Goal: Task Accomplishment & Management: Manage account settings

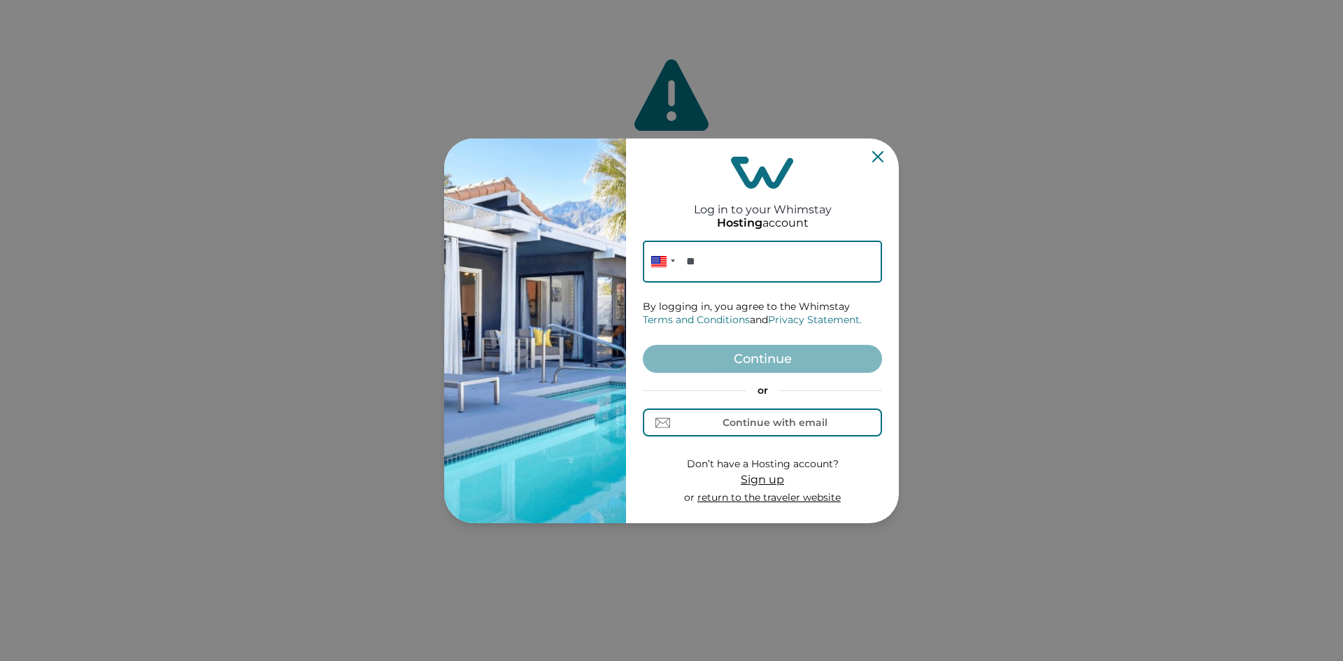
click at [771, 268] on input "**" at bounding box center [762, 262] width 239 height 42
click at [854, 267] on input "**" at bounding box center [762, 262] width 239 height 42
paste input "**********"
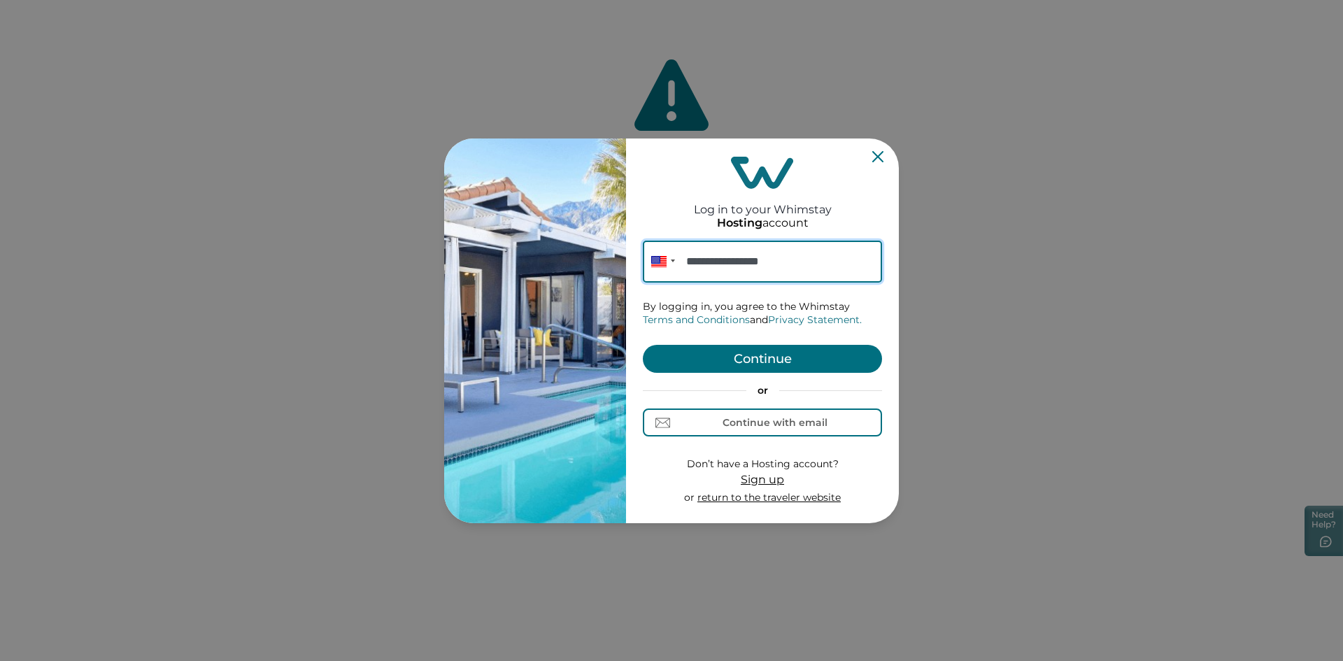
type input "**********"
click at [772, 358] on button "Continue" at bounding box center [762, 359] width 239 height 28
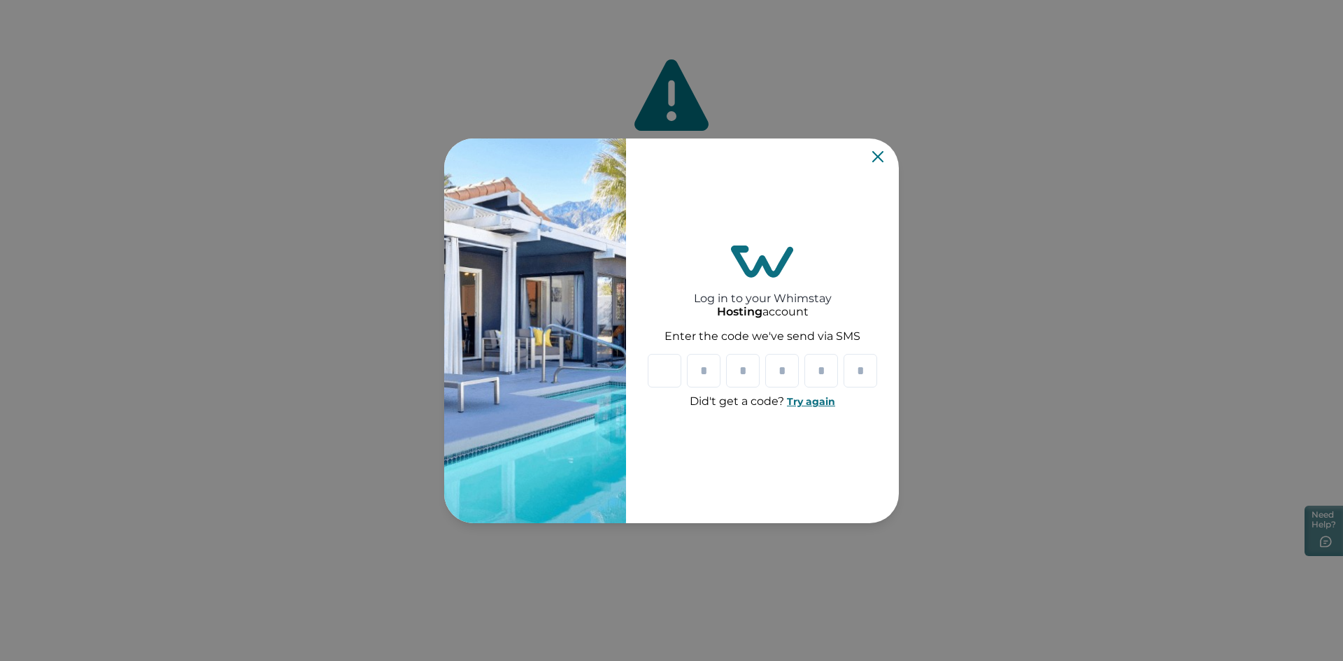
type input "*"
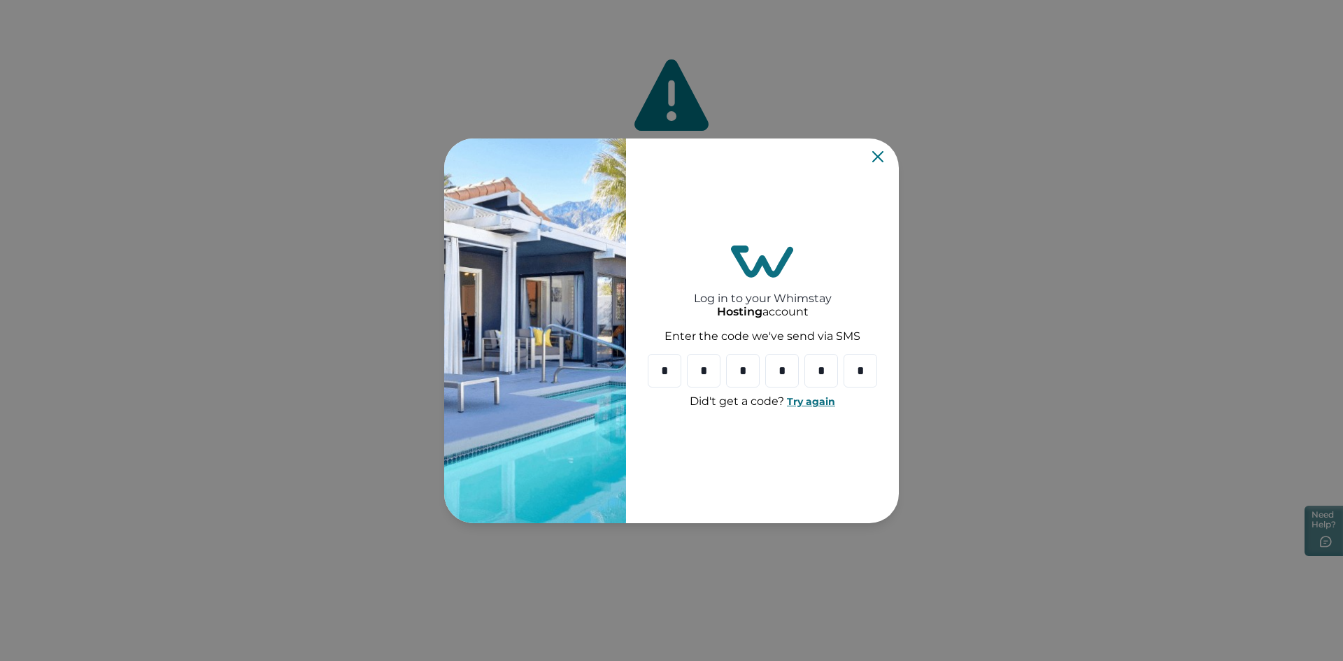
type input "*"
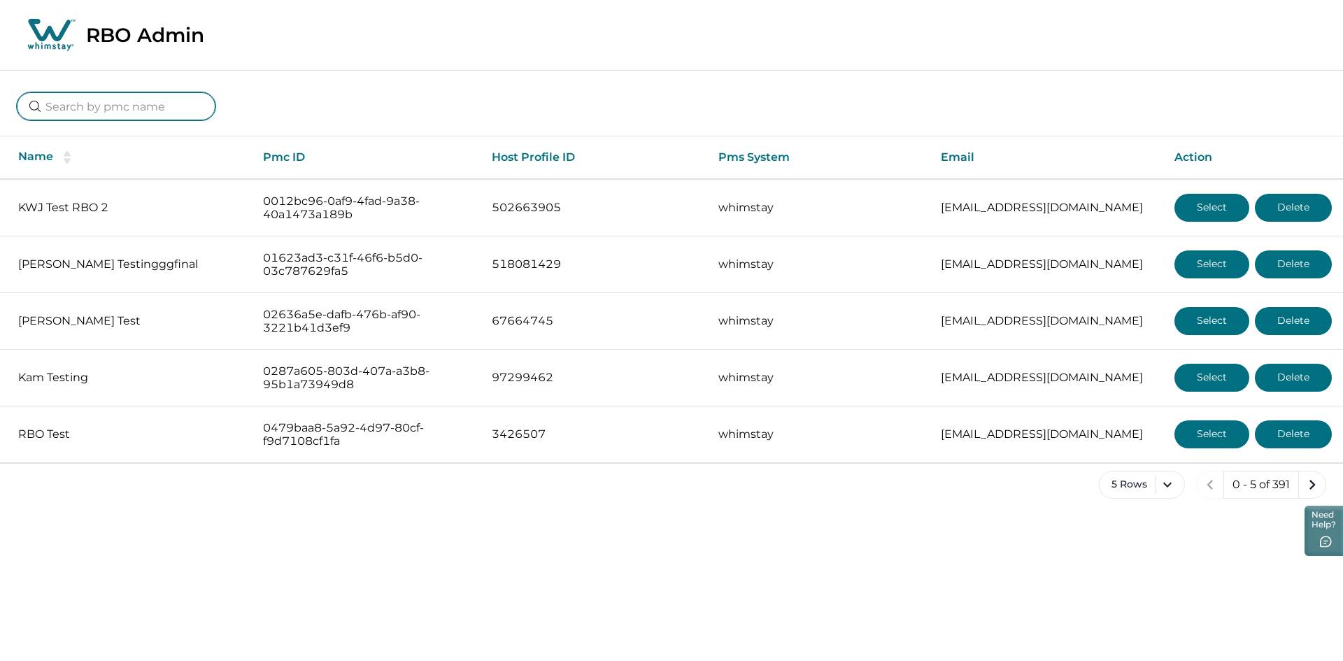
click at [98, 114] on input at bounding box center [116, 106] width 199 height 28
click at [22, 108] on input "p" at bounding box center [124, 106] width 215 height 28
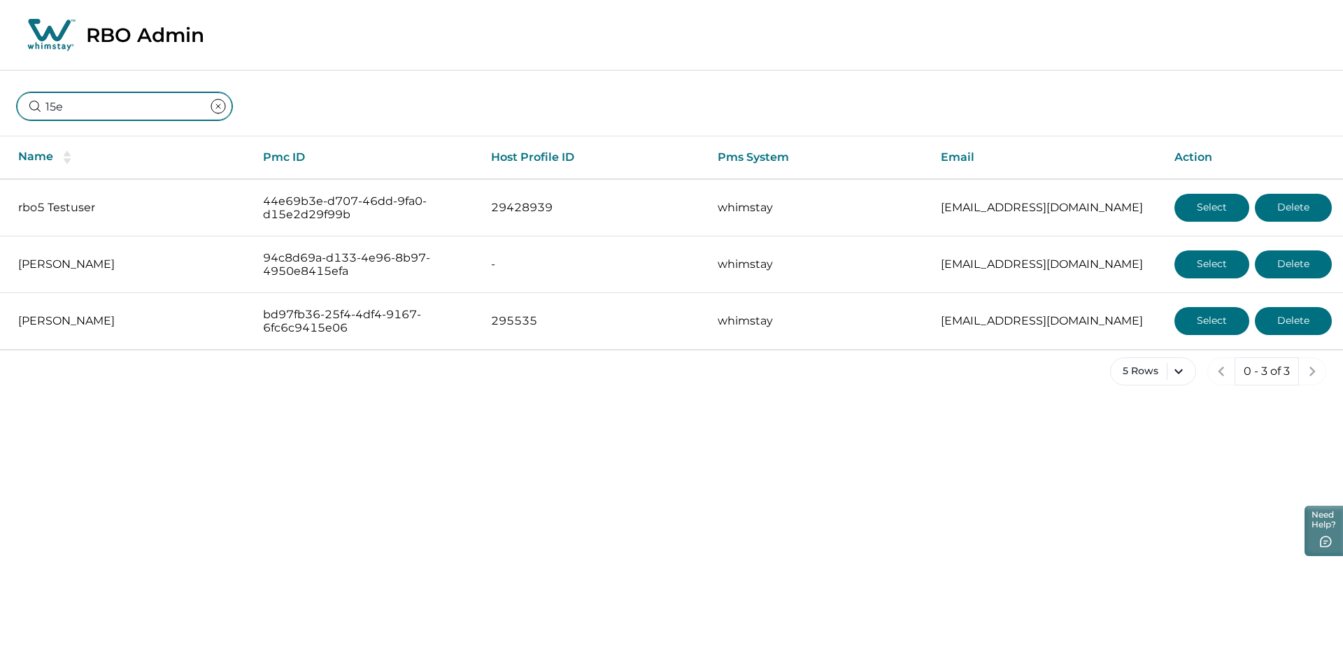
type input "15e"
click at [210, 104] on icon "clear input" at bounding box center [218, 106] width 17 height 17
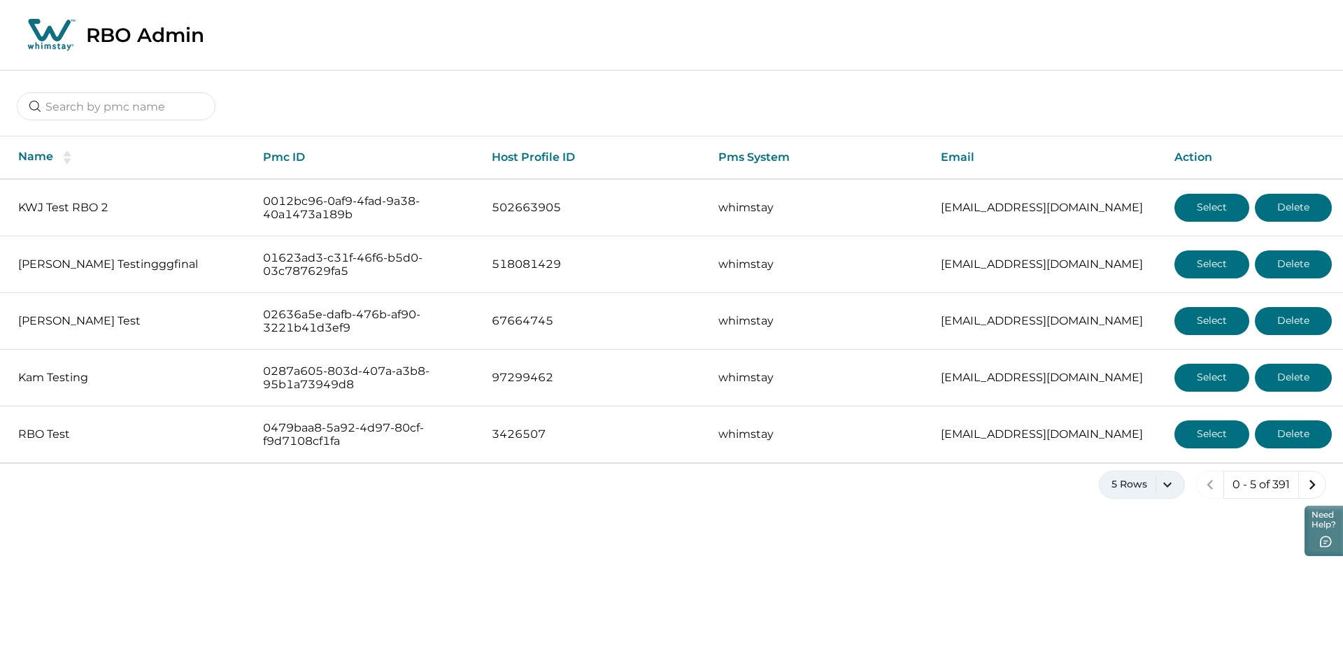
click at [1151, 489] on button "5 Rows" at bounding box center [1142, 485] width 86 height 28
click at [1137, 443] on button "100 Rows" at bounding box center [1141, 445] width 73 height 28
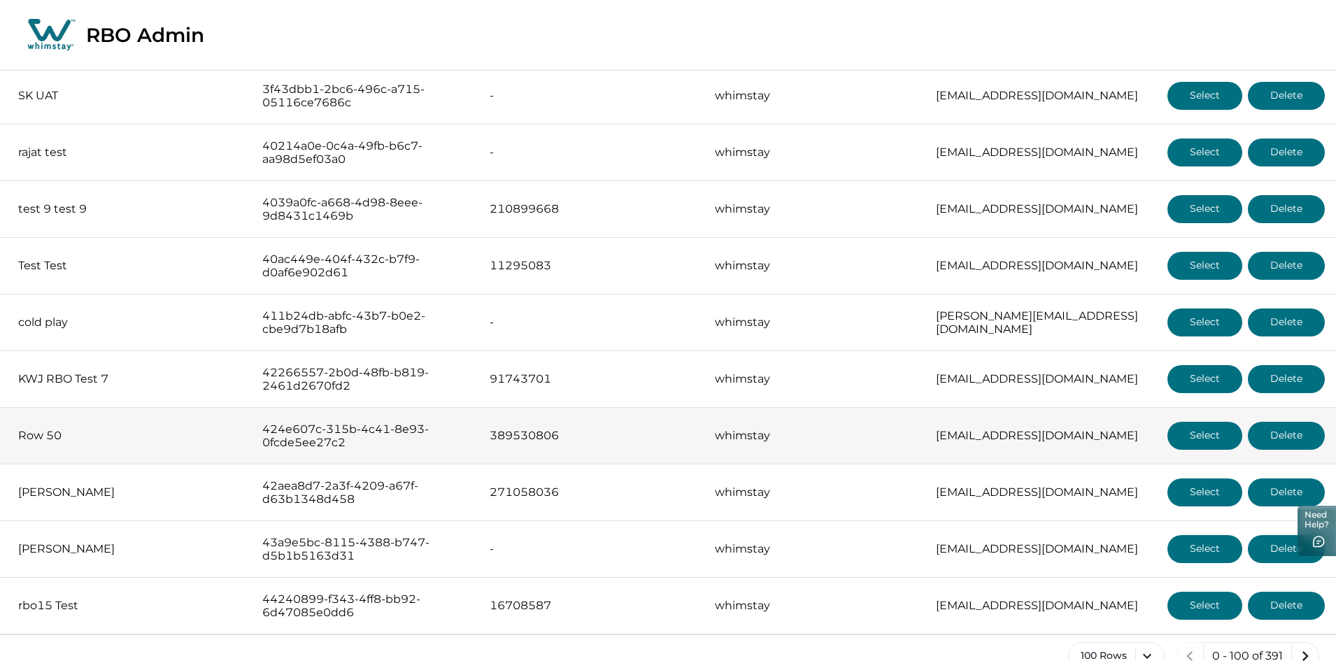
scroll to position [5243, 0]
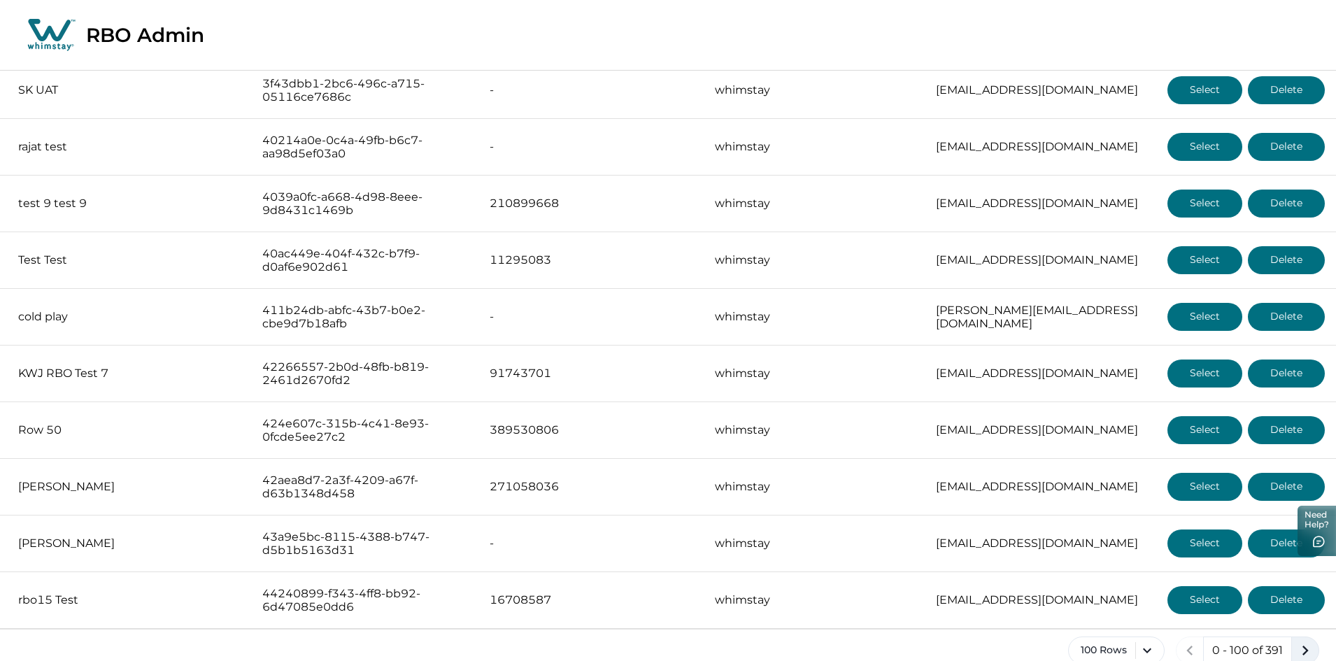
click at [1310, 641] on icon "next page" at bounding box center [1305, 651] width 20 height 20
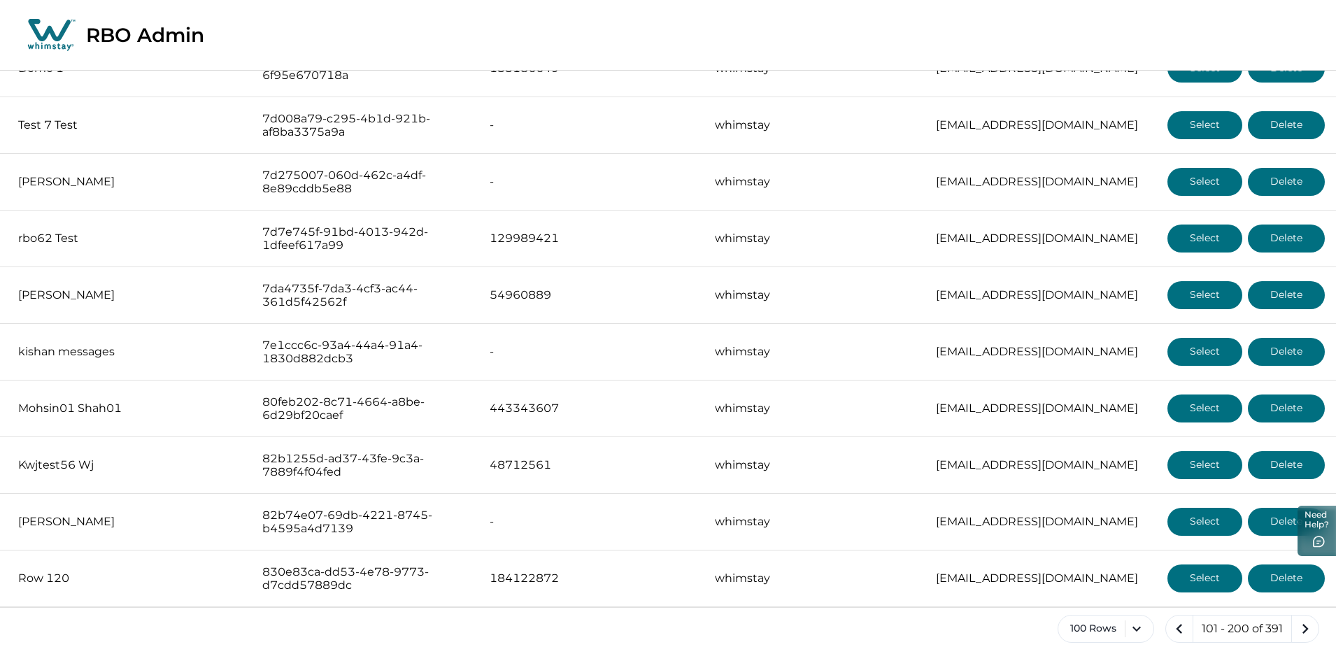
scroll to position [5243, 0]
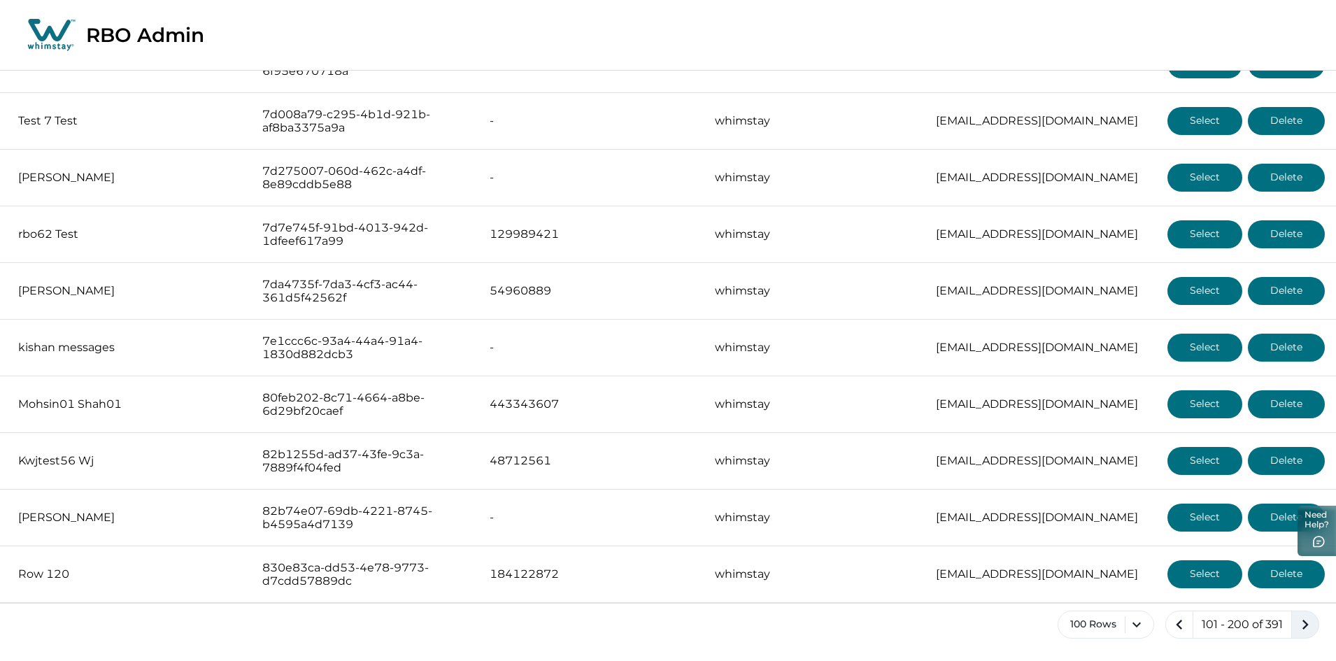
click at [1297, 623] on icon "next page" at bounding box center [1305, 625] width 20 height 20
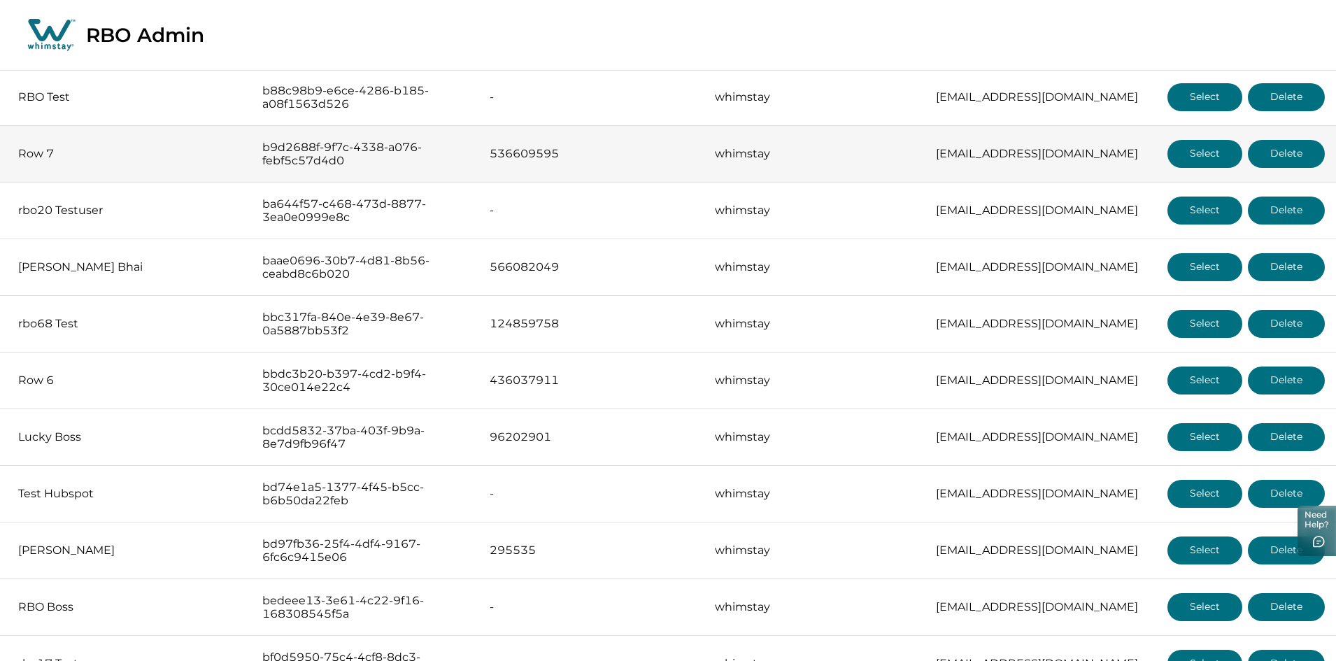
scroll to position [5243, 0]
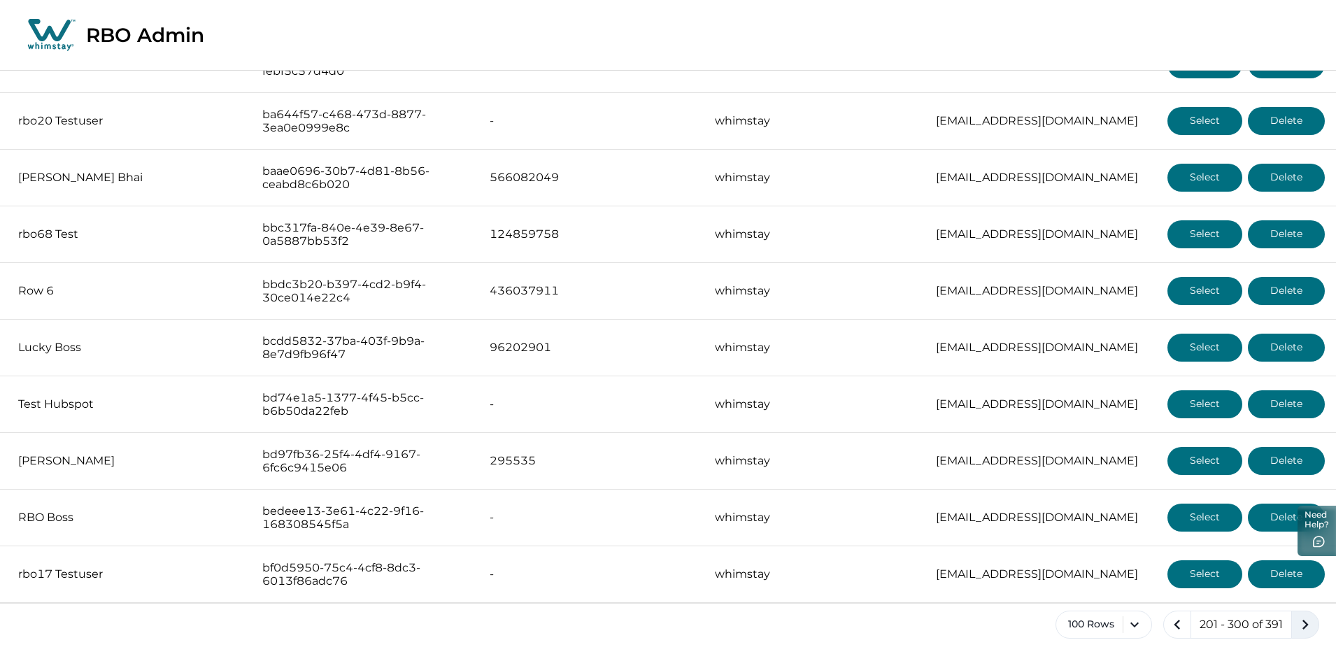
click at [1312, 630] on icon "next page" at bounding box center [1305, 625] width 20 height 20
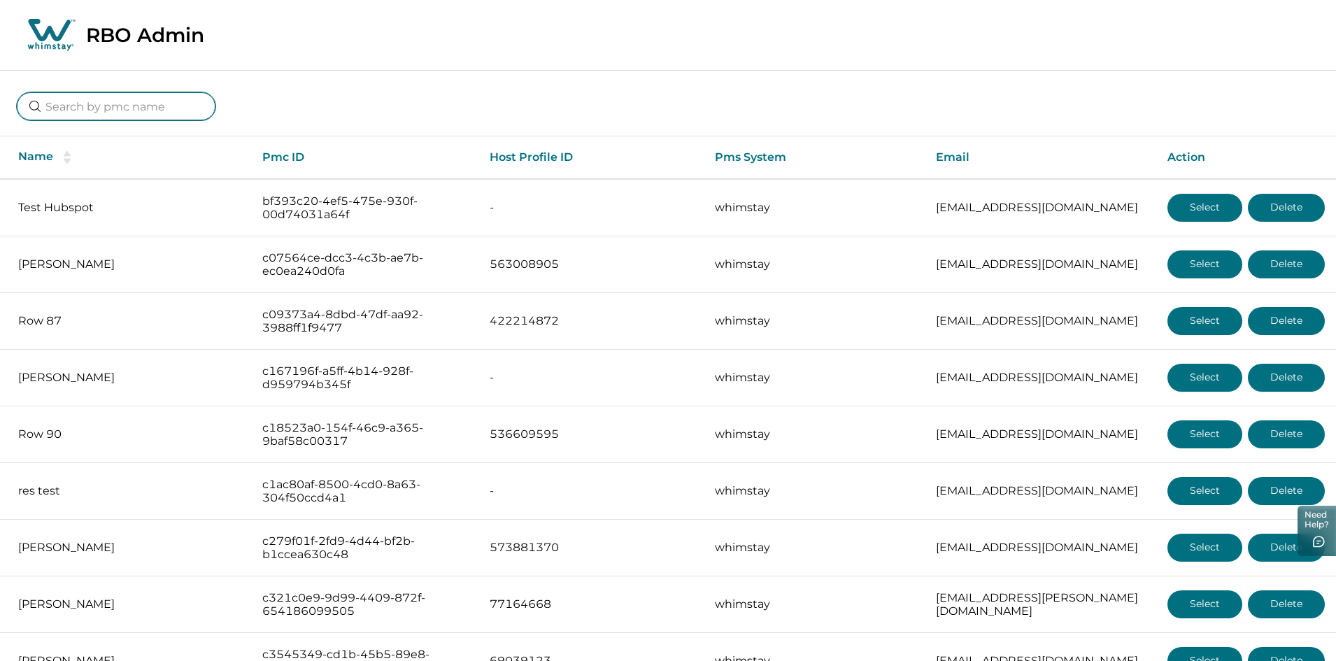
click at [136, 114] on input at bounding box center [116, 106] width 199 height 28
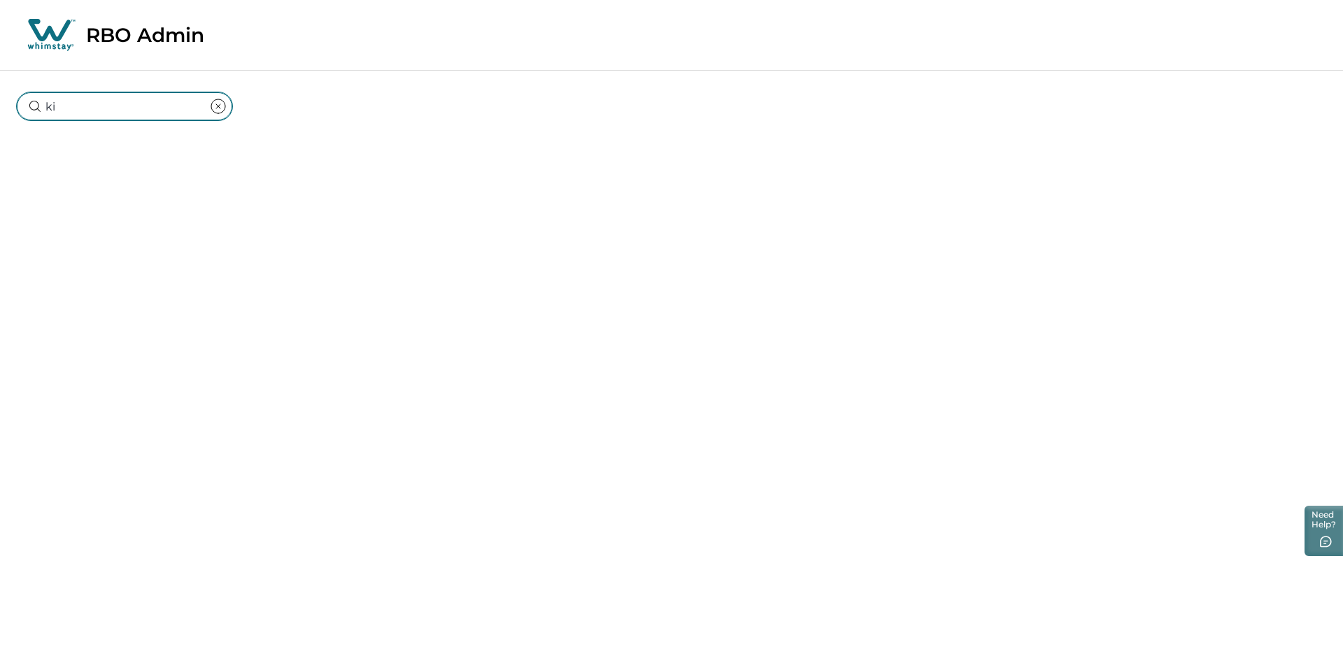
type input "k"
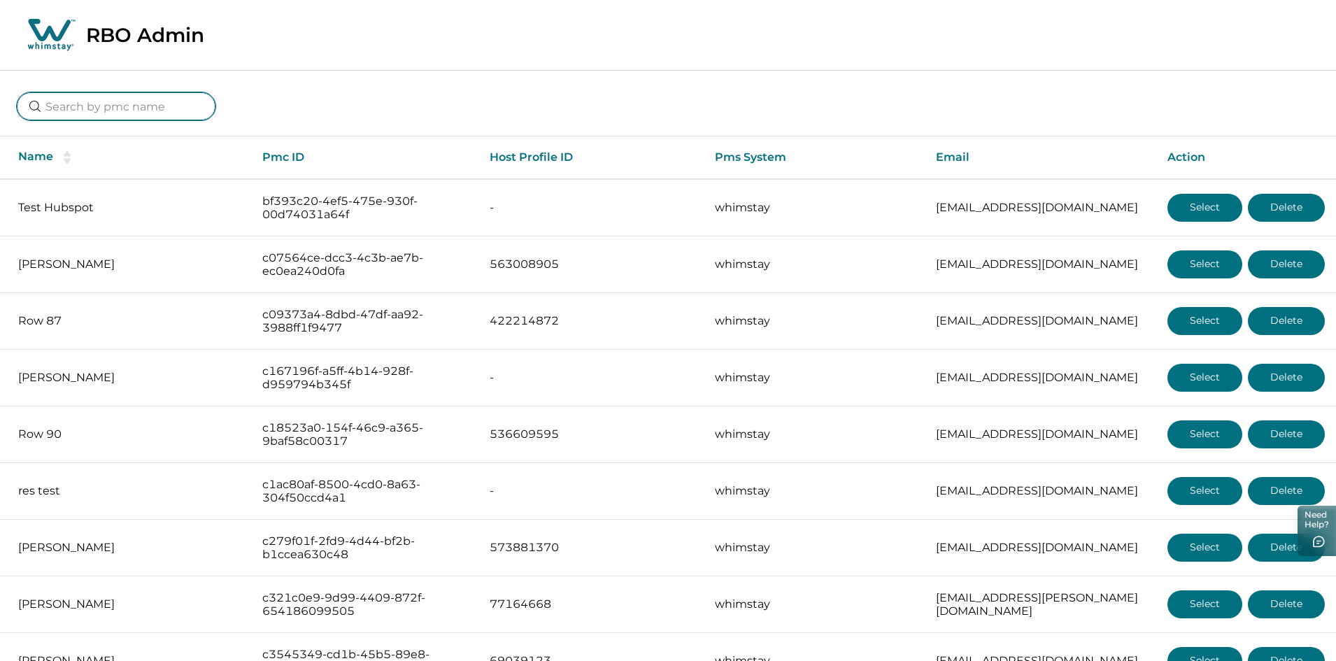
click at [128, 106] on input at bounding box center [116, 106] width 199 height 28
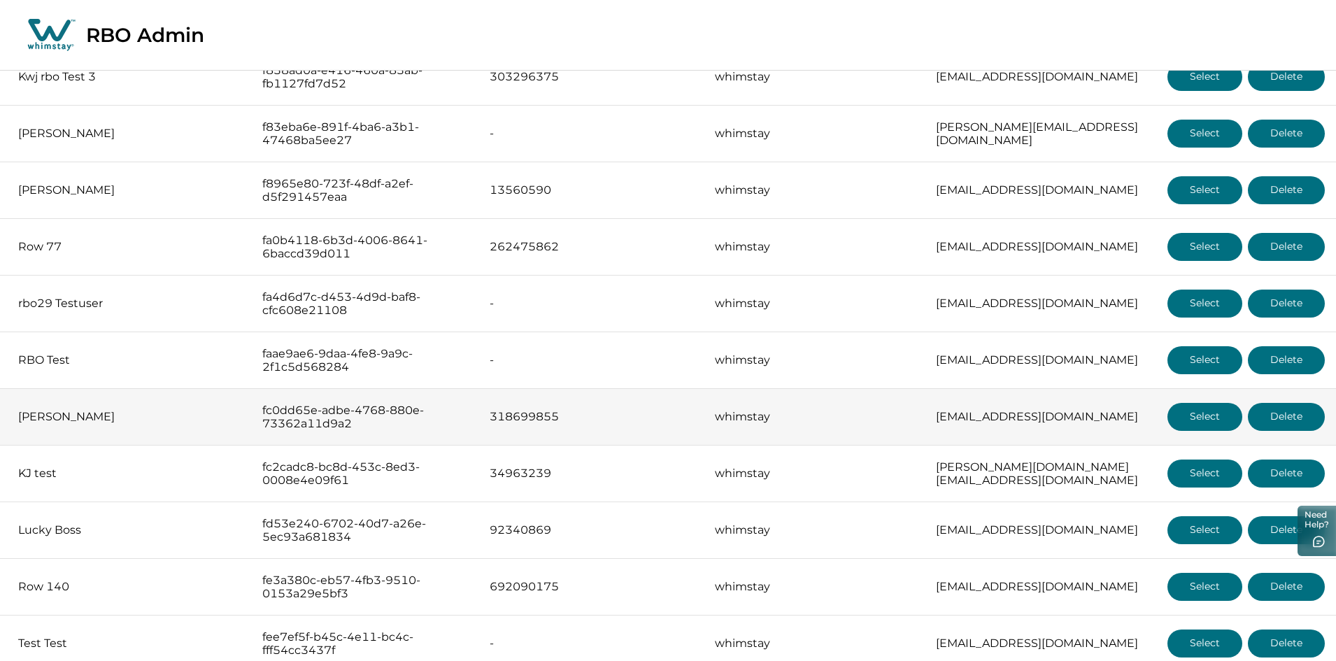
scroll to position [4733, 0]
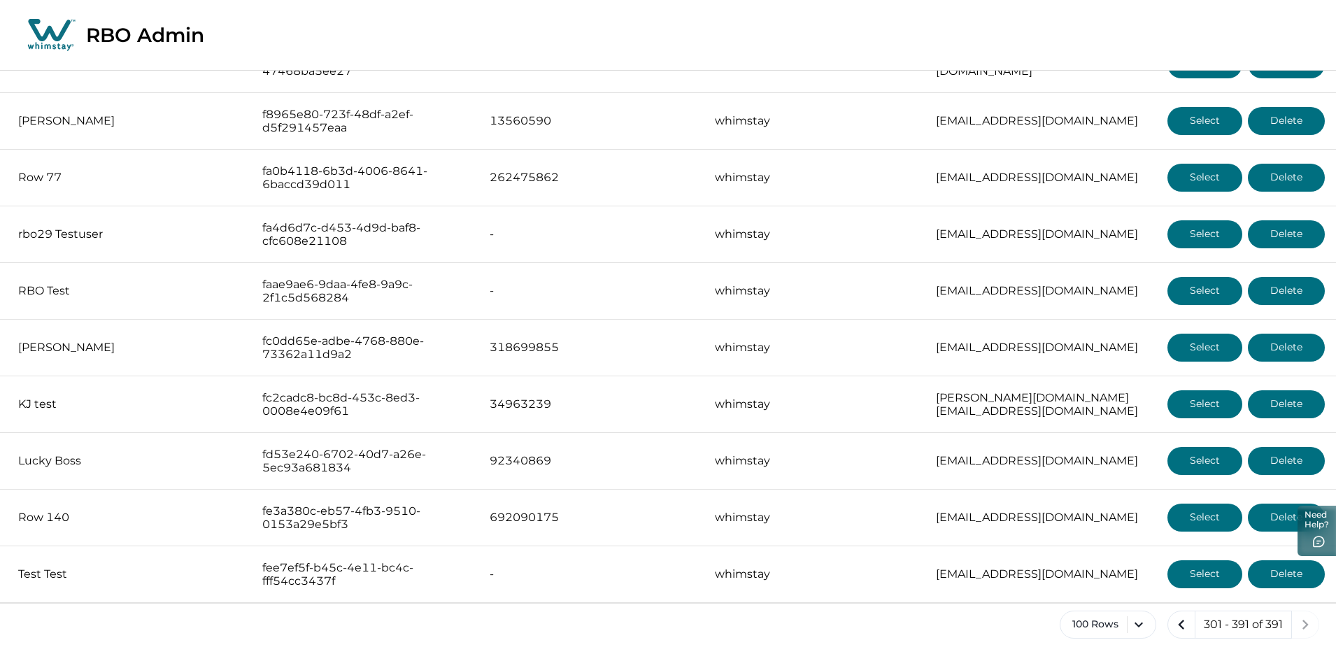
click at [1182, 641] on div "100 Rows 301 - 391 of 391" at bounding box center [668, 636] width 1336 height 50
click at [1182, 634] on button "previous page" at bounding box center [1181, 625] width 28 height 28
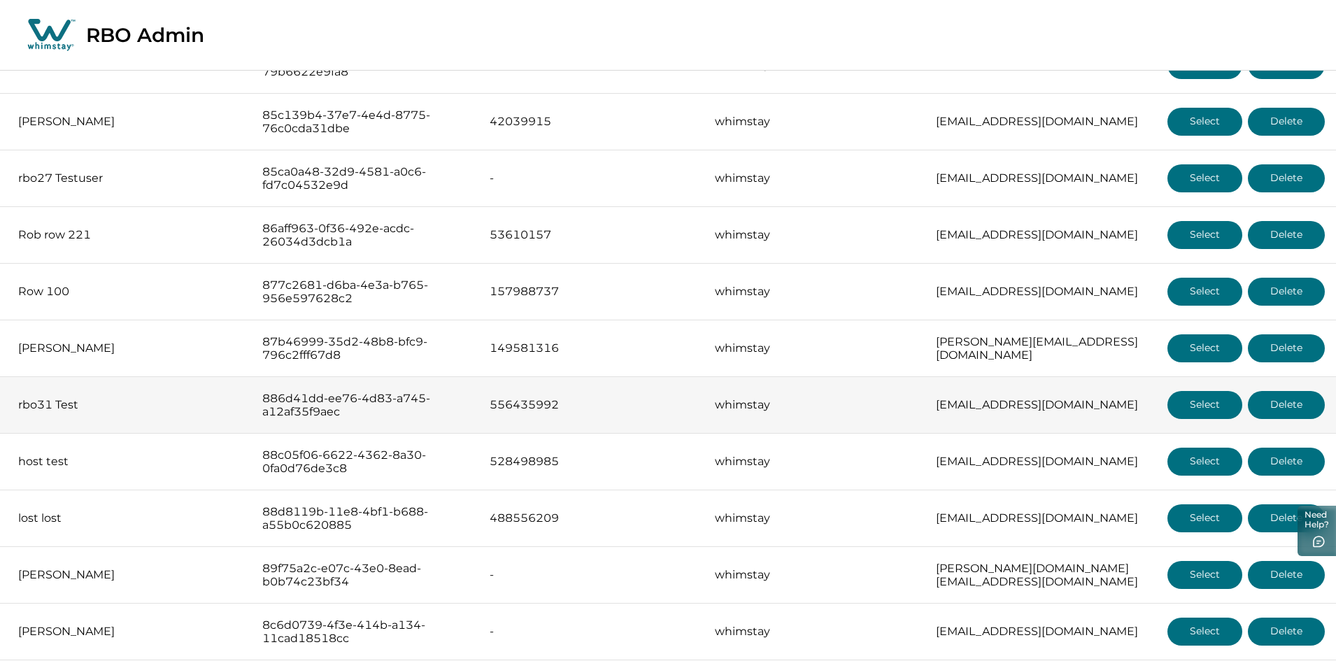
scroll to position [932, 0]
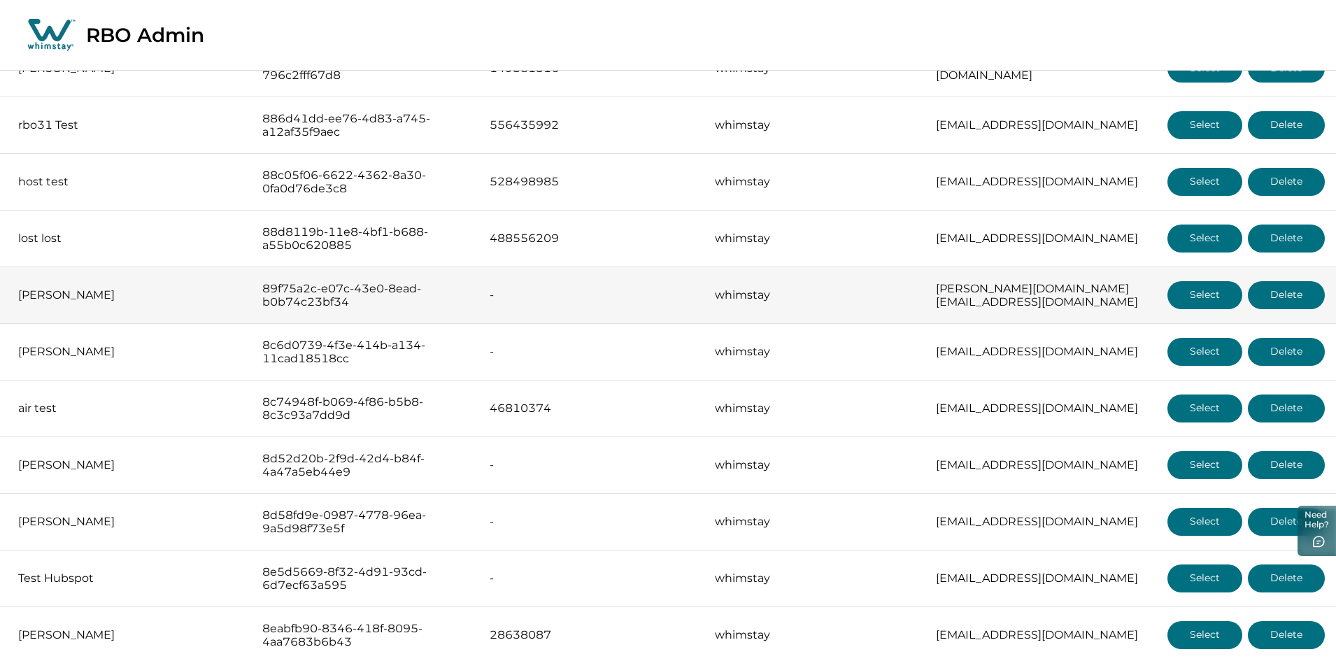
click at [1212, 297] on button "Select" at bounding box center [1204, 295] width 75 height 28
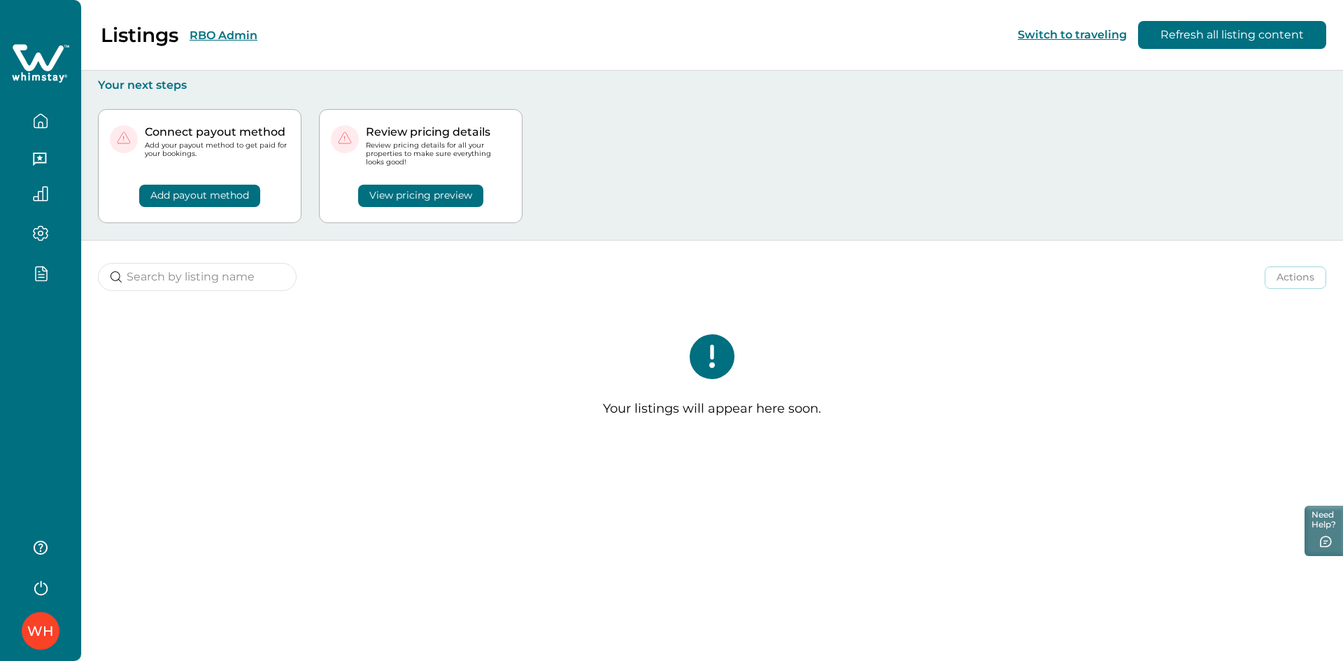
click at [218, 33] on button "RBO Admin" at bounding box center [224, 35] width 68 height 13
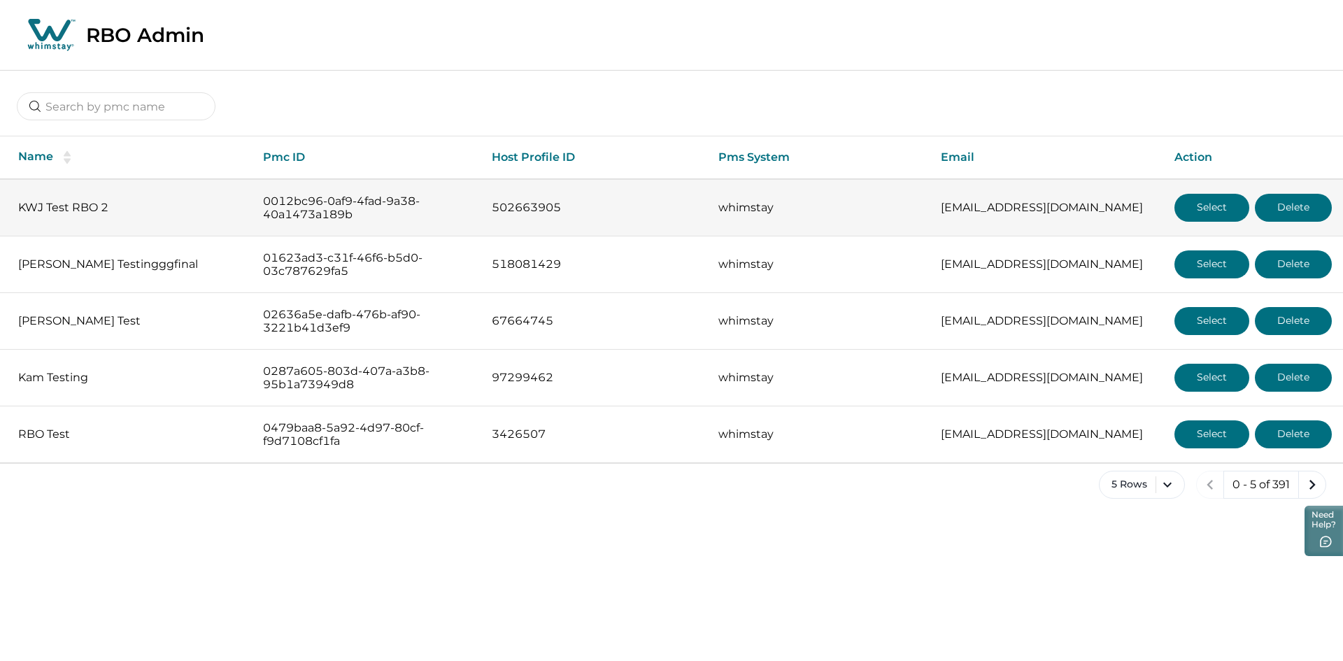
click at [1205, 201] on button "Select" at bounding box center [1211, 208] width 75 height 28
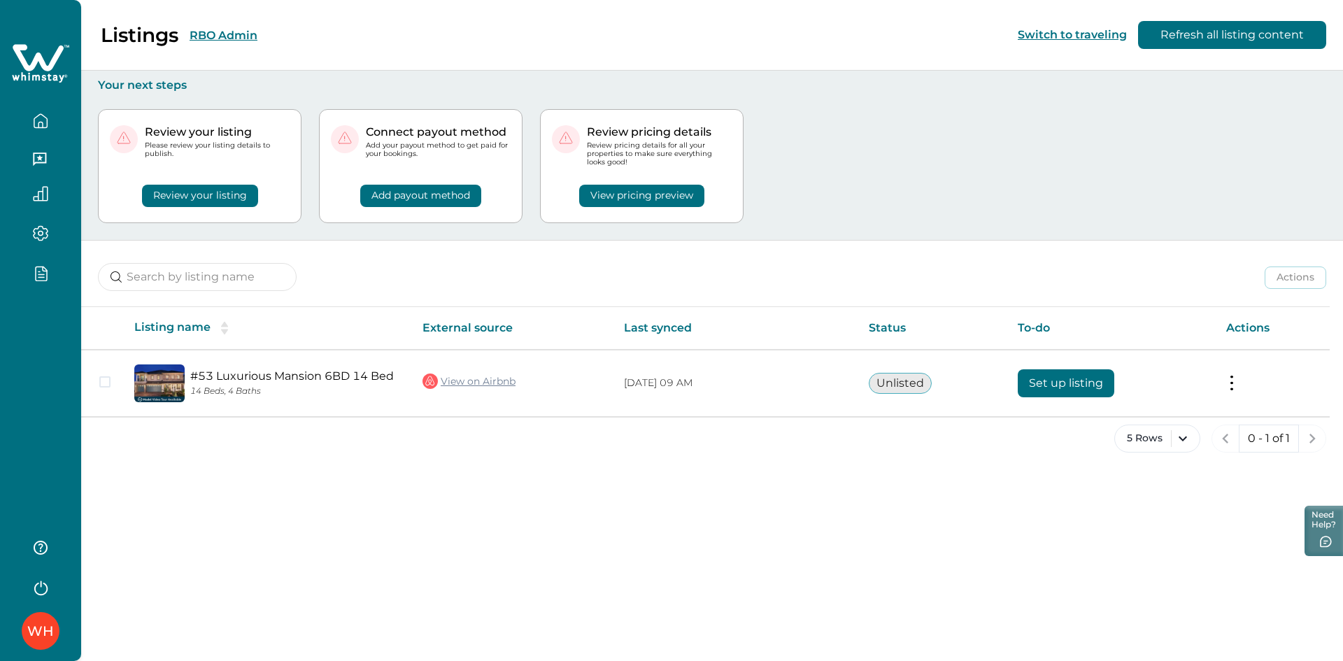
click at [228, 36] on button "RBO Admin" at bounding box center [224, 35] width 68 height 13
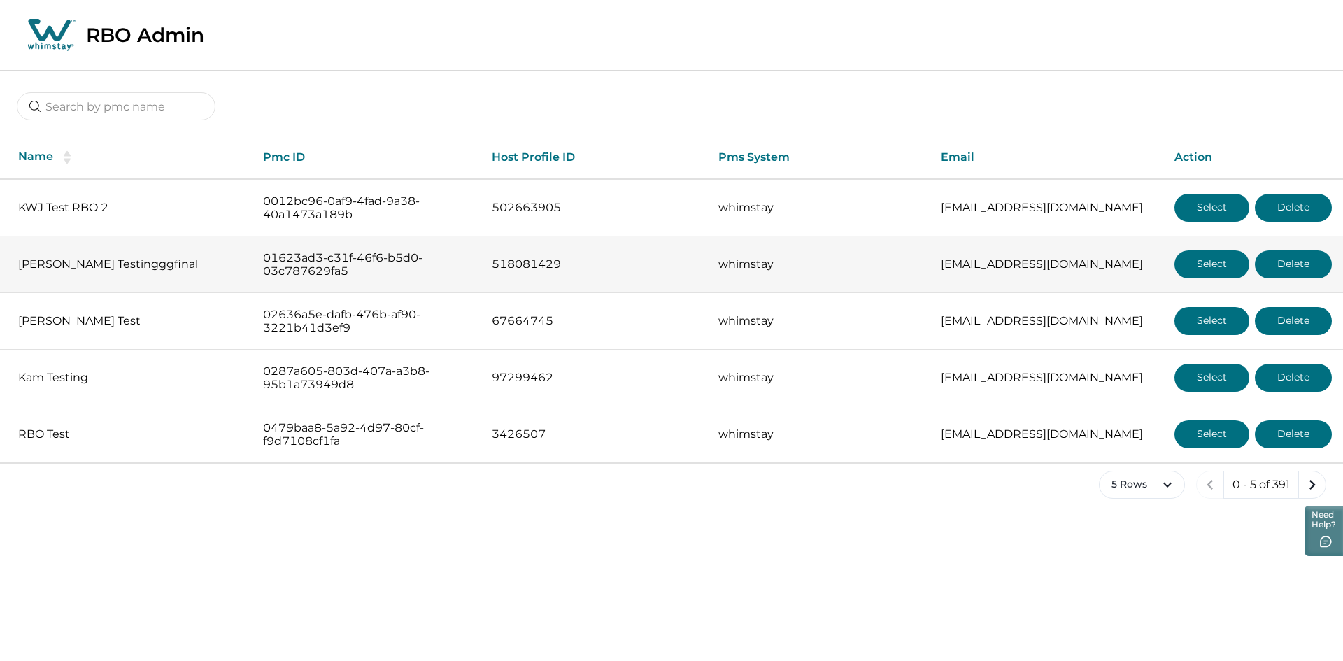
click at [1204, 266] on button "Select" at bounding box center [1211, 264] width 75 height 28
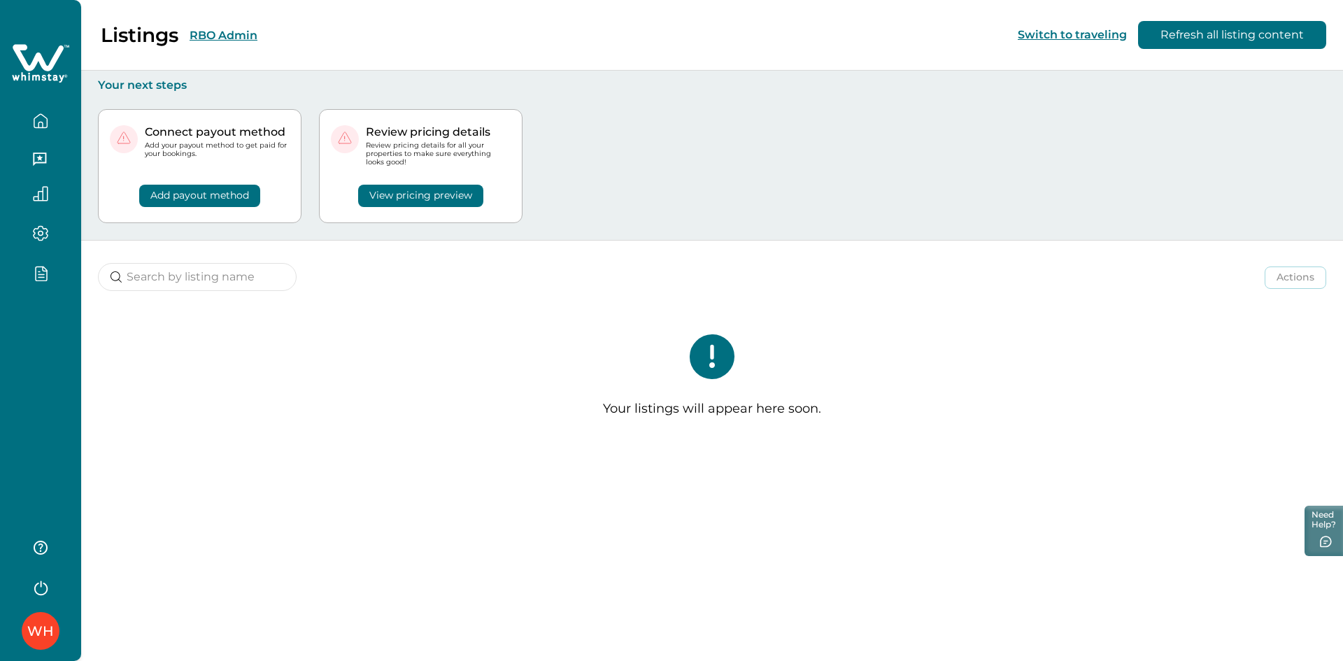
click at [225, 37] on button "RBO Admin" at bounding box center [224, 35] width 68 height 13
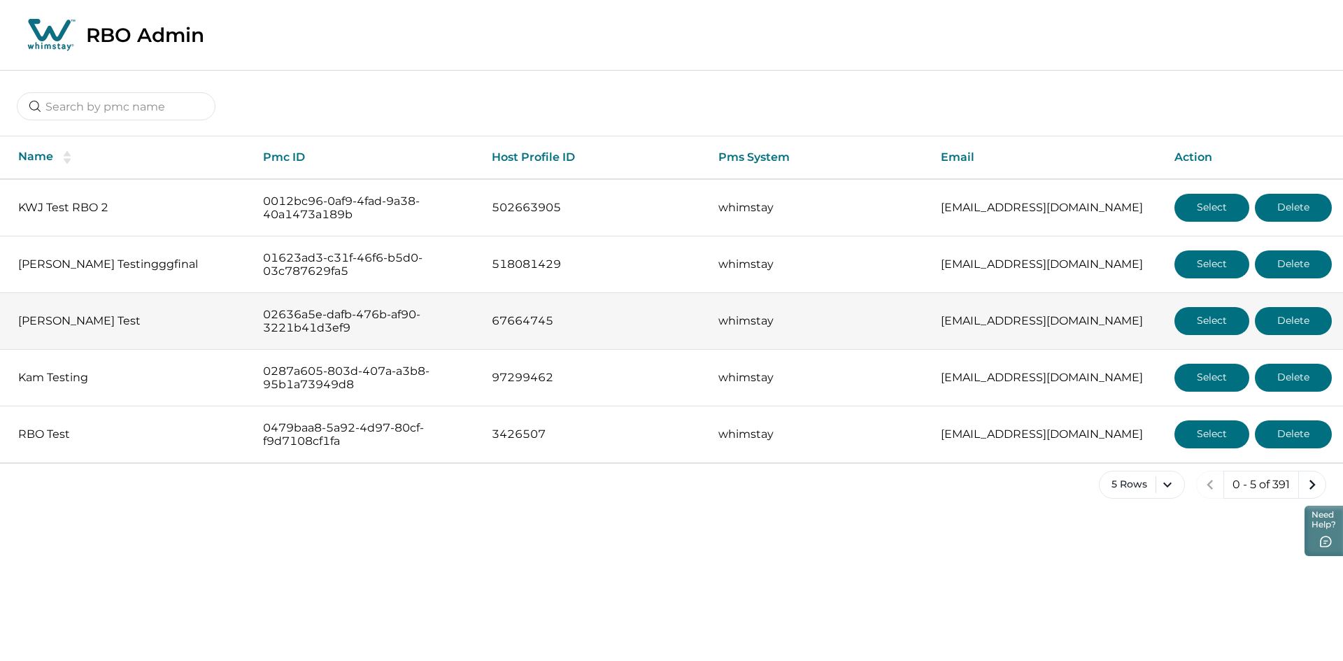
click at [1208, 320] on button "Select" at bounding box center [1211, 321] width 75 height 28
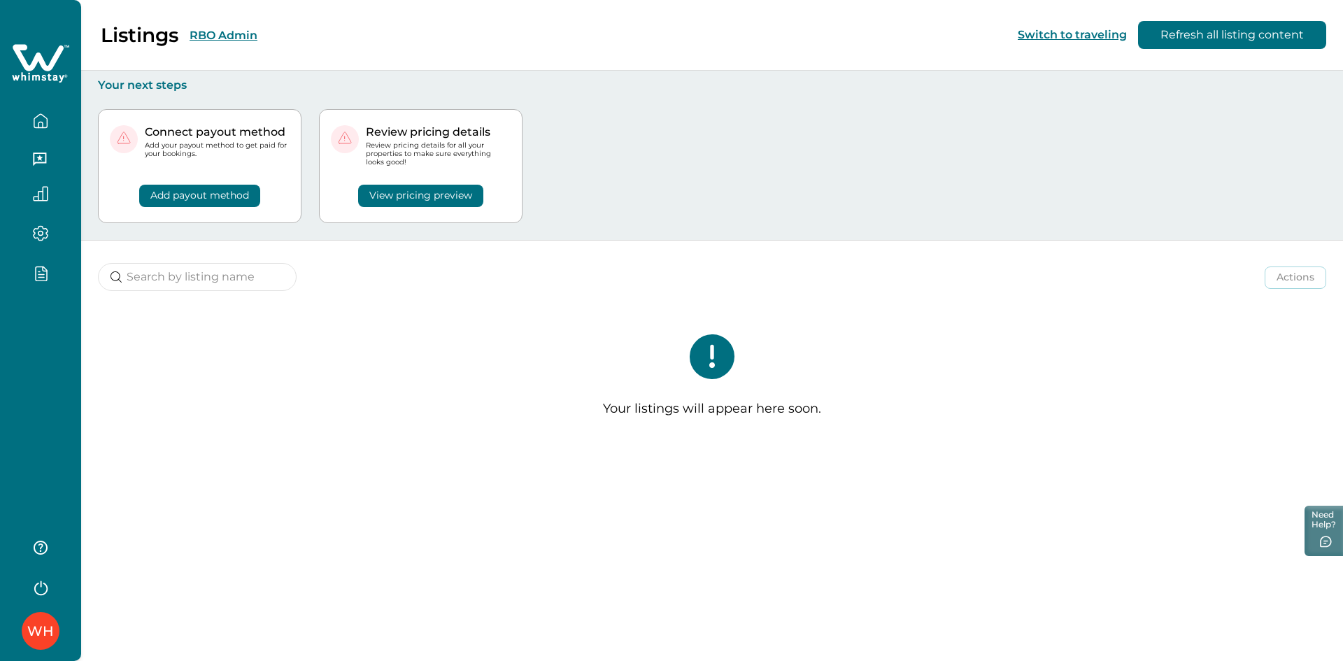
click at [227, 36] on button "RBO Admin" at bounding box center [224, 35] width 68 height 13
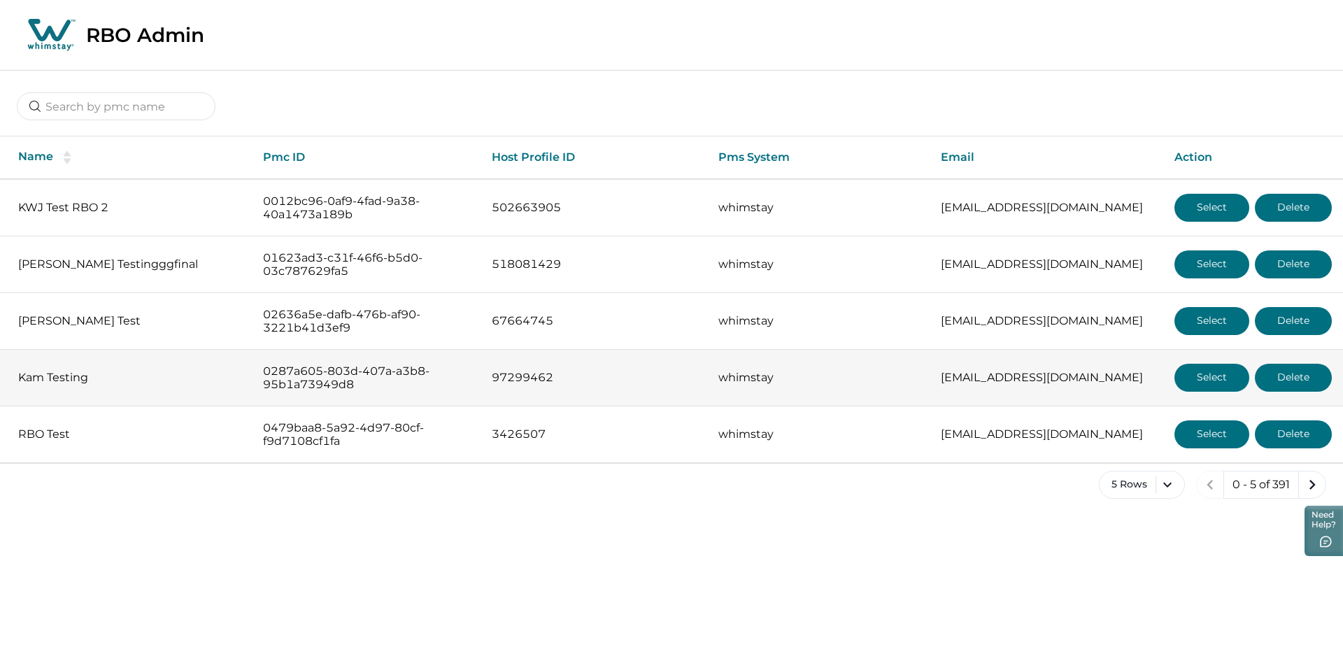
click at [1213, 372] on button "Select" at bounding box center [1211, 378] width 75 height 28
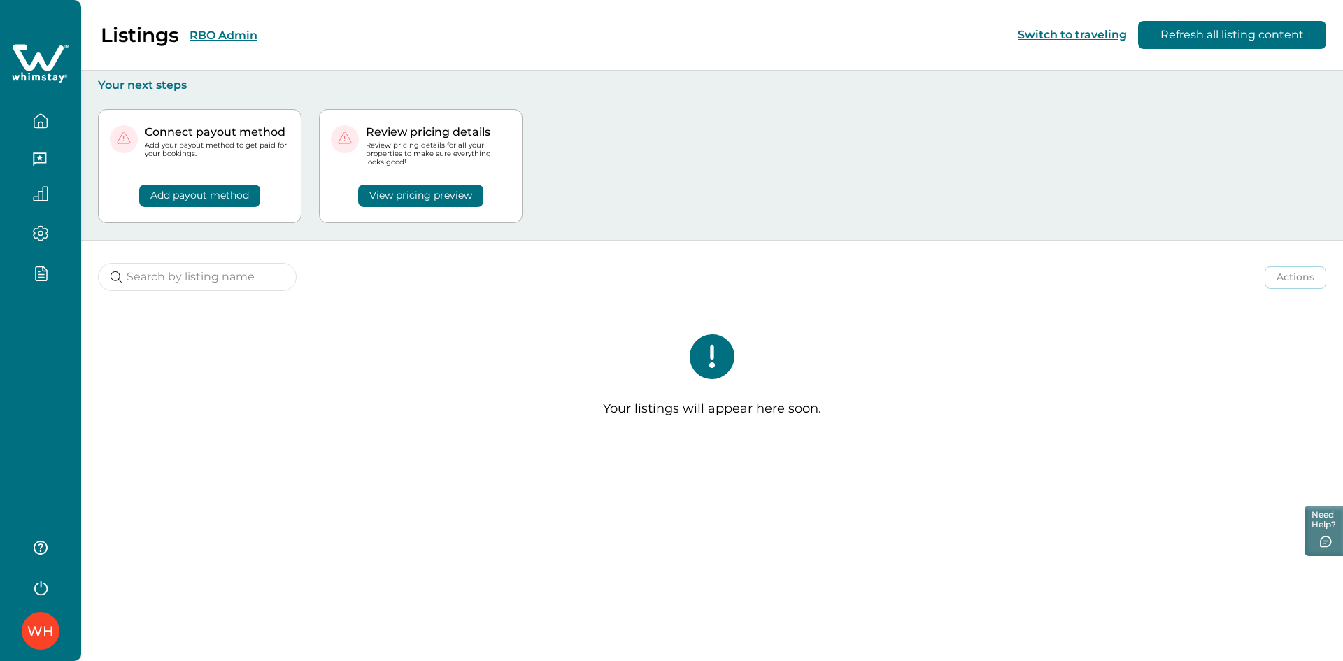
click at [239, 41] on button "RBO Admin" at bounding box center [224, 35] width 68 height 13
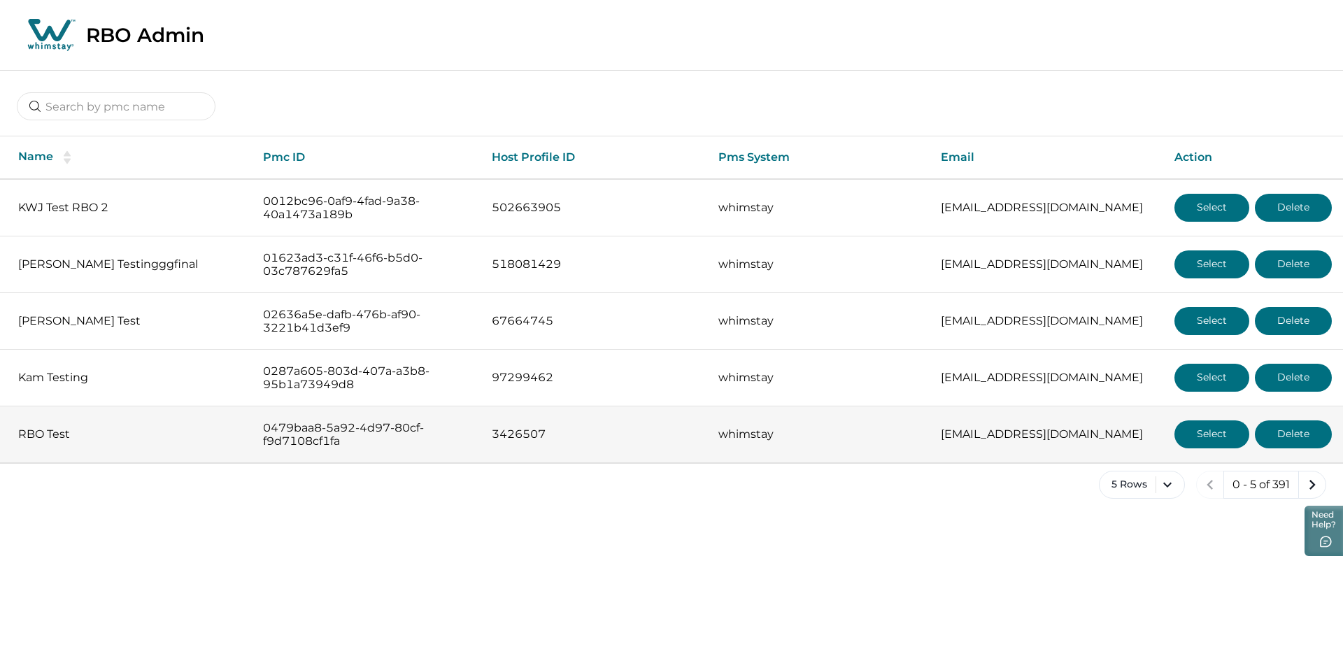
click at [1214, 437] on button "Select" at bounding box center [1211, 434] width 75 height 28
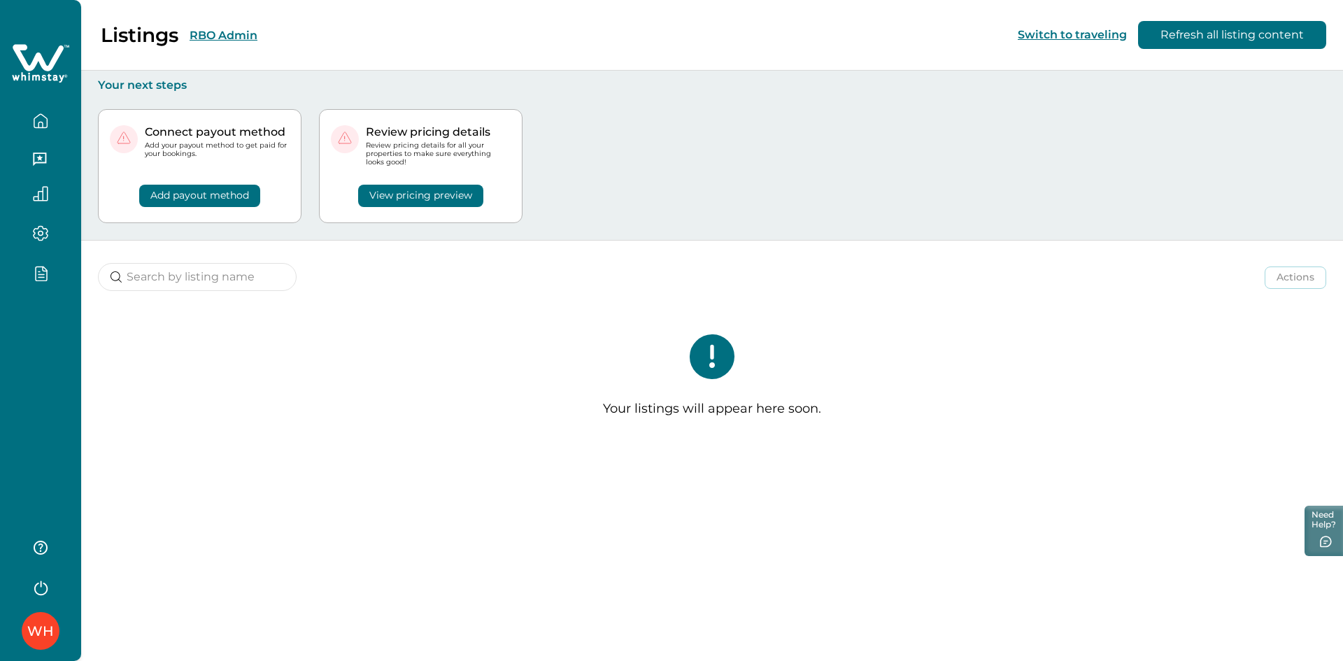
click at [225, 39] on button "RBO Admin" at bounding box center [224, 35] width 68 height 13
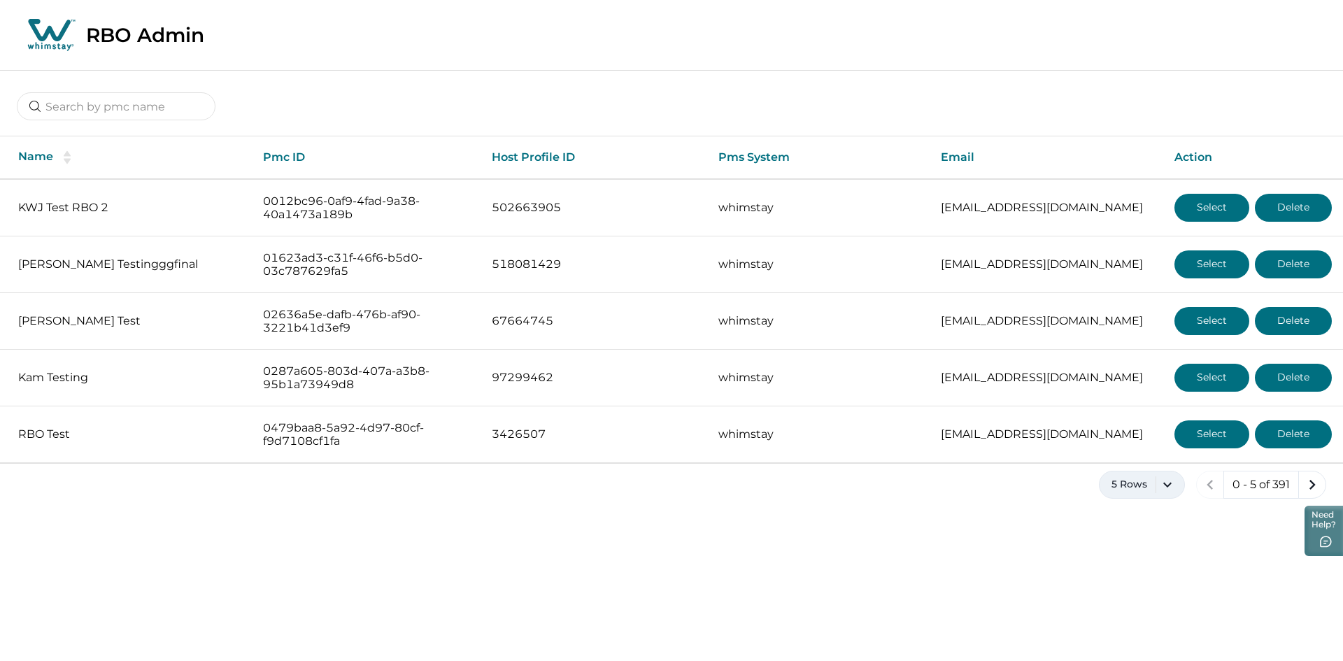
click at [1170, 486] on button "5 Rows" at bounding box center [1142, 485] width 86 height 28
click at [1138, 437] on button "100 Rows" at bounding box center [1141, 445] width 73 height 28
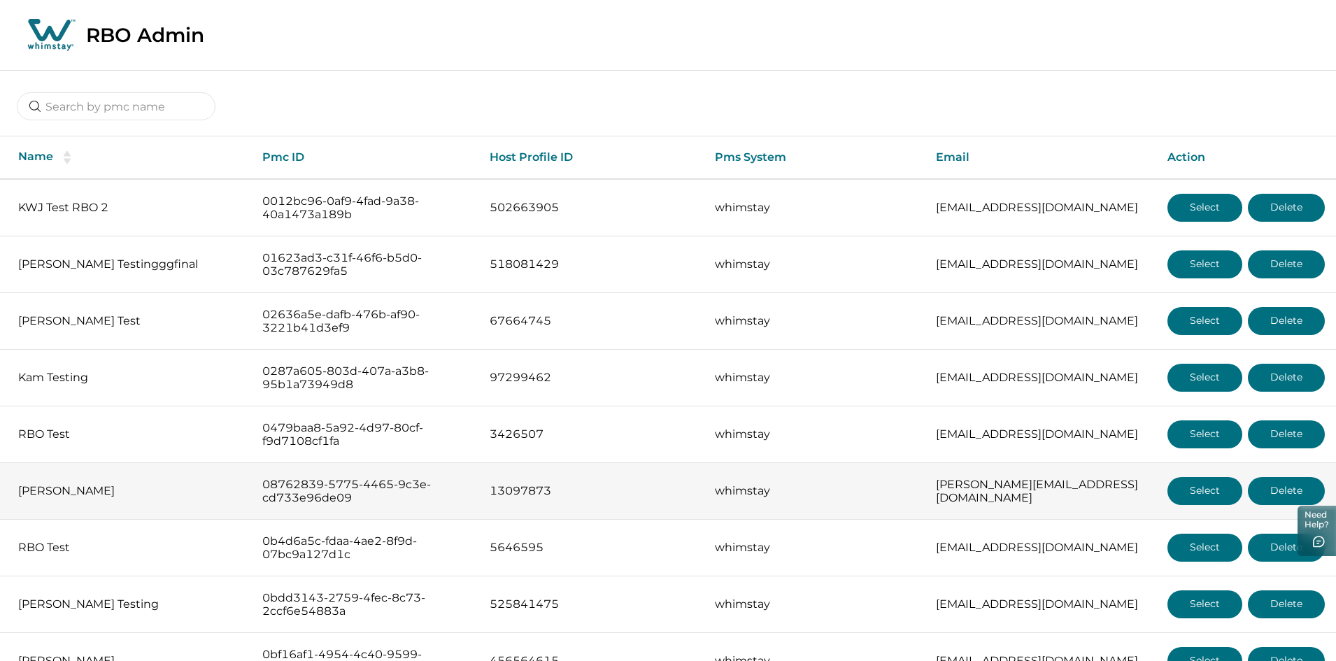
click at [1199, 492] on button "Select" at bounding box center [1204, 491] width 75 height 28
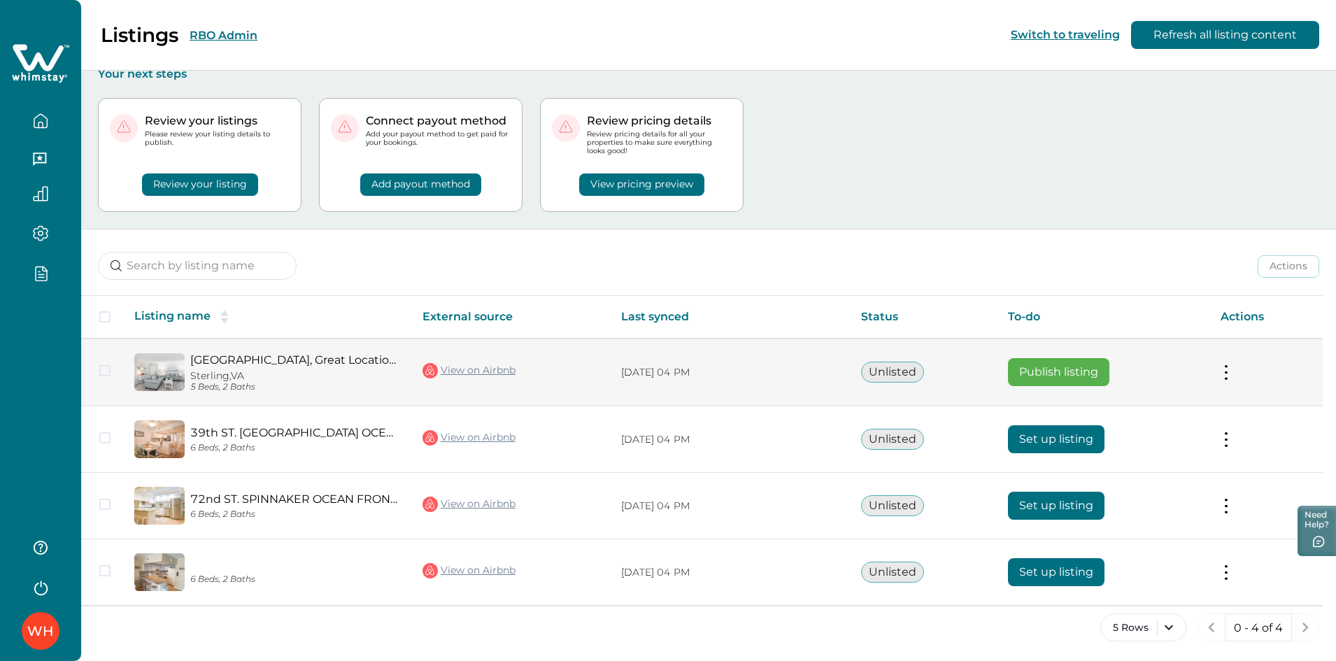
scroll to position [14, 0]
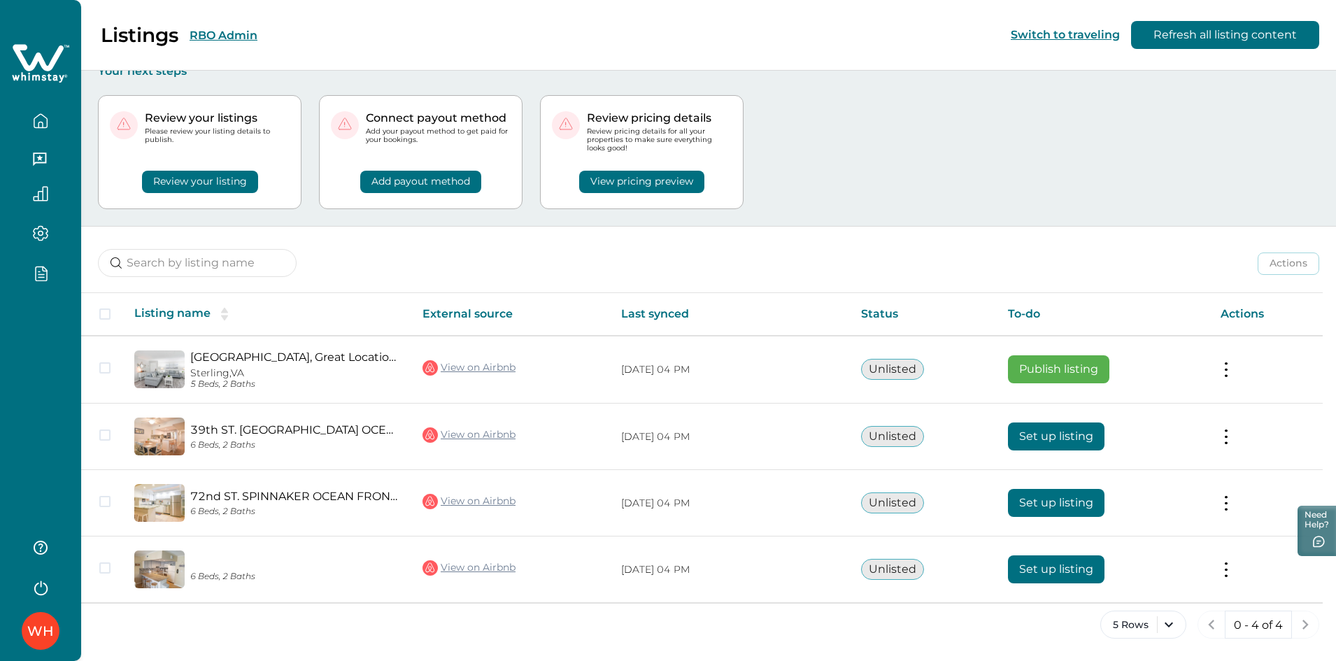
click at [225, 34] on button "RBO Admin" at bounding box center [224, 35] width 68 height 13
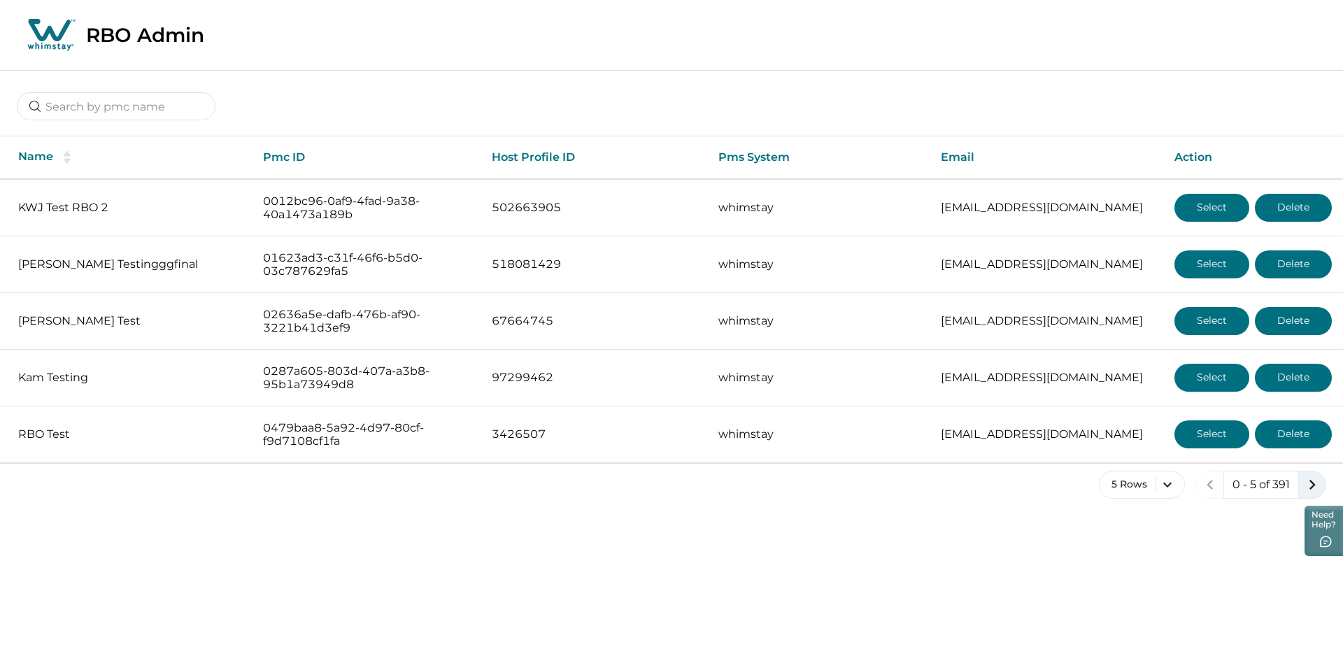
click at [1303, 479] on icon "next page" at bounding box center [1312, 485] width 20 height 20
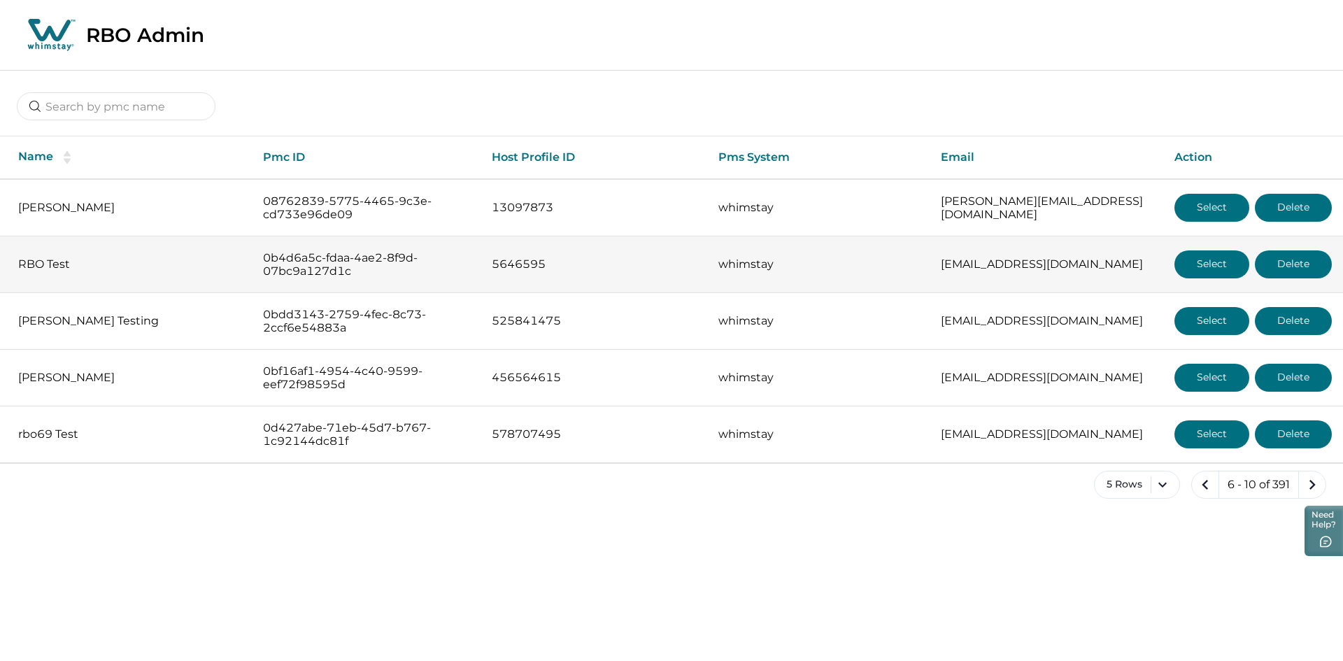
click at [1200, 267] on button "Select" at bounding box center [1211, 264] width 75 height 28
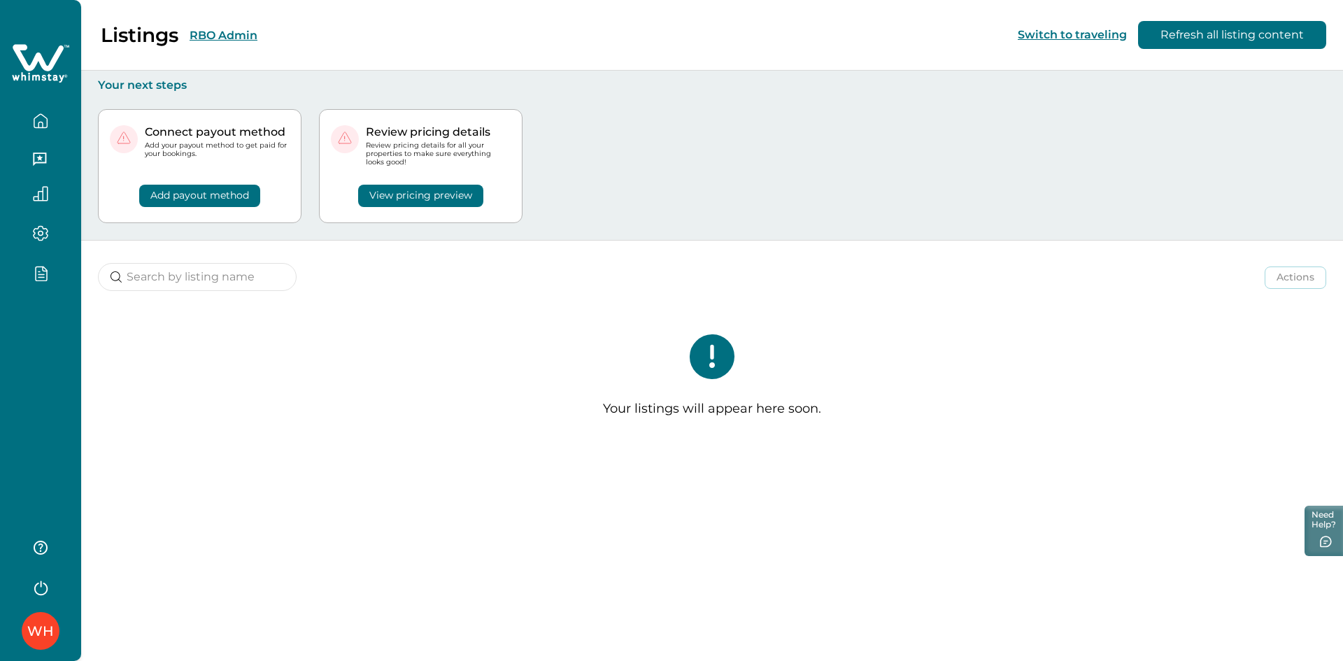
click at [232, 37] on button "RBO Admin" at bounding box center [224, 35] width 68 height 13
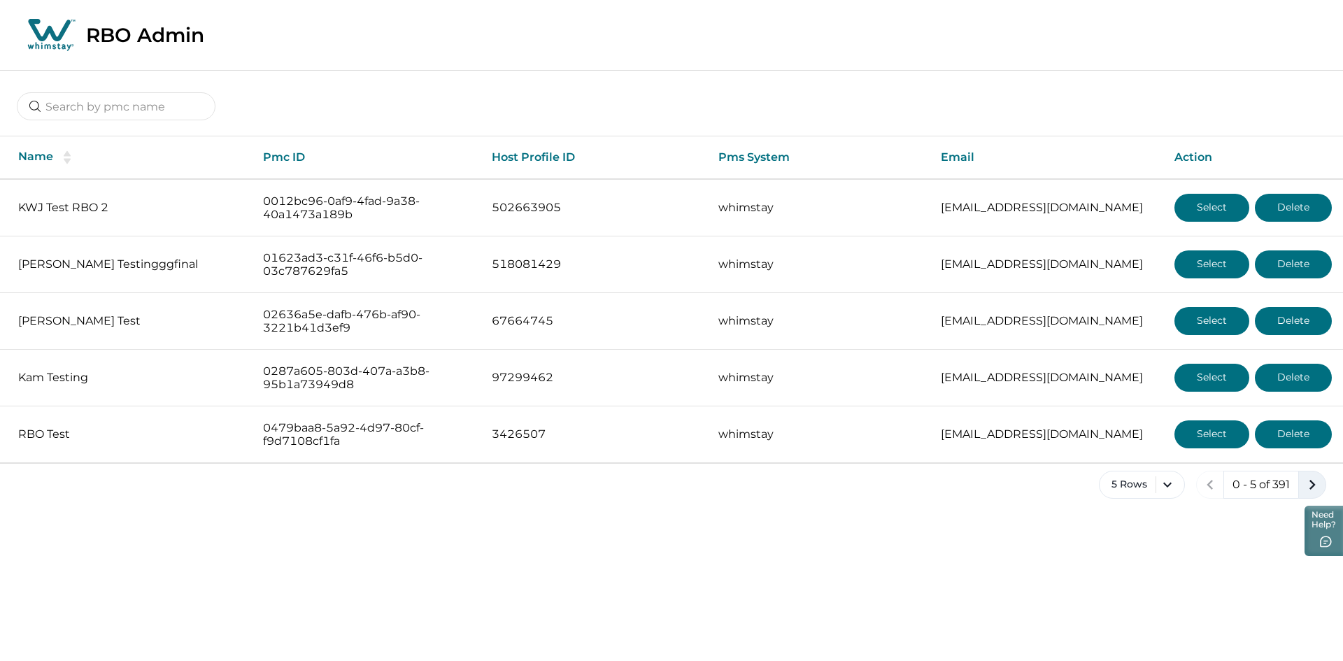
click at [1306, 488] on icon "next page" at bounding box center [1312, 485] width 20 height 20
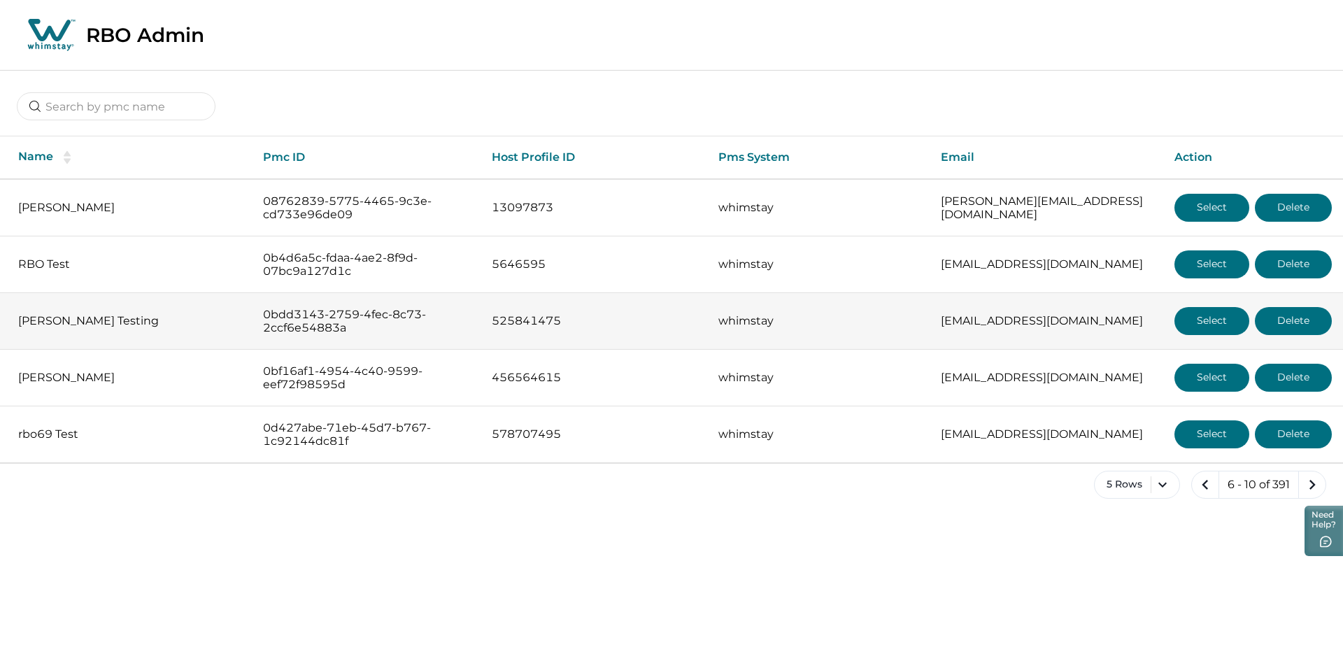
click at [1198, 325] on button "Select" at bounding box center [1211, 321] width 75 height 28
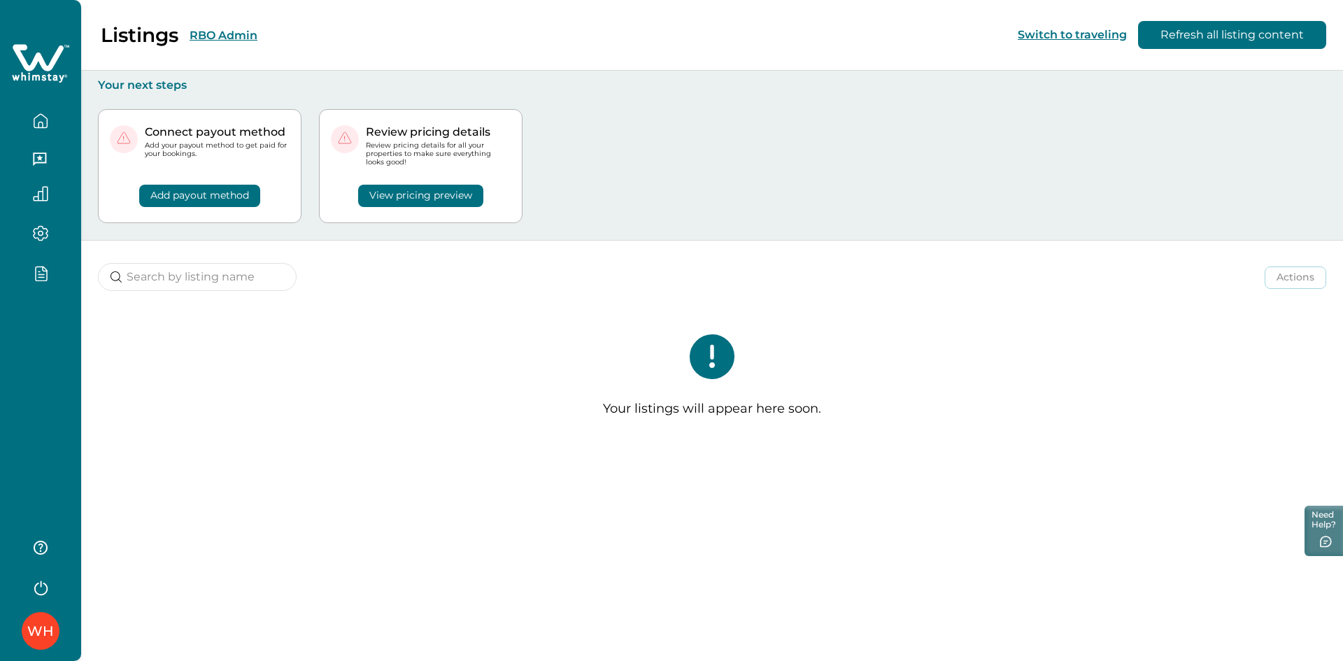
click at [204, 31] on button "RBO Admin" at bounding box center [224, 35] width 68 height 13
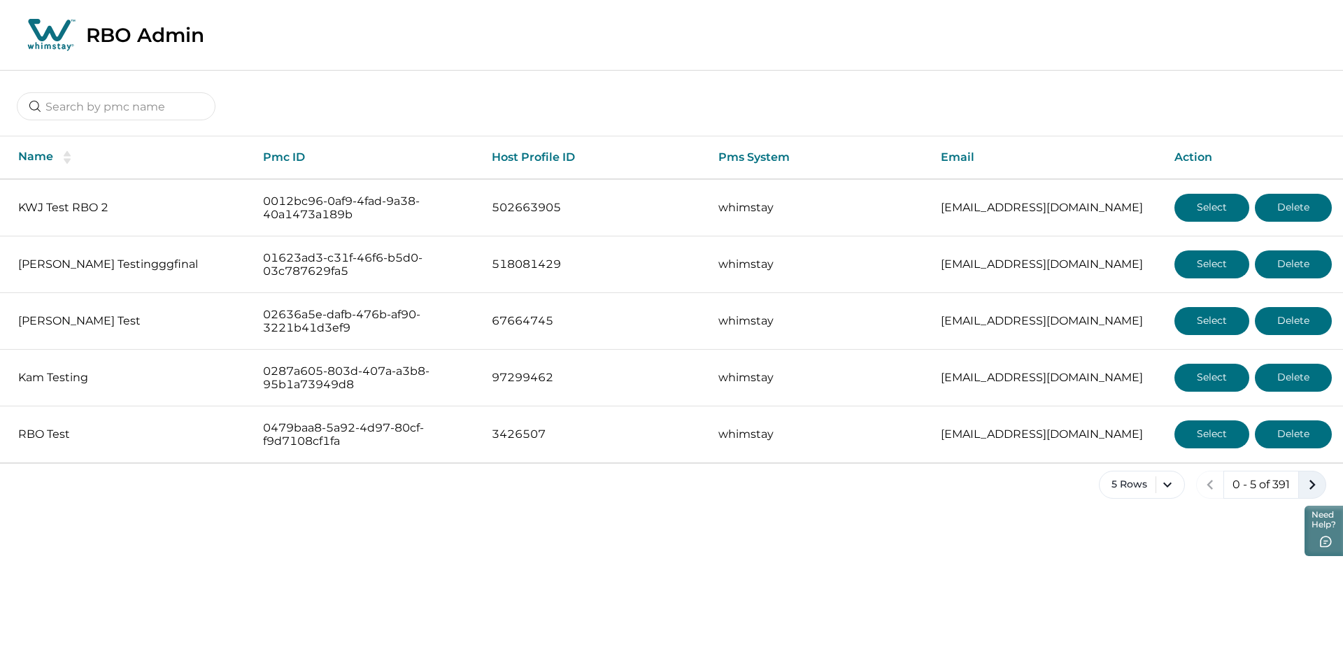
click at [1313, 485] on icon "next page" at bounding box center [1312, 485] width 20 height 20
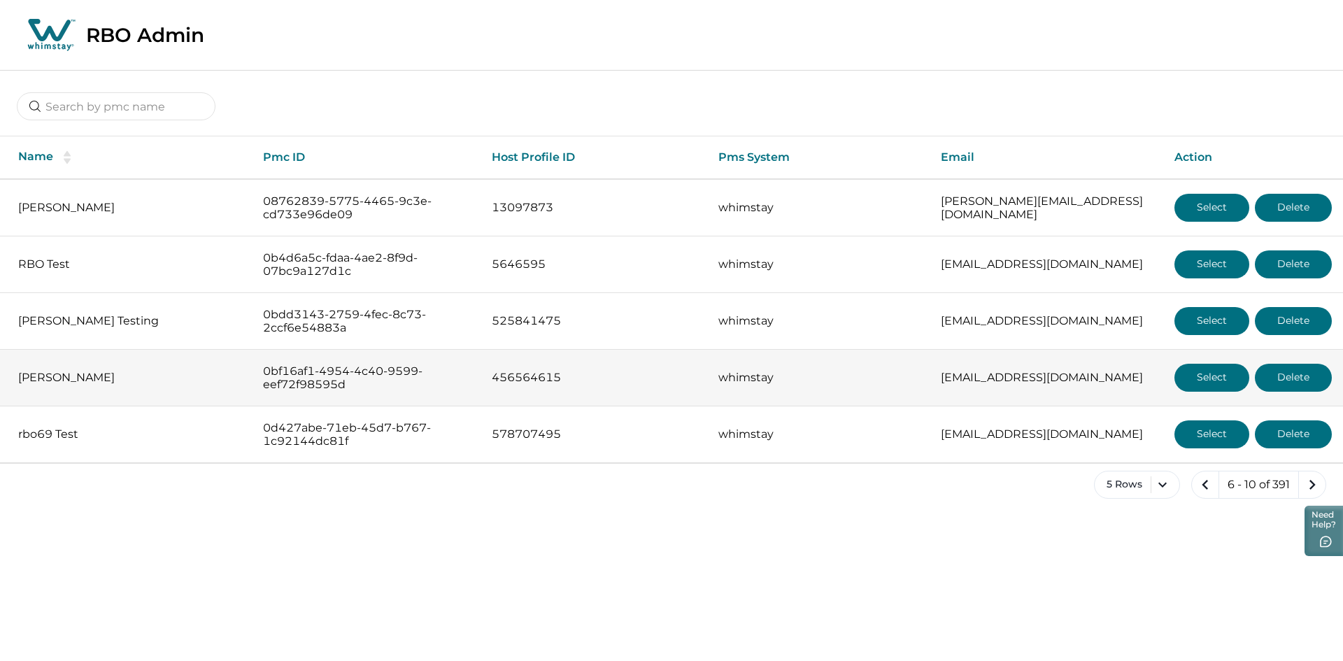
click at [1223, 379] on button "Select" at bounding box center [1211, 378] width 75 height 28
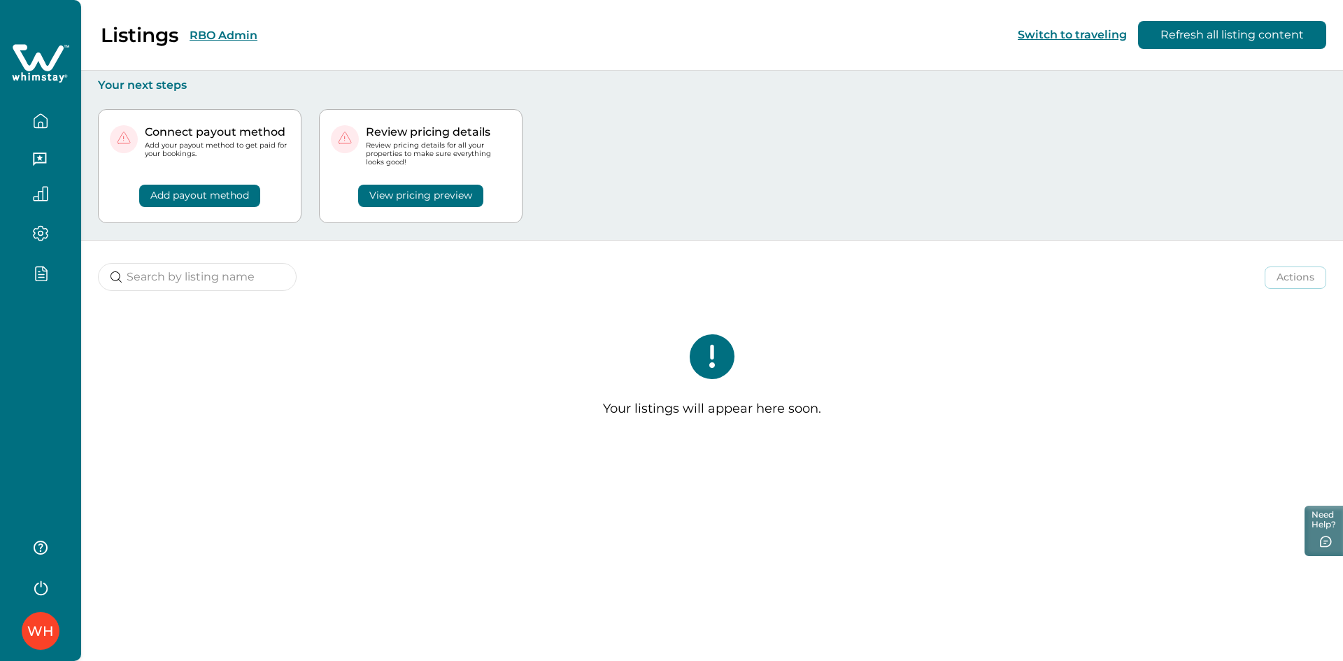
click at [211, 34] on button "RBO Admin" at bounding box center [224, 35] width 68 height 13
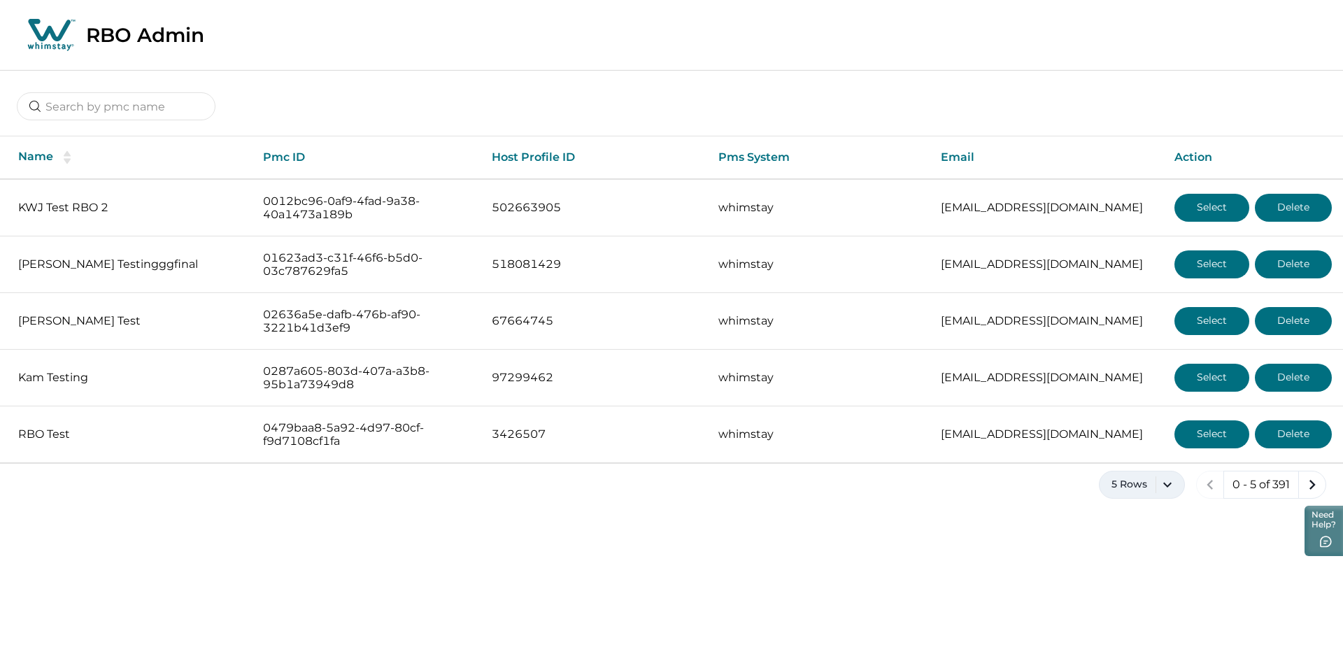
click at [1145, 478] on button "5 Rows" at bounding box center [1142, 485] width 86 height 28
click at [1132, 439] on button "100 Rows" at bounding box center [1141, 445] width 73 height 28
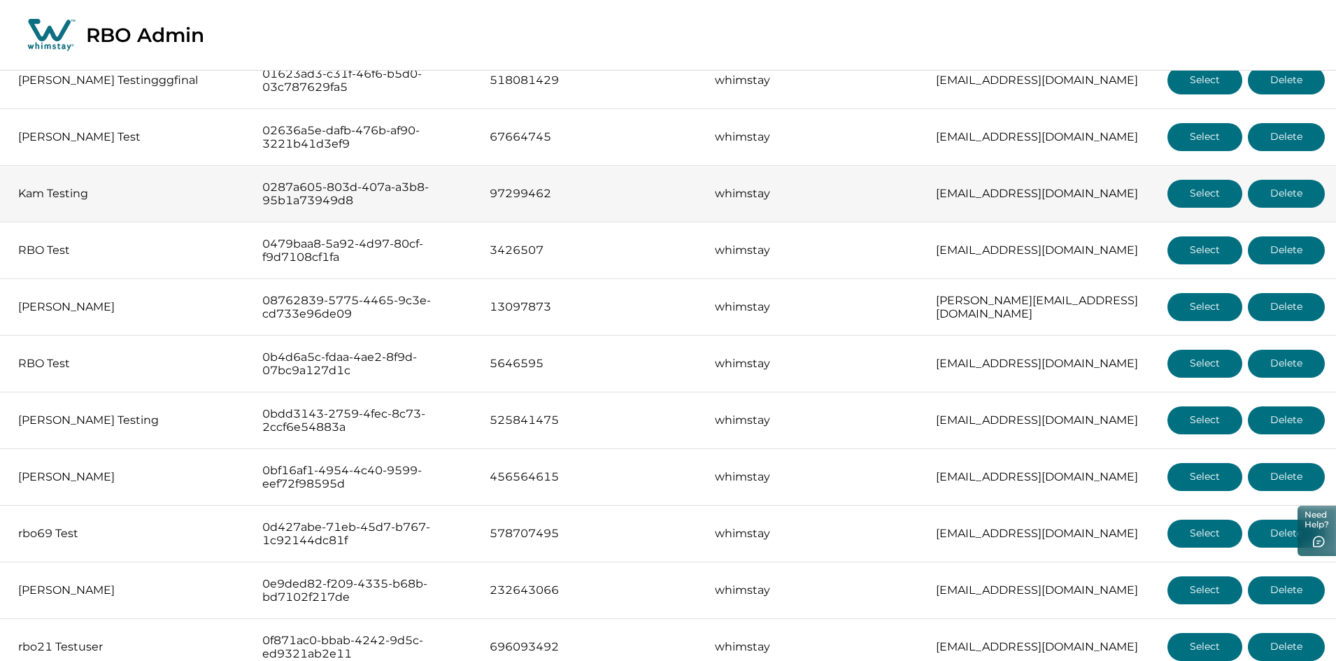
scroll to position [187, 0]
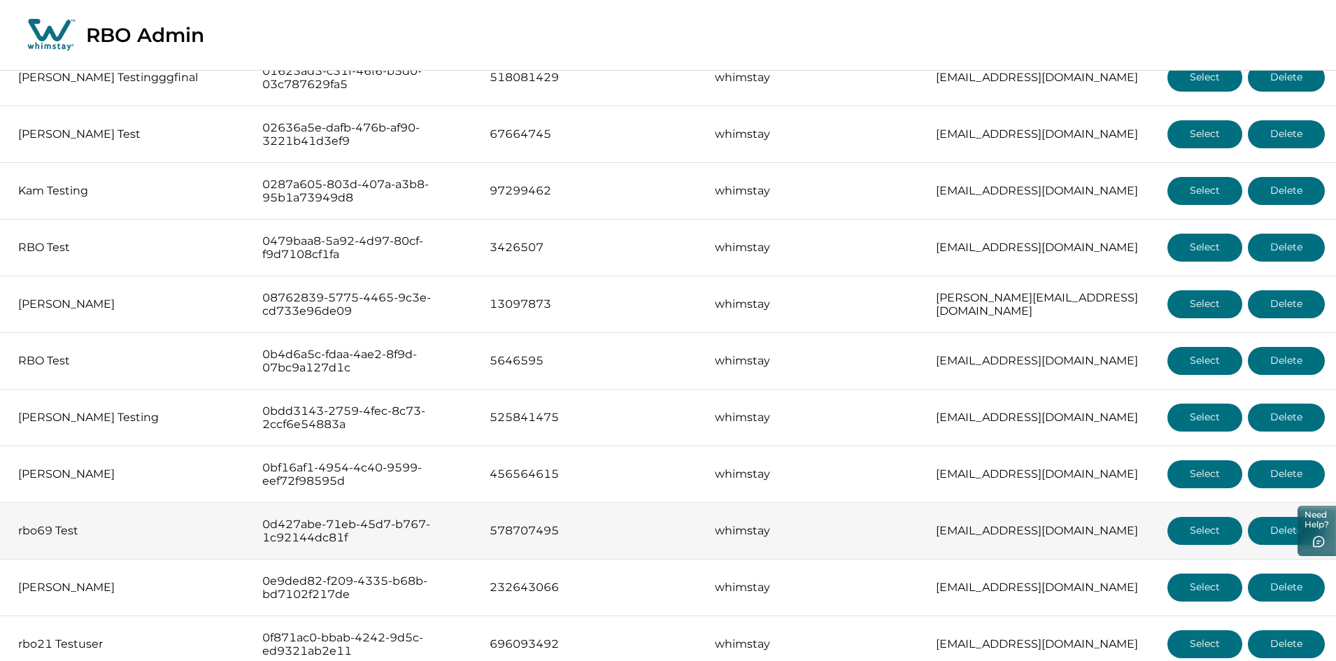
click at [1191, 534] on button "Select" at bounding box center [1204, 531] width 75 height 28
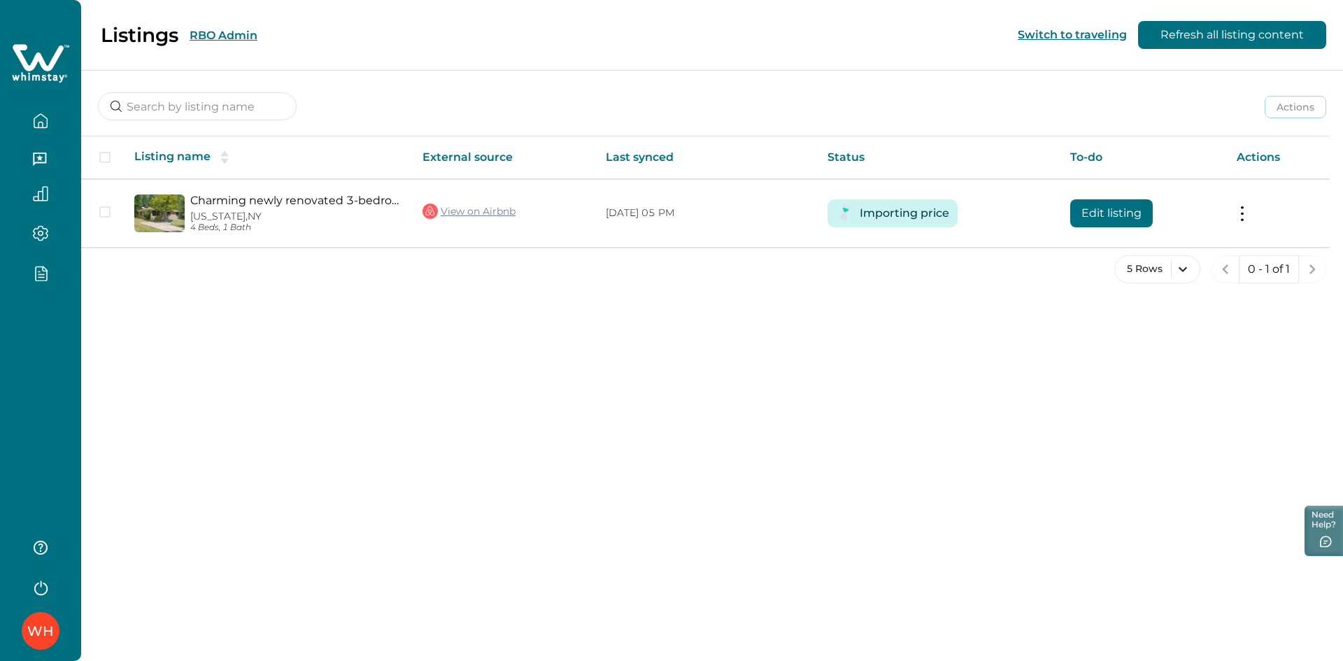
click at [211, 33] on button "RBO Admin" at bounding box center [224, 35] width 68 height 13
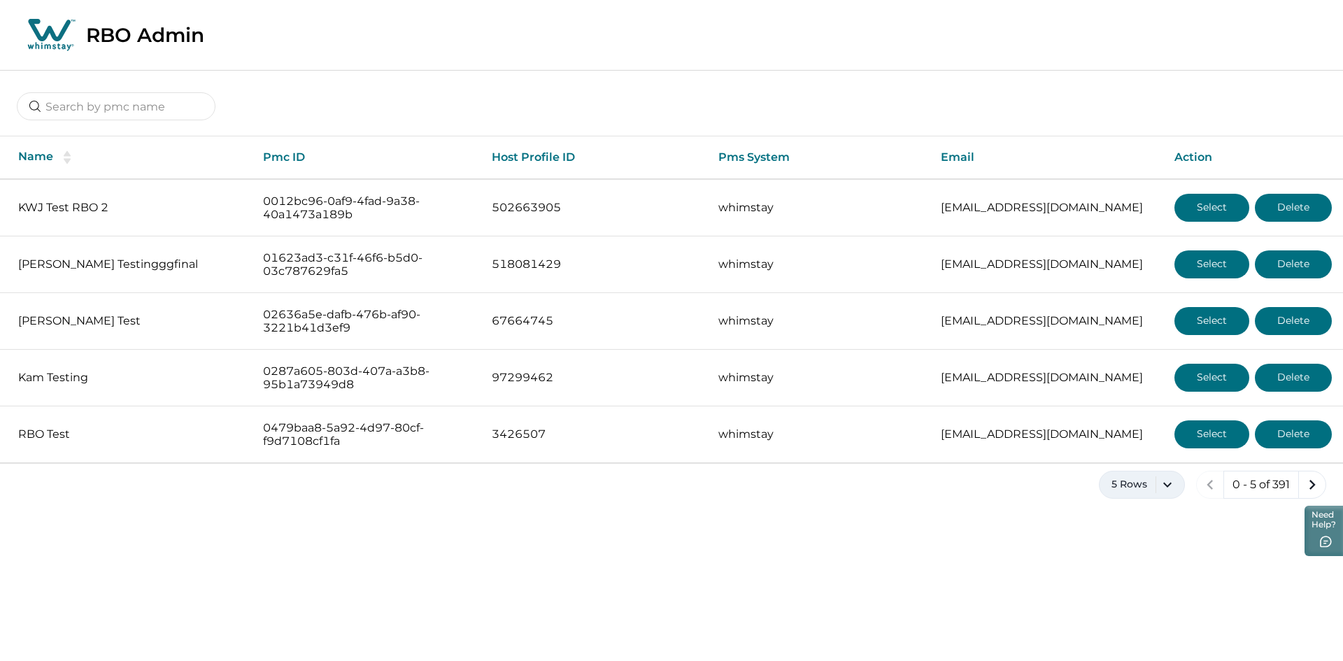
click at [1163, 480] on button "5 Rows" at bounding box center [1142, 485] width 86 height 28
click at [1158, 449] on button "100 Rows" at bounding box center [1141, 445] width 73 height 28
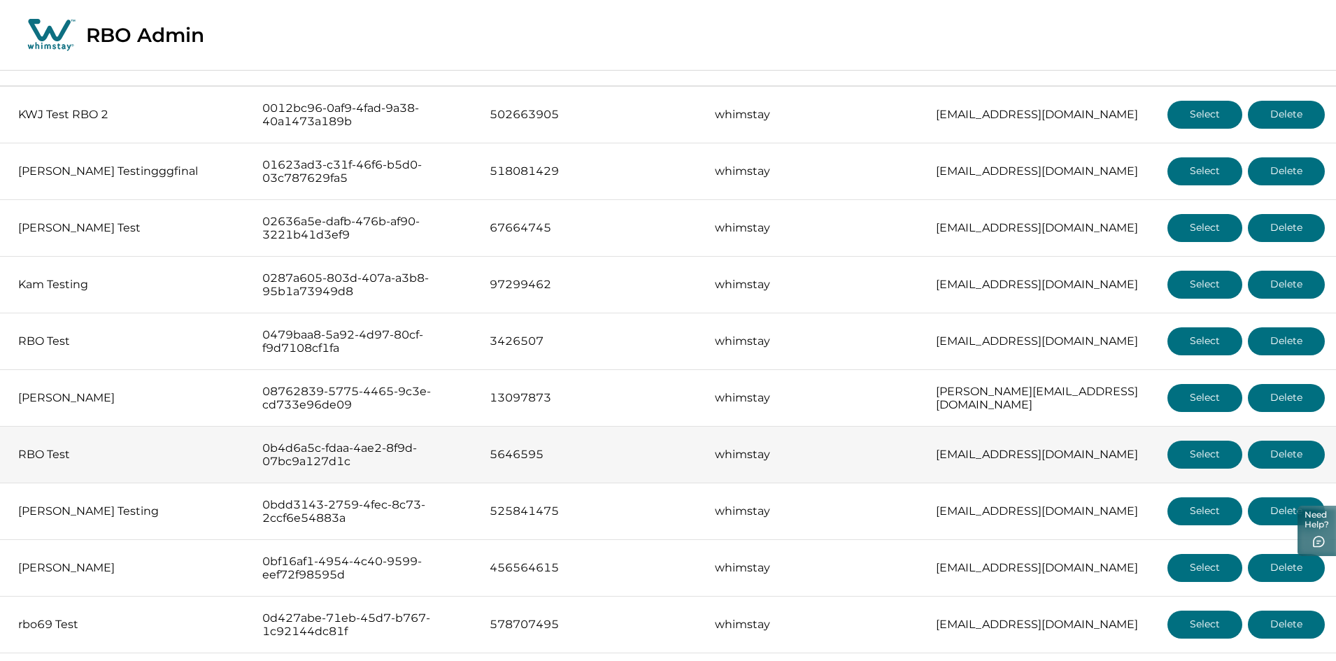
scroll to position [187, 0]
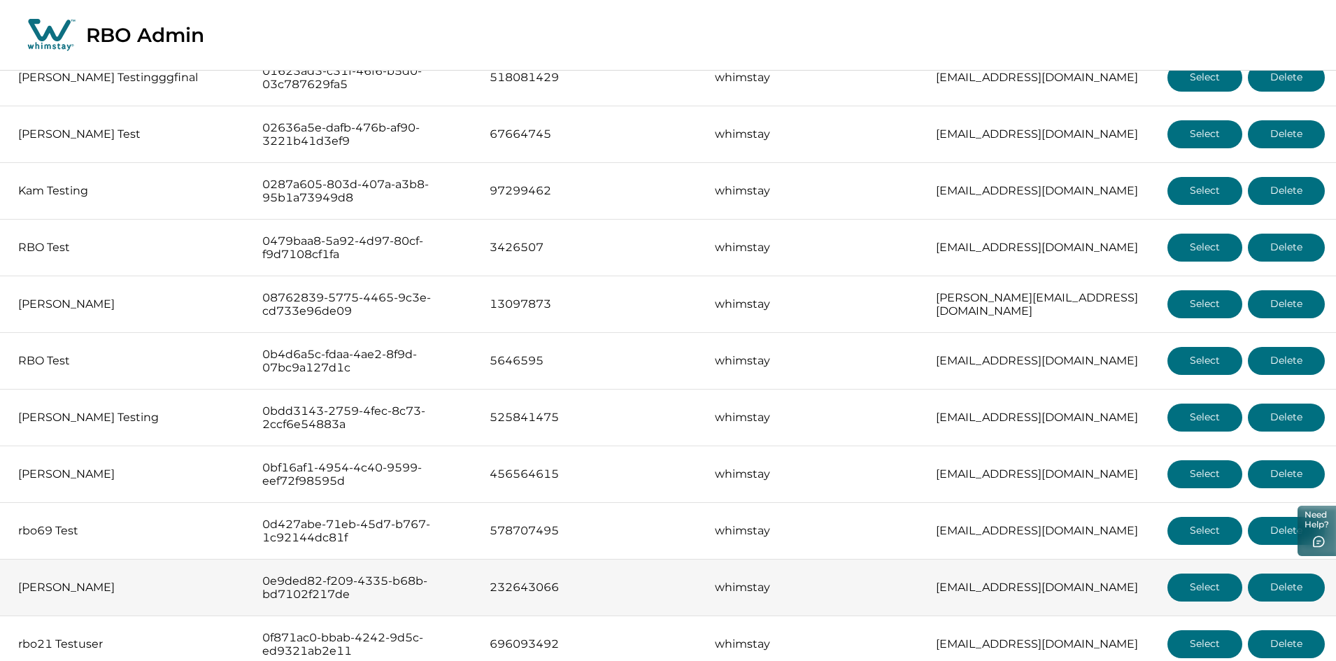
click at [1181, 585] on button "Select" at bounding box center [1204, 588] width 75 height 28
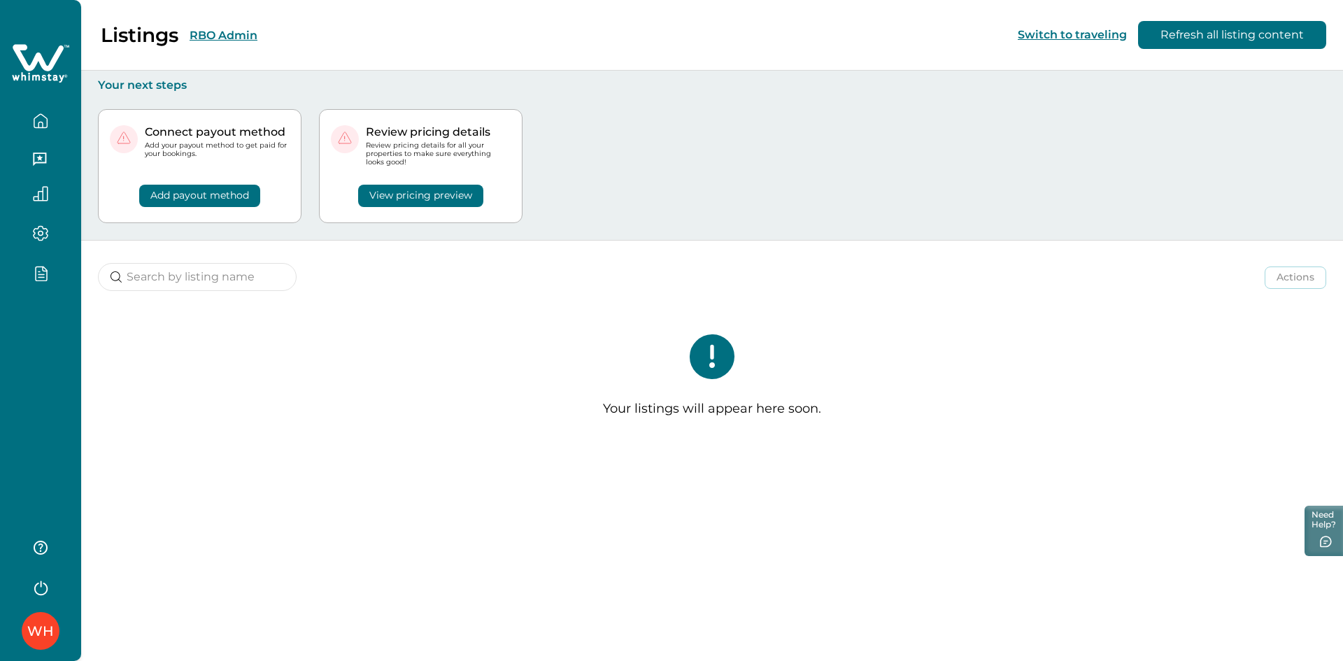
click at [241, 37] on button "RBO Admin" at bounding box center [224, 35] width 68 height 13
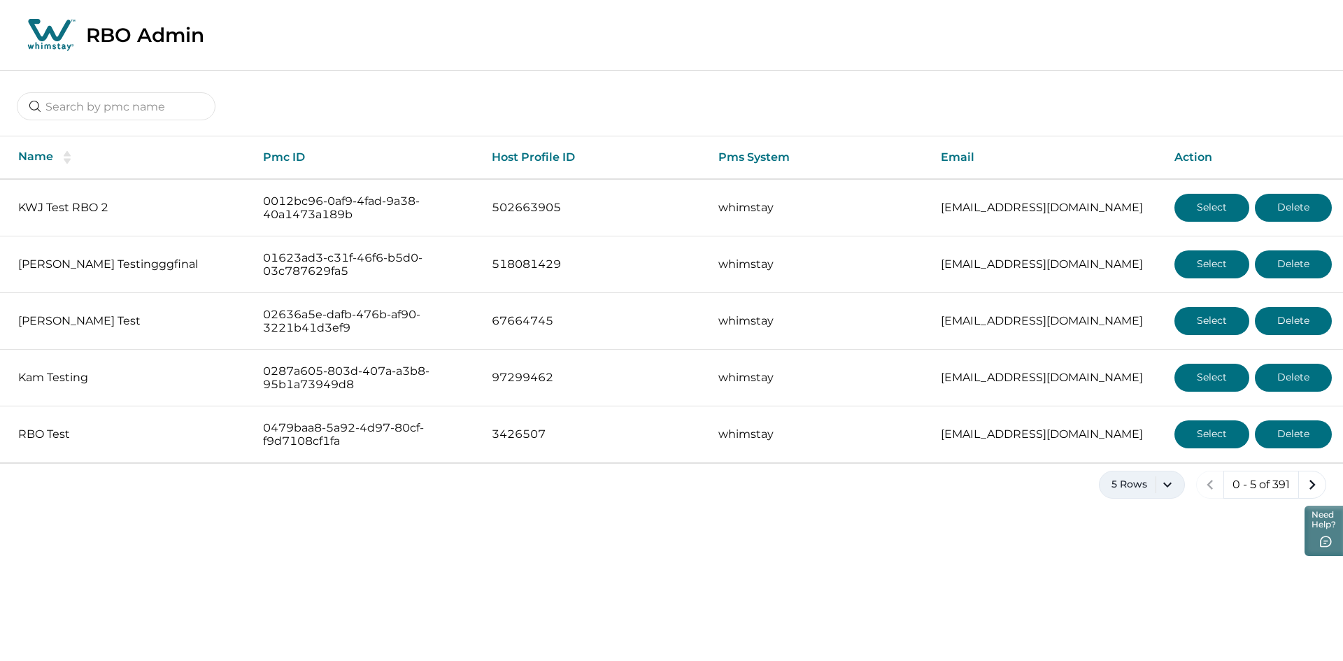
click at [1137, 483] on button "5 Rows" at bounding box center [1142, 485] width 86 height 28
click at [1144, 450] on button "100 Rows" at bounding box center [1141, 445] width 73 height 28
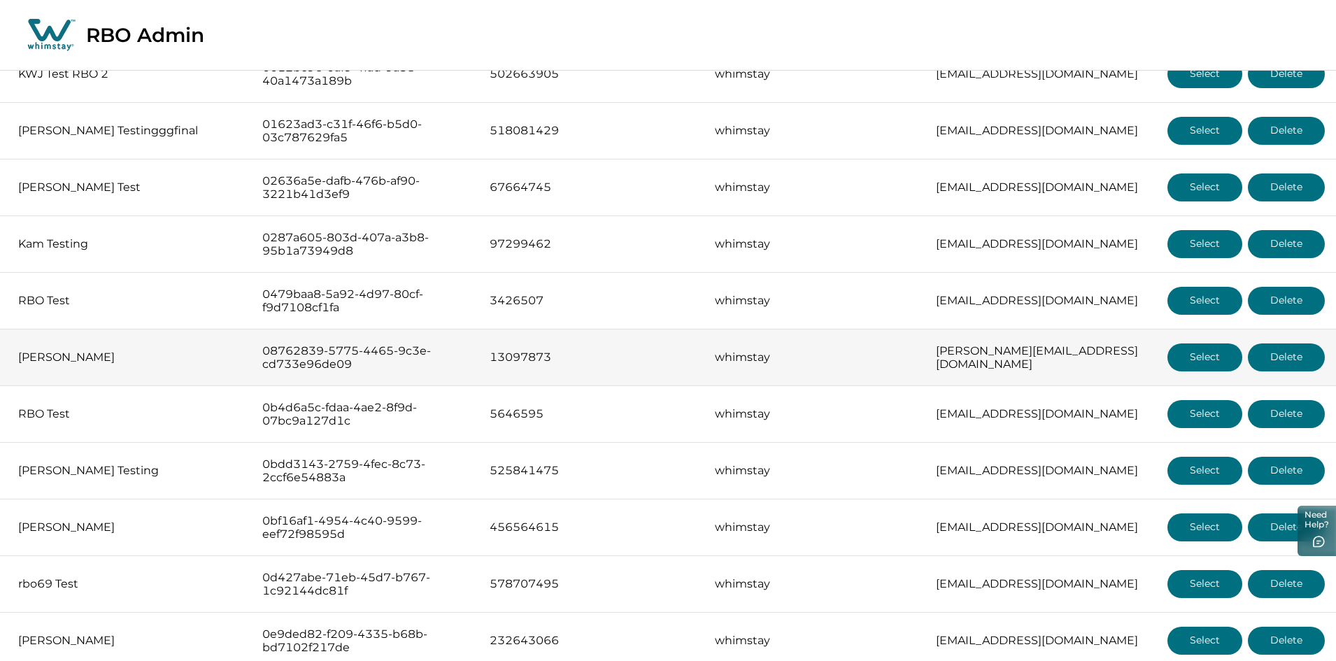
scroll to position [280, 0]
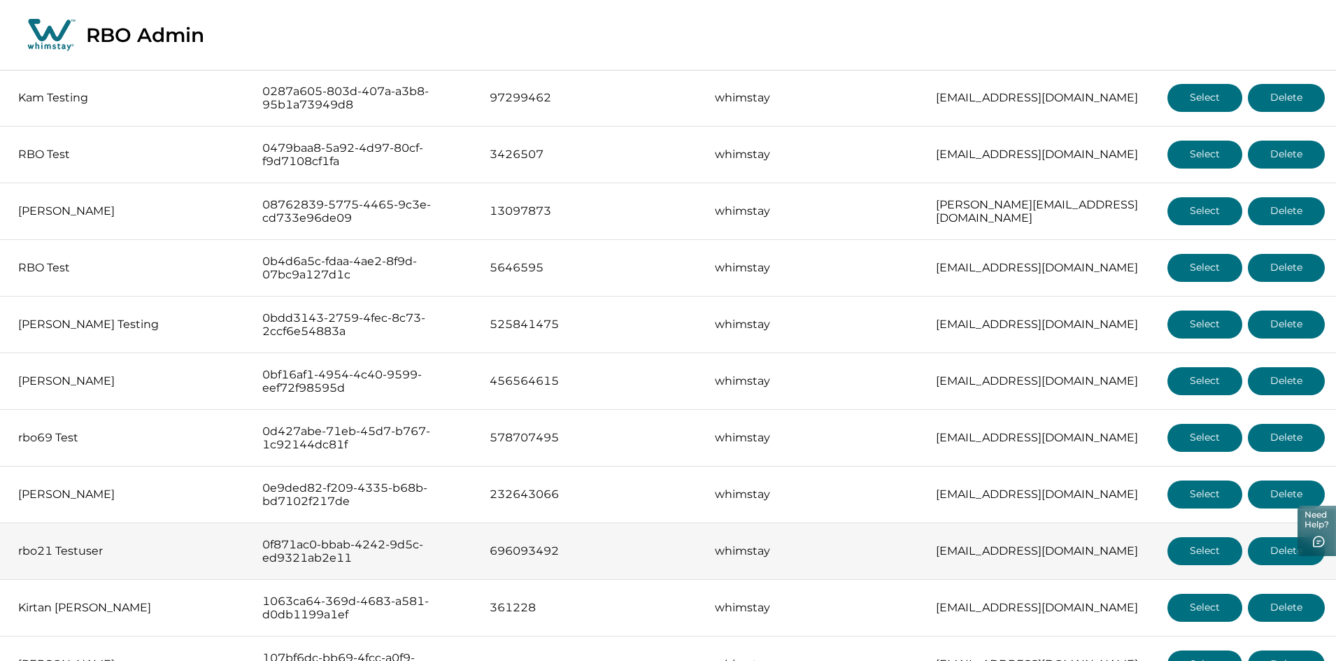
click at [1205, 559] on button "Select" at bounding box center [1204, 551] width 75 height 28
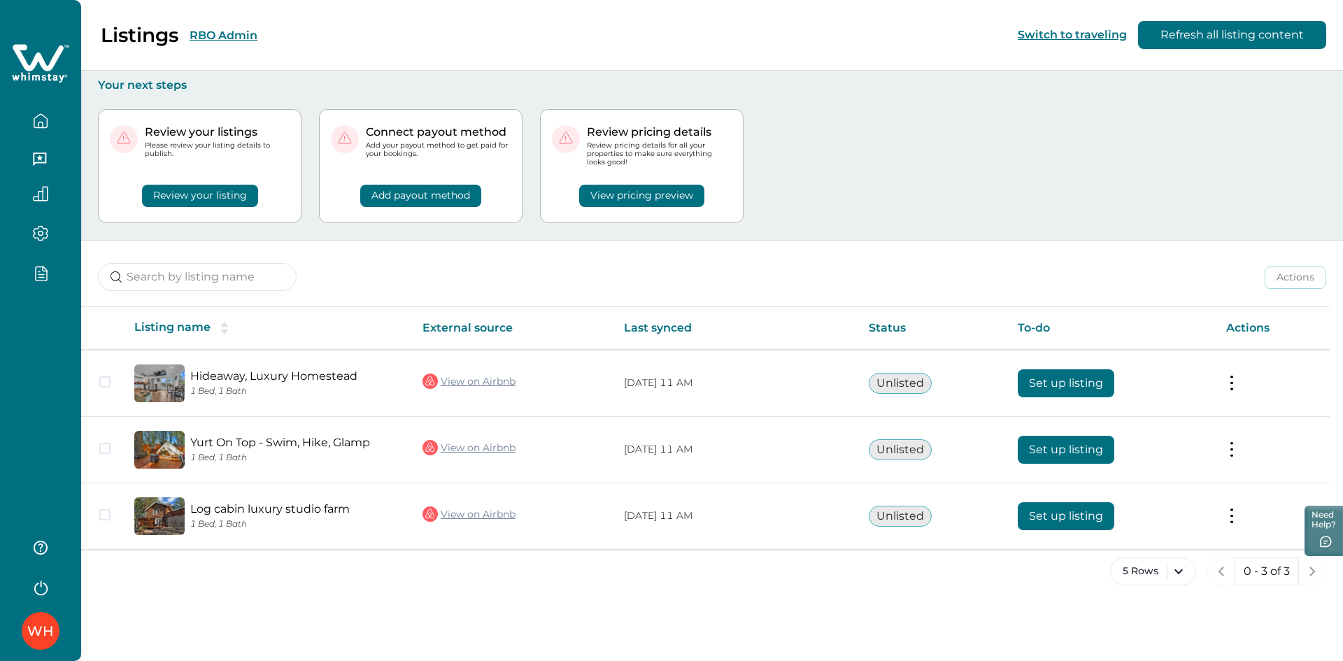
click at [248, 37] on button "RBO Admin" at bounding box center [224, 35] width 68 height 13
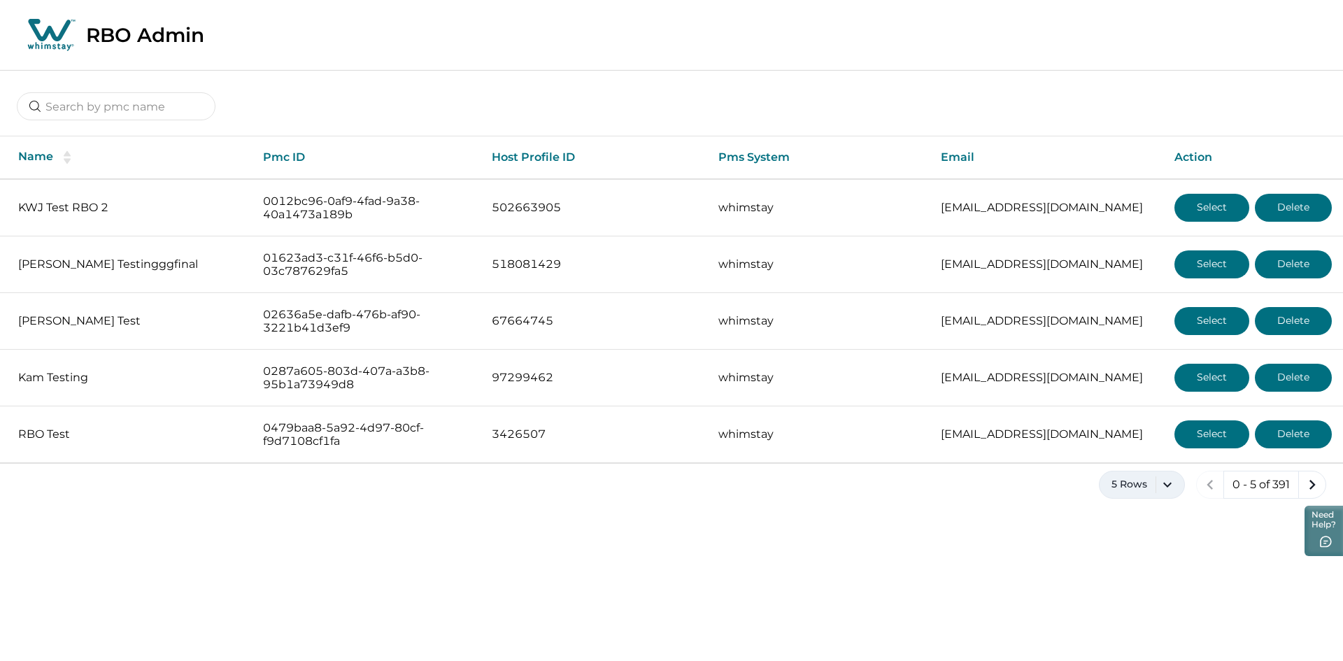
click at [1165, 485] on button "5 Rows" at bounding box center [1142, 485] width 86 height 28
click at [1144, 437] on button "100 Rows" at bounding box center [1141, 445] width 73 height 28
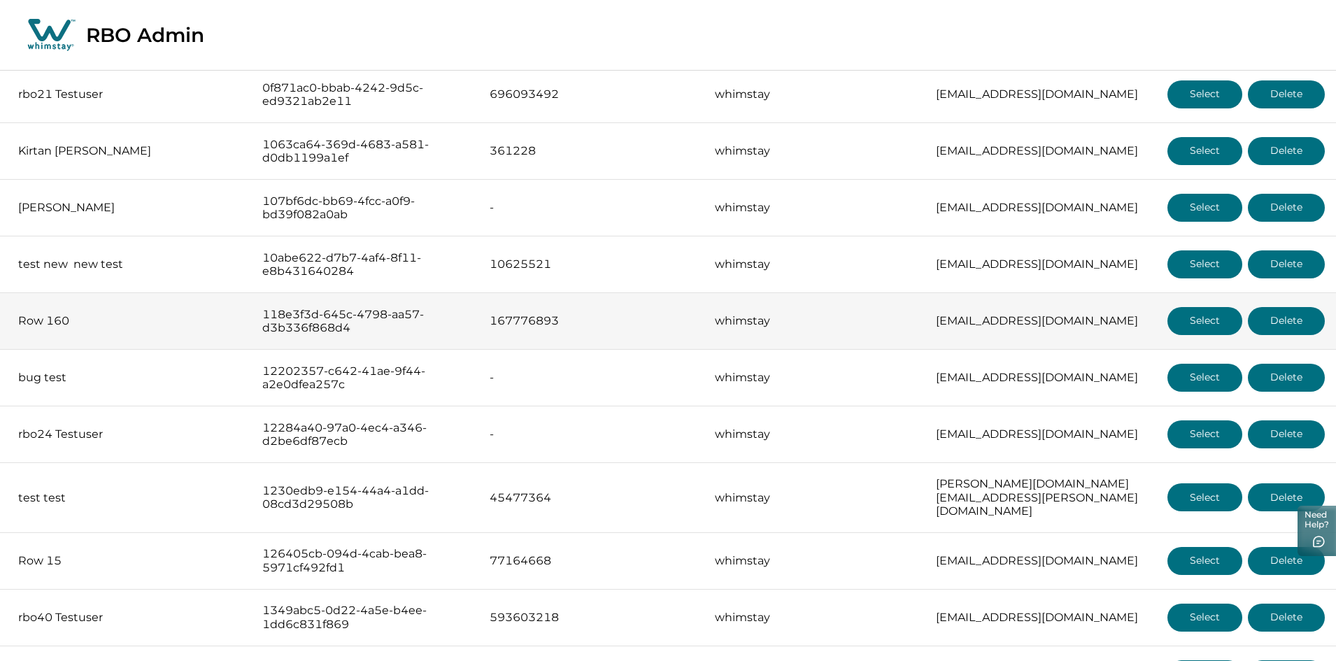
scroll to position [746, 0]
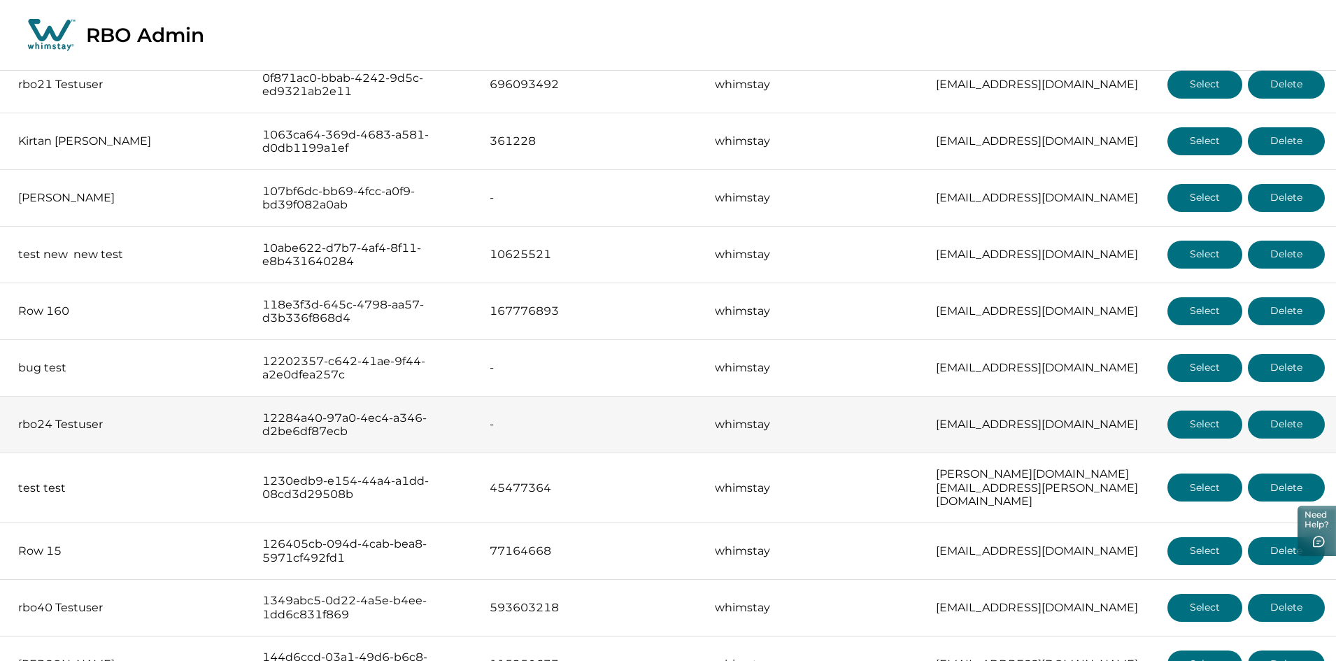
click at [1195, 421] on button "Select" at bounding box center [1204, 425] width 75 height 28
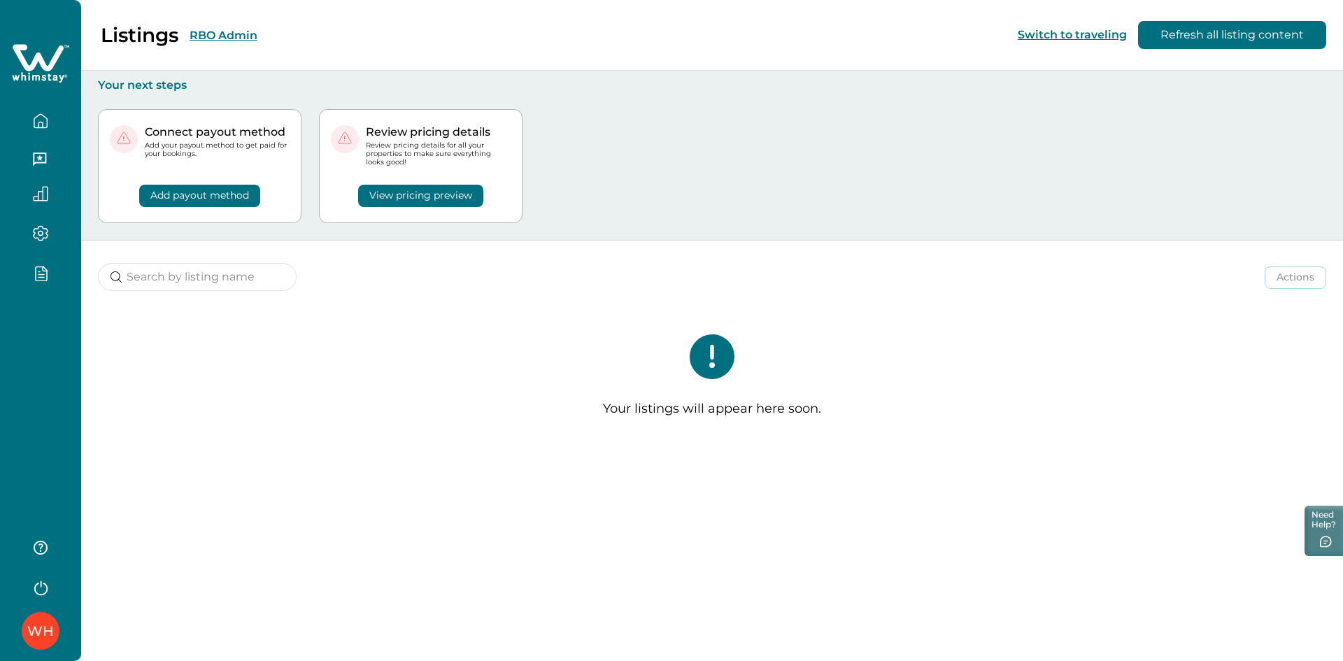
click at [228, 34] on button "RBO Admin" at bounding box center [224, 35] width 68 height 13
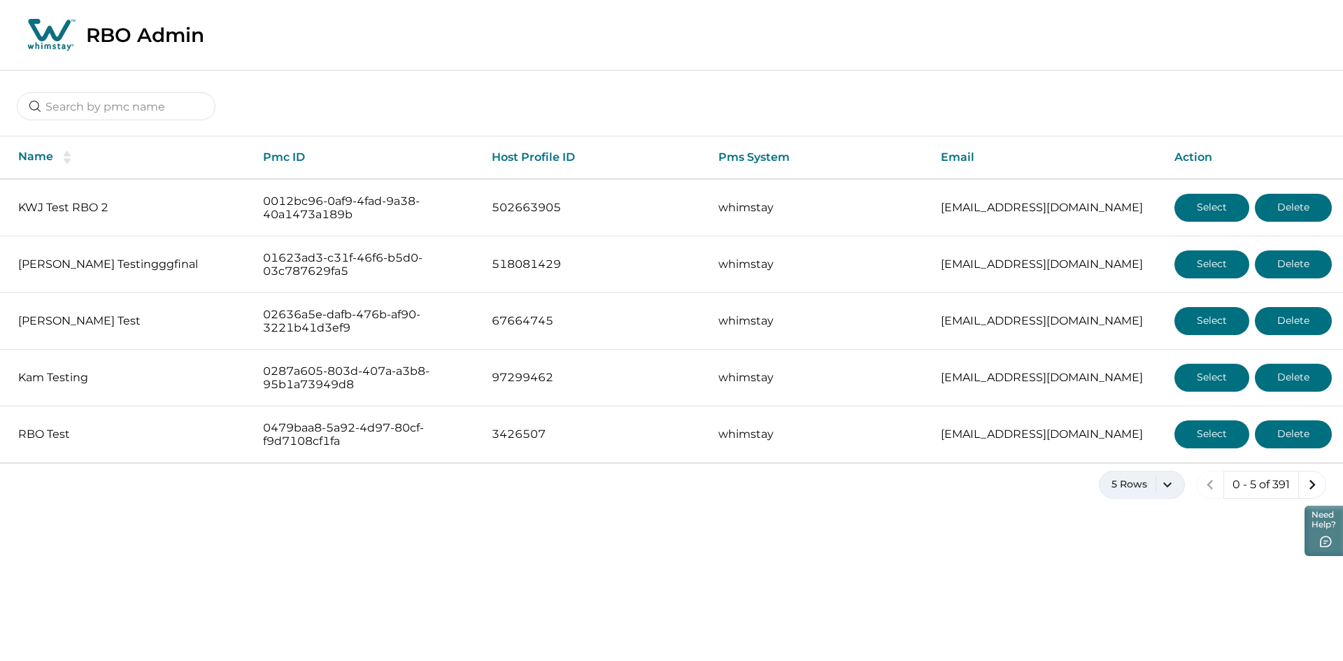
click at [1149, 484] on button "5 Rows" at bounding box center [1142, 485] width 86 height 28
click at [1132, 435] on button "100 Rows" at bounding box center [1141, 445] width 73 height 28
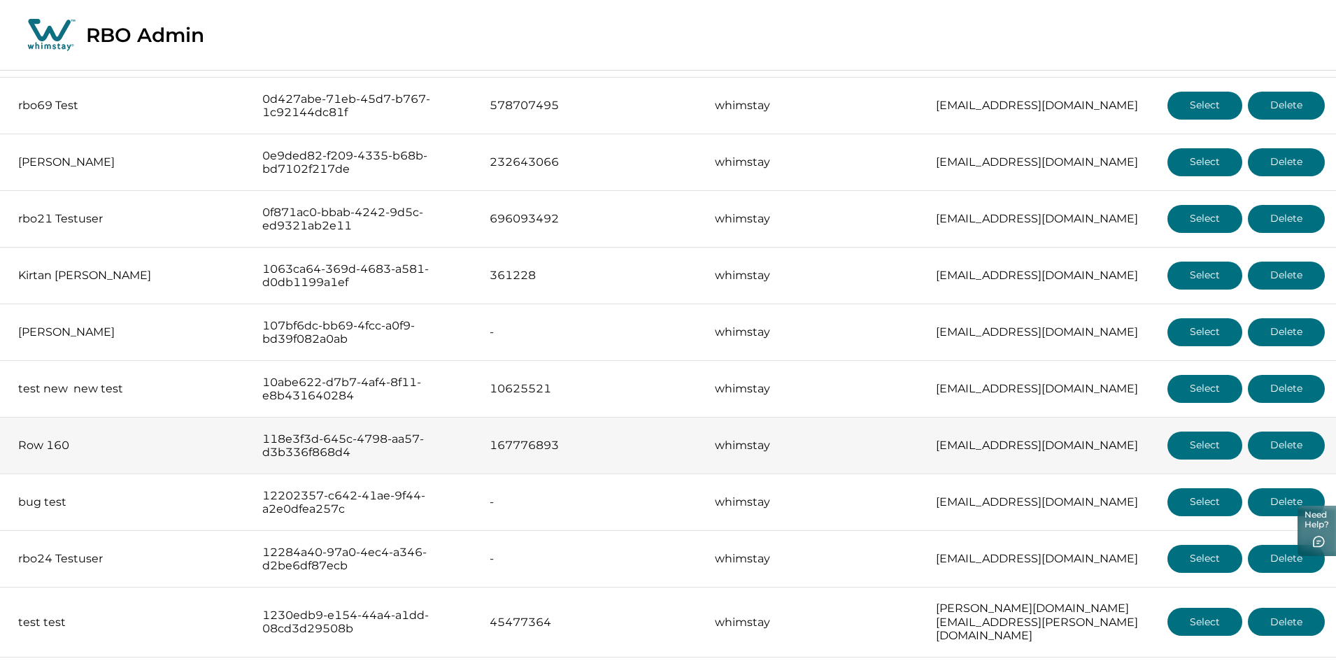
scroll to position [653, 0]
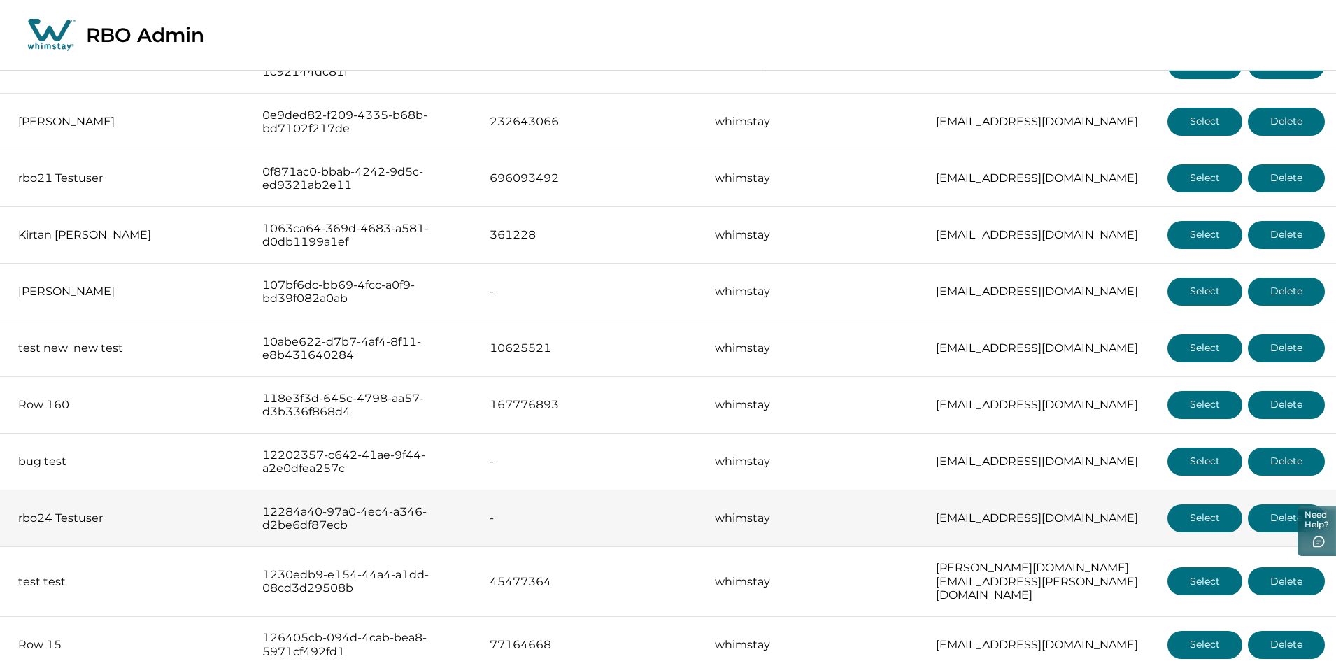
click at [1189, 516] on button "Select" at bounding box center [1204, 518] width 75 height 28
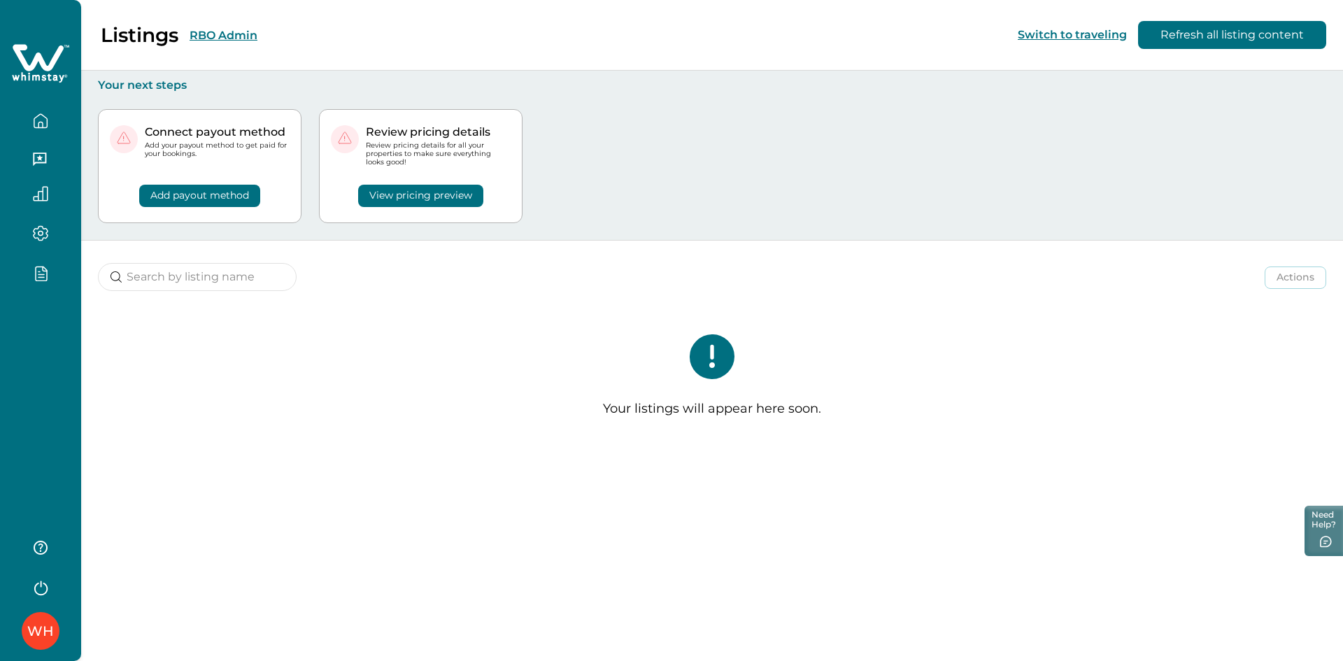
click at [243, 38] on button "RBO Admin" at bounding box center [224, 35] width 68 height 13
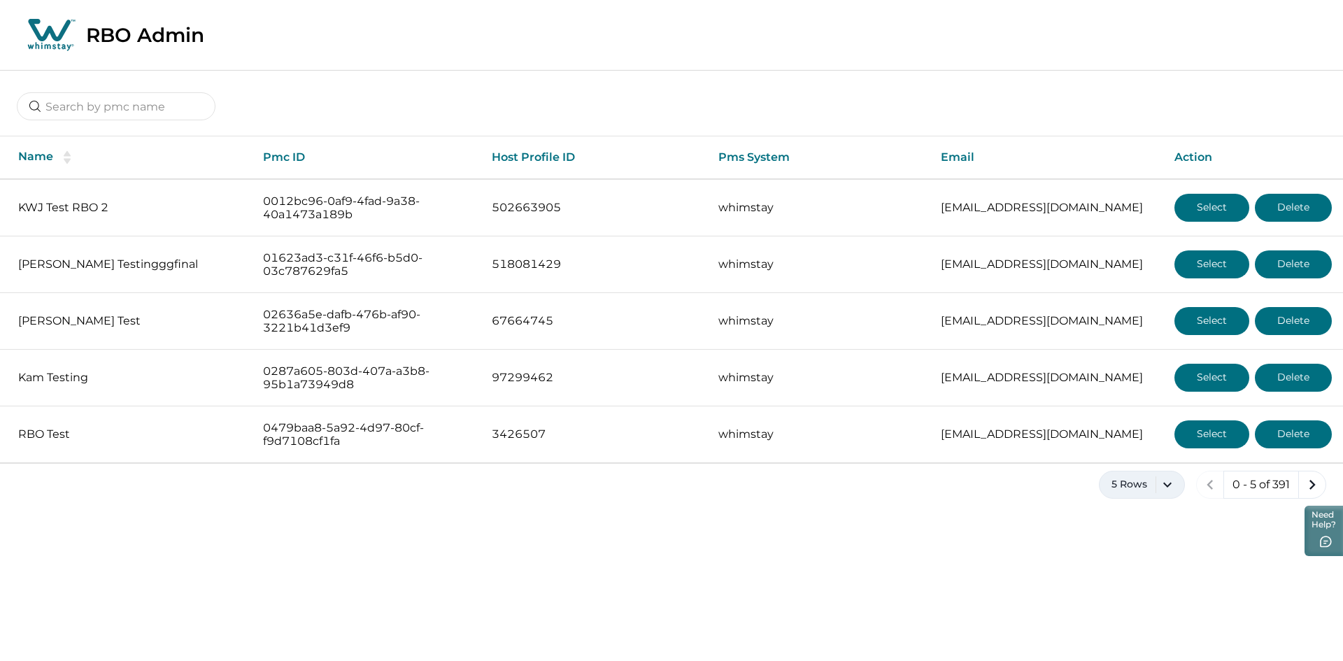
click at [1149, 492] on button "5 Rows" at bounding box center [1142, 485] width 86 height 28
click at [1131, 435] on button "100 Rows" at bounding box center [1141, 445] width 73 height 28
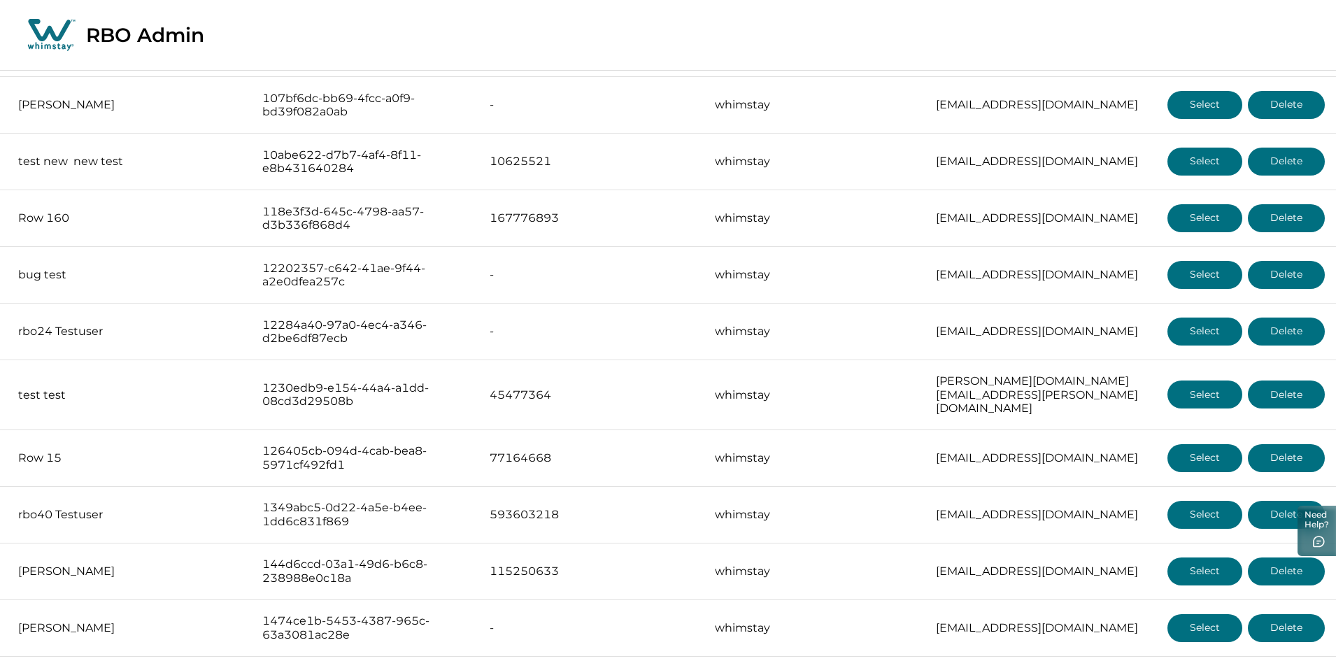
scroll to position [932, 0]
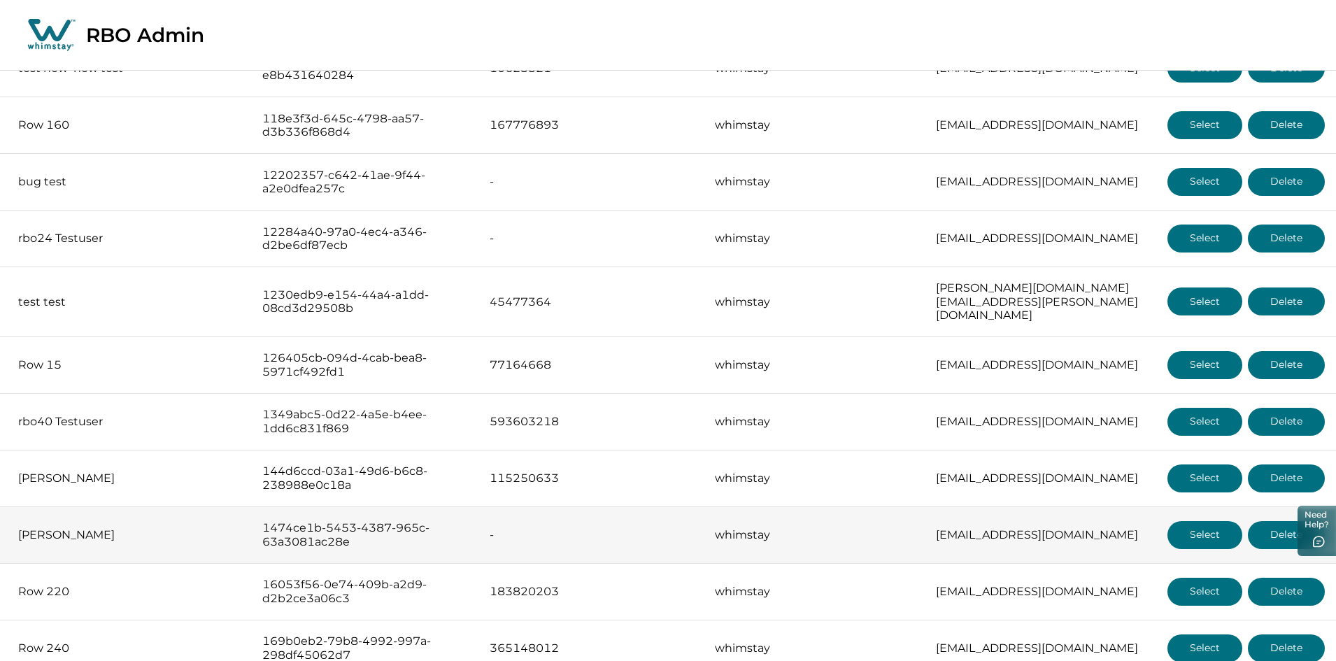
click at [1196, 521] on button "Select" at bounding box center [1204, 535] width 75 height 28
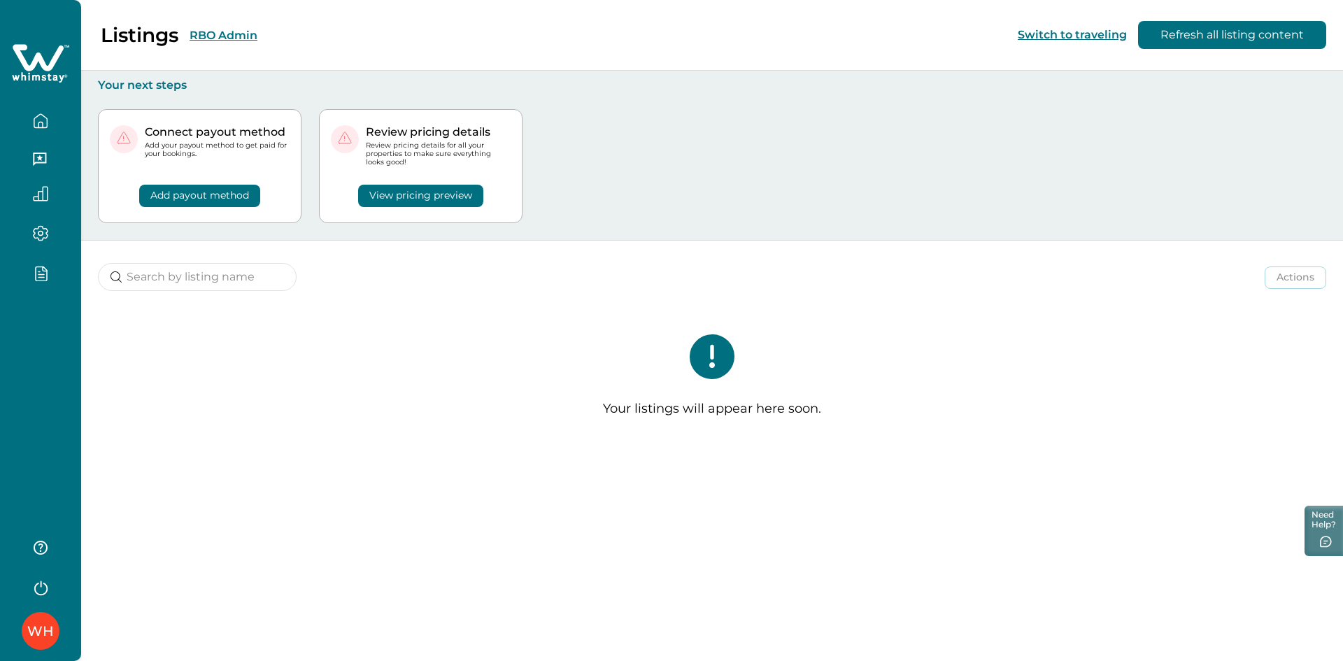
click at [205, 34] on button "RBO Admin" at bounding box center [224, 35] width 68 height 13
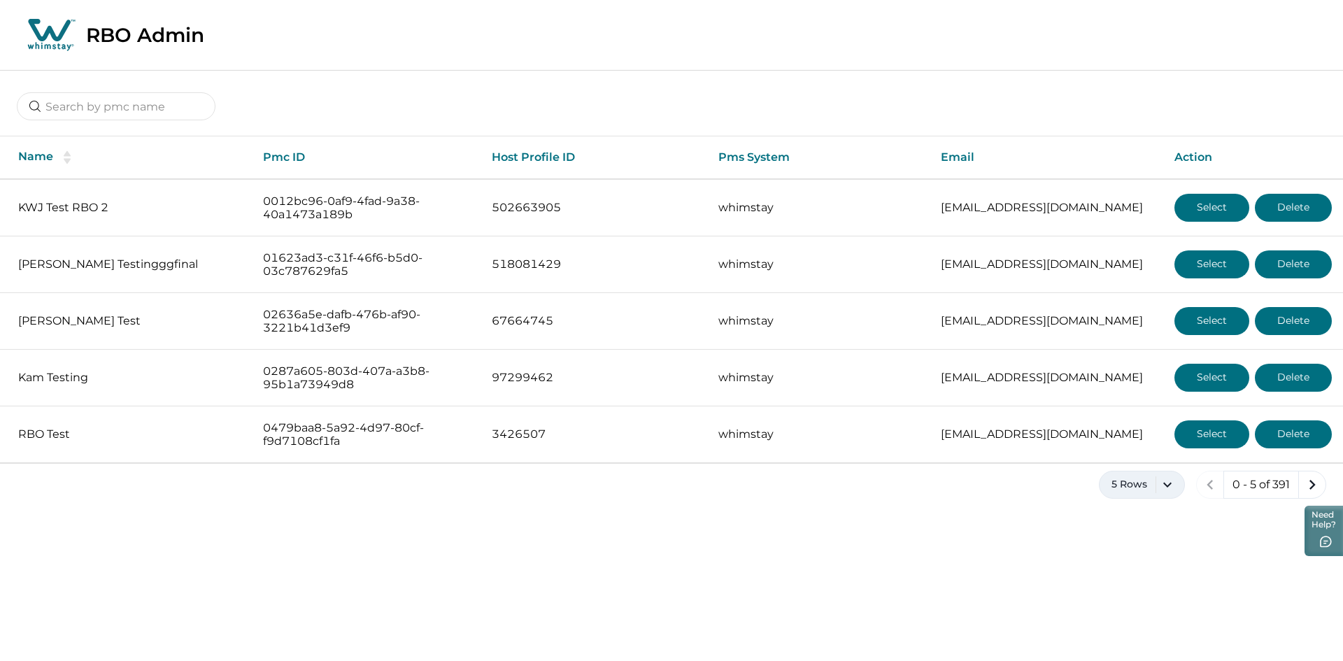
click at [1128, 484] on button "5 Rows" at bounding box center [1142, 485] width 86 height 28
click at [1121, 441] on button "100 Rows" at bounding box center [1141, 445] width 73 height 28
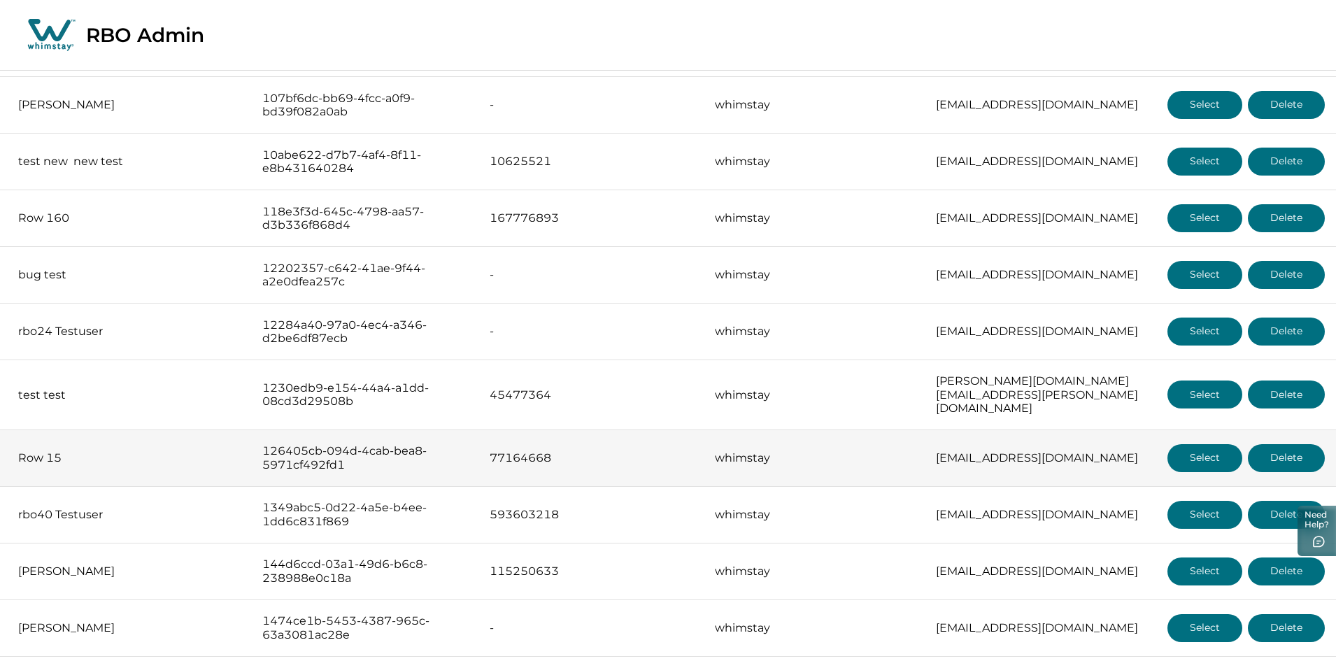
scroll to position [932, 0]
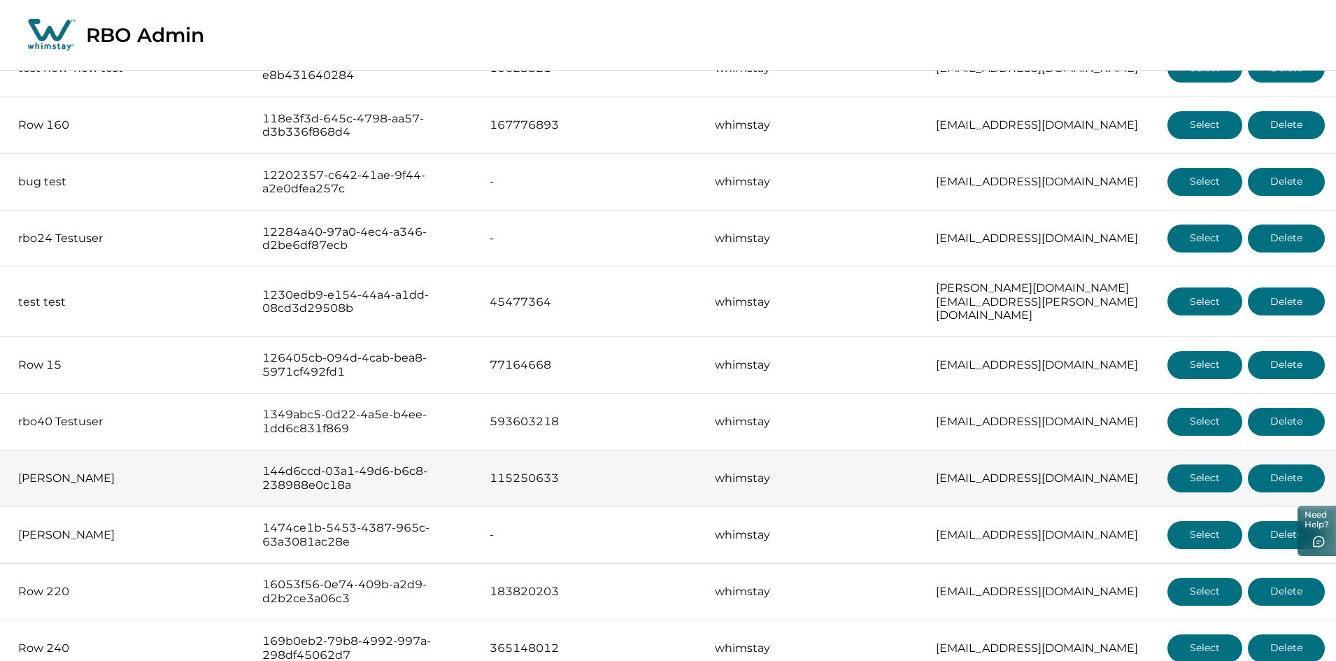
click at [1191, 469] on button "Select" at bounding box center [1204, 478] width 75 height 28
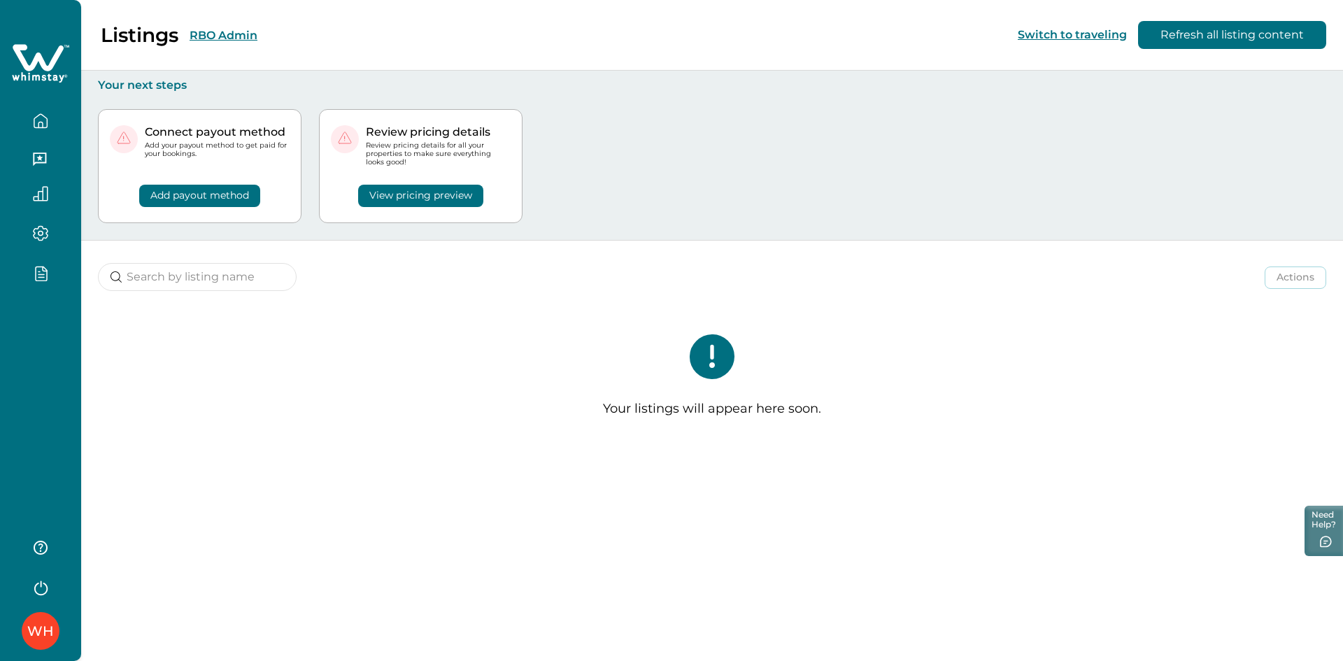
click at [230, 39] on button "RBO Admin" at bounding box center [224, 35] width 68 height 13
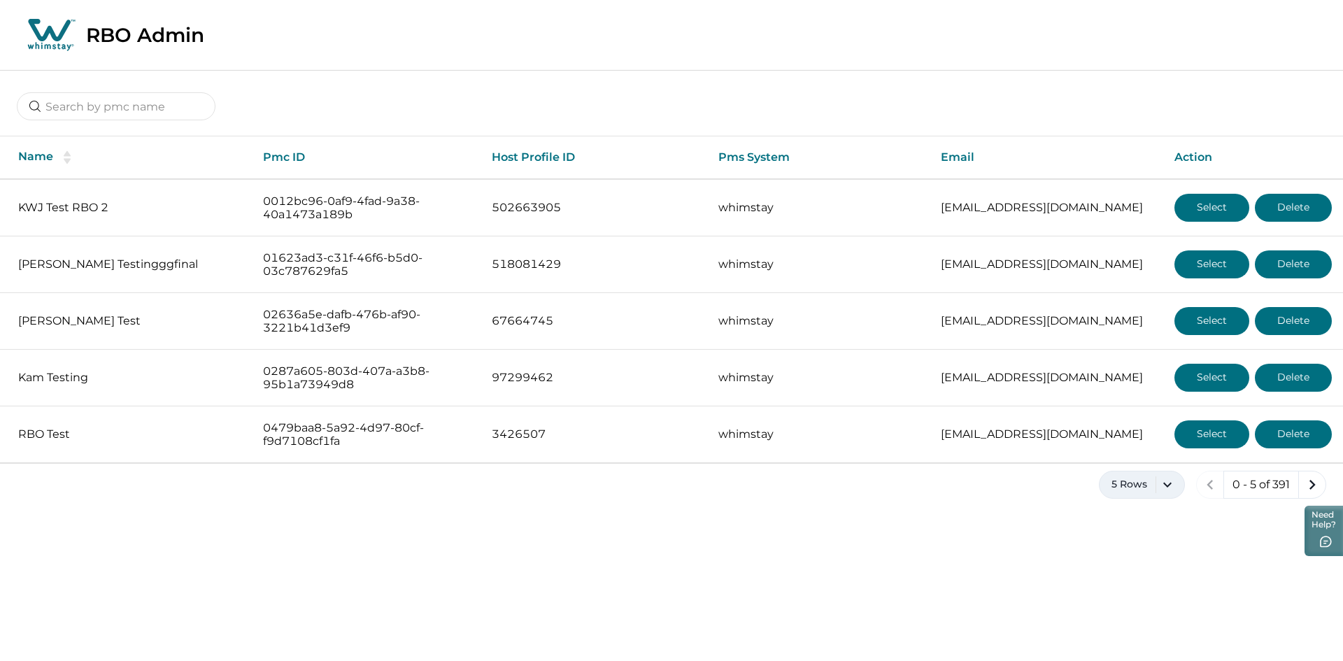
click at [1165, 488] on button "5 Rows" at bounding box center [1142, 485] width 86 height 28
click at [1122, 436] on button "100 Rows" at bounding box center [1141, 445] width 73 height 28
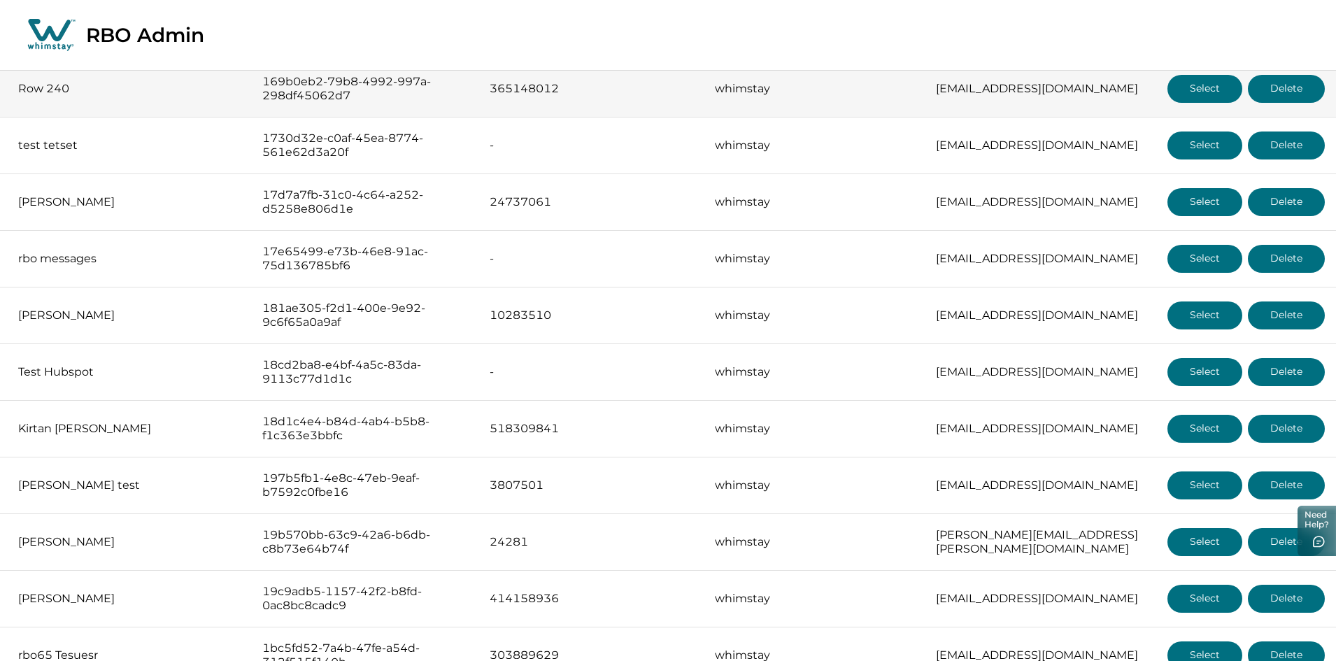
scroll to position [1679, 0]
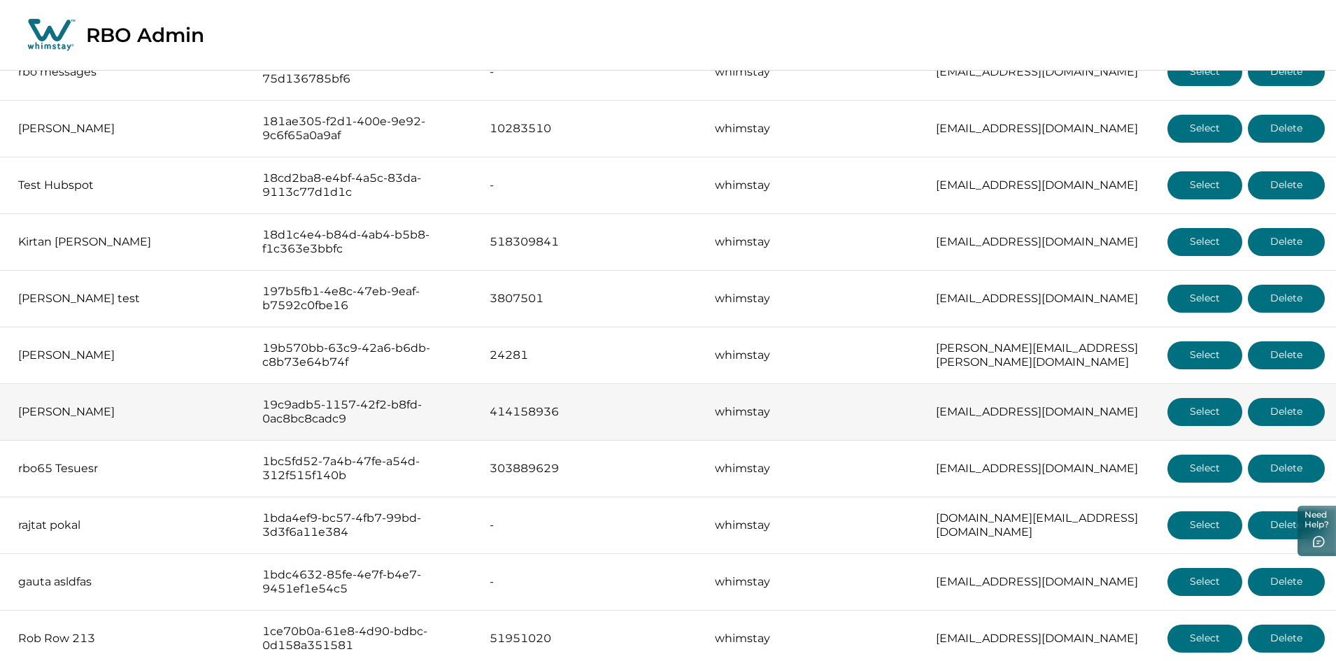
click at [1195, 406] on button "Select" at bounding box center [1204, 412] width 75 height 28
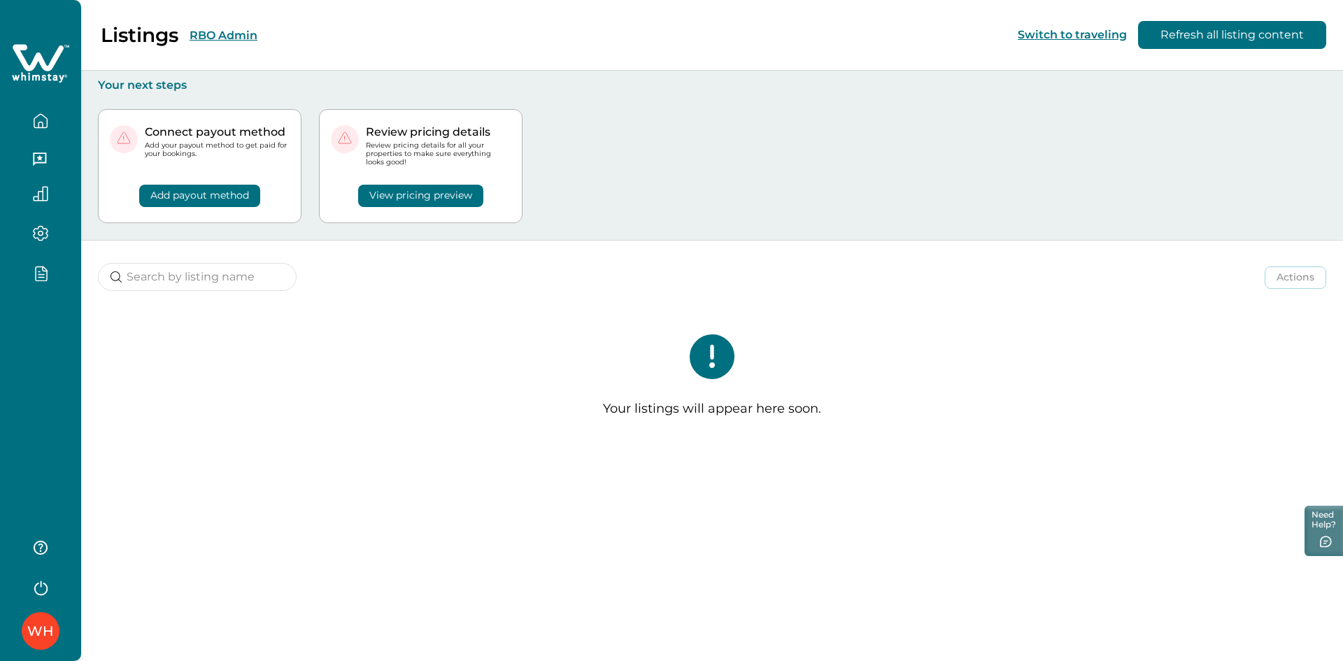
click at [204, 26] on div "Listings RBO Admin" at bounding box center [137, 35] width 241 height 24
click at [202, 34] on button "RBO Admin" at bounding box center [224, 35] width 68 height 13
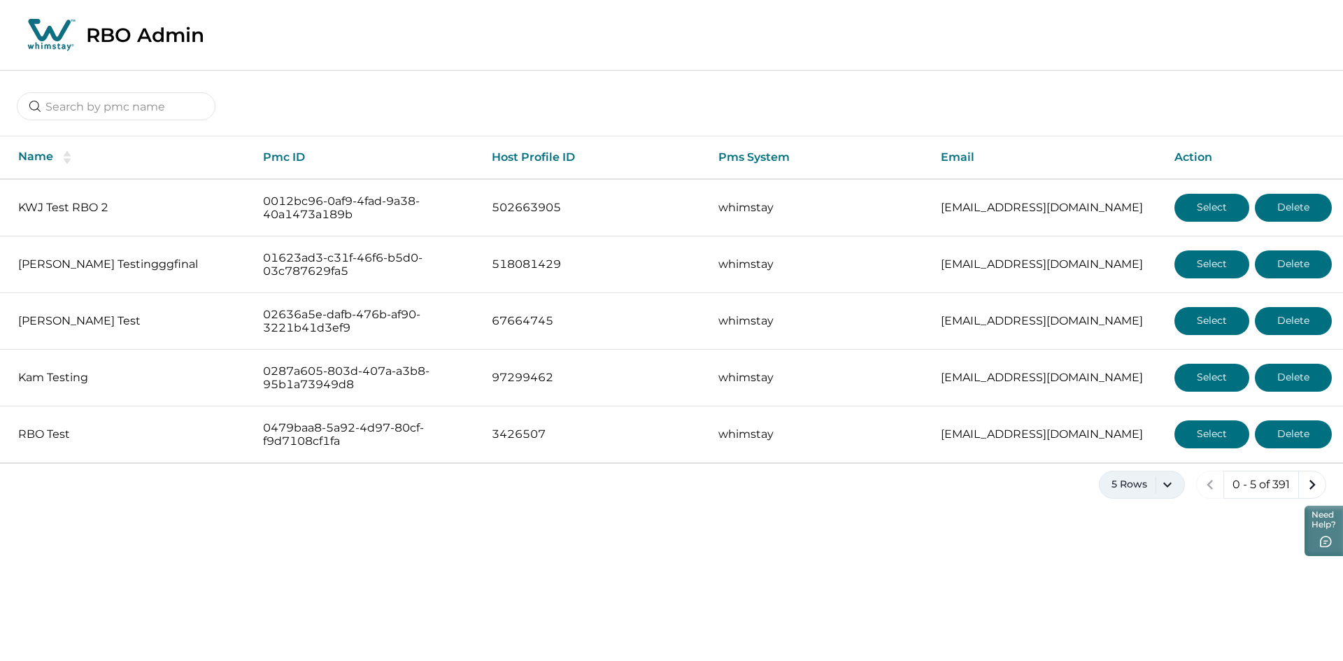
click at [1112, 478] on button "5 Rows" at bounding box center [1142, 485] width 86 height 28
click at [1113, 438] on button "100 Rows" at bounding box center [1141, 445] width 73 height 28
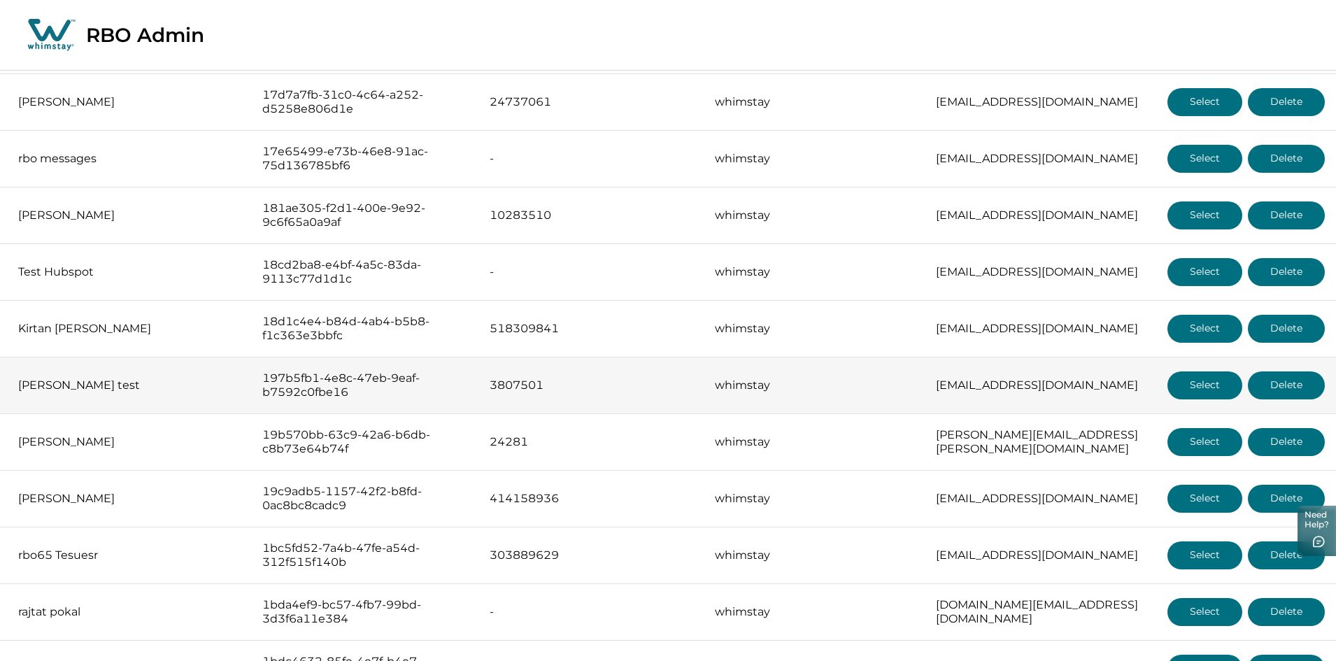
scroll to position [1679, 0]
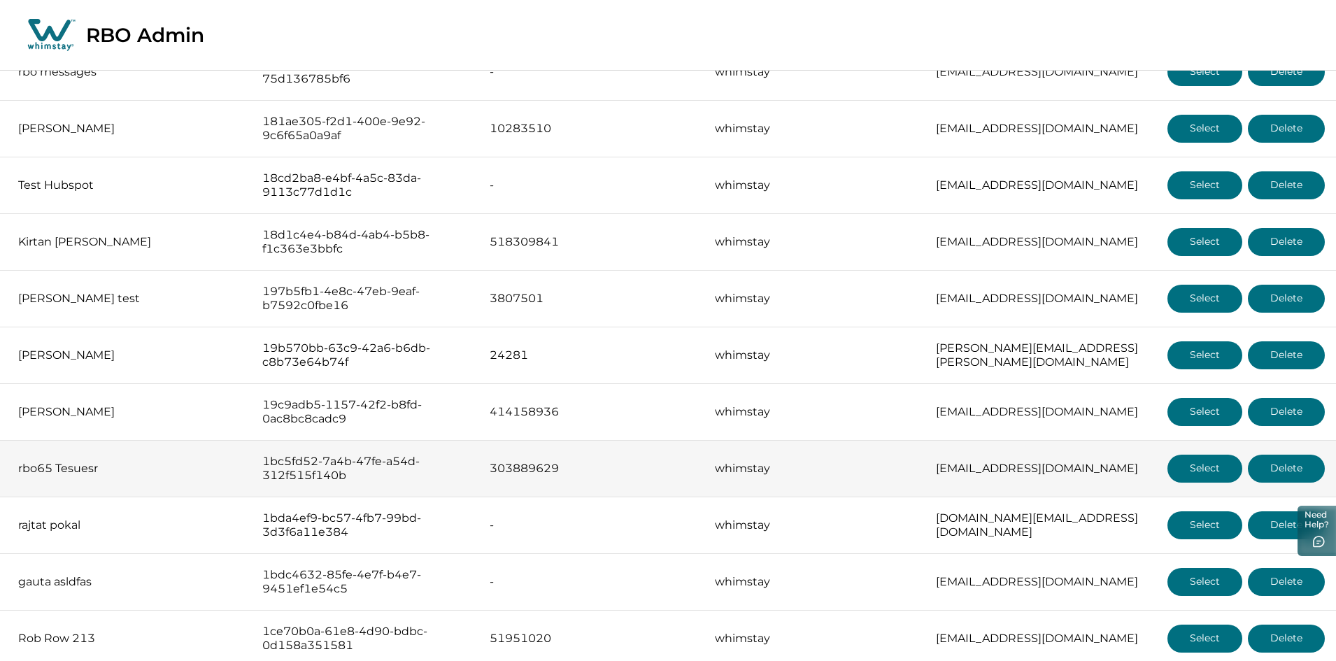
click at [1185, 455] on button "Select" at bounding box center [1204, 469] width 75 height 28
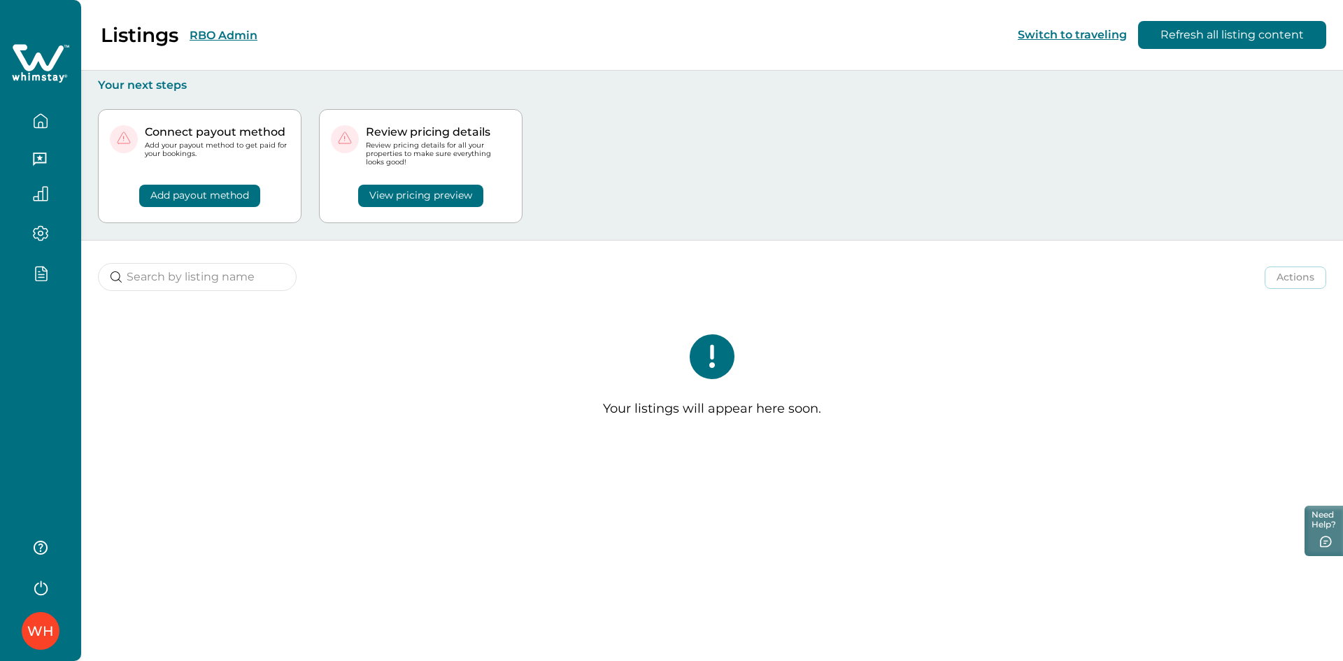
click at [213, 31] on button "RBO Admin" at bounding box center [224, 35] width 68 height 13
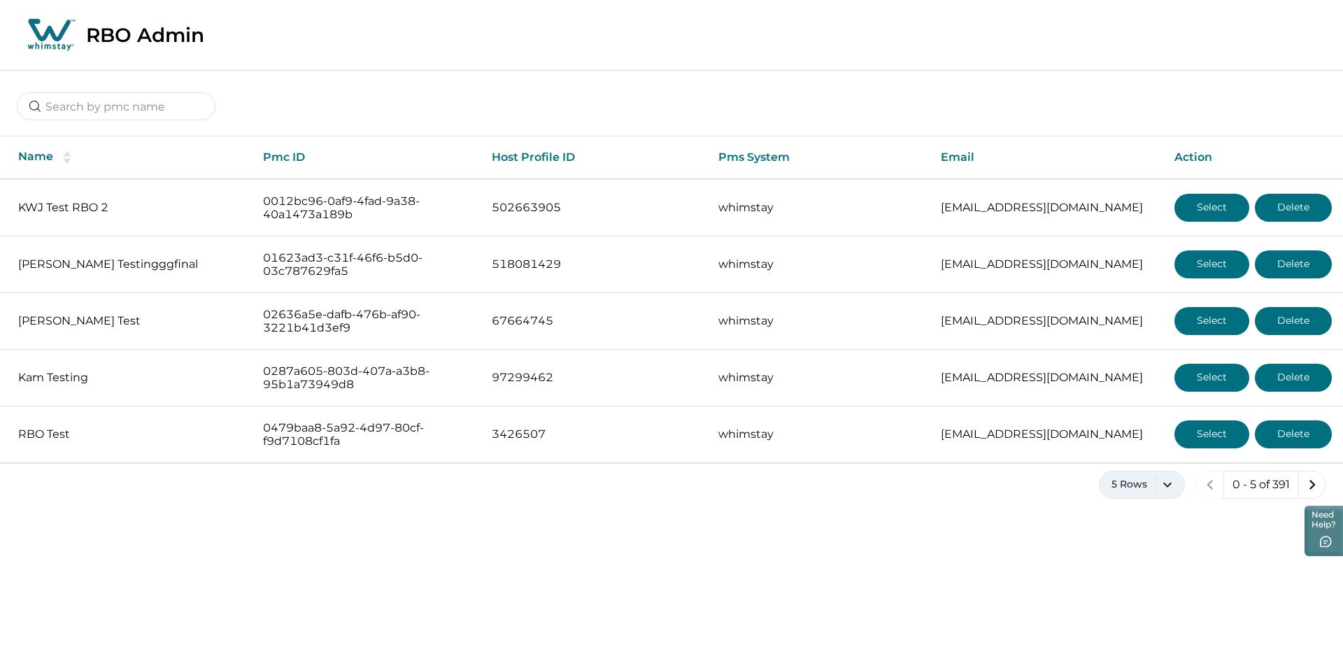
click at [1163, 483] on button "5 Rows" at bounding box center [1142, 485] width 86 height 28
click at [1144, 453] on button "100 Rows" at bounding box center [1141, 445] width 73 height 28
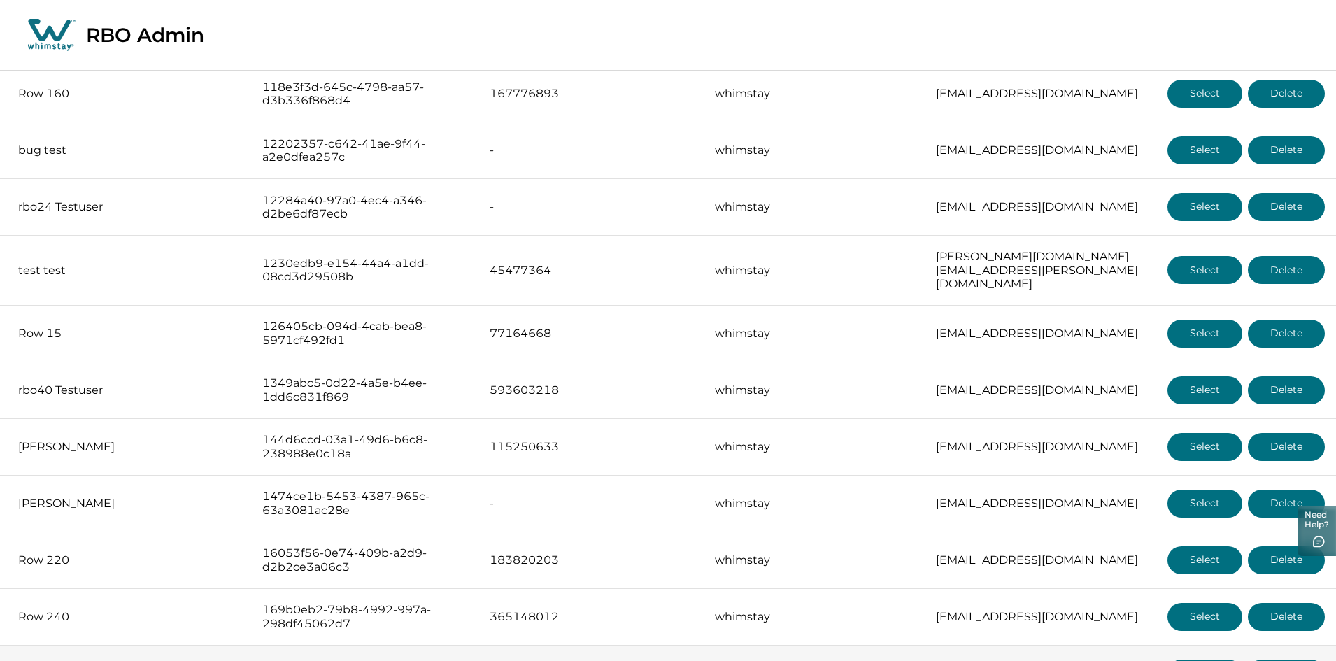
scroll to position [932, 0]
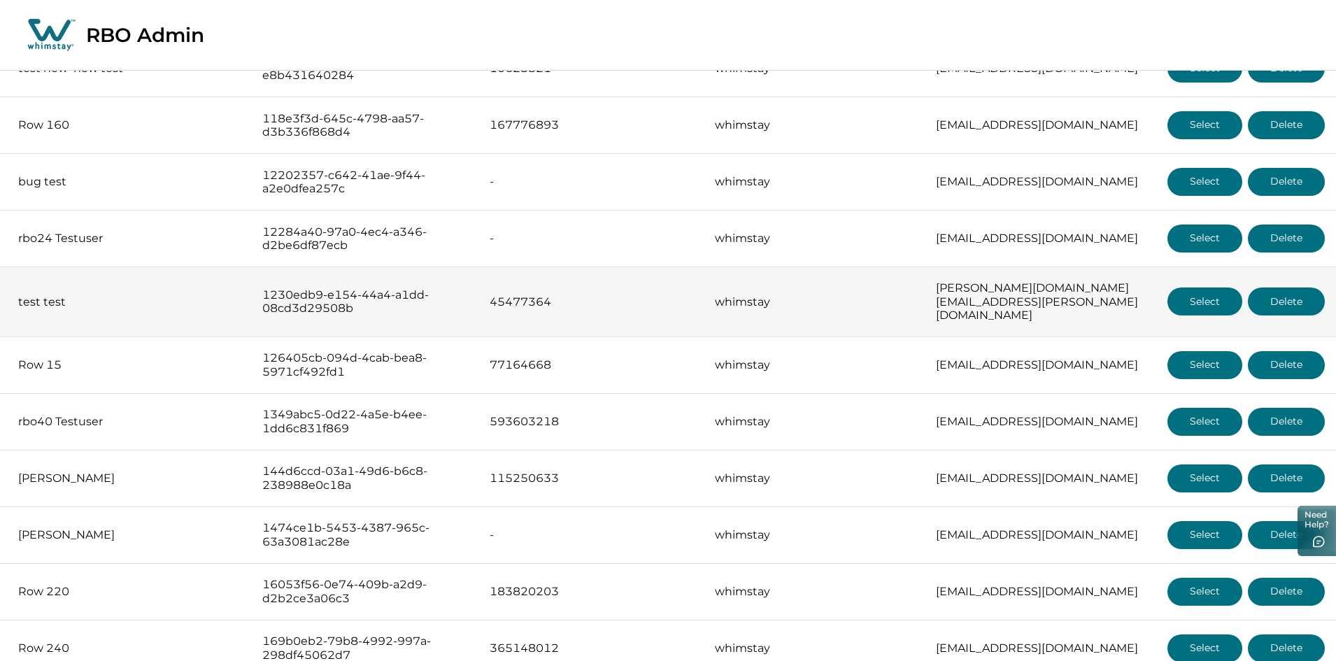
click at [1186, 287] on button "Select" at bounding box center [1204, 301] width 75 height 28
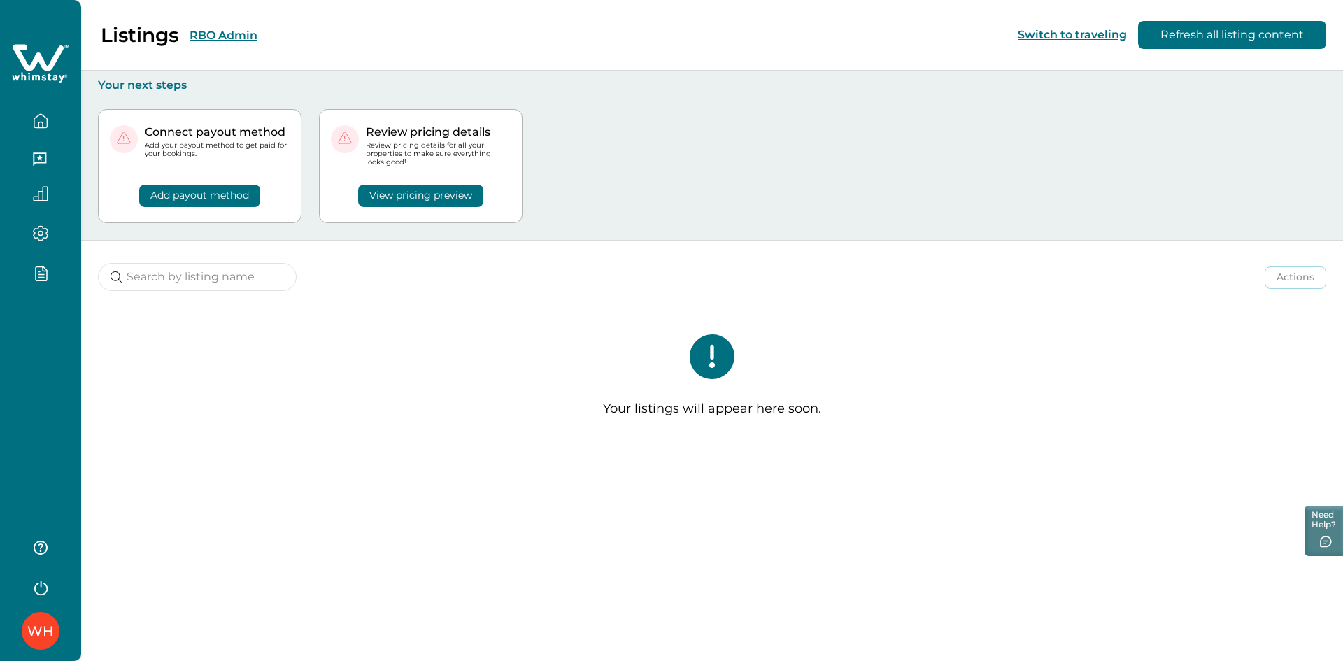
click at [216, 32] on button "RBO Admin" at bounding box center [224, 35] width 68 height 13
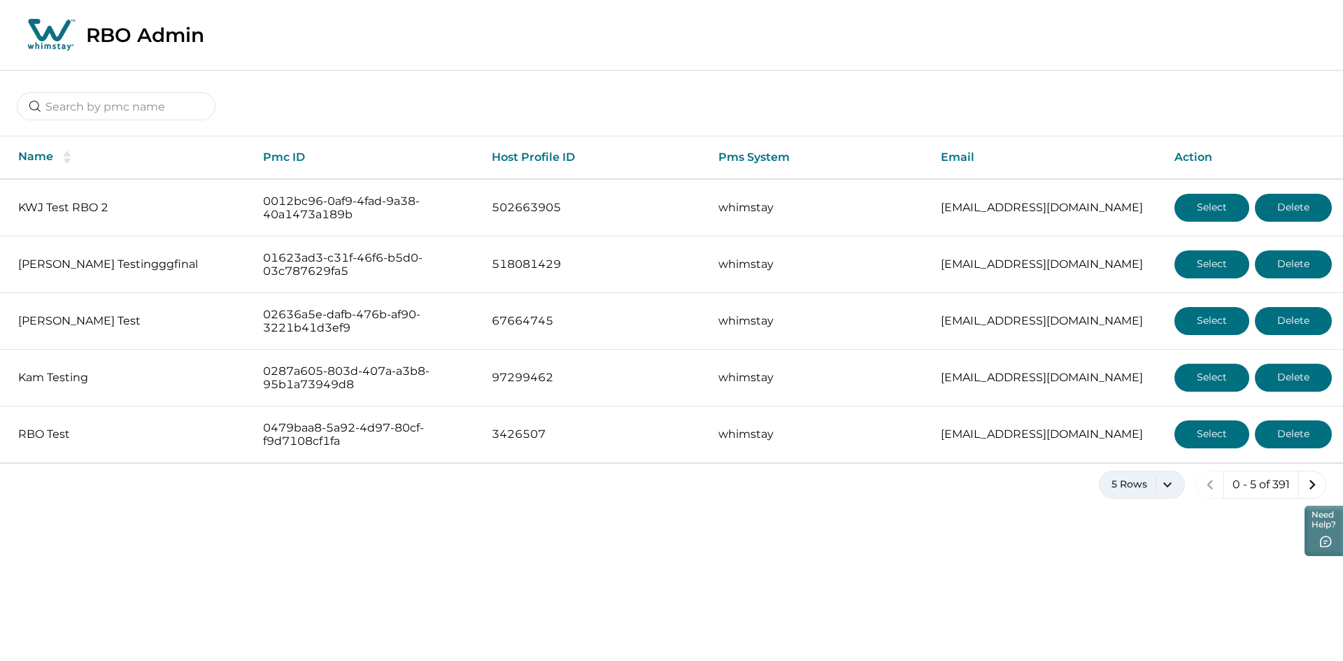
click at [1164, 478] on button "5 Rows" at bounding box center [1142, 485] width 86 height 28
click at [1154, 427] on div "5 Rows 10 Rows 20 Rows 50 Rows 100 Rows" at bounding box center [1141, 375] width 85 height 180
click at [1146, 443] on button "100 Rows" at bounding box center [1141, 445] width 73 height 28
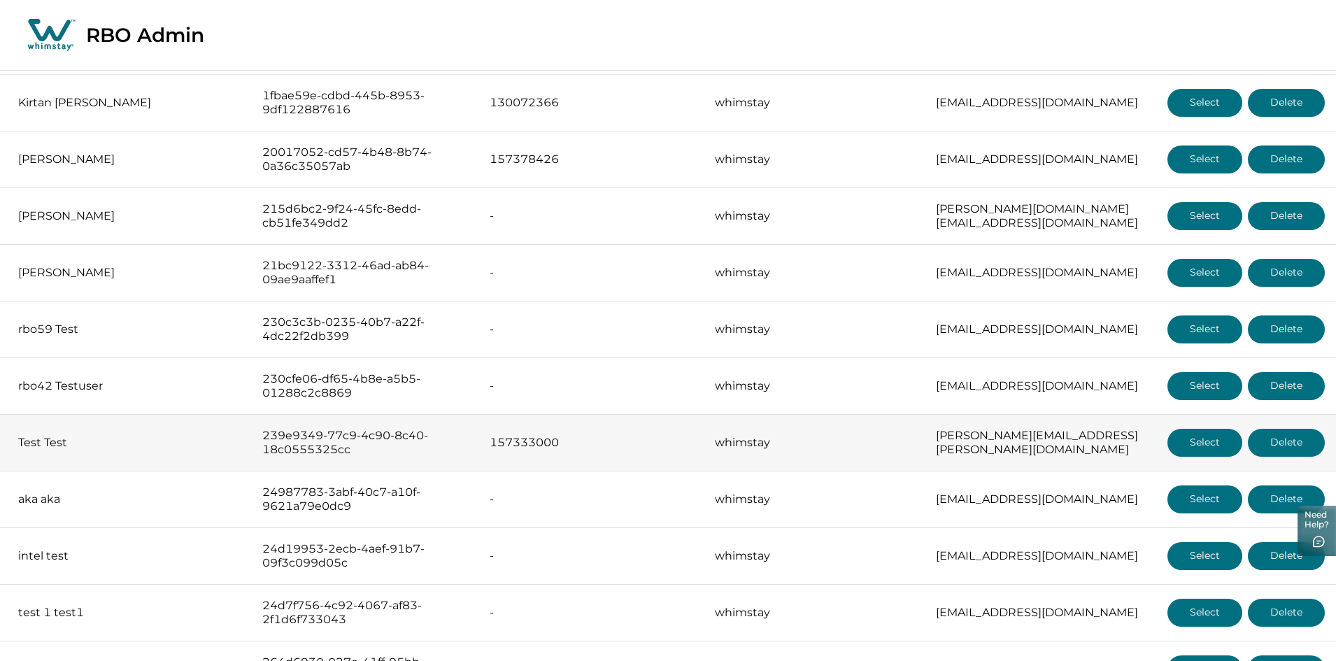
scroll to position [2985, 0]
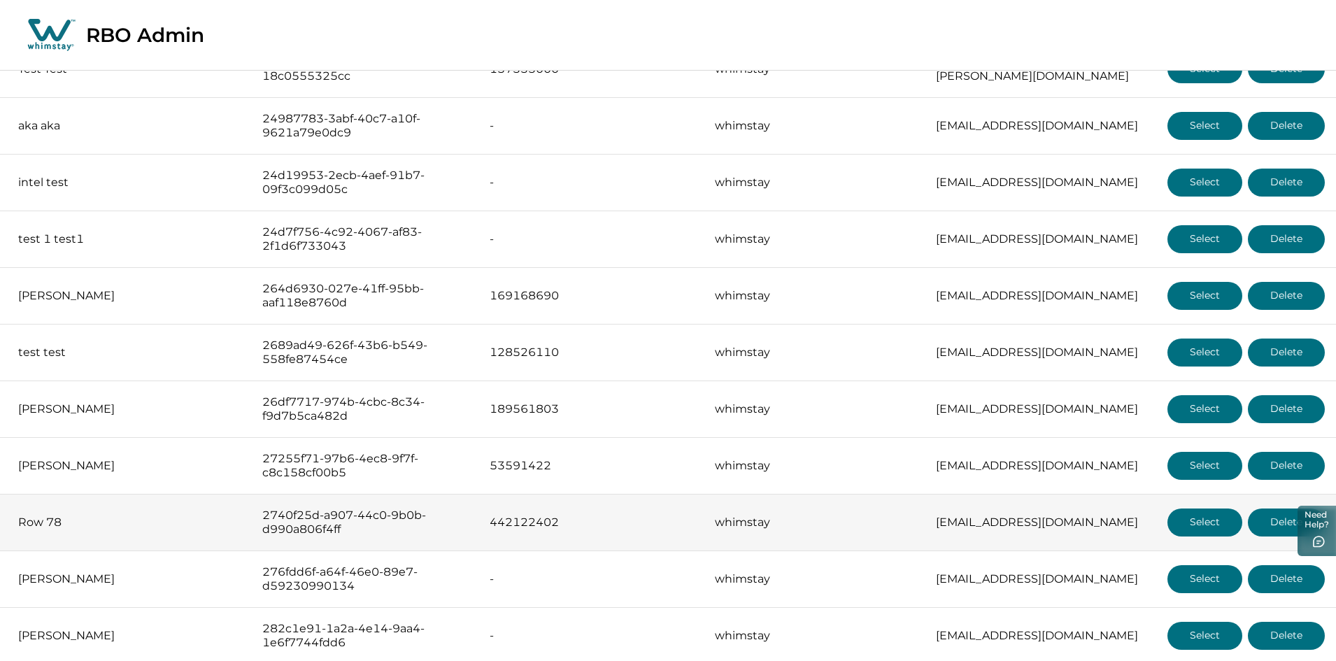
click at [1187, 509] on button "Select" at bounding box center [1204, 523] width 75 height 28
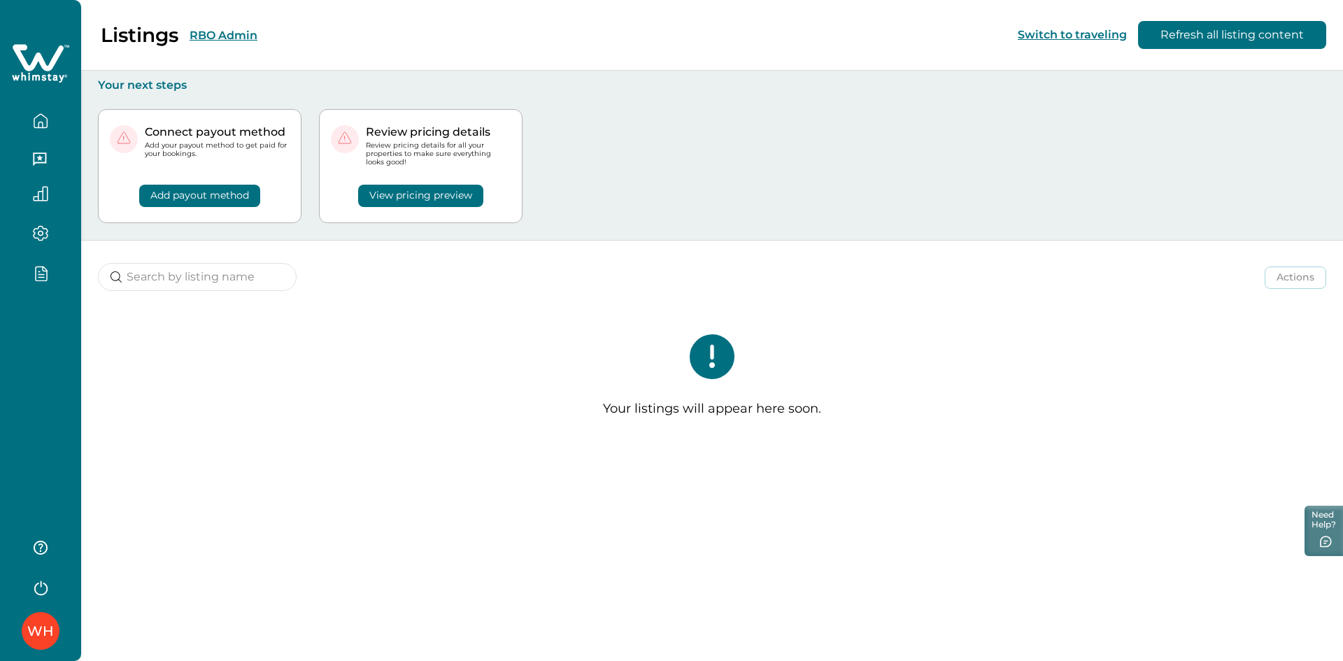
click at [231, 40] on button "RBO Admin" at bounding box center [224, 35] width 68 height 13
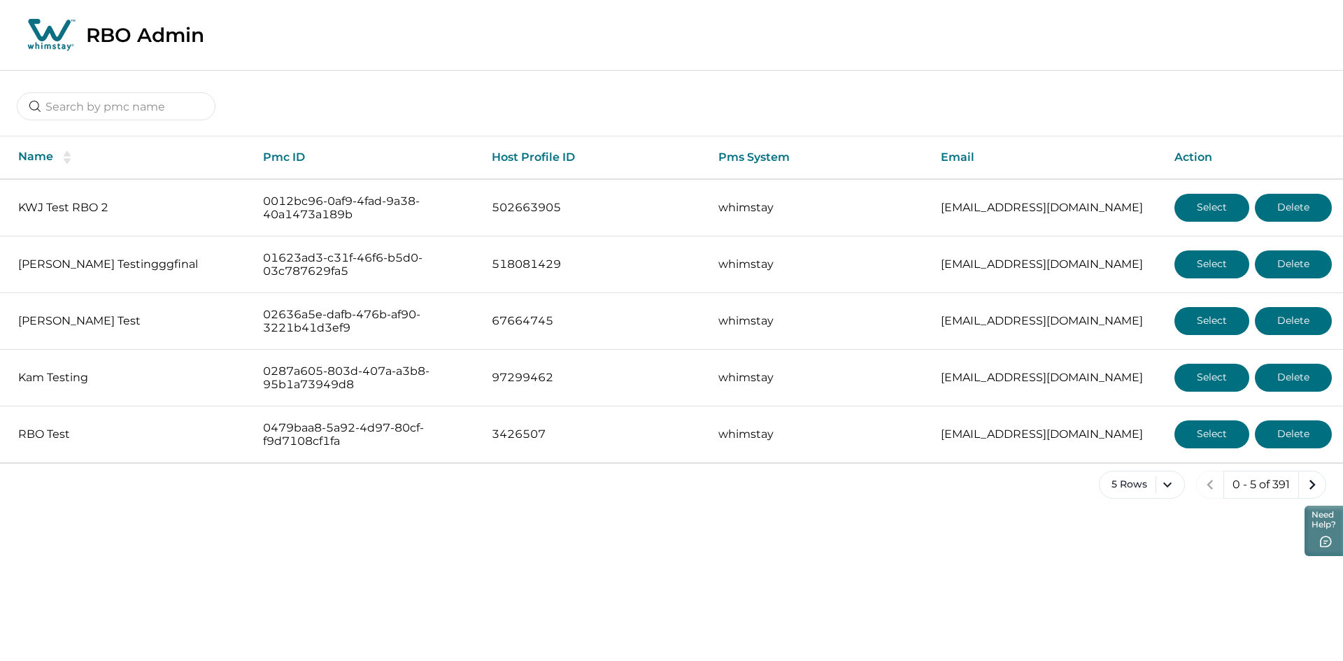
click at [1160, 469] on div "Name Pmc ID Host Profile ID Pms System Email Action KWJ Test RBO 2 0012bc96-0af…" at bounding box center [671, 295] width 1343 height 451
click at [1160, 474] on button "5 Rows" at bounding box center [1142, 485] width 86 height 28
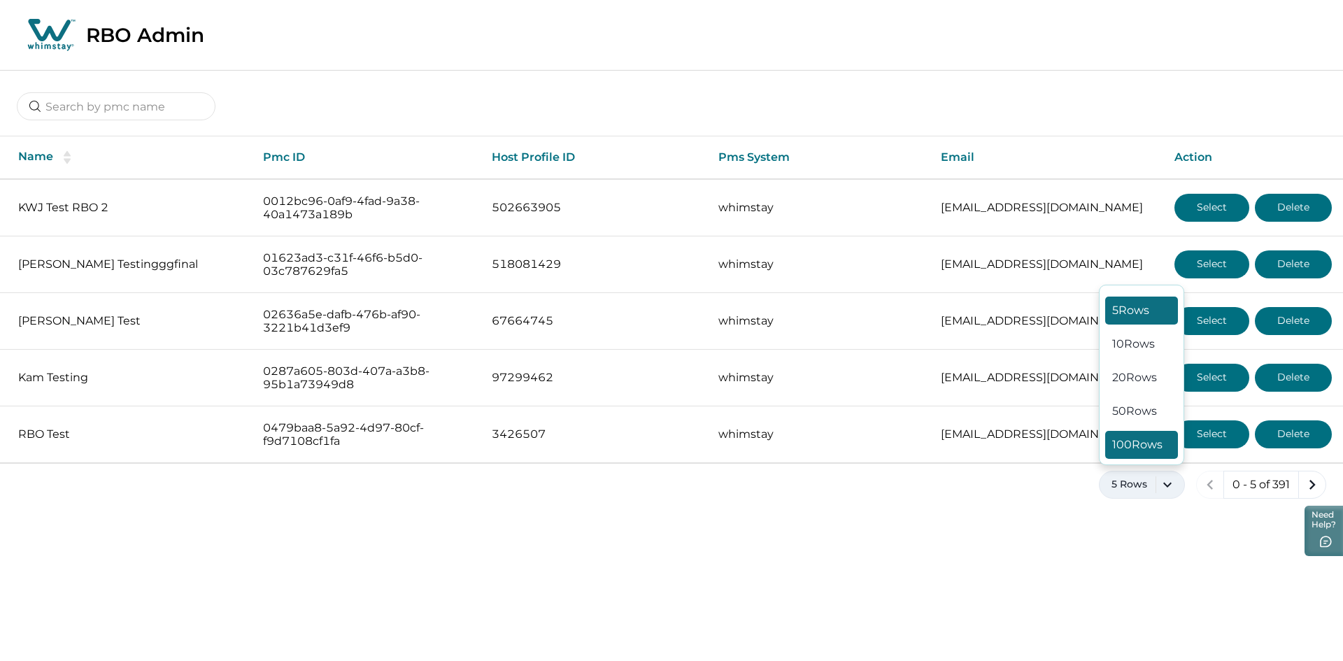
click at [1146, 450] on button "100 Rows" at bounding box center [1141, 445] width 73 height 28
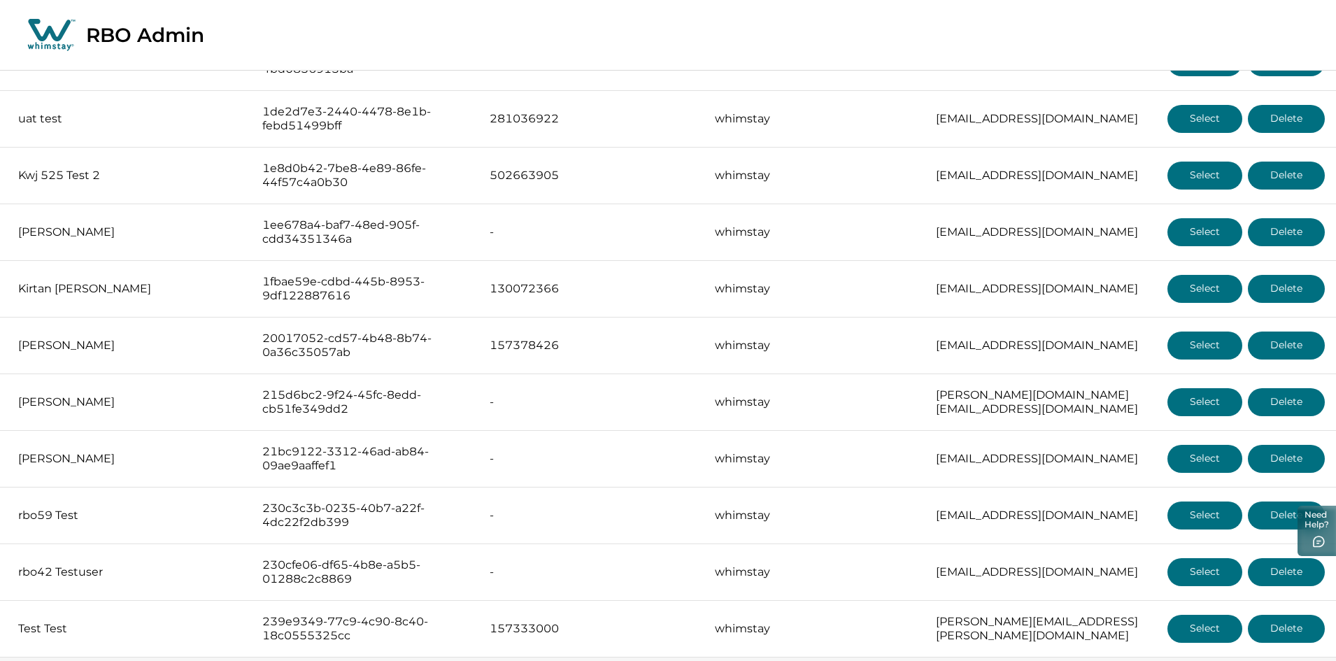
scroll to position [2705, 0]
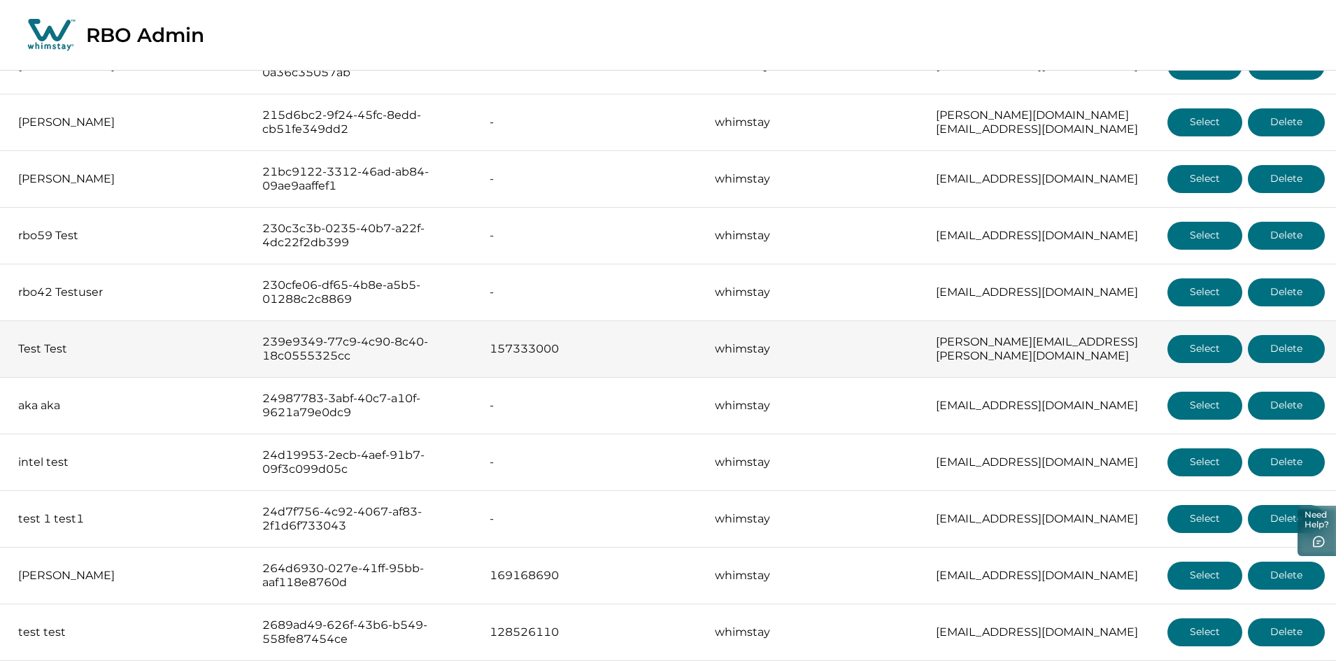
click at [1186, 343] on button "Select" at bounding box center [1204, 349] width 75 height 28
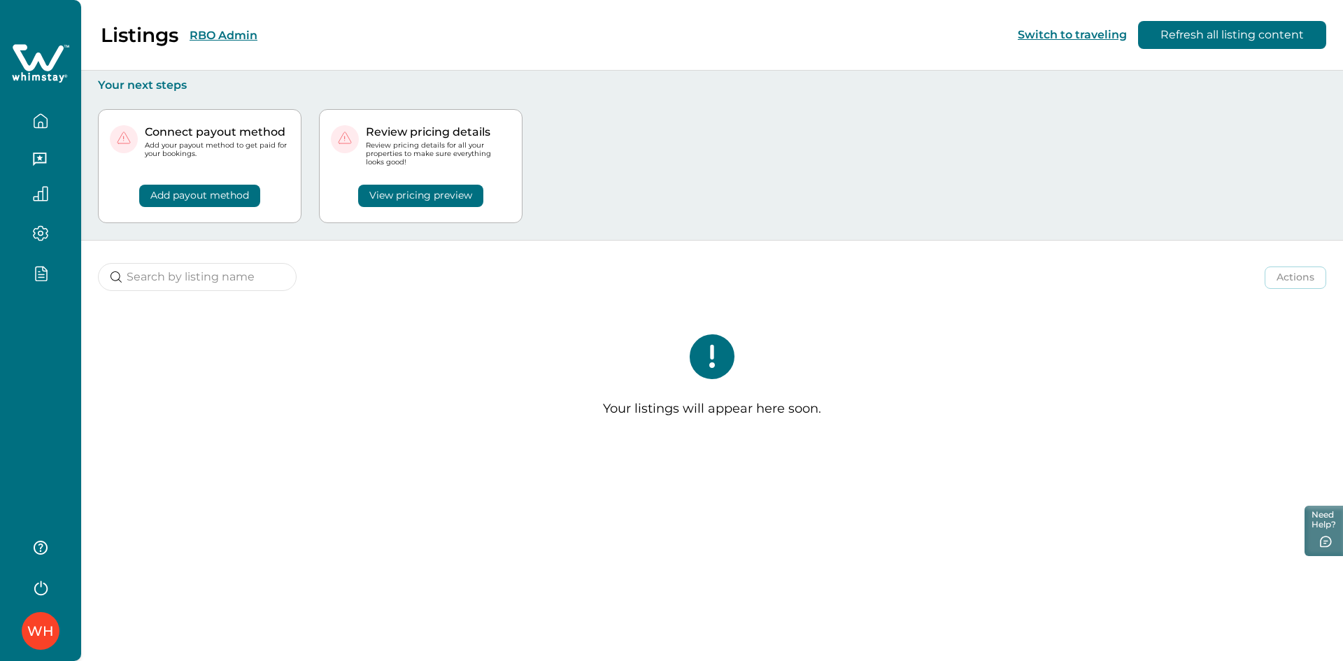
click at [228, 29] on button "RBO Admin" at bounding box center [224, 35] width 68 height 13
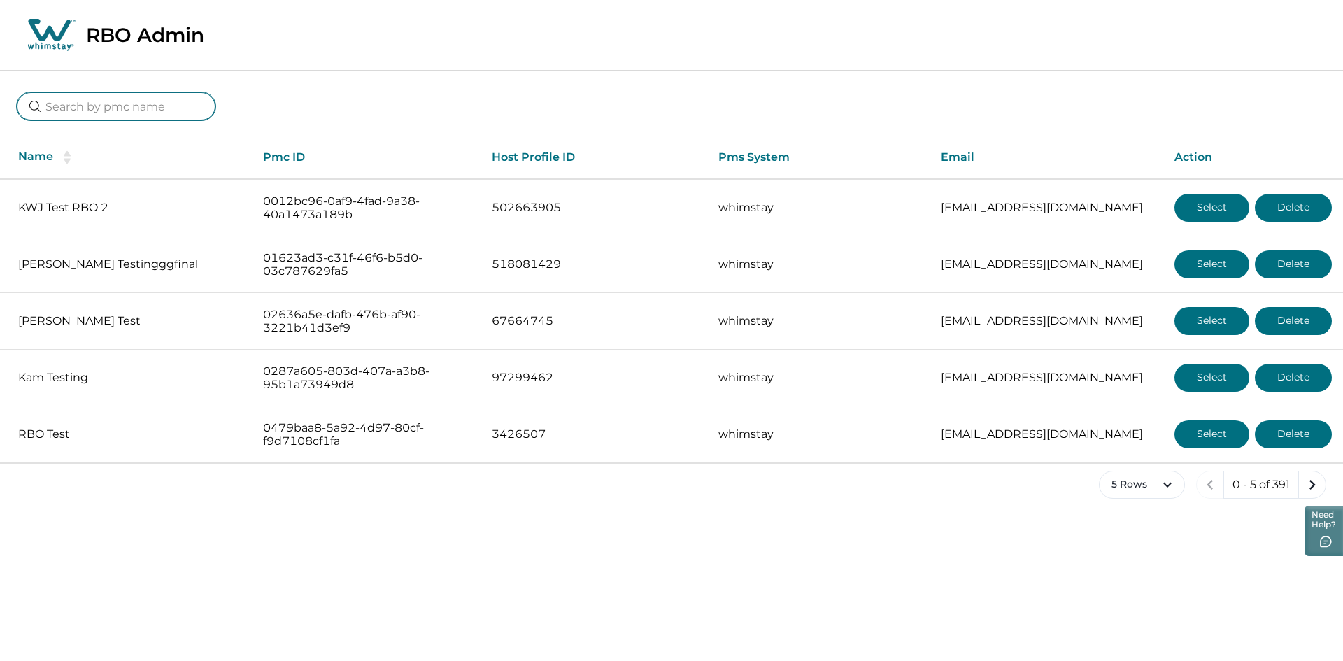
click at [124, 111] on input at bounding box center [116, 106] width 199 height 28
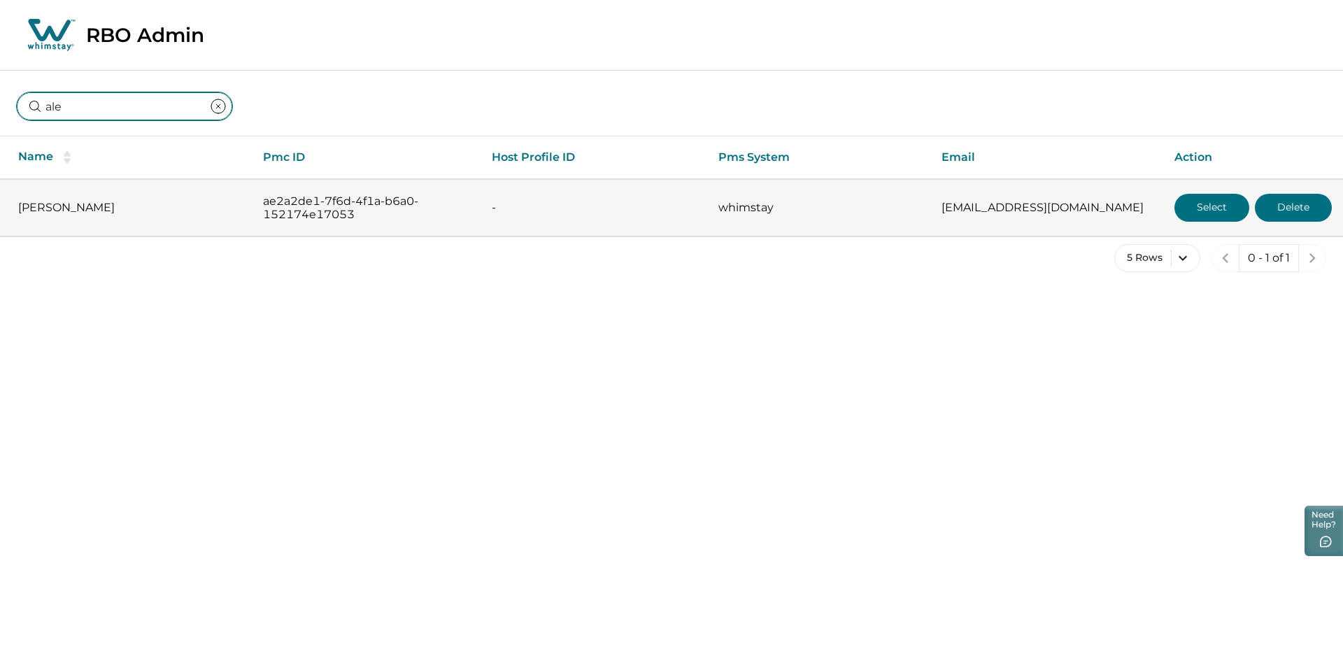
type input "ale"
click at [1226, 213] on button "Select" at bounding box center [1211, 208] width 75 height 28
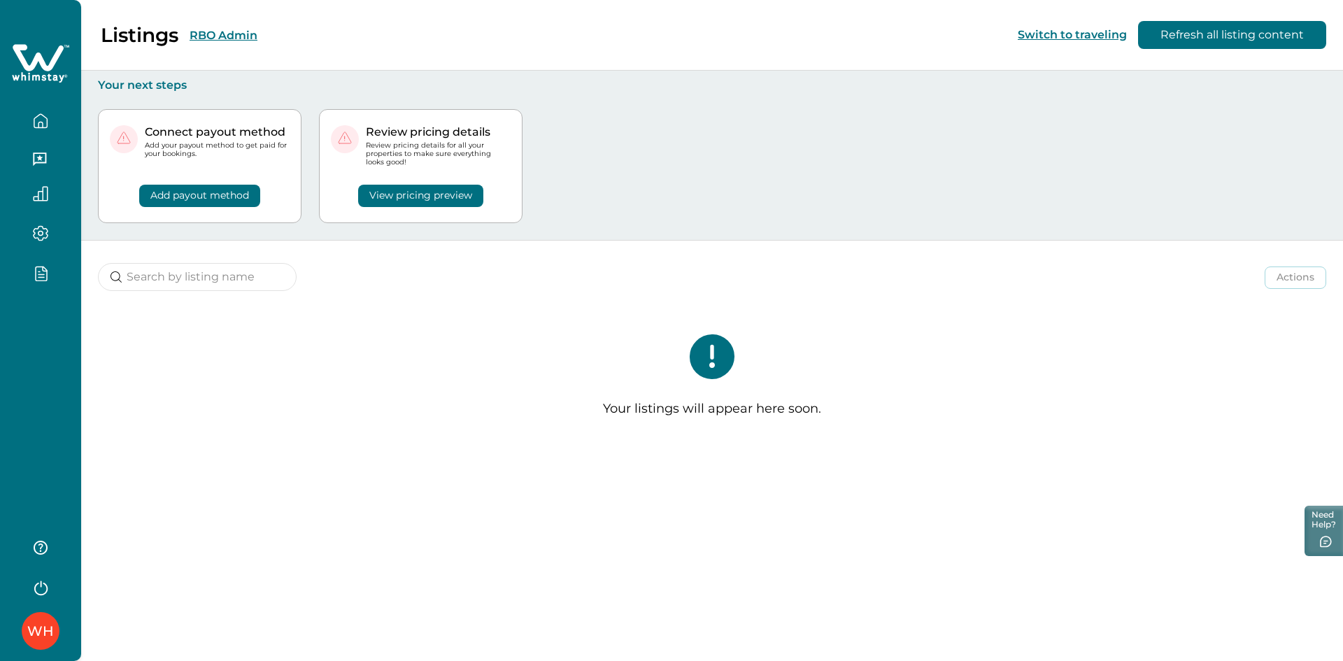
click at [210, 31] on button "RBO Admin" at bounding box center [224, 35] width 68 height 13
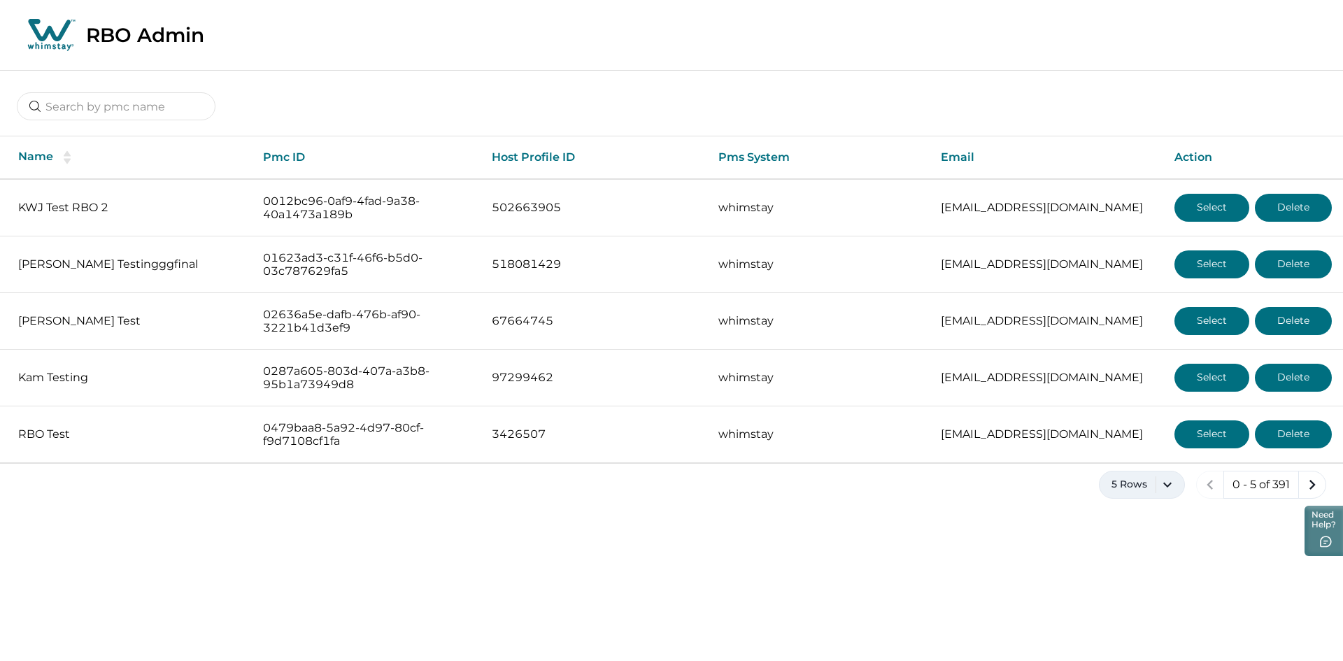
click at [1165, 494] on button "5 Rows" at bounding box center [1142, 485] width 86 height 28
click at [1145, 453] on button "100 Rows" at bounding box center [1141, 445] width 73 height 28
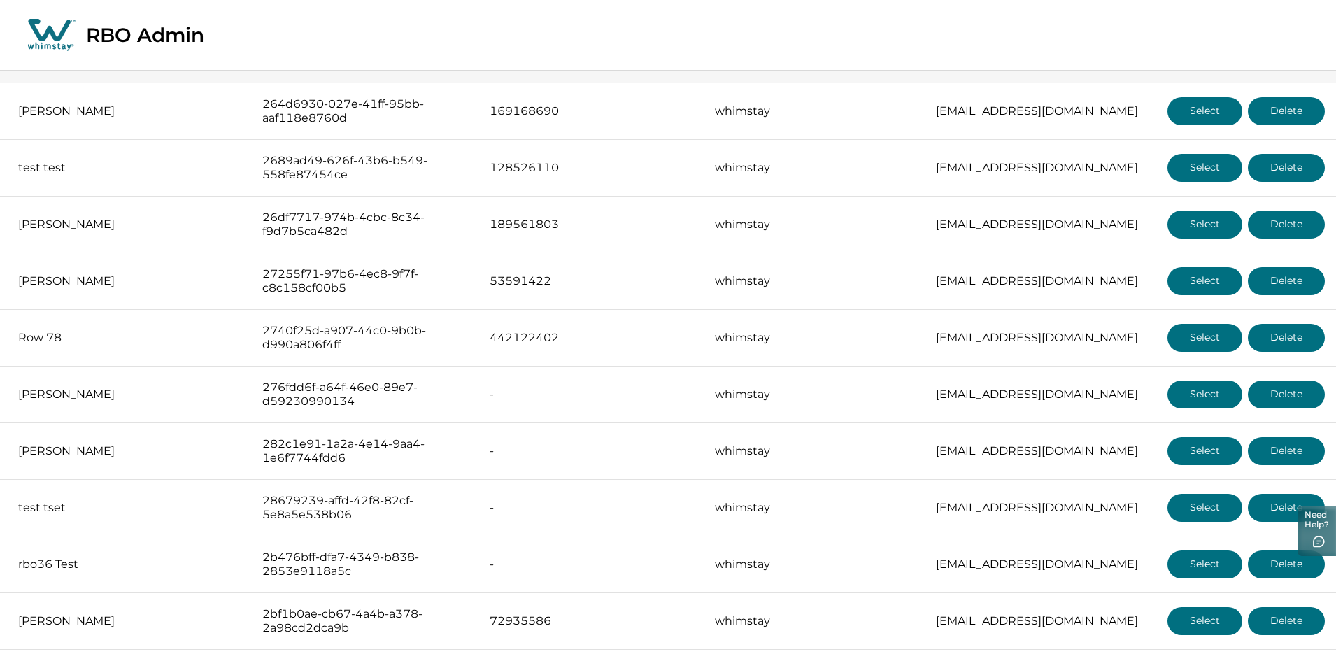
scroll to position [3171, 0]
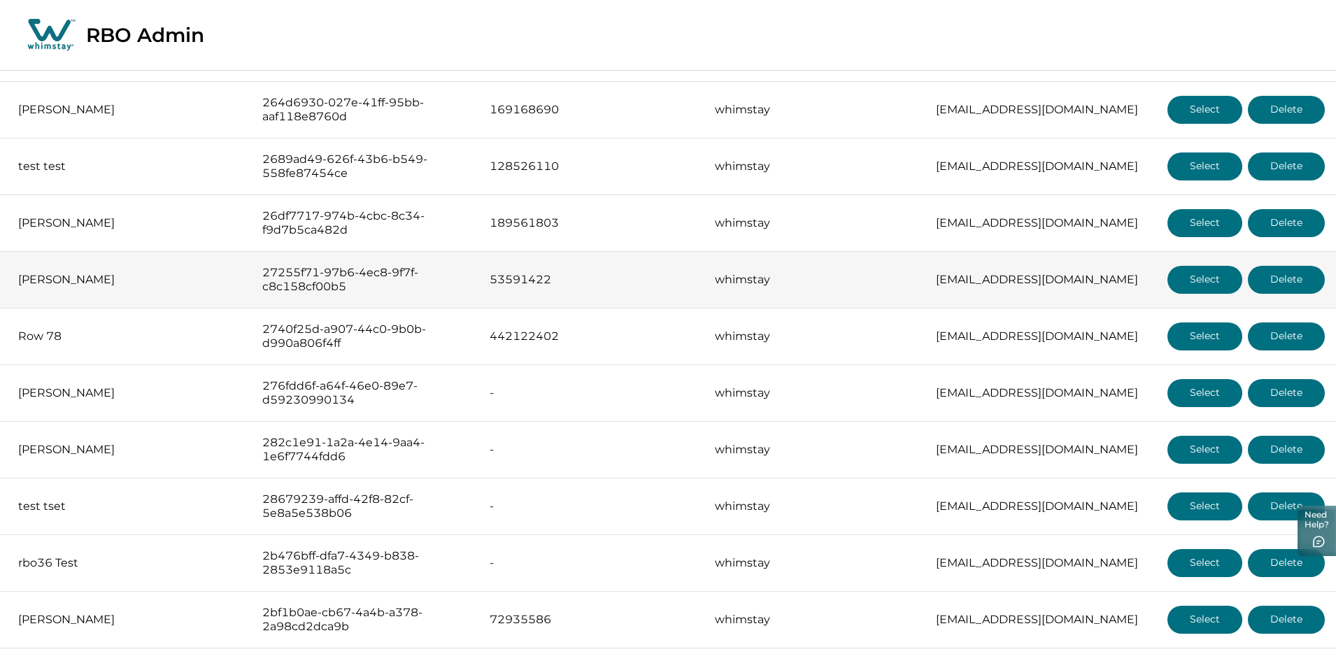
click at [1216, 274] on button "Select" at bounding box center [1204, 280] width 75 height 28
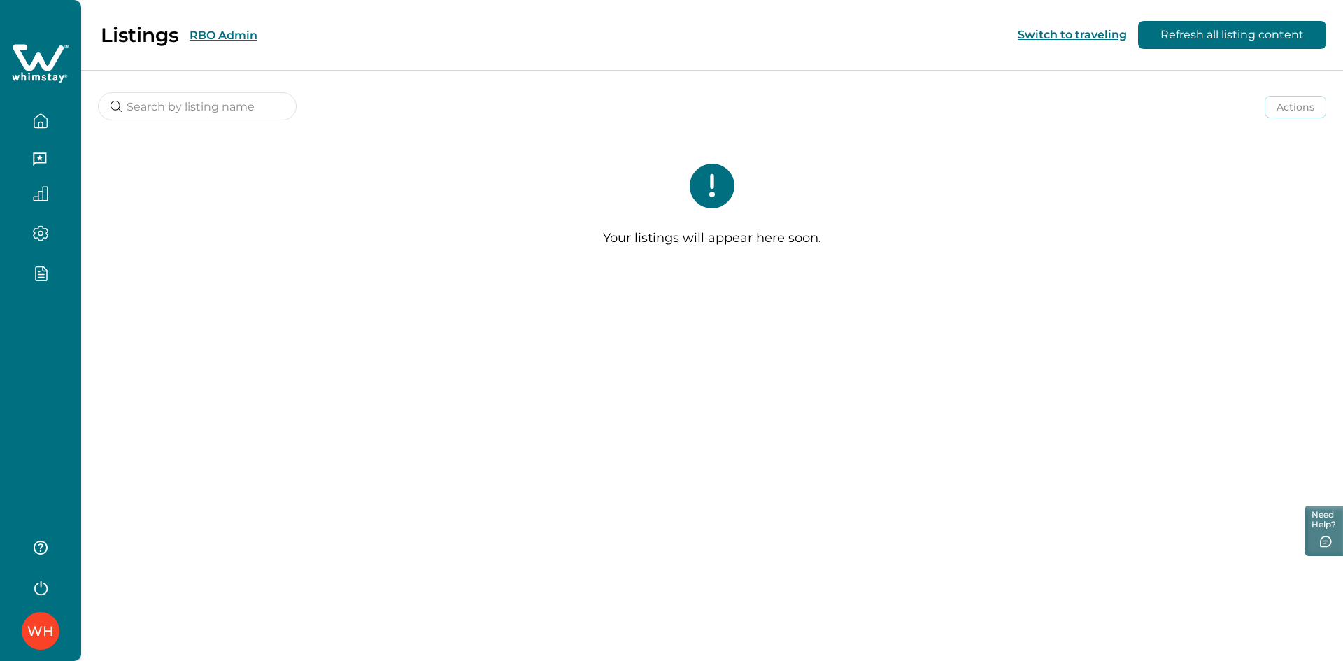
click at [230, 31] on button "RBO Admin" at bounding box center [224, 35] width 68 height 13
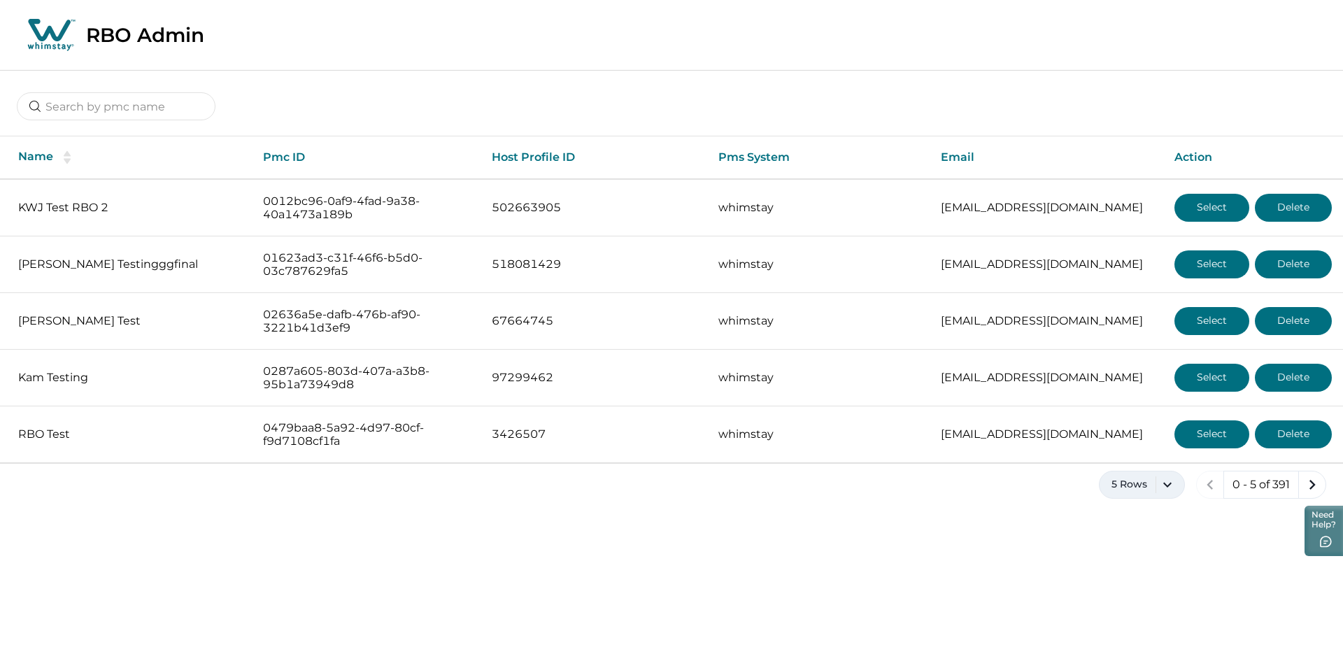
click at [1146, 487] on button "5 Rows" at bounding box center [1142, 485] width 86 height 28
click at [1135, 456] on button "100 Rows" at bounding box center [1141, 445] width 73 height 28
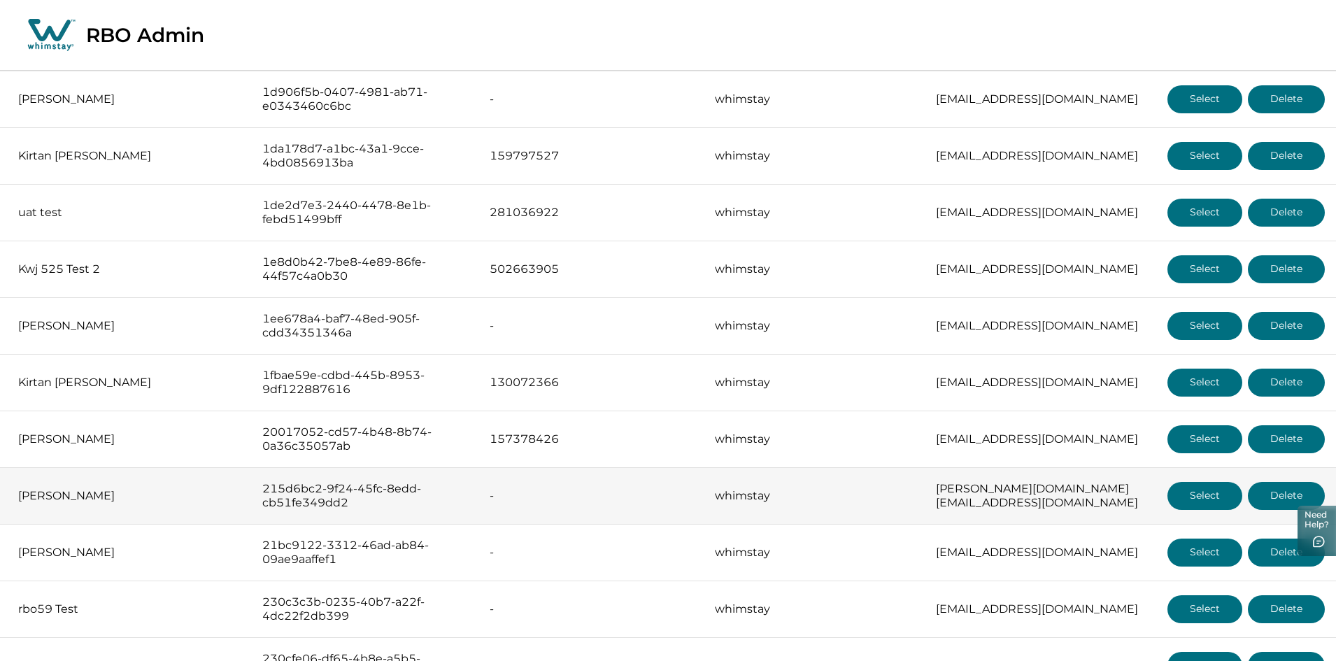
scroll to position [2518, 0]
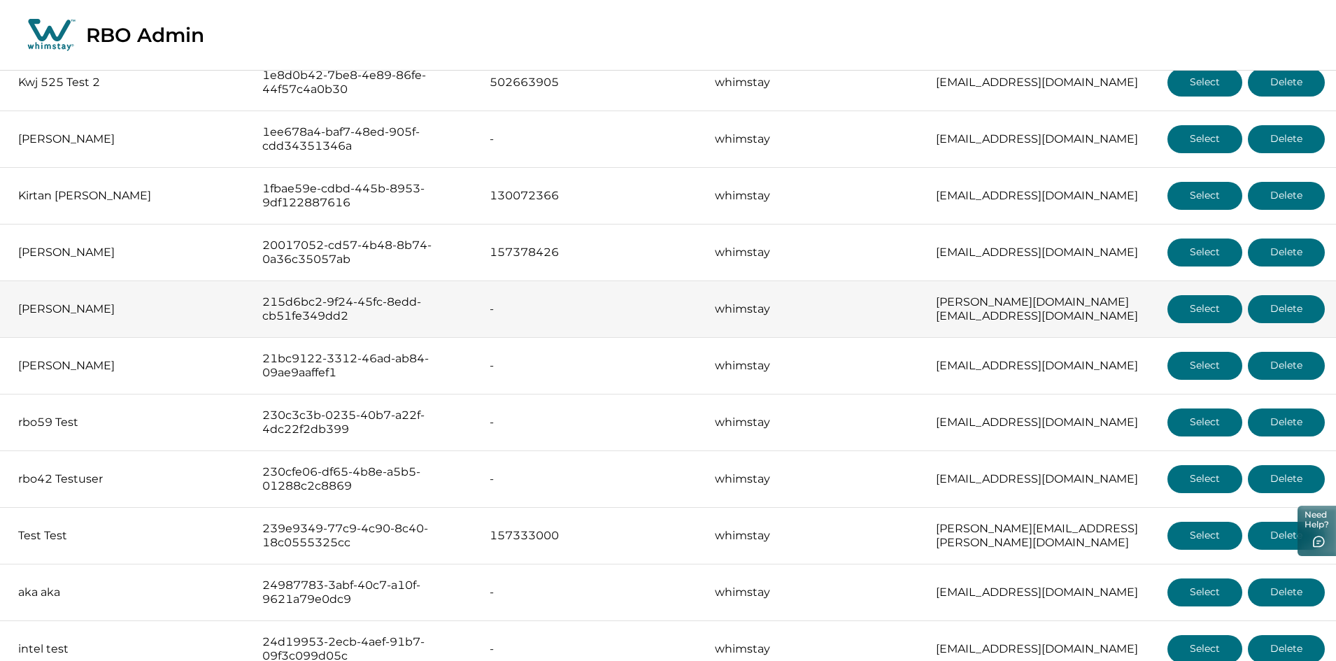
click at [1189, 297] on button "Select" at bounding box center [1204, 309] width 75 height 28
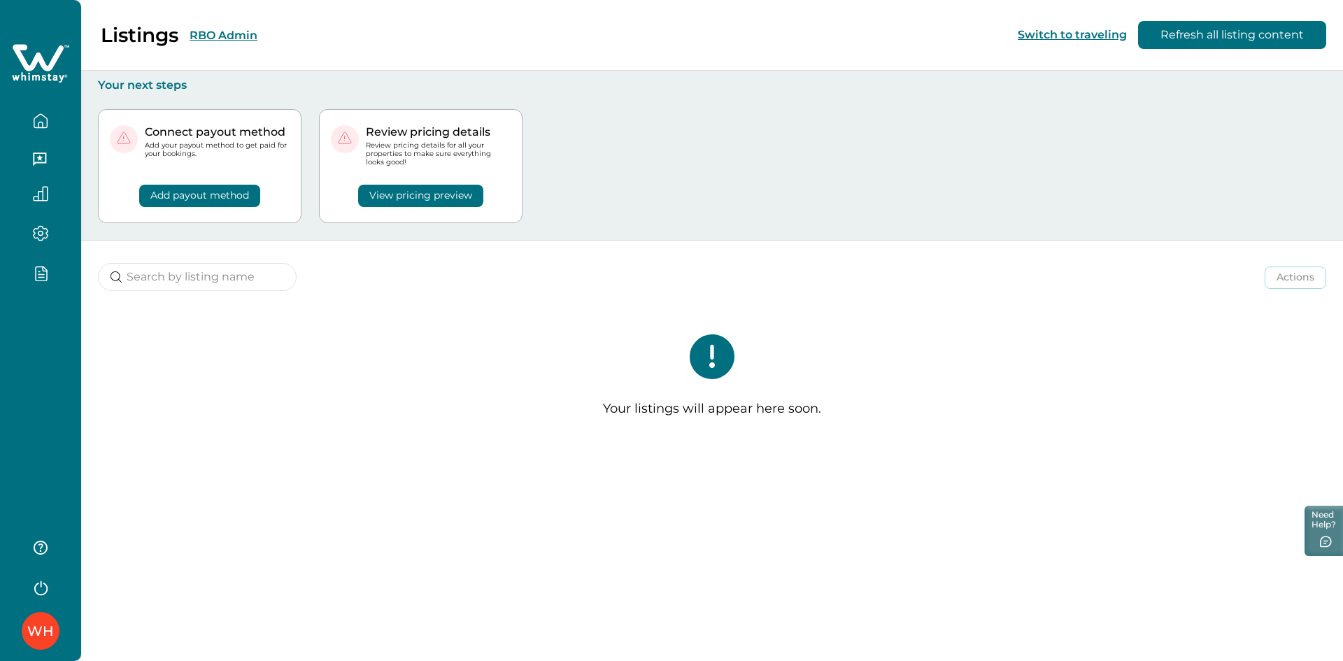
click at [53, 332] on div "WH" at bounding box center [40, 330] width 81 height 661
click at [344, 31] on div "Listings RBO Admin Switch to traveling Refresh all listing content" at bounding box center [671, 35] width 1343 height 71
click at [228, 33] on button "RBO Admin" at bounding box center [224, 35] width 68 height 13
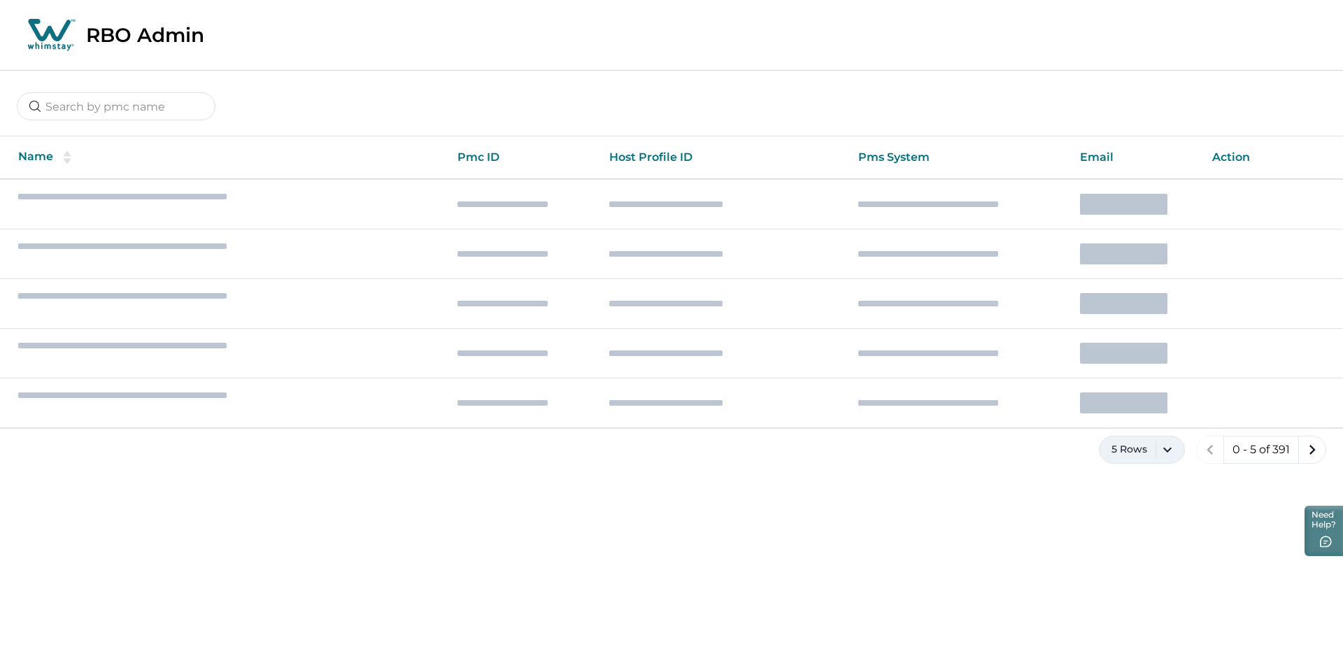
click at [1128, 445] on div "Name Pmc ID Host Profile ID Pms System Email Action 5 Rows 0 - 5 of 391" at bounding box center [671, 278] width 1343 height 416
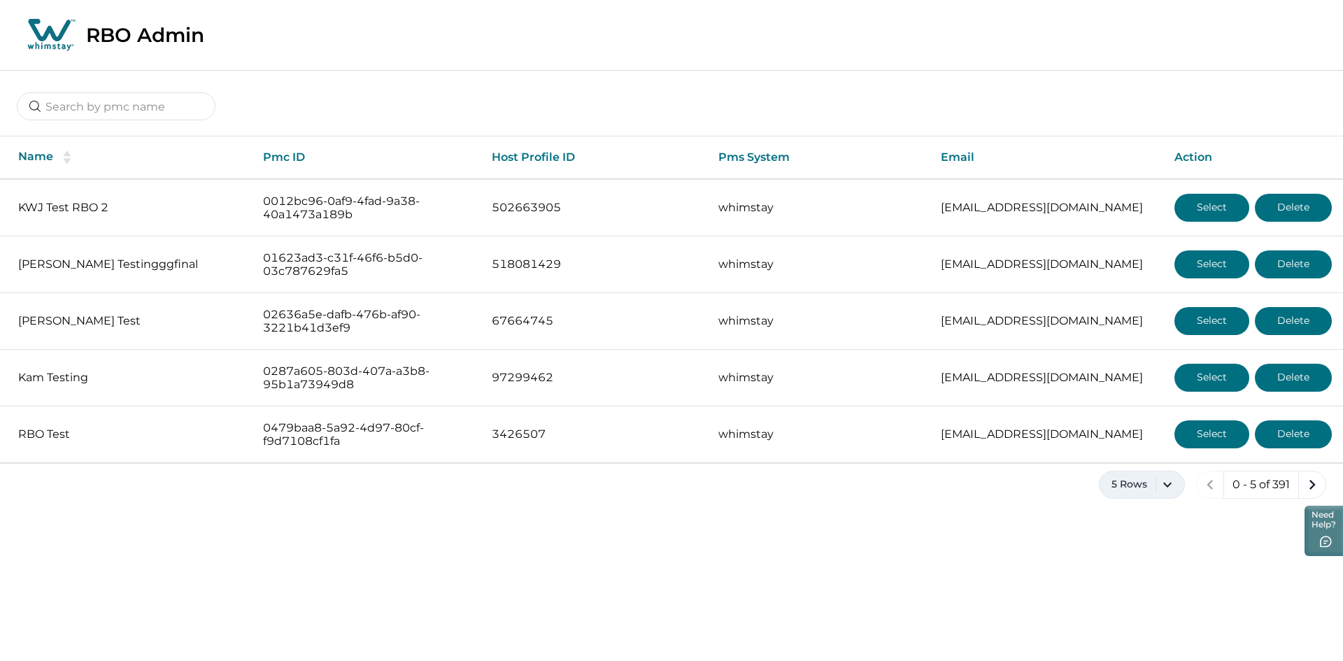
click at [1181, 475] on button "5 Rows" at bounding box center [1142, 485] width 86 height 28
click at [1158, 439] on button "100 Rows" at bounding box center [1141, 445] width 73 height 28
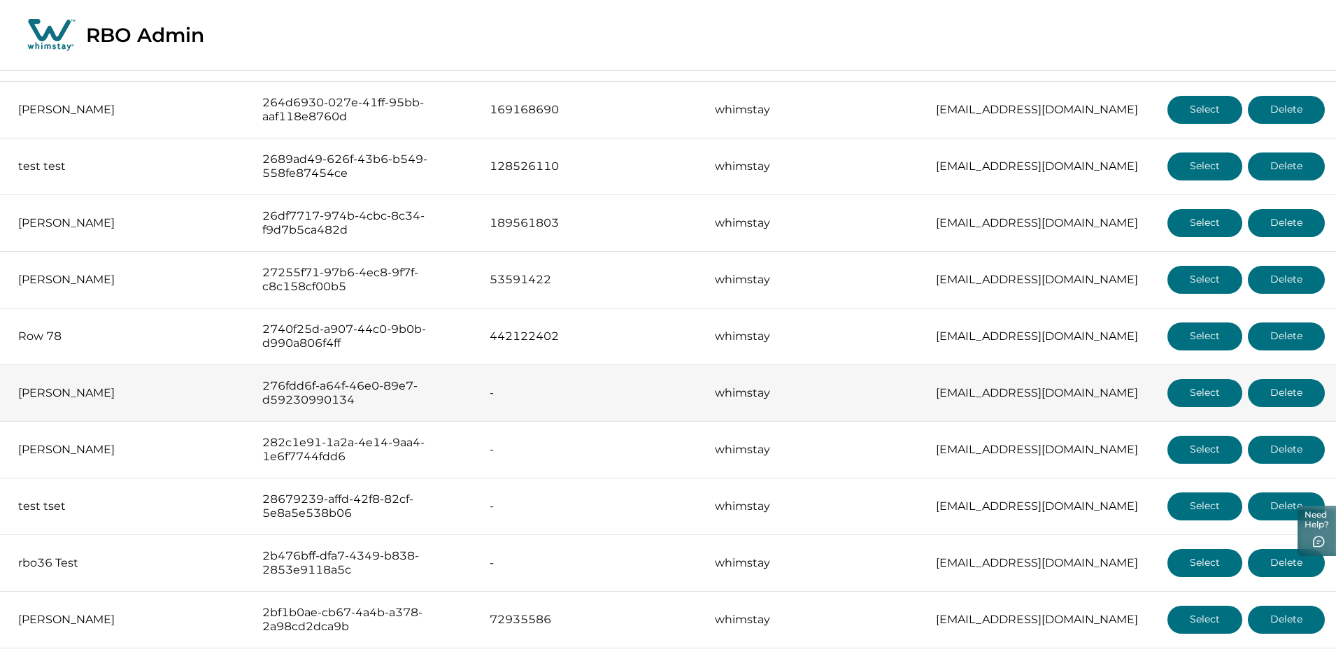
scroll to position [3078, 0]
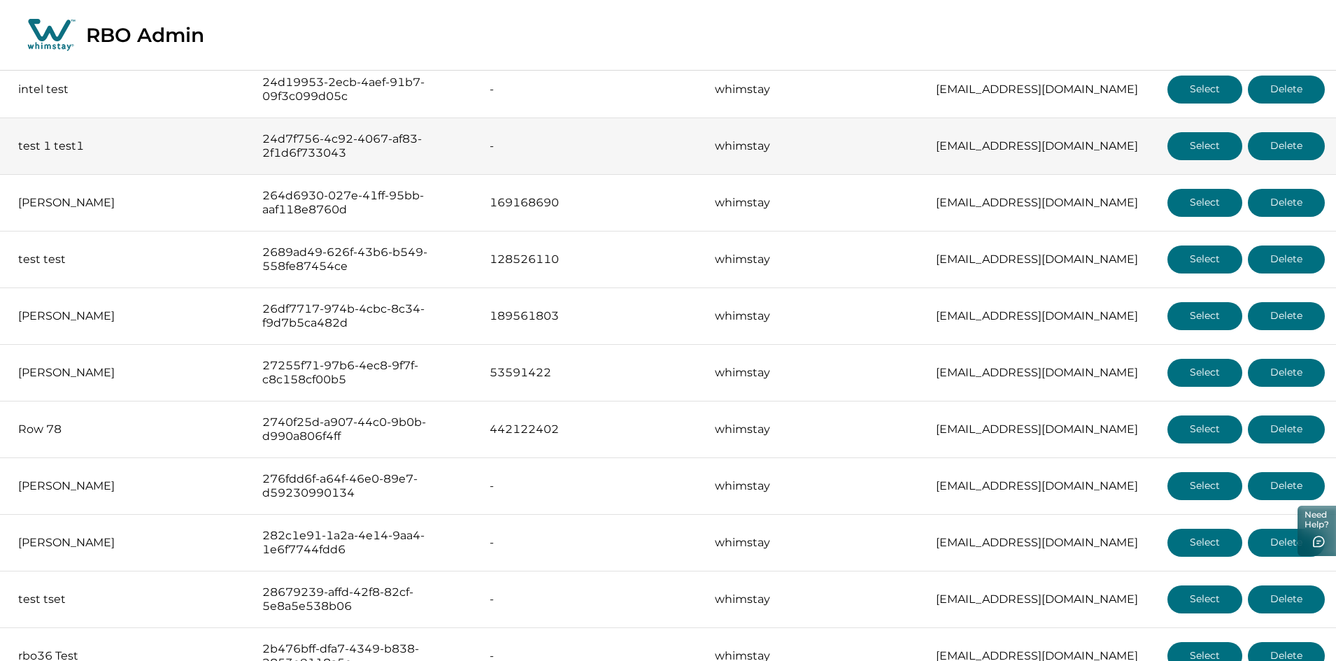
click at [1187, 132] on button "Select" at bounding box center [1204, 146] width 75 height 28
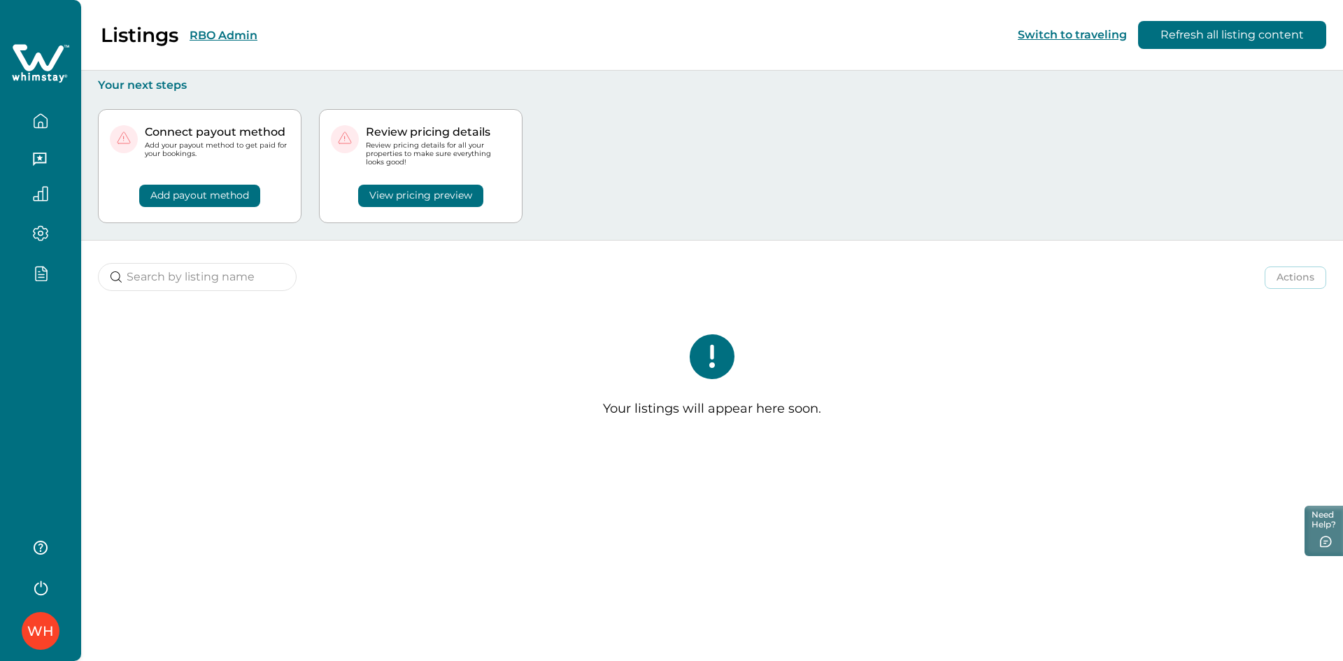
click at [230, 29] on button "RBO Admin" at bounding box center [224, 35] width 68 height 13
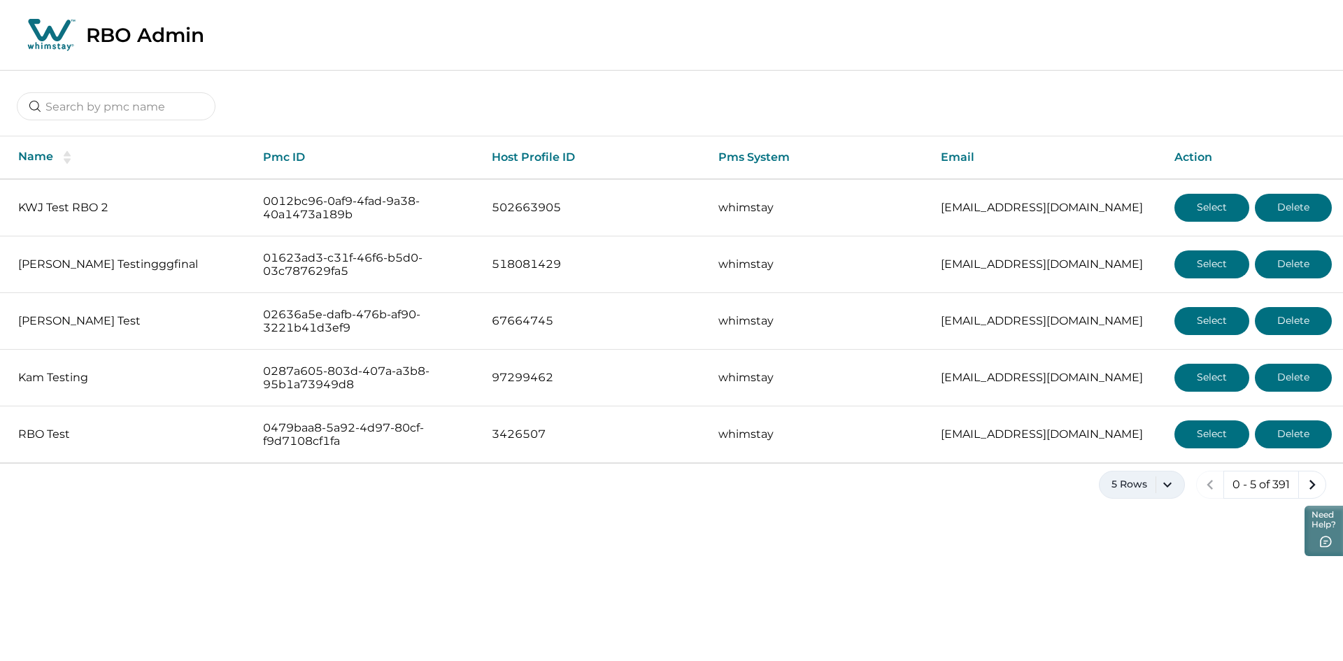
click at [1157, 496] on button "5 Rows" at bounding box center [1142, 485] width 86 height 28
click at [1140, 459] on div "5 Rows 10 Rows 20 Rows 50 Rows 100 Rows" at bounding box center [1141, 375] width 85 height 180
click at [1139, 448] on button "100 Rows" at bounding box center [1141, 445] width 73 height 28
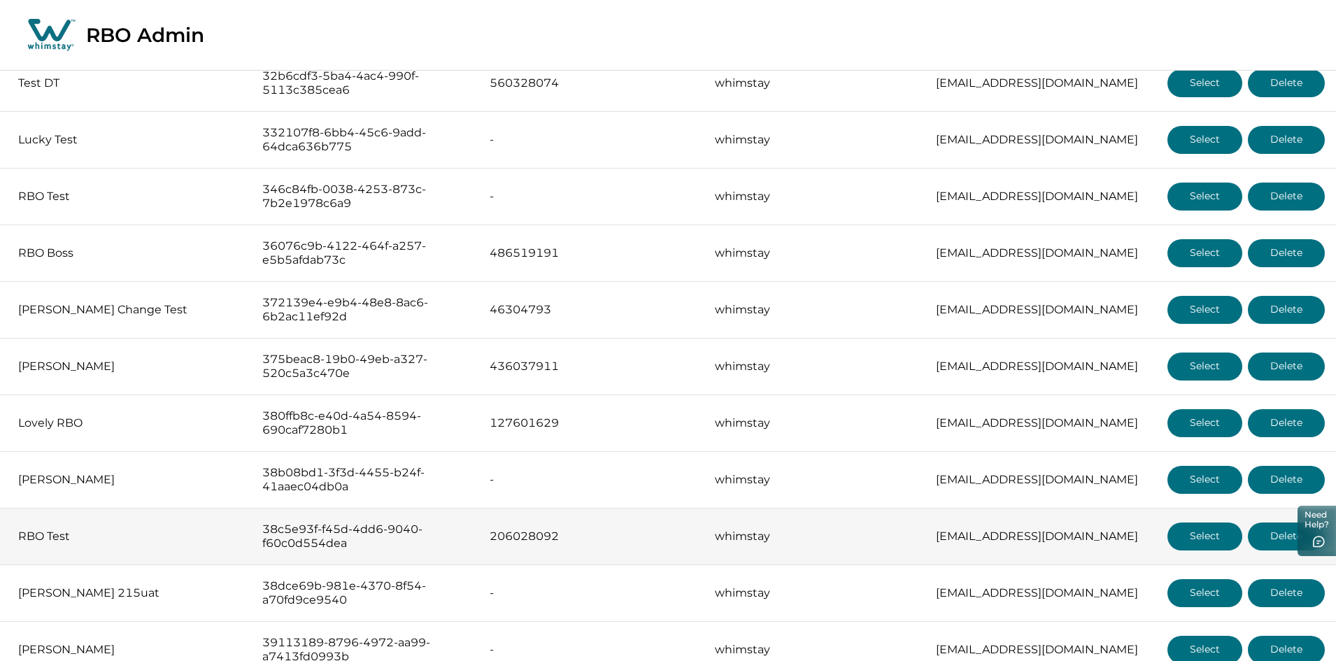
scroll to position [4197, 0]
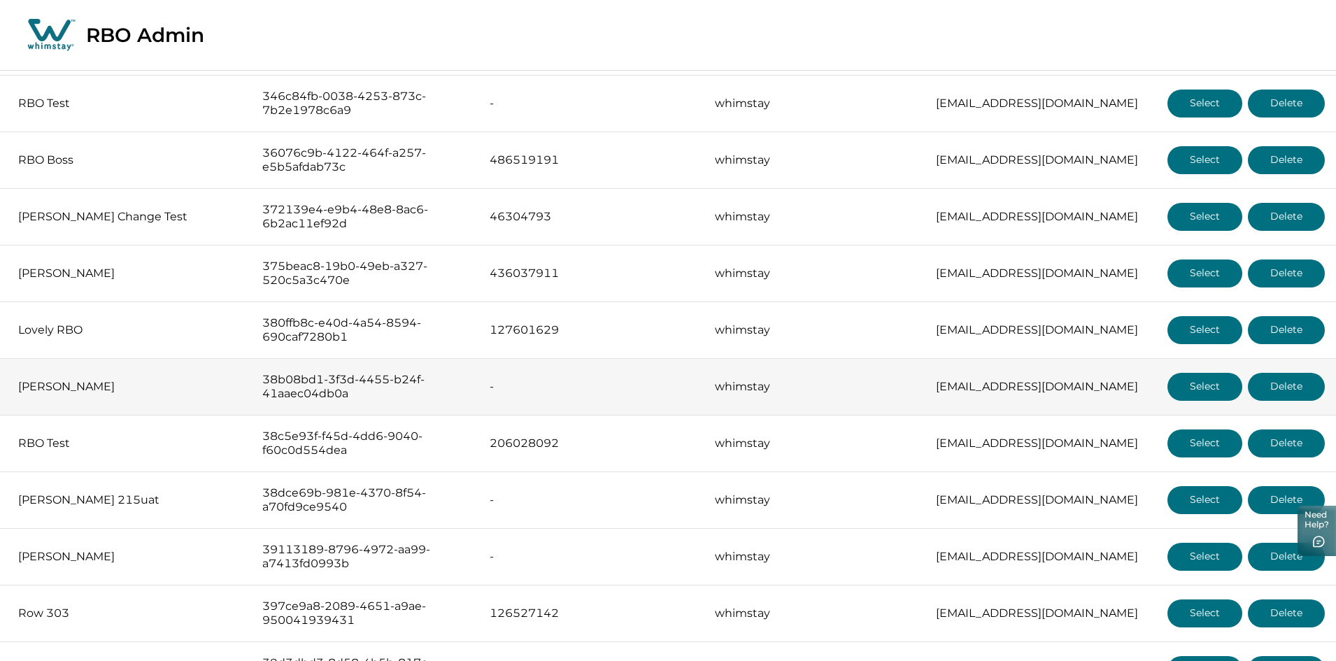
click at [1195, 378] on button "Select" at bounding box center [1204, 387] width 75 height 28
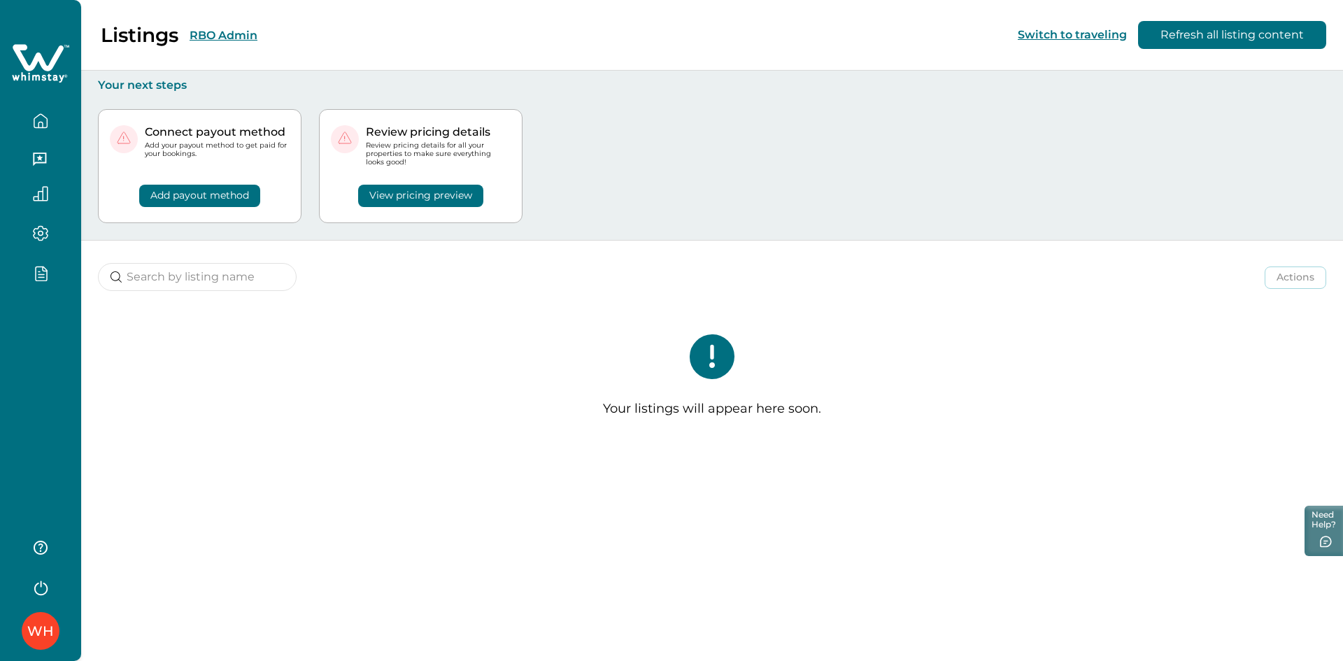
click at [236, 34] on button "RBO Admin" at bounding box center [224, 35] width 68 height 13
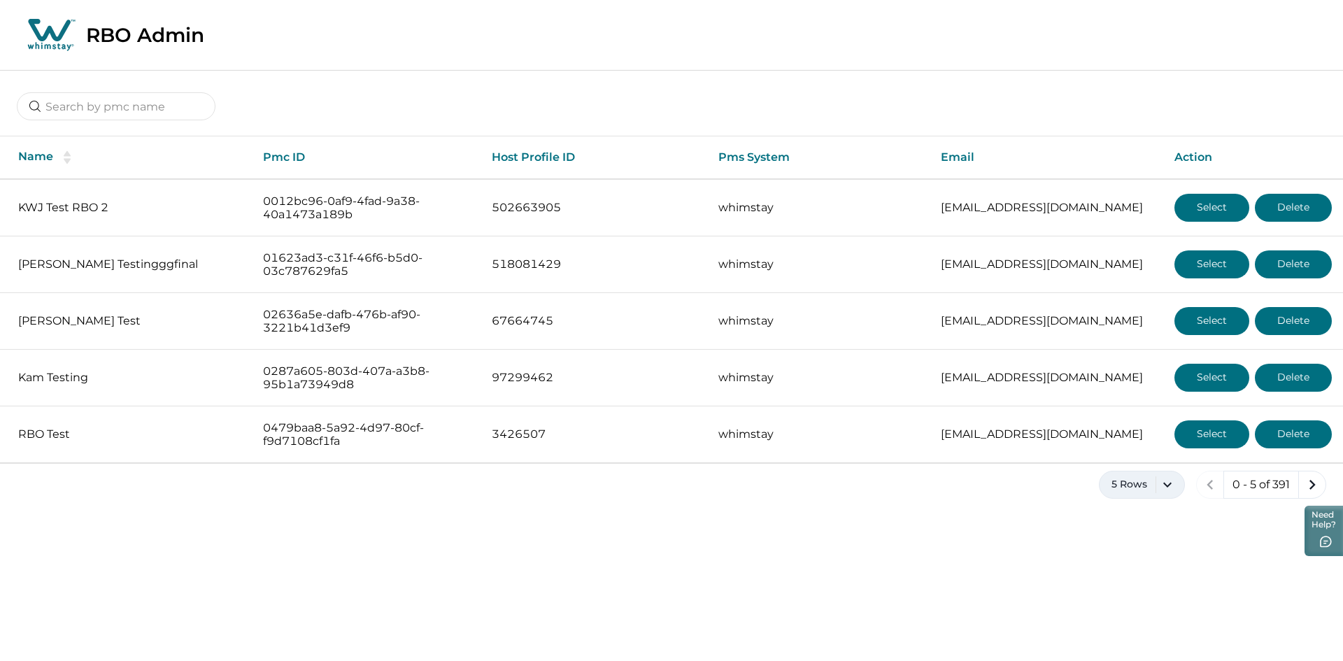
click at [1130, 490] on button "5 Rows" at bounding box center [1142, 485] width 86 height 28
click at [1126, 450] on button "100 Rows" at bounding box center [1141, 445] width 73 height 28
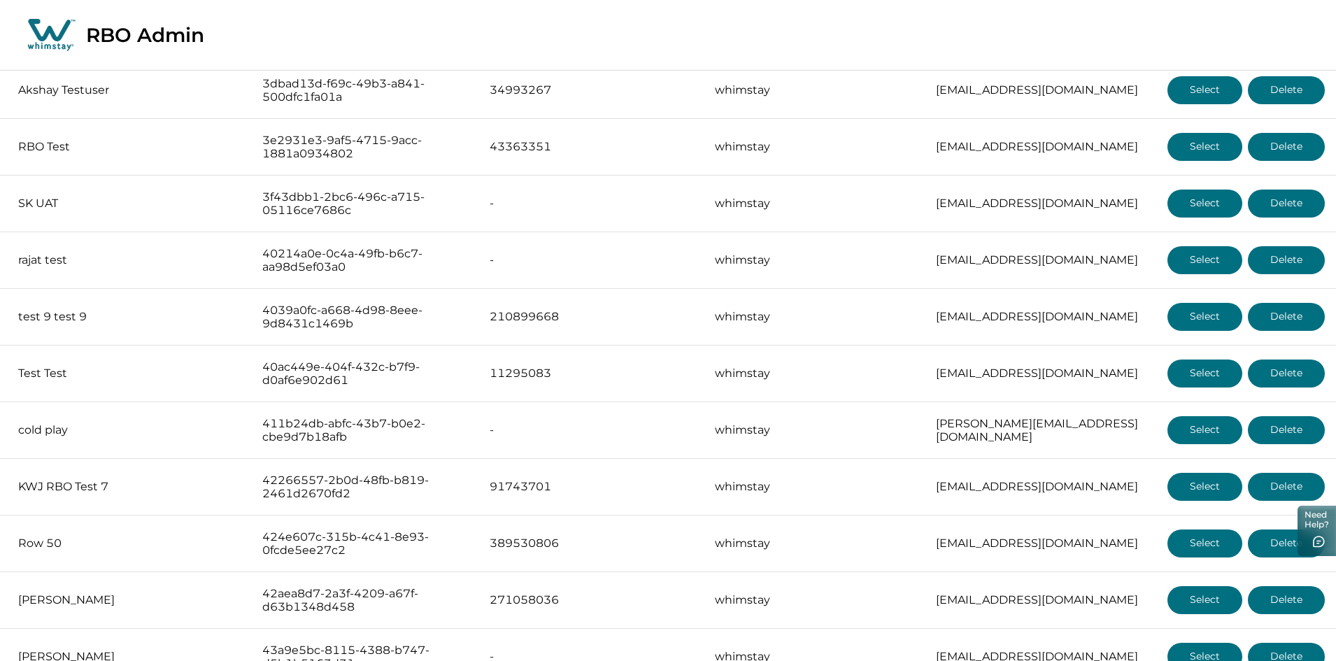
scroll to position [5243, 0]
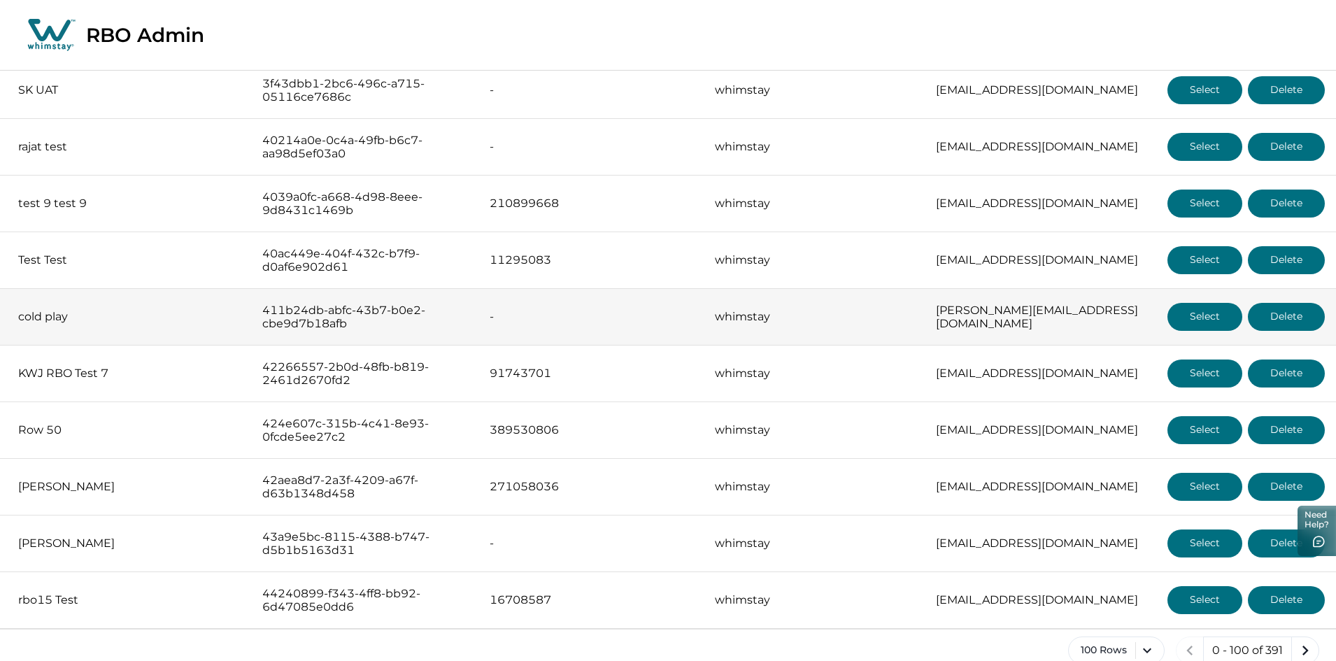
click at [1188, 303] on button "Select" at bounding box center [1204, 317] width 75 height 28
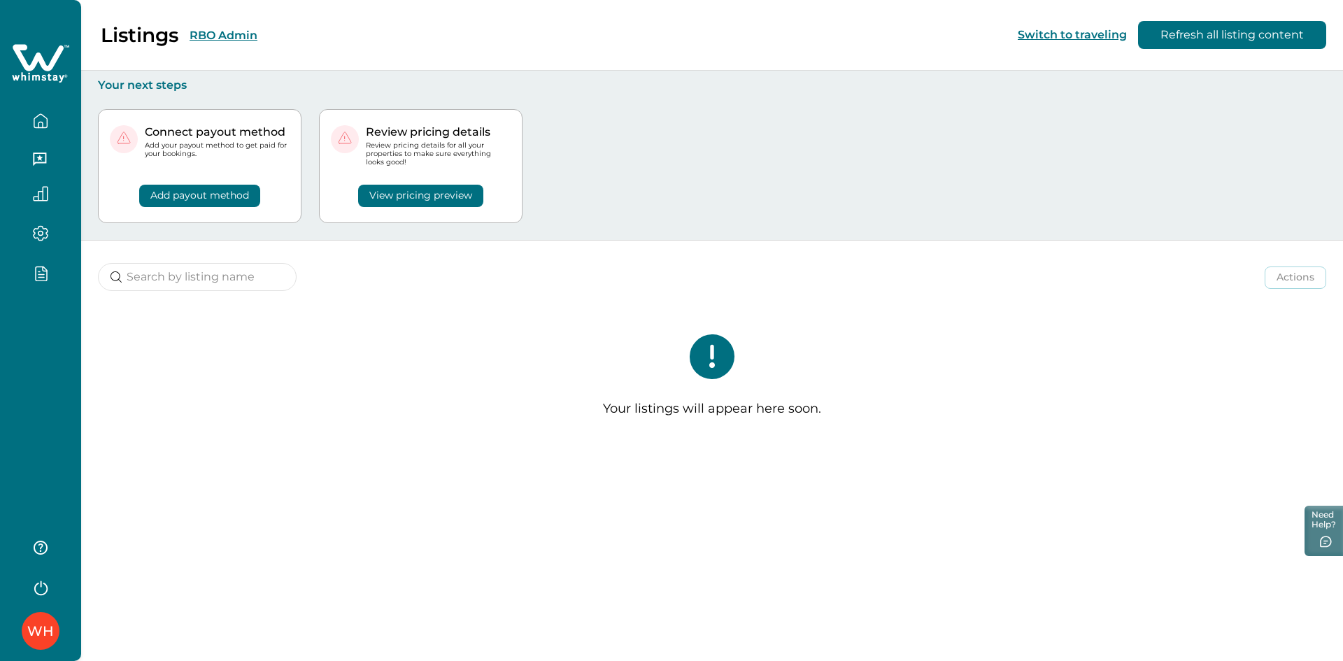
click at [213, 26] on div "Listings RBO Admin" at bounding box center [137, 35] width 241 height 24
click at [212, 31] on button "RBO Admin" at bounding box center [224, 35] width 68 height 13
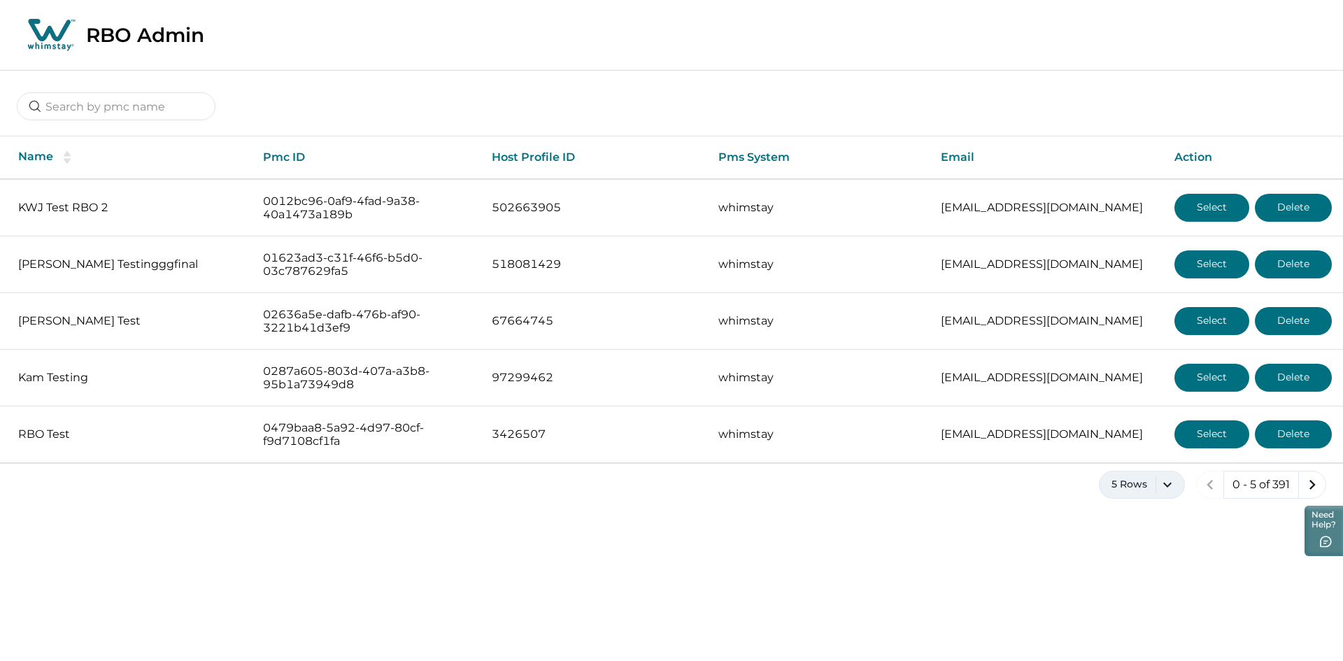
click at [1132, 476] on button "5 Rows" at bounding box center [1142, 485] width 86 height 28
click at [1138, 447] on button "100 Rows" at bounding box center [1141, 445] width 73 height 28
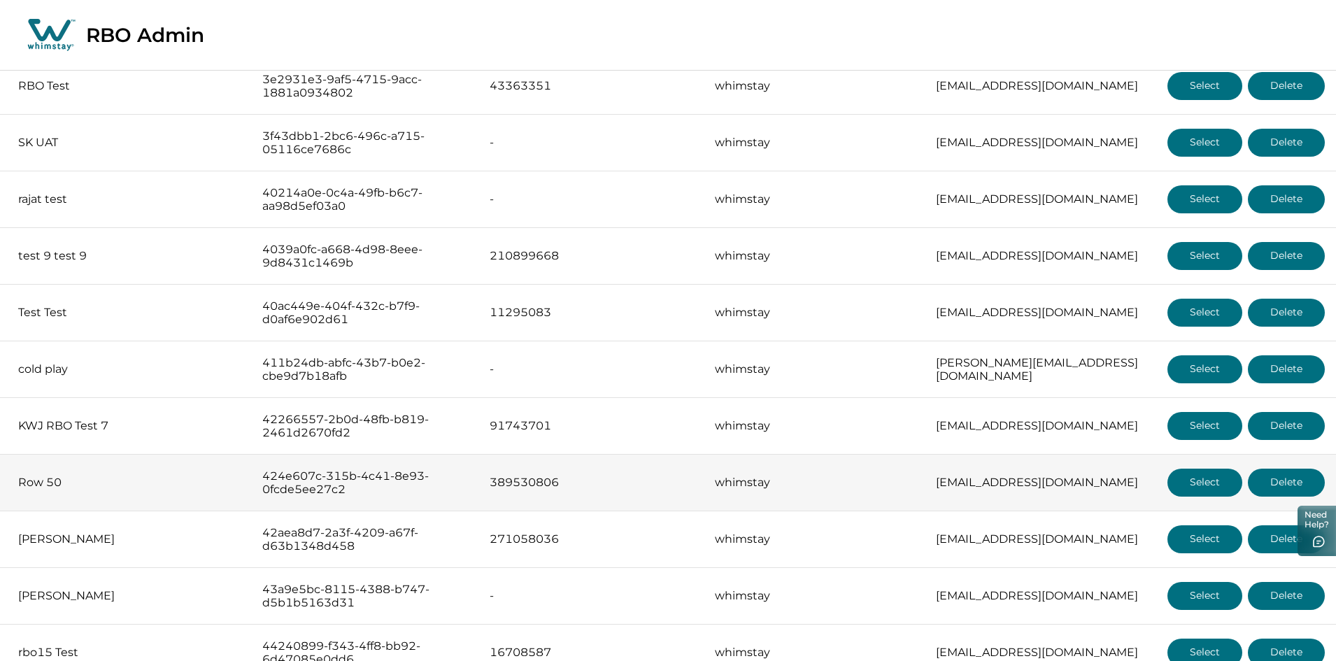
scroll to position [5243, 0]
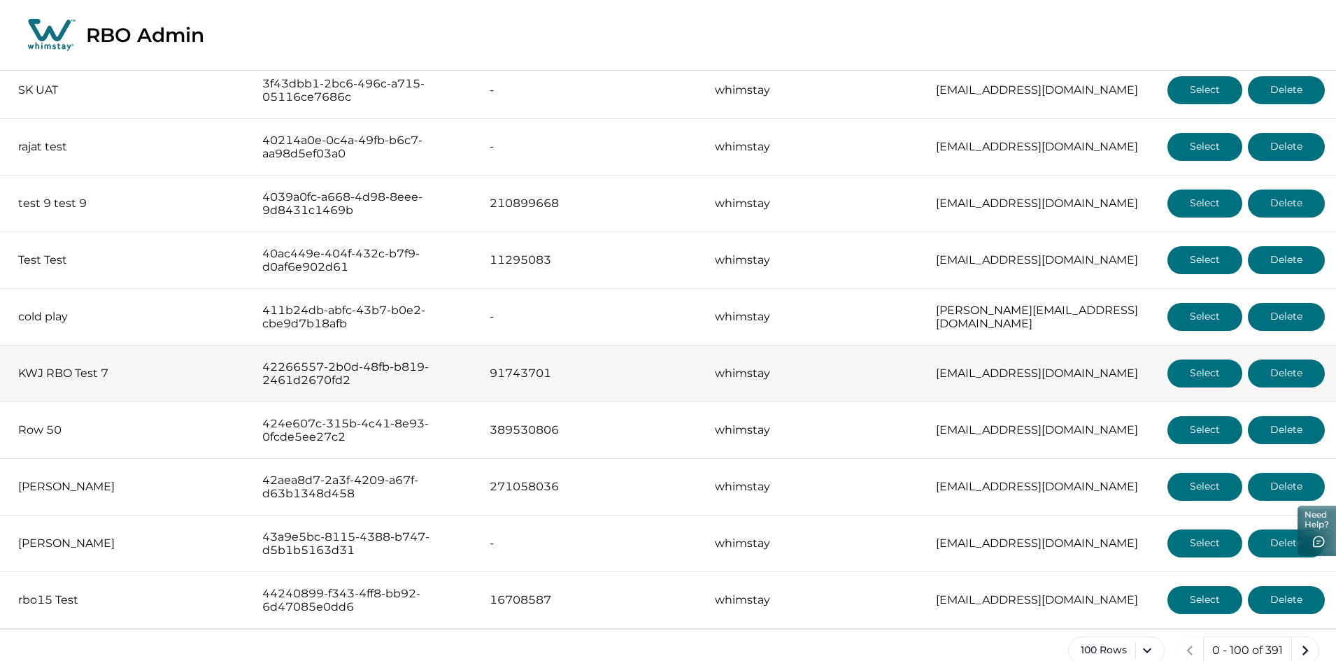
click at [1198, 360] on button "Select" at bounding box center [1204, 374] width 75 height 28
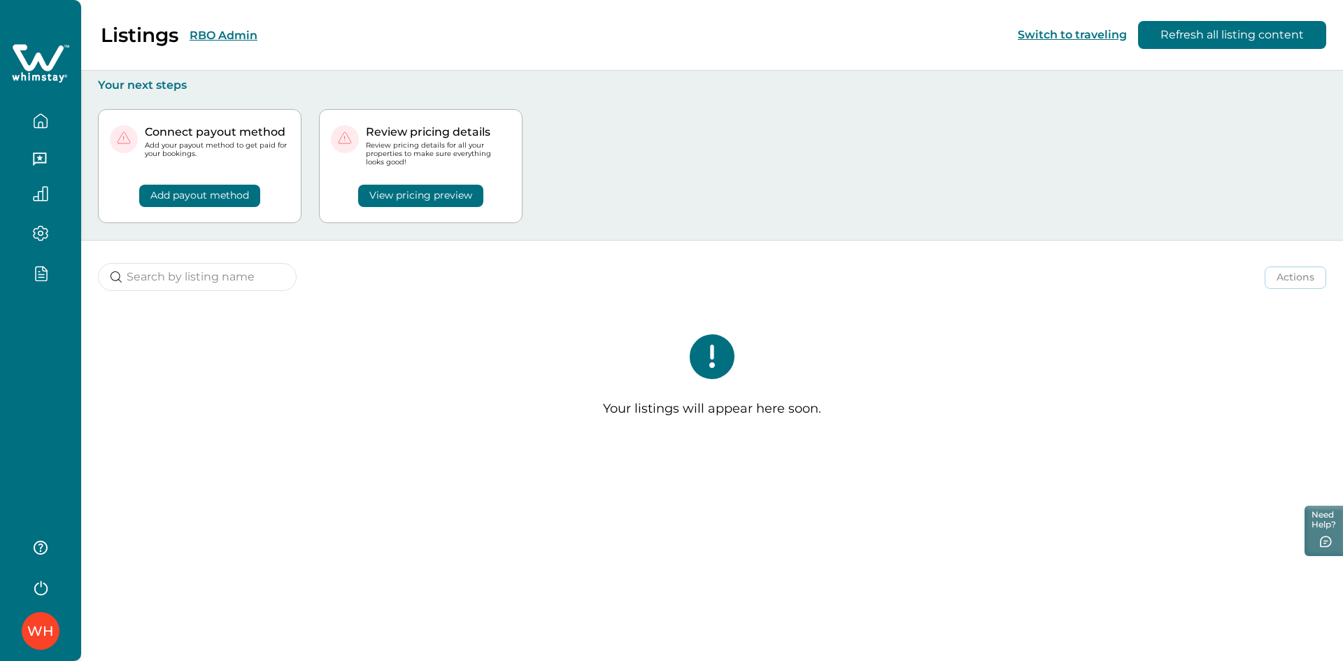
click at [218, 31] on button "RBO Admin" at bounding box center [224, 35] width 68 height 13
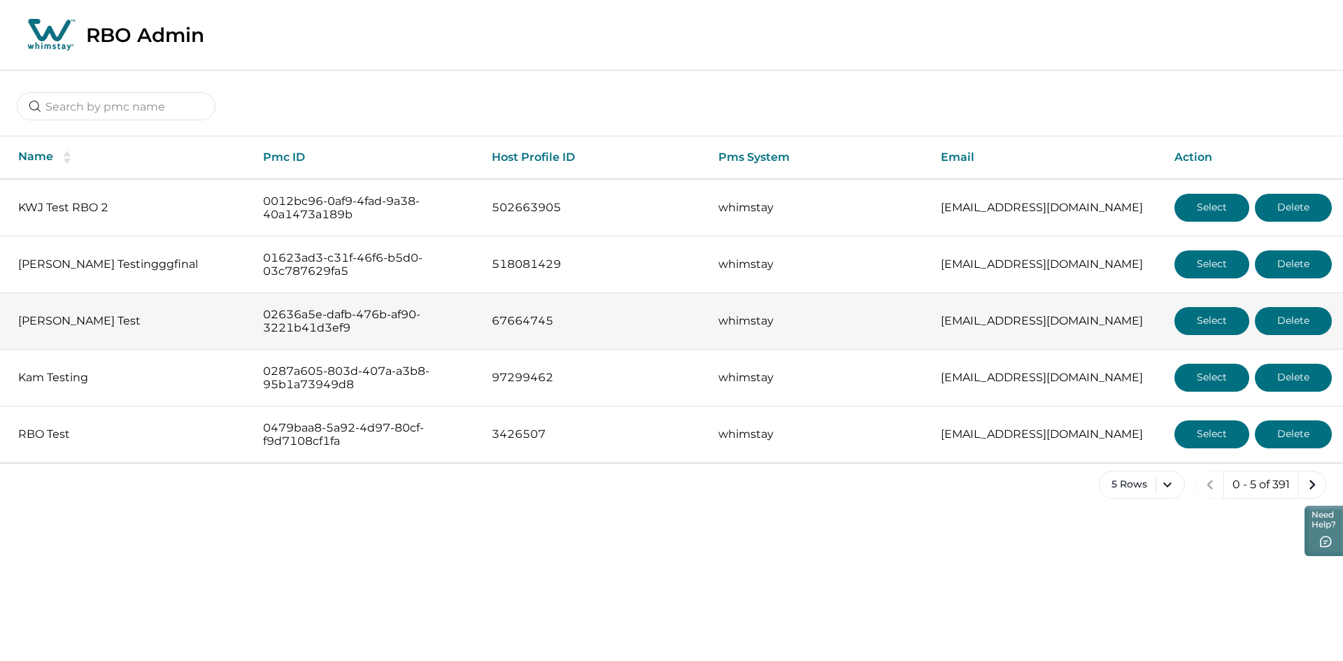
click at [1216, 315] on button "Select" at bounding box center [1211, 321] width 75 height 28
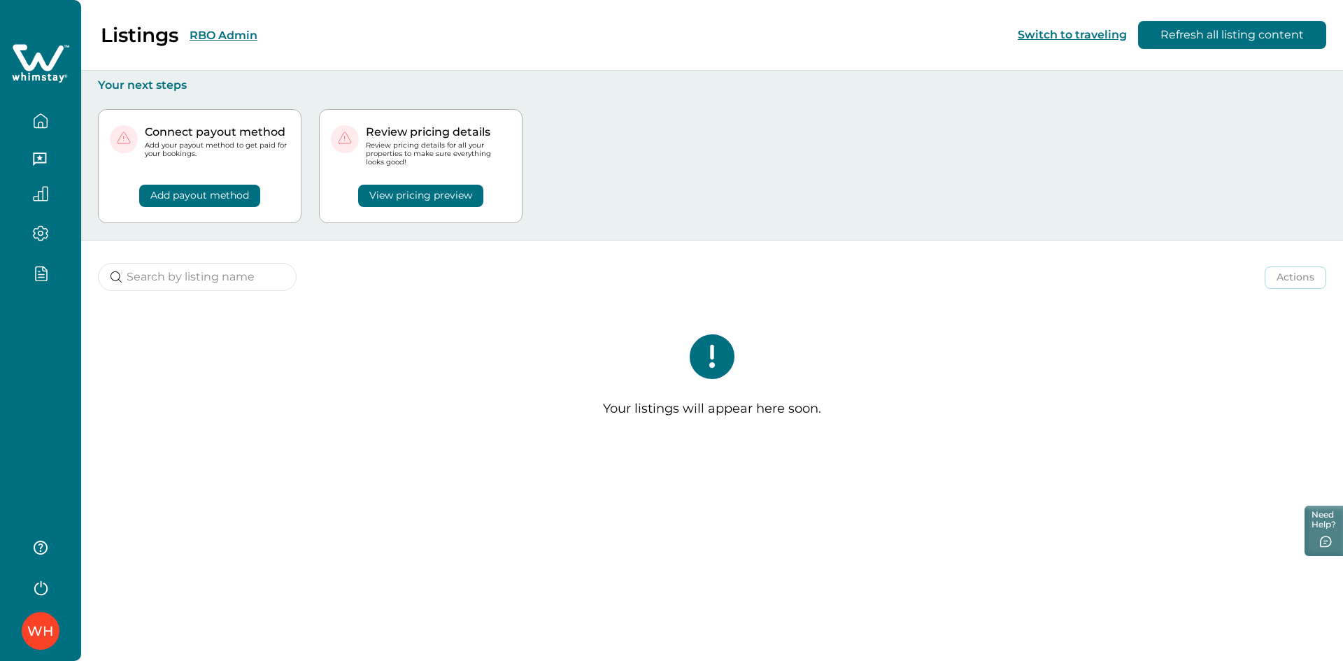
click at [220, 31] on button "RBO Admin" at bounding box center [224, 35] width 68 height 13
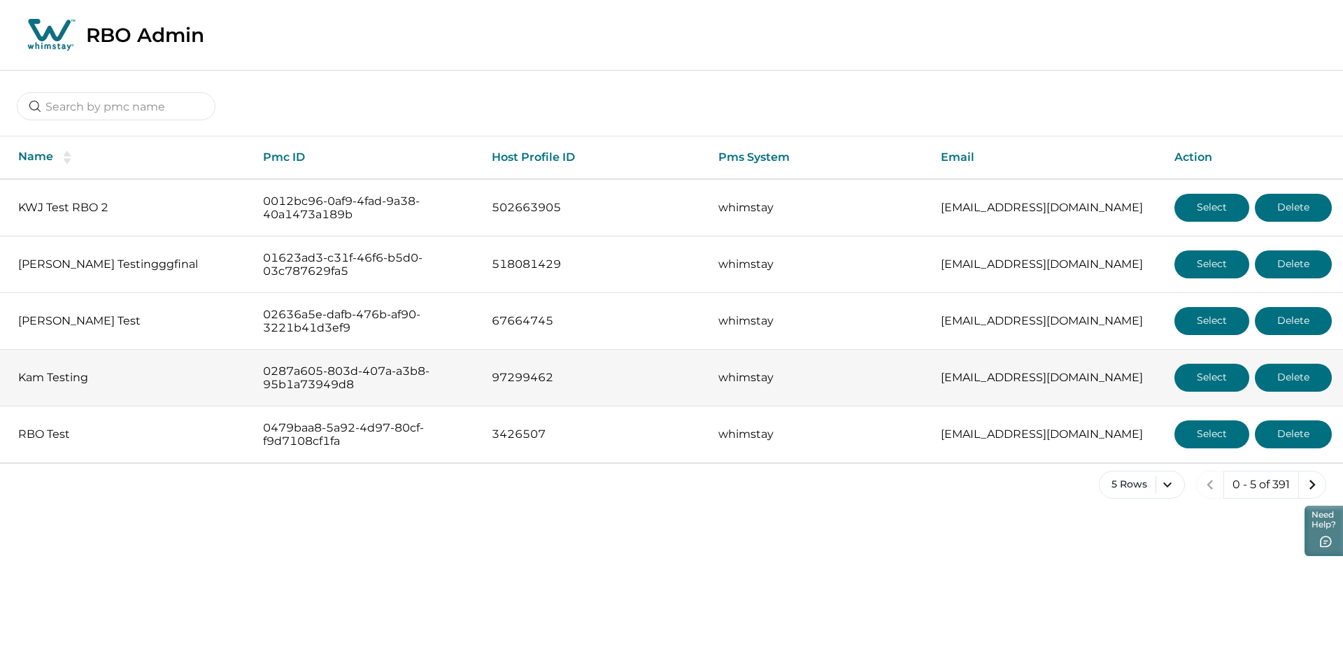
click at [1217, 376] on button "Select" at bounding box center [1211, 378] width 75 height 28
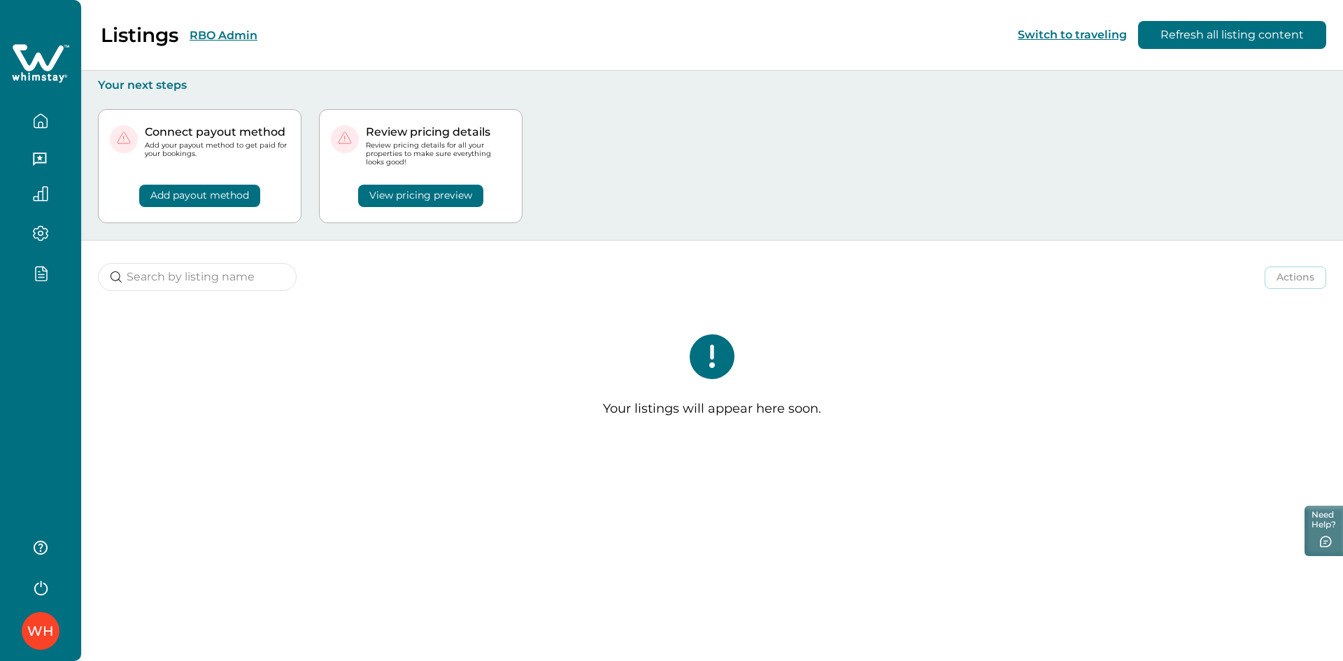
click at [208, 34] on button "RBO Admin" at bounding box center [224, 35] width 68 height 13
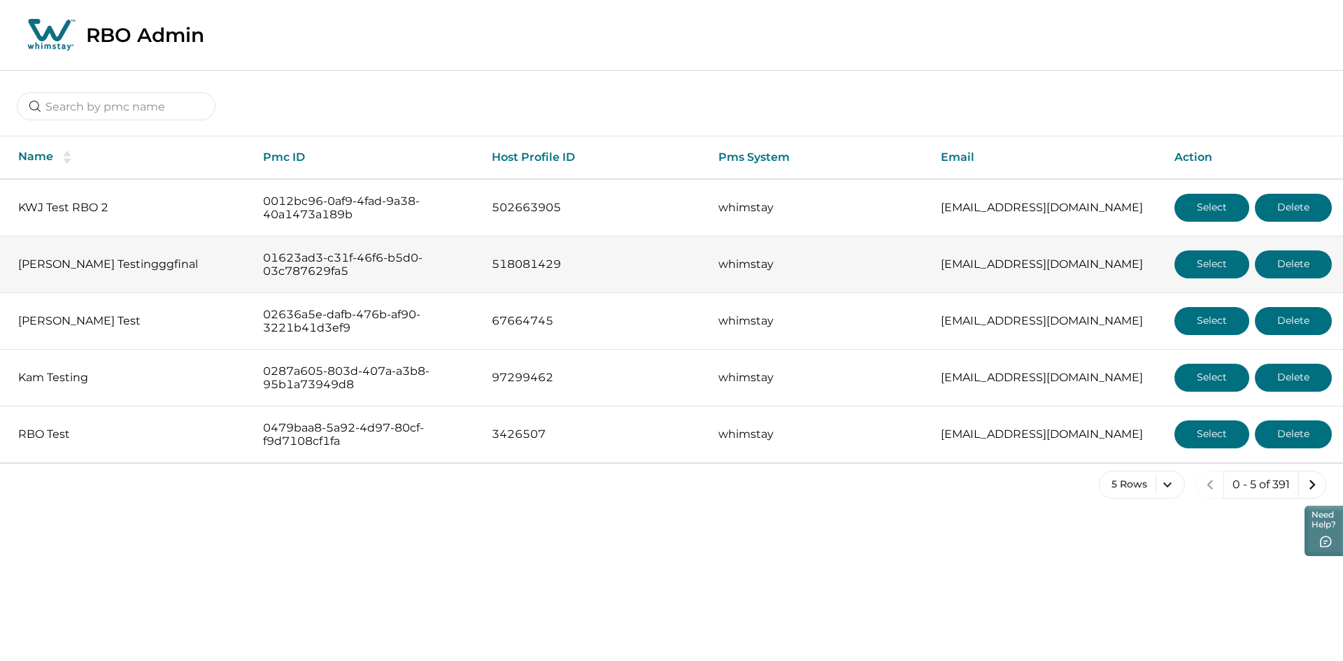
click at [1200, 267] on button "Select" at bounding box center [1211, 264] width 75 height 28
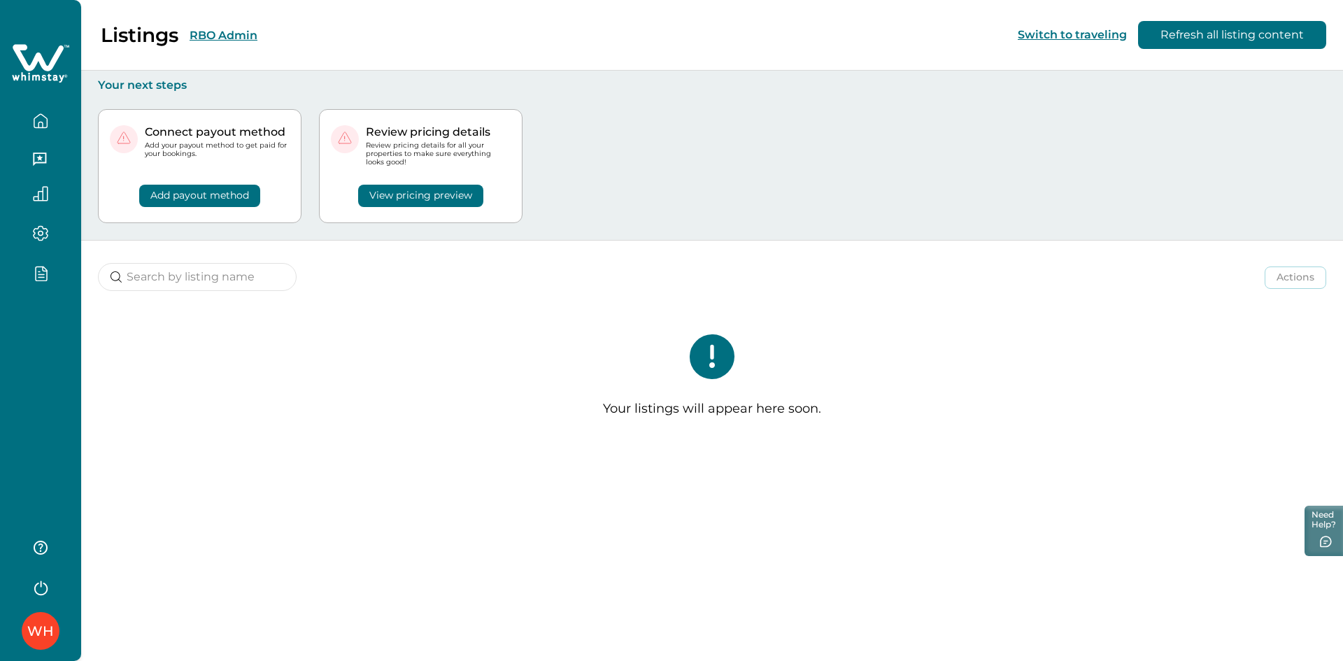
click at [239, 31] on button "RBO Admin" at bounding box center [224, 35] width 68 height 13
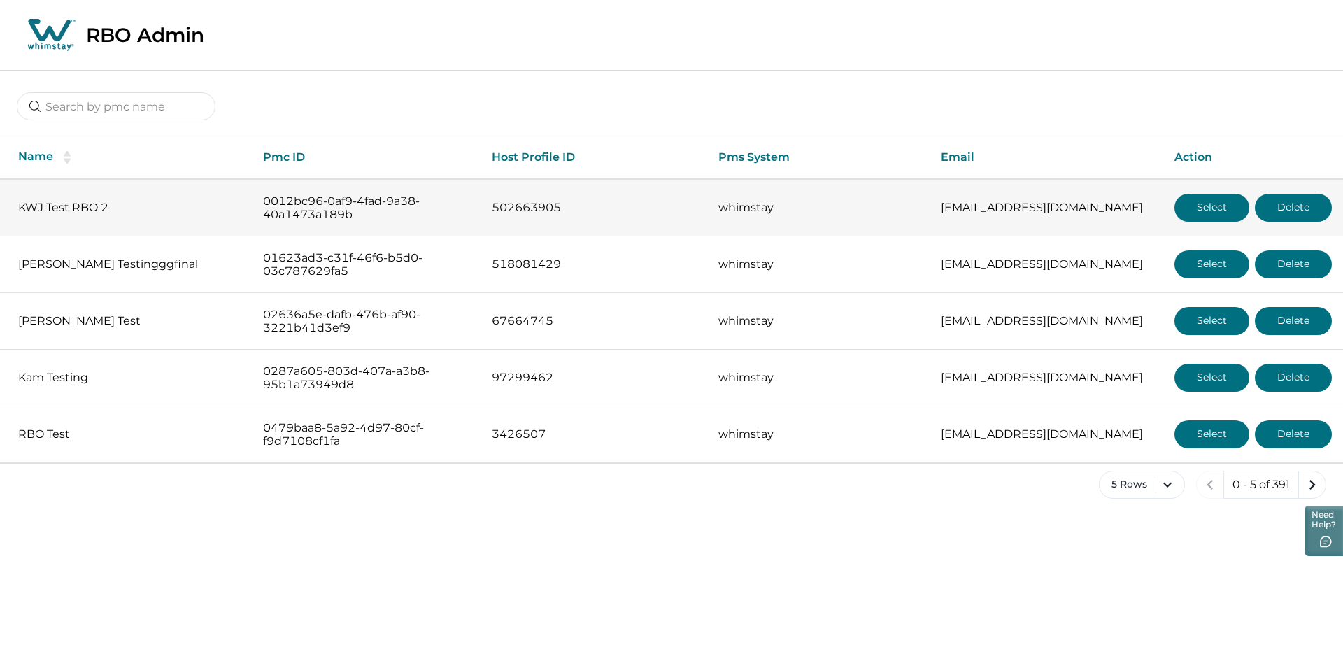
click at [1203, 208] on button "Select" at bounding box center [1211, 208] width 75 height 28
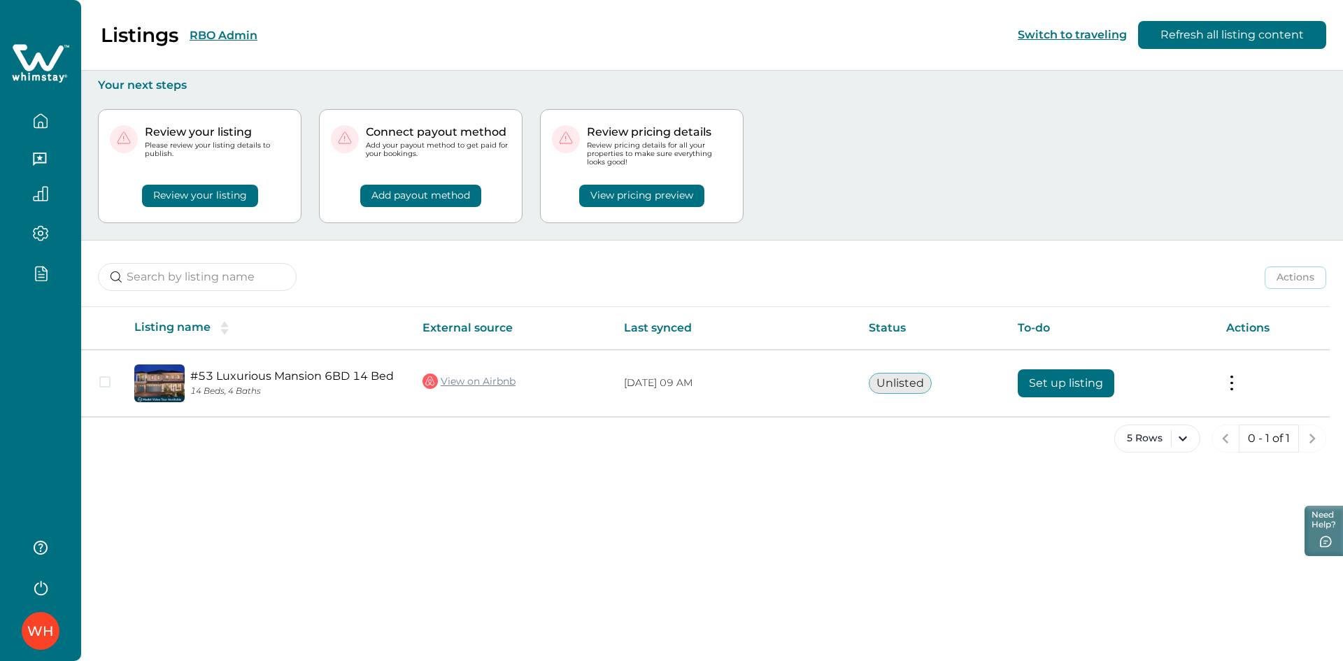
click at [241, 38] on button "RBO Admin" at bounding box center [224, 35] width 68 height 13
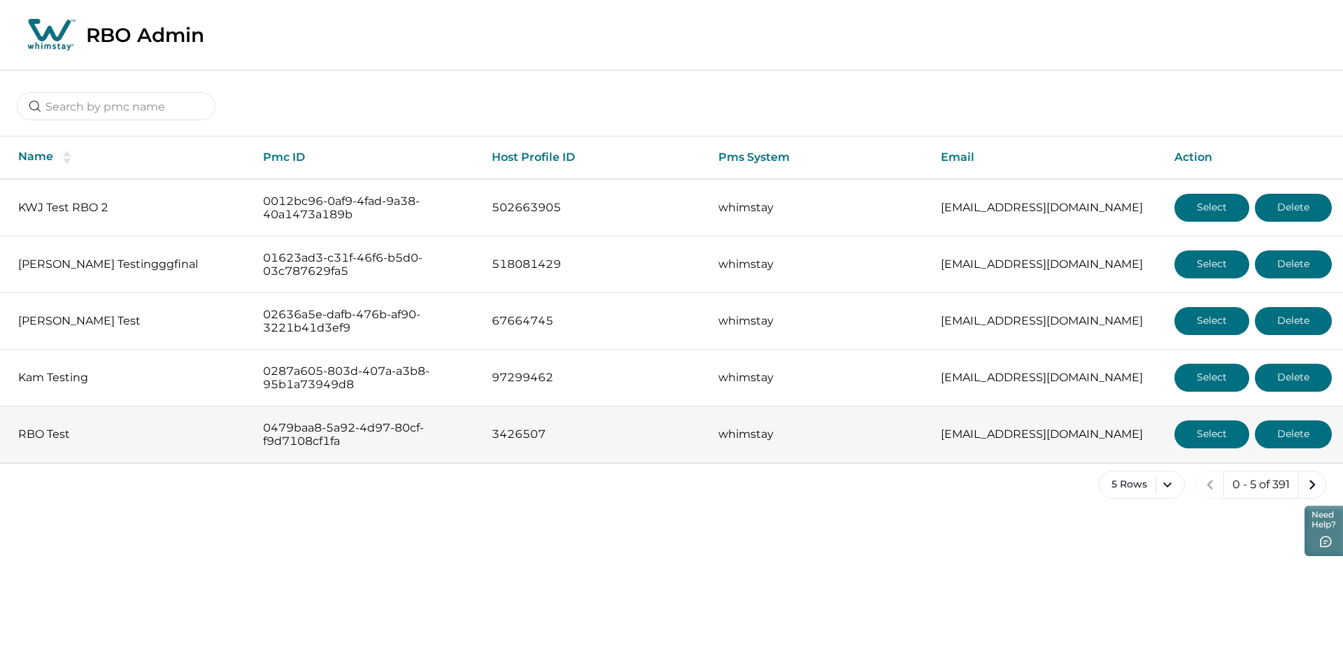
click at [1206, 432] on button "Select" at bounding box center [1211, 434] width 75 height 28
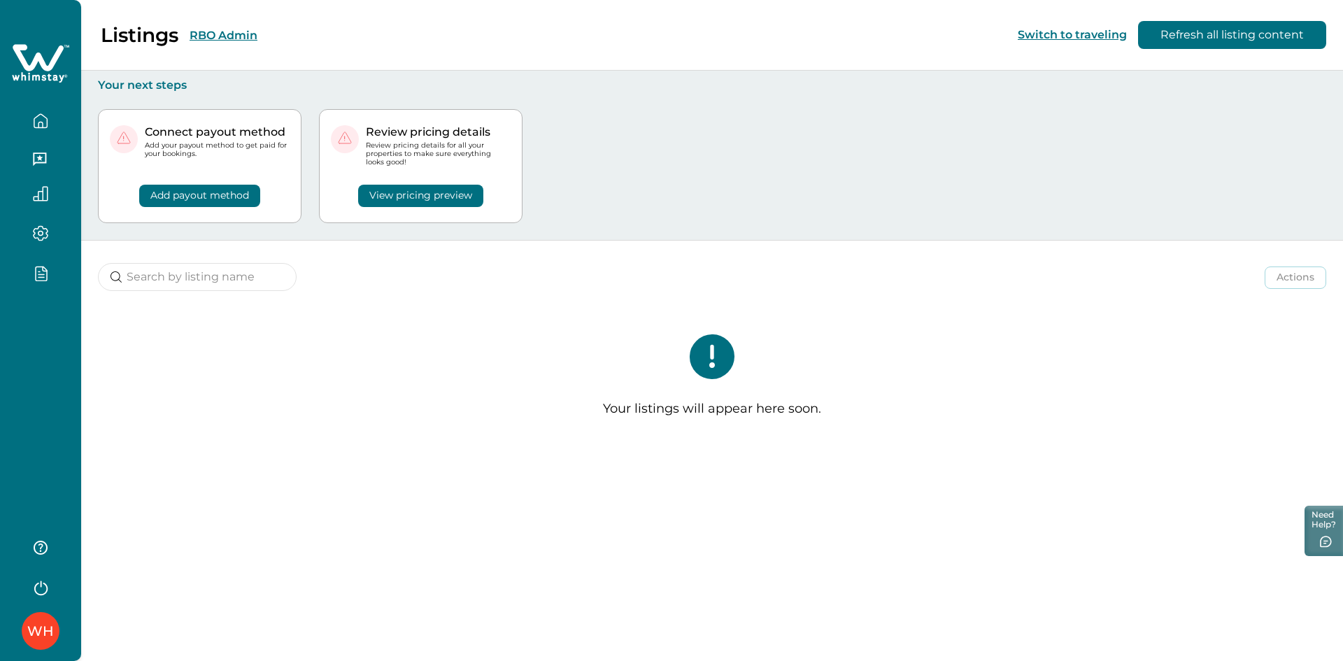
click at [240, 31] on button "RBO Admin" at bounding box center [224, 35] width 68 height 13
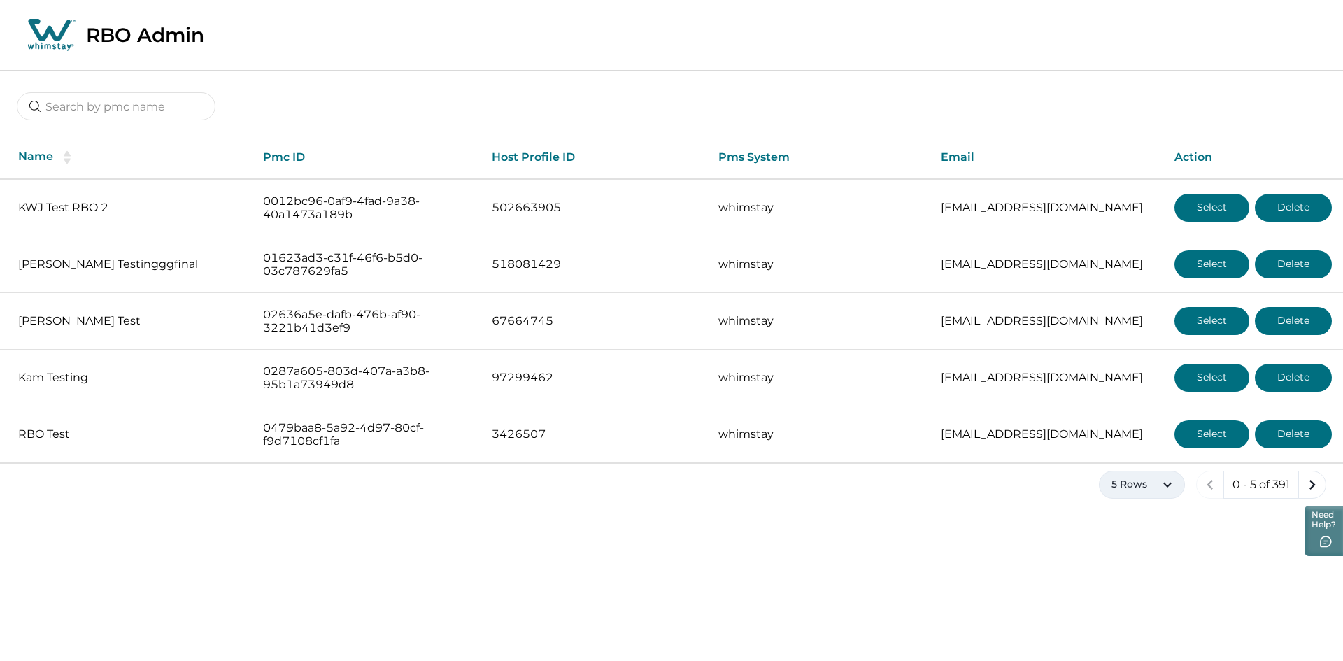
click at [1143, 495] on button "5 Rows" at bounding box center [1142, 485] width 86 height 28
click at [1143, 451] on button "100 Rows" at bounding box center [1141, 445] width 73 height 28
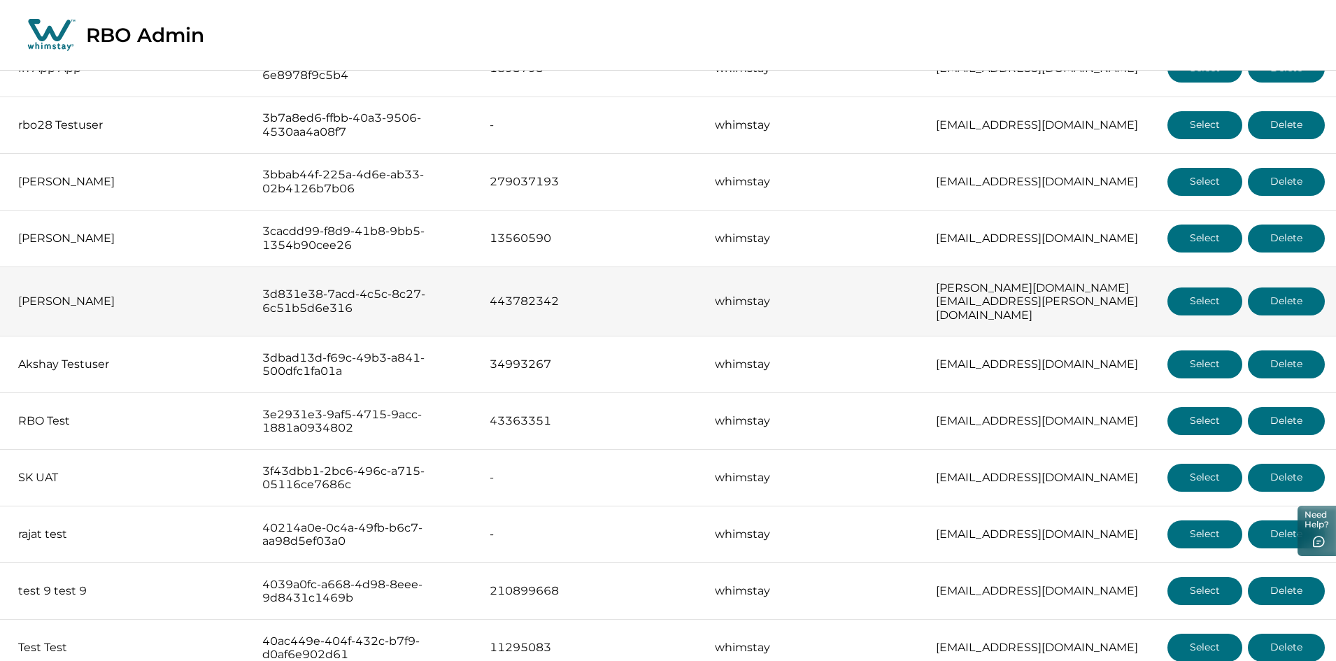
scroll to position [5243, 0]
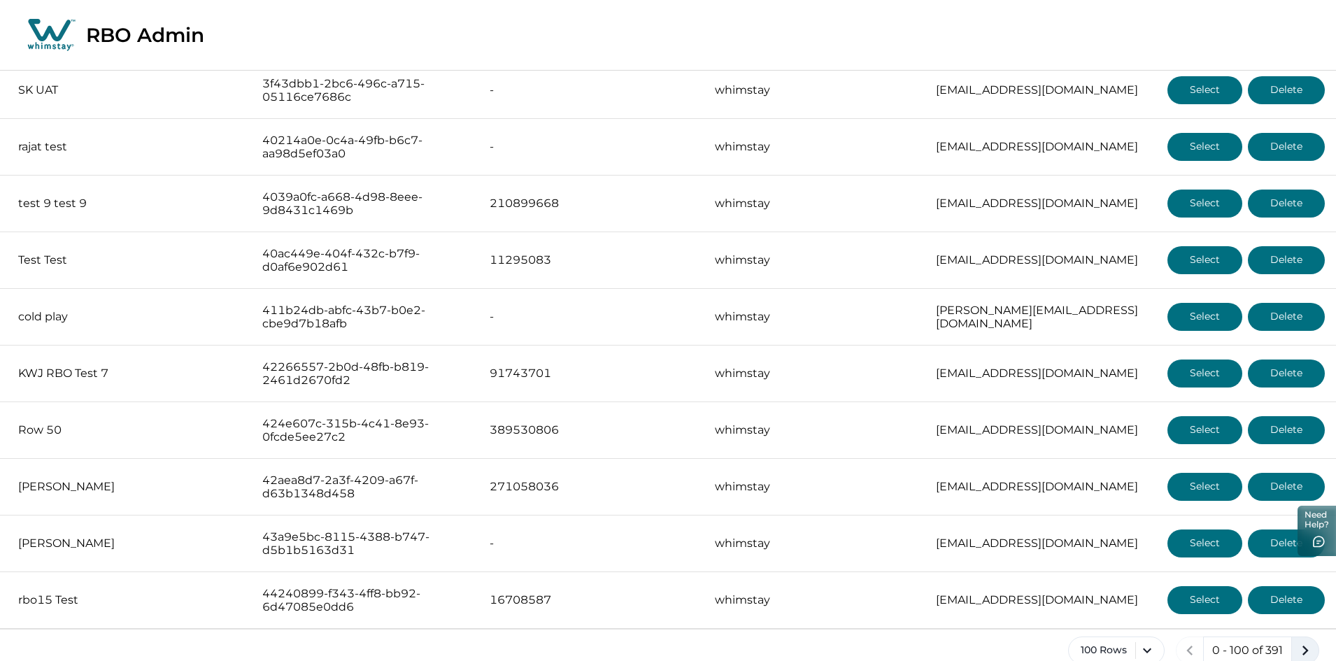
click at [1302, 641] on icon "next page" at bounding box center [1305, 651] width 20 height 20
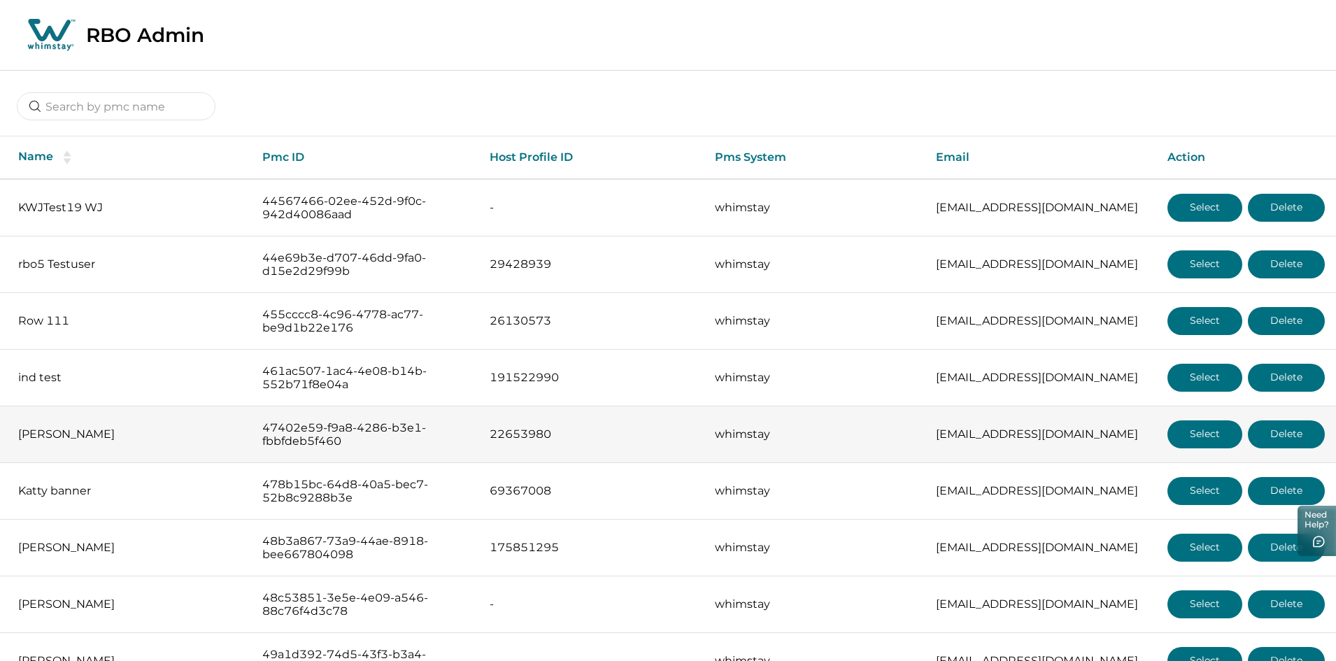
click at [1214, 425] on button "Select" at bounding box center [1204, 434] width 75 height 28
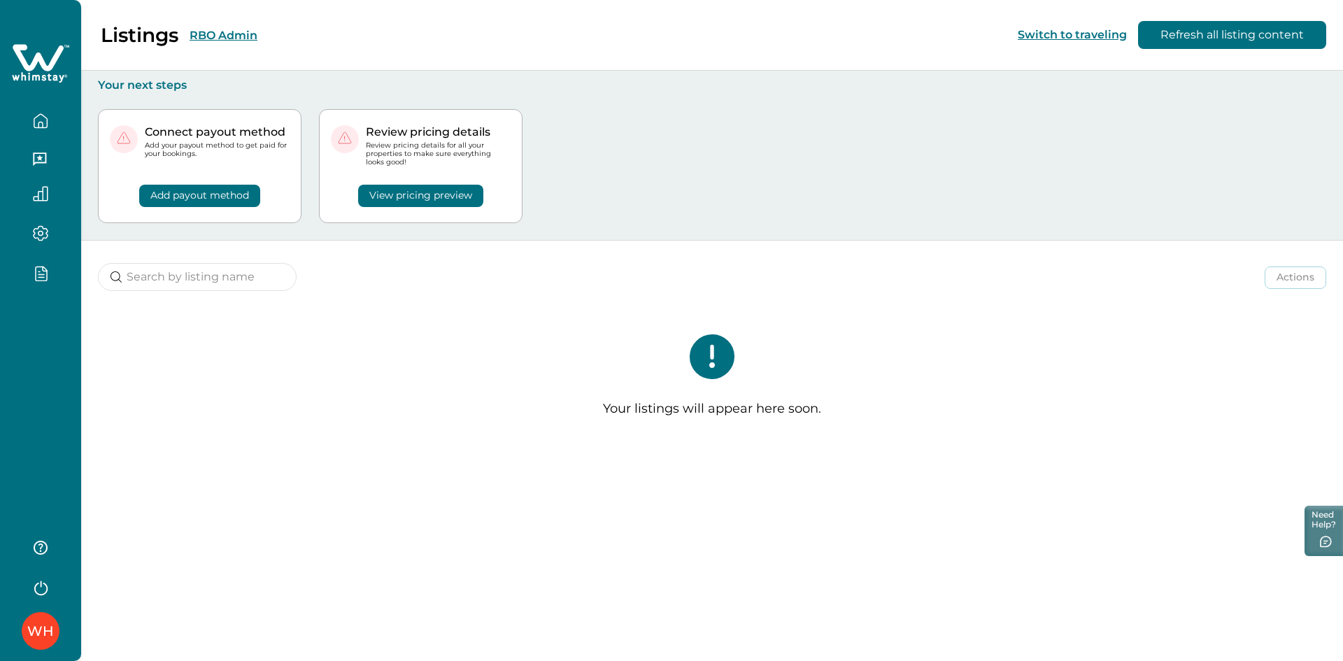
click at [224, 34] on button "RBO Admin" at bounding box center [224, 35] width 68 height 13
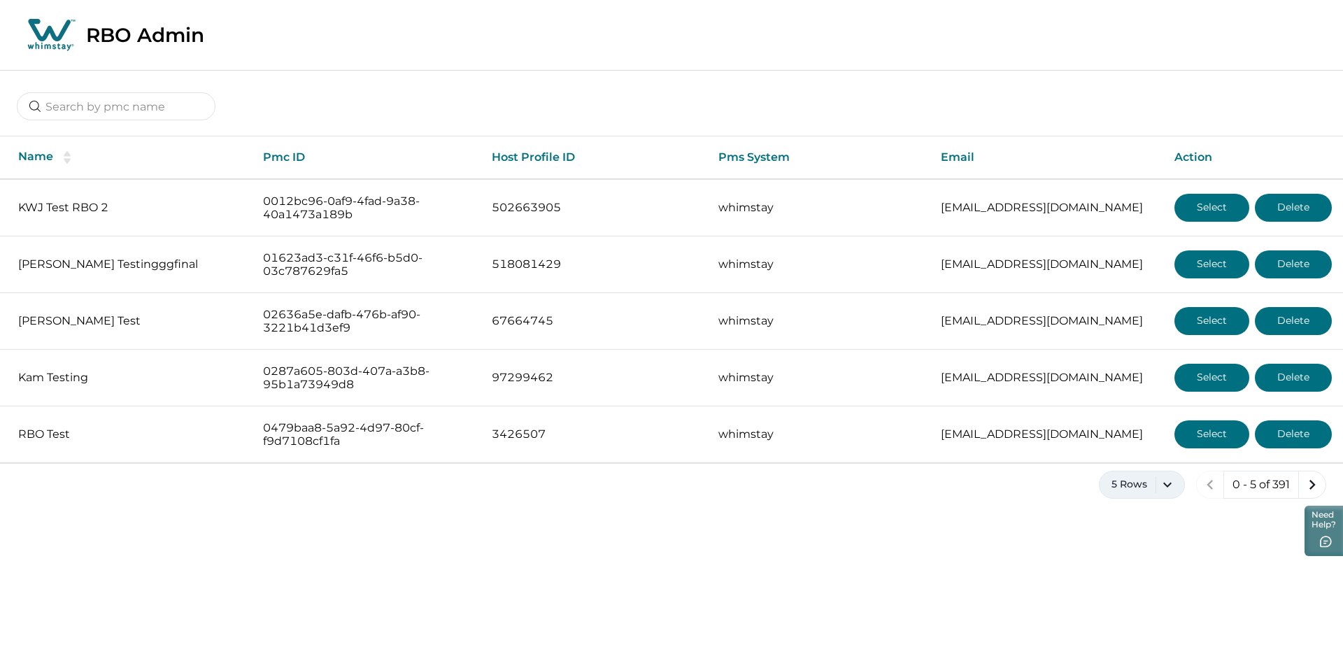
click at [1174, 488] on button "5 Rows" at bounding box center [1142, 485] width 86 height 28
click at [1151, 457] on button "100 Rows" at bounding box center [1141, 445] width 73 height 28
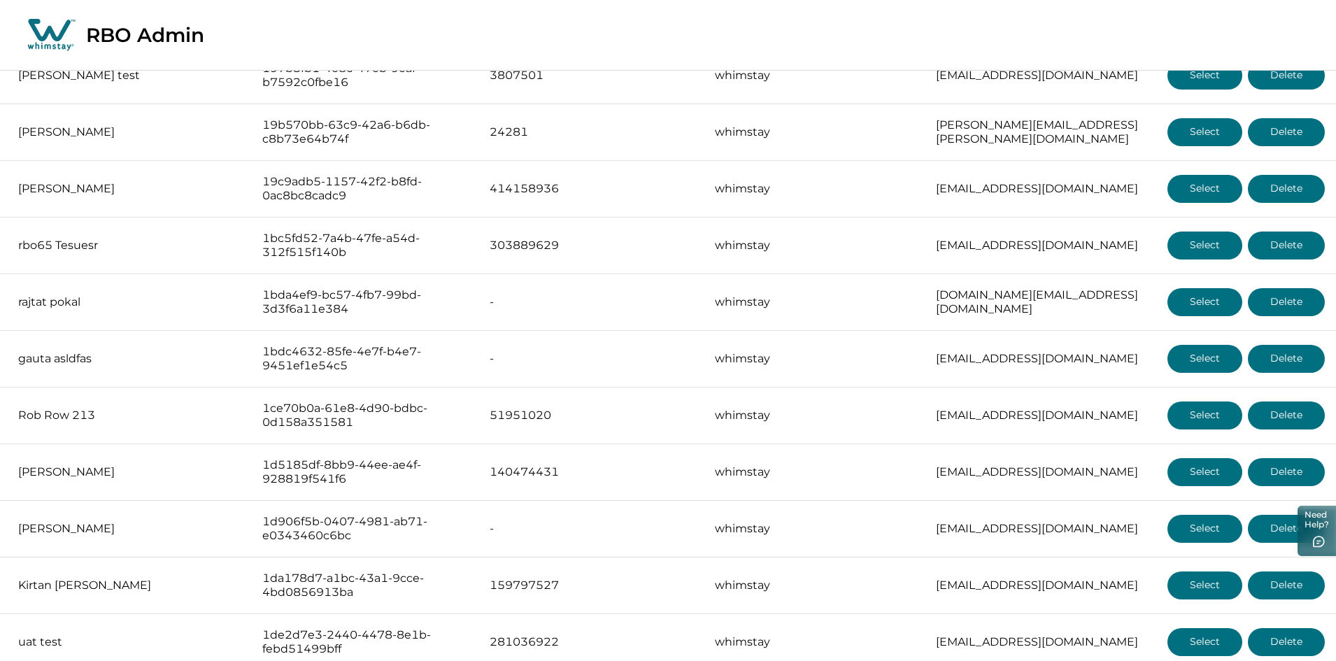
scroll to position [5243, 0]
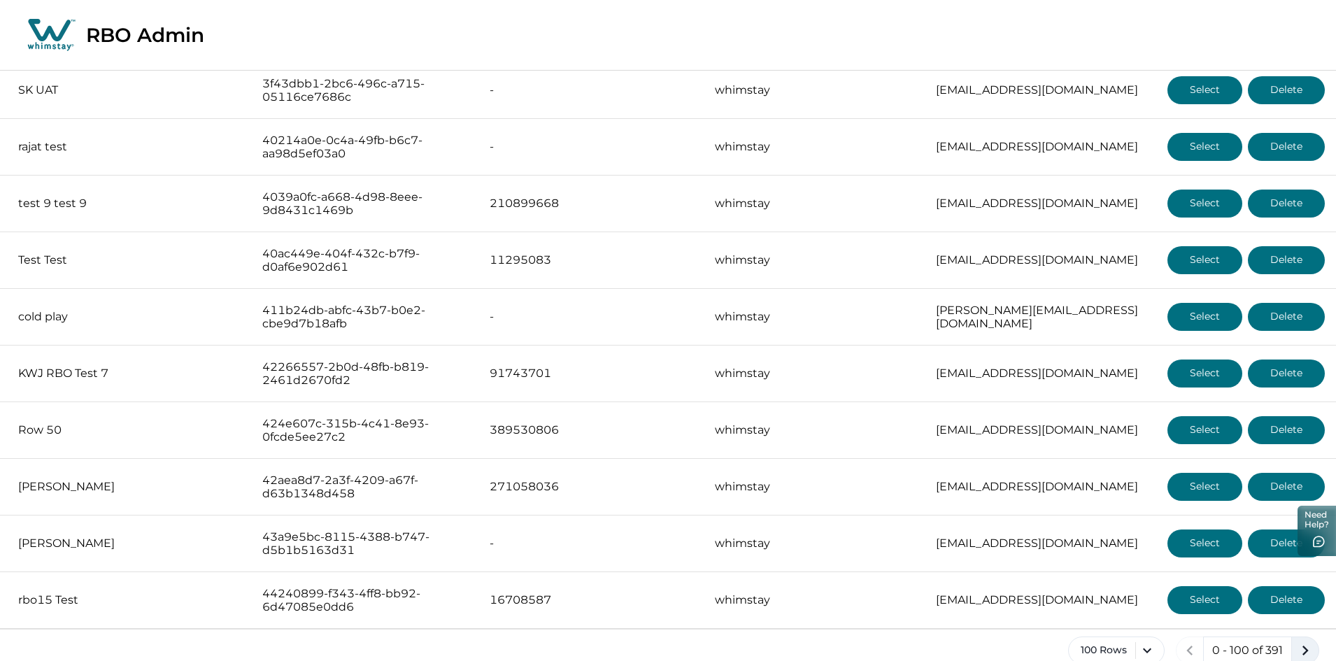
click at [1299, 641] on icon "next page" at bounding box center [1305, 651] width 20 height 20
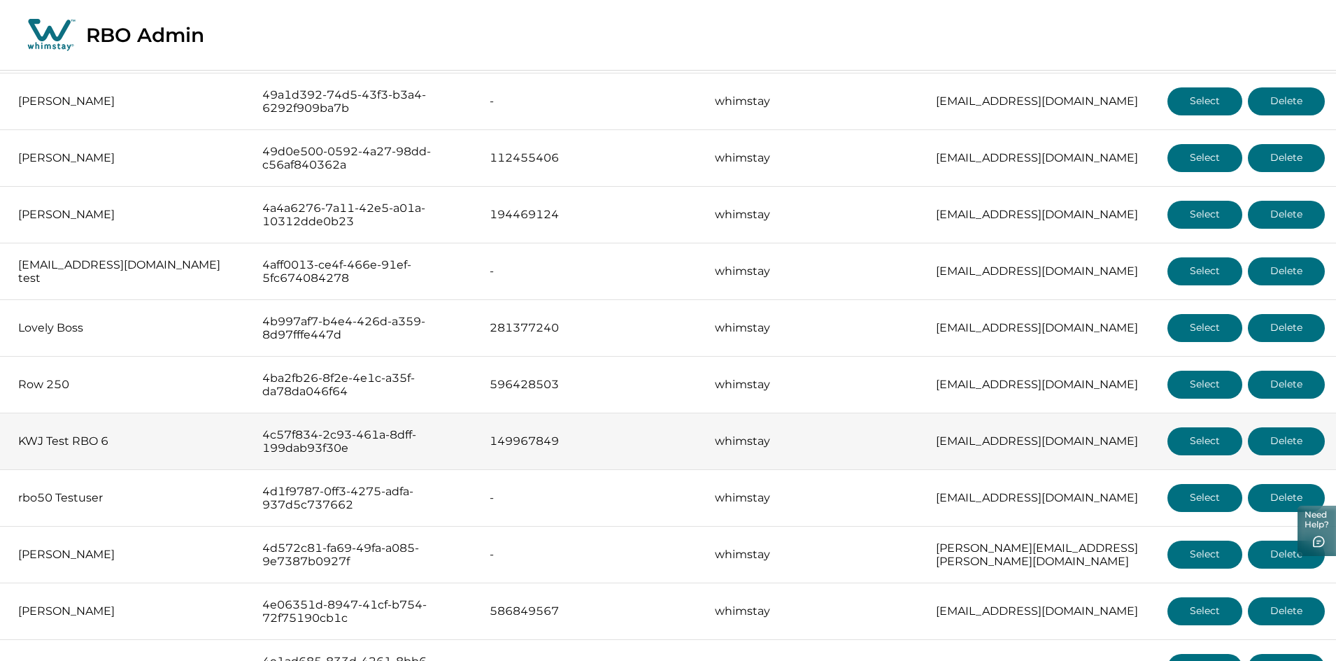
scroll to position [746, 0]
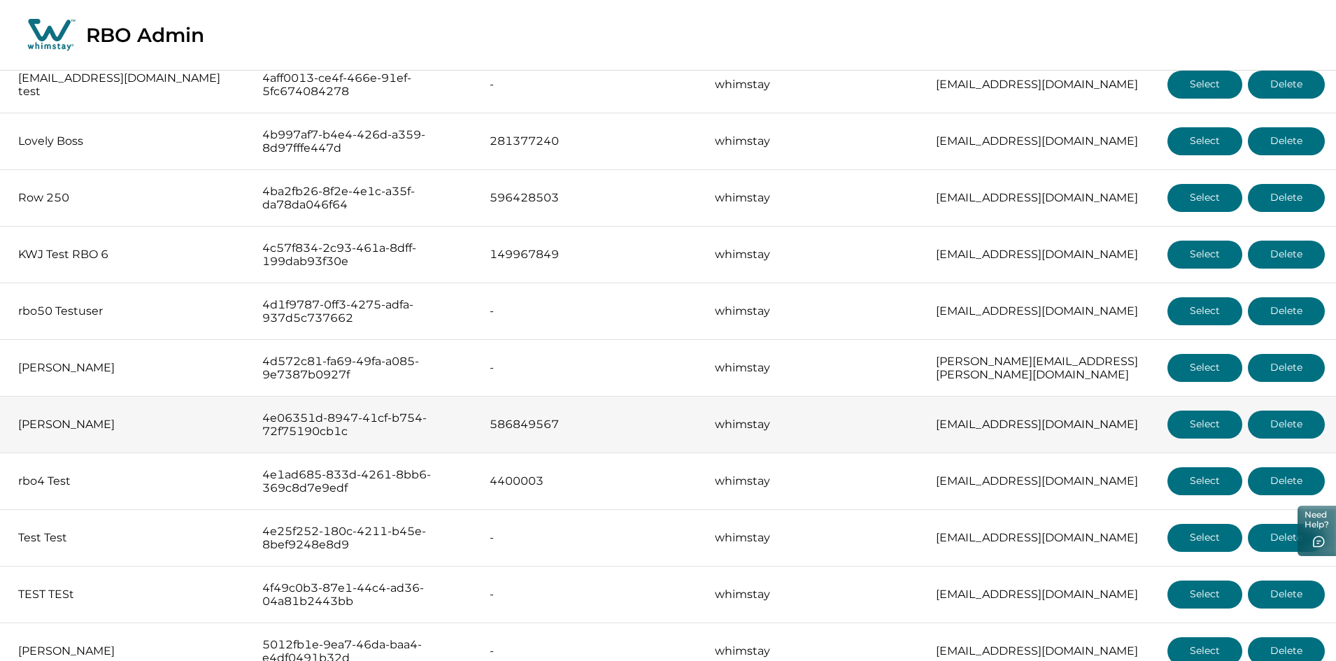
click at [1186, 416] on button "Select" at bounding box center [1204, 425] width 75 height 28
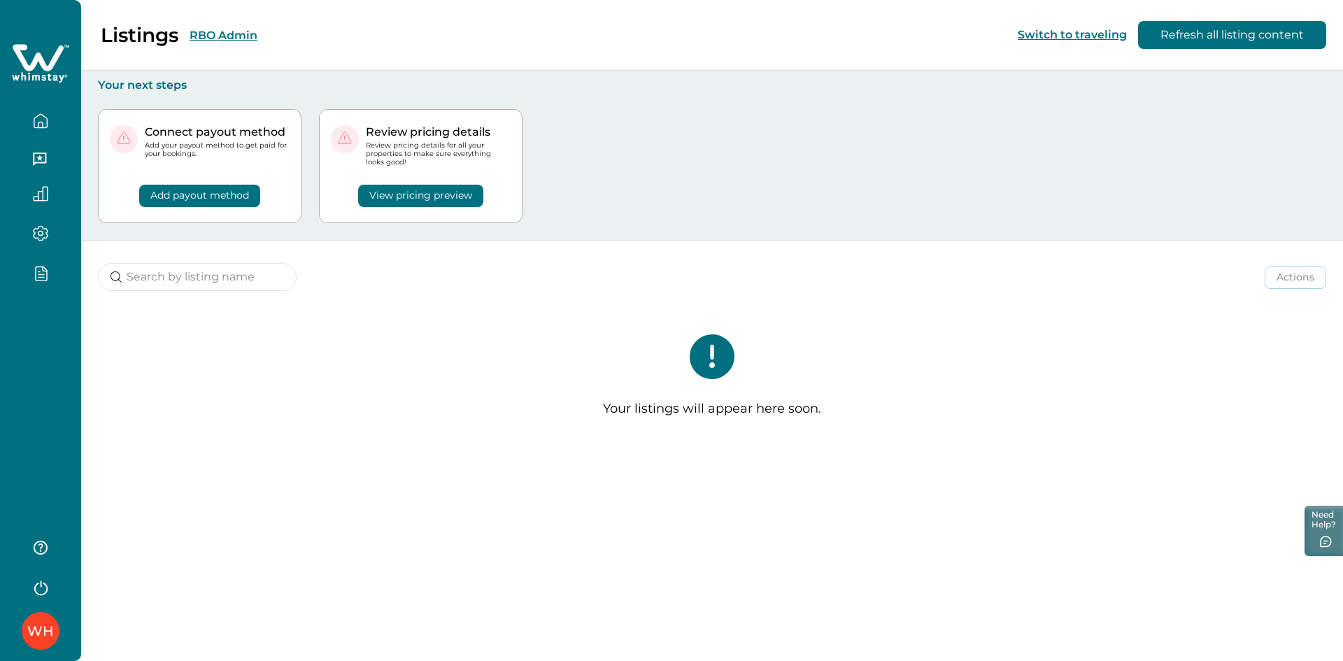
click at [242, 36] on button "RBO Admin" at bounding box center [224, 35] width 68 height 13
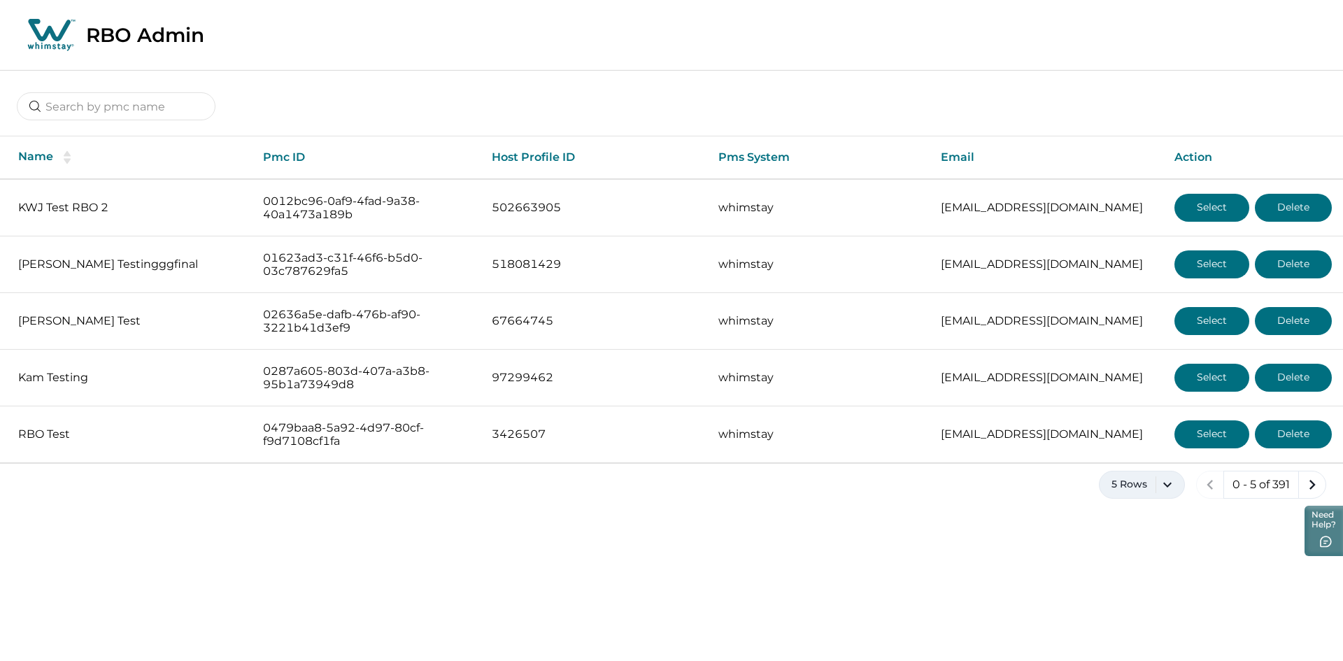
click at [1165, 485] on button "5 Rows" at bounding box center [1142, 485] width 86 height 28
click at [1136, 449] on button "100 Rows" at bounding box center [1141, 445] width 73 height 28
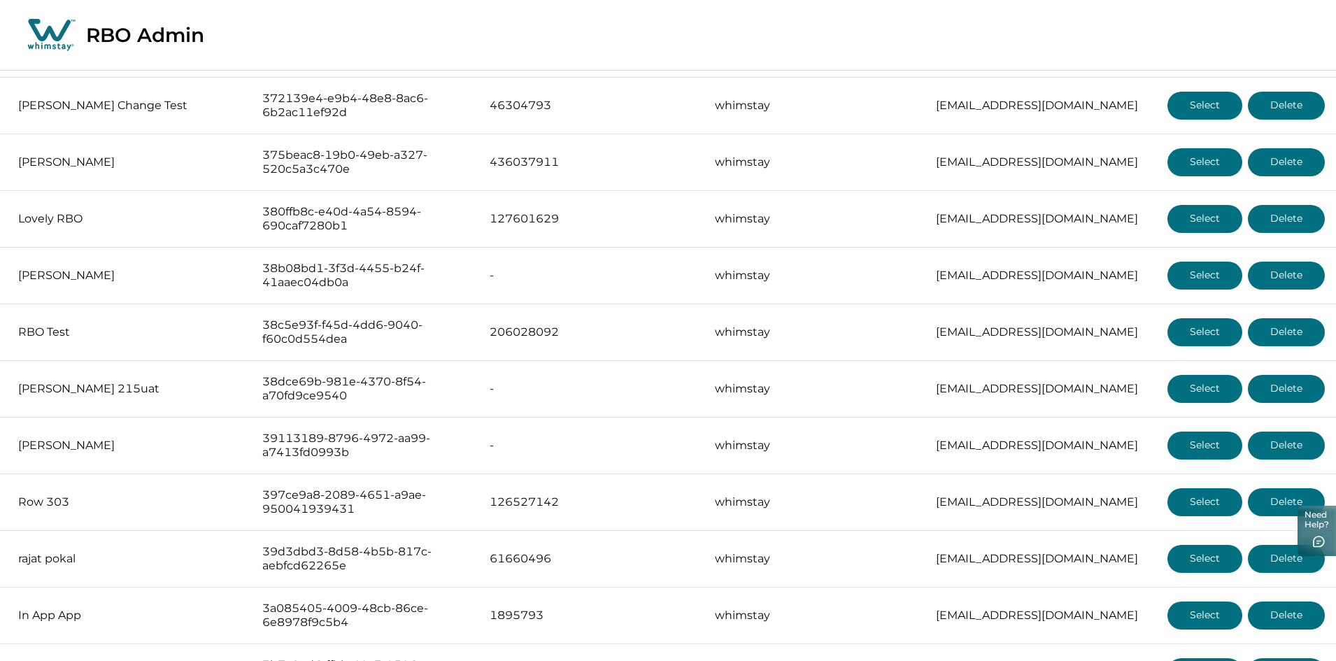
scroll to position [5243, 0]
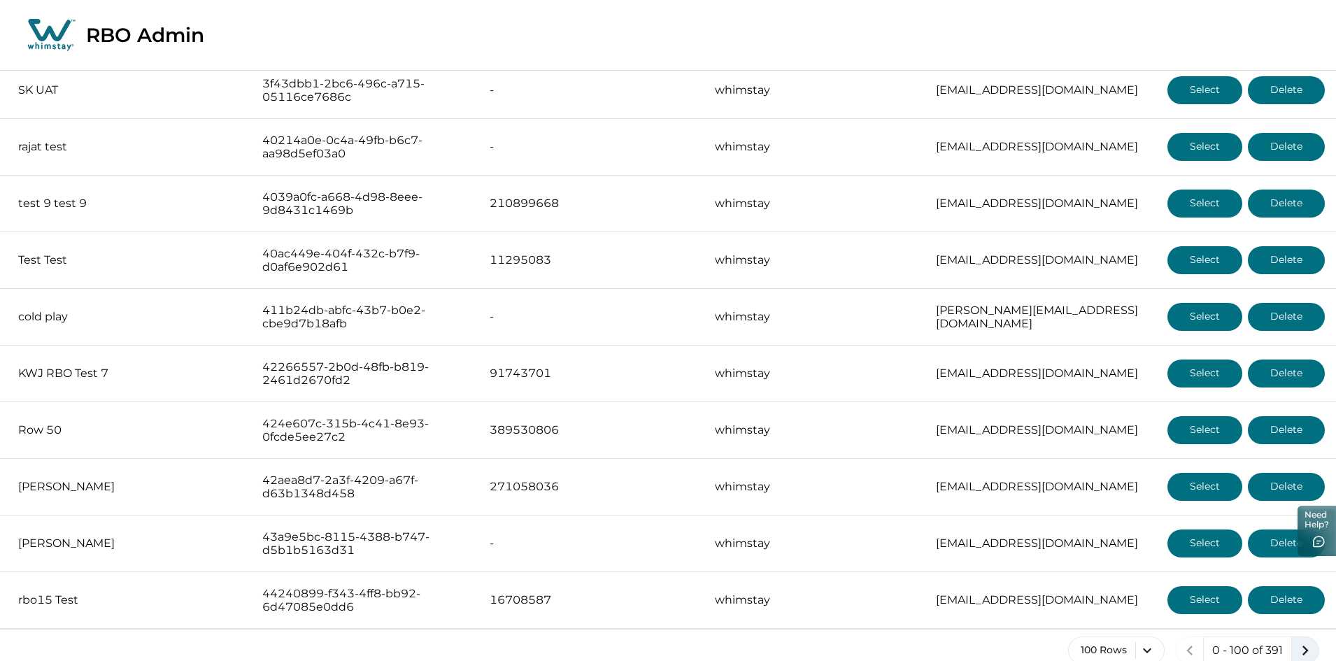
click at [1299, 641] on icon "next page" at bounding box center [1305, 651] width 20 height 20
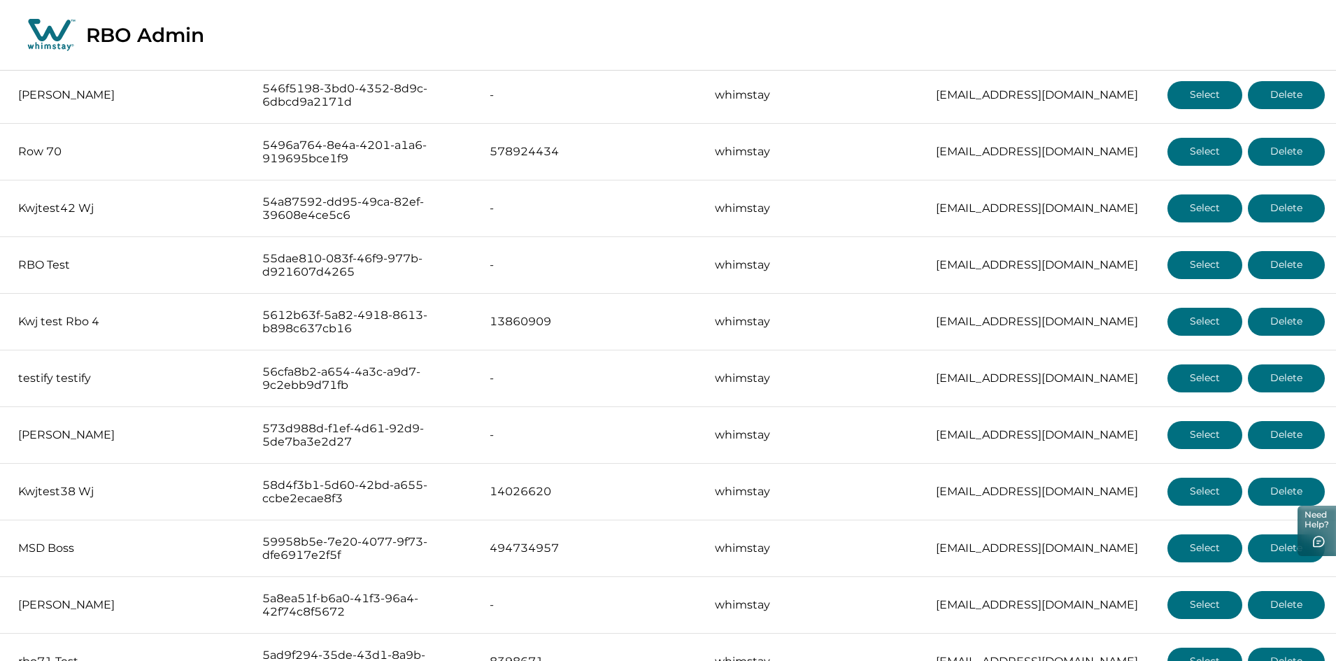
scroll to position [1959, 0]
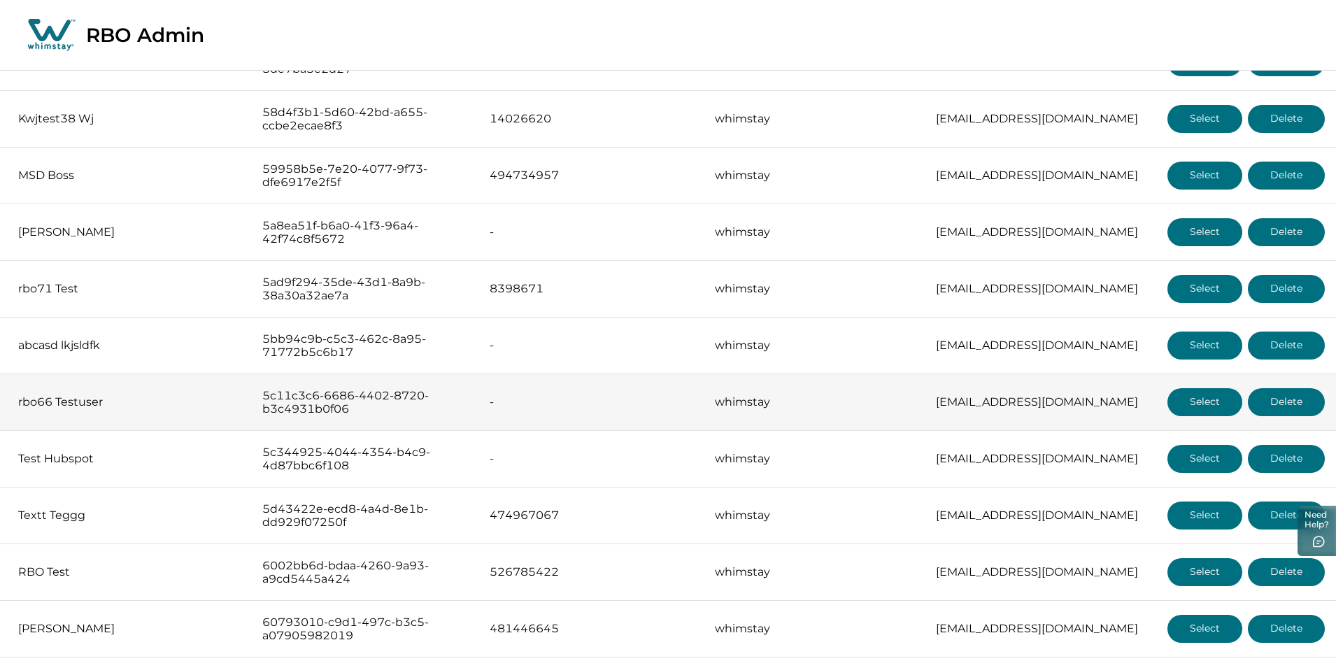
click at [1198, 408] on button "Select" at bounding box center [1204, 402] width 75 height 28
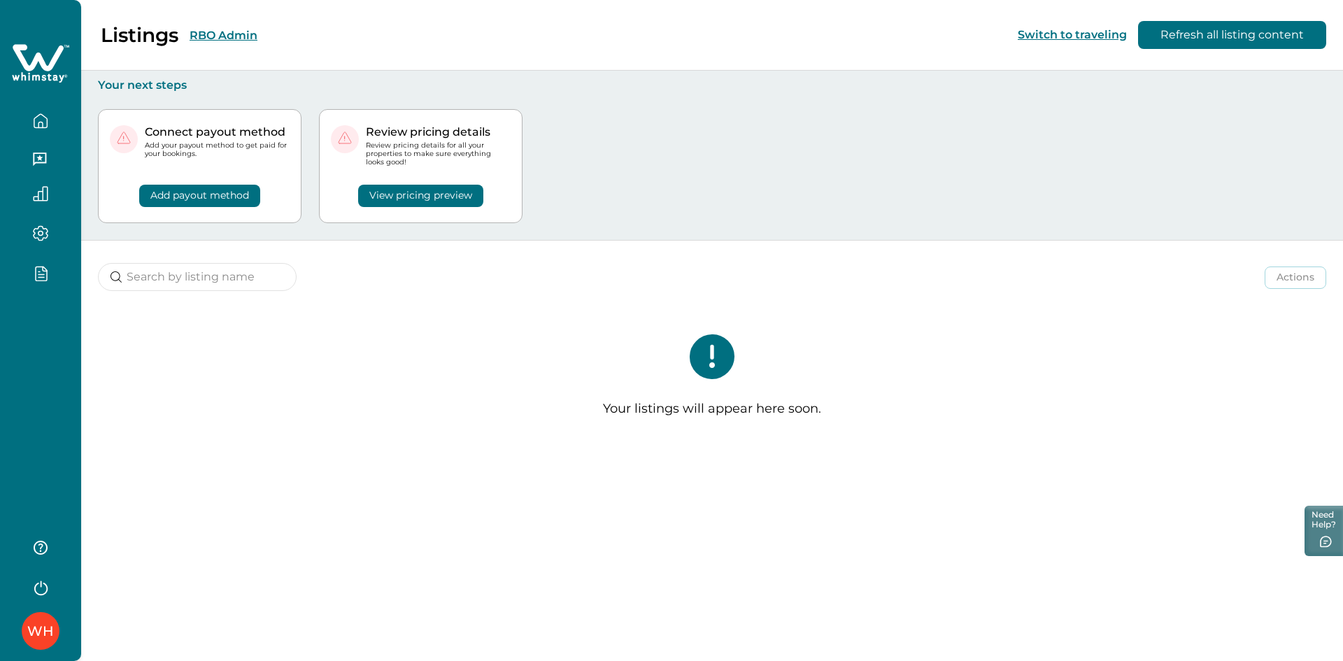
click at [211, 27] on div "Listings RBO Admin" at bounding box center [137, 35] width 241 height 24
click at [207, 31] on button "RBO Admin" at bounding box center [224, 35] width 68 height 13
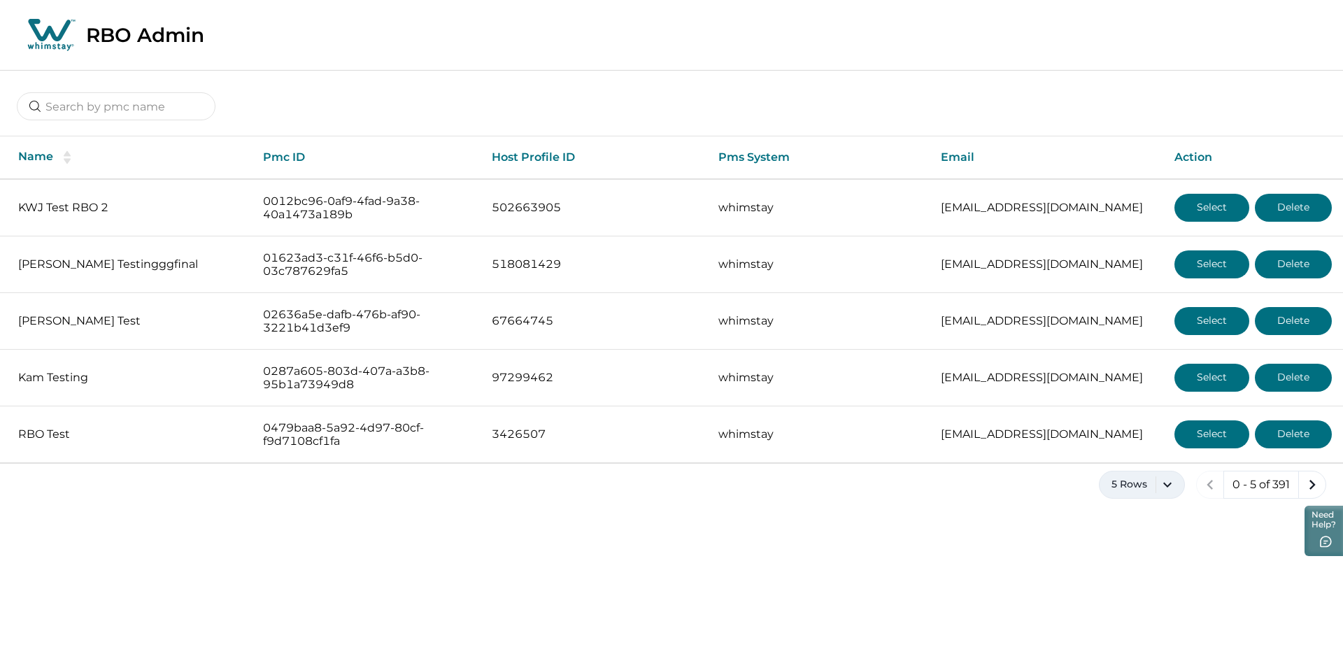
click at [1162, 489] on button "5 Rows" at bounding box center [1142, 485] width 86 height 28
click at [1146, 439] on button "100 Rows" at bounding box center [1141, 445] width 73 height 28
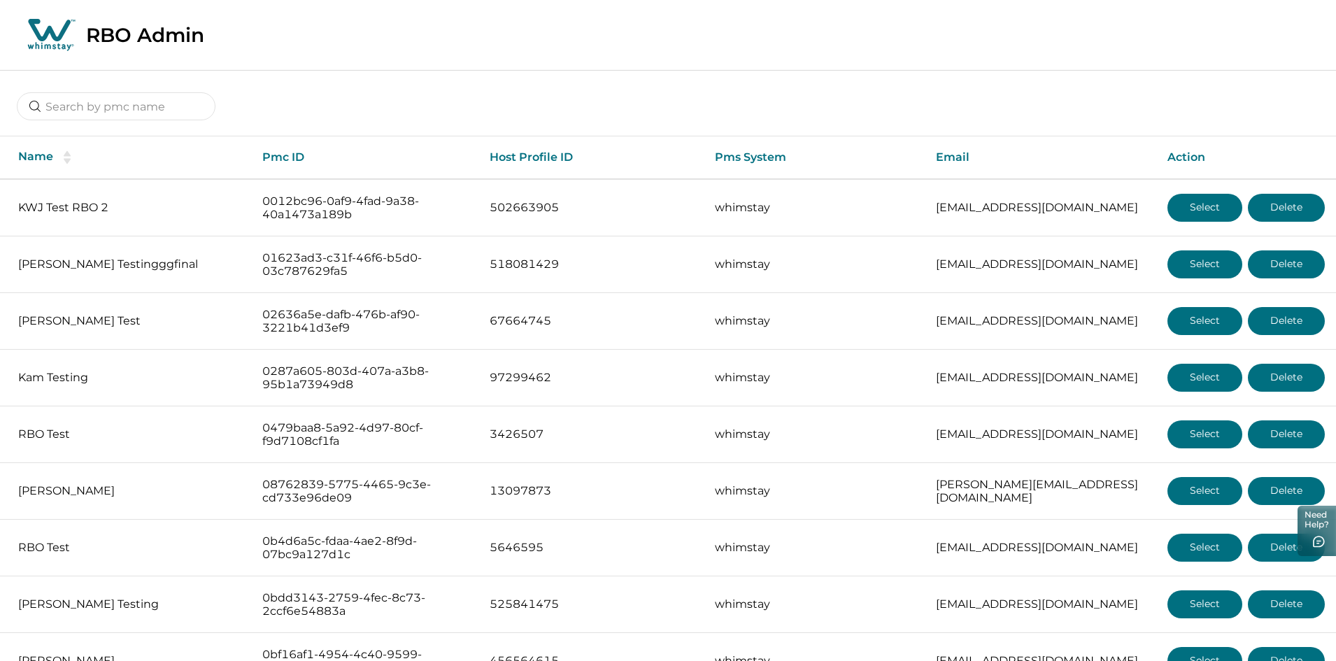
scroll to position [5243, 0]
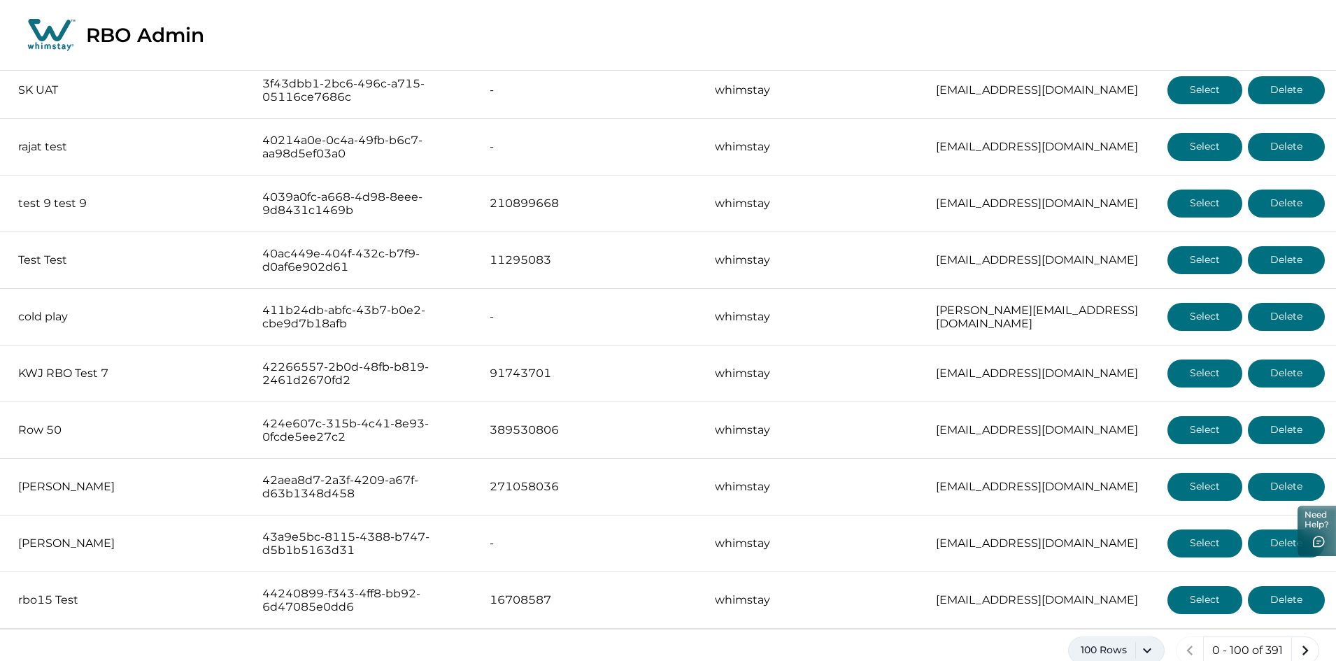
click at [1151, 637] on button "100 Rows" at bounding box center [1116, 651] width 97 height 28
click at [1302, 641] on icon "next page" at bounding box center [1305, 651] width 20 height 20
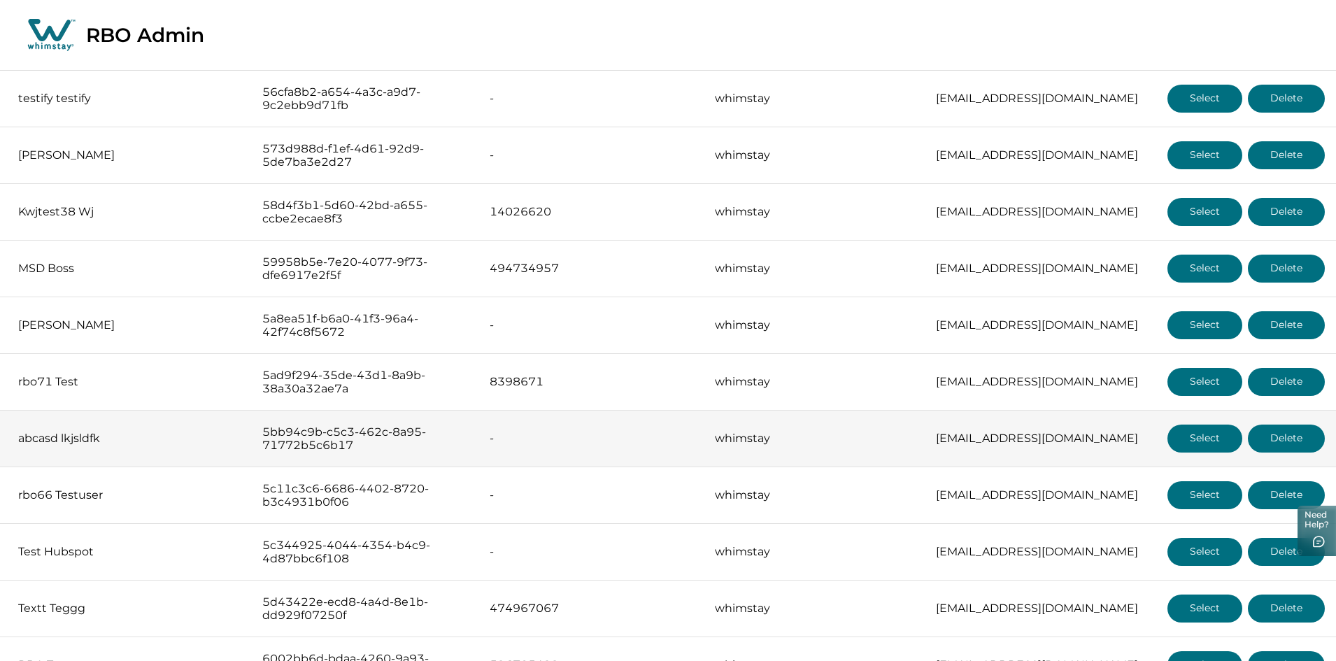
scroll to position [2518, 0]
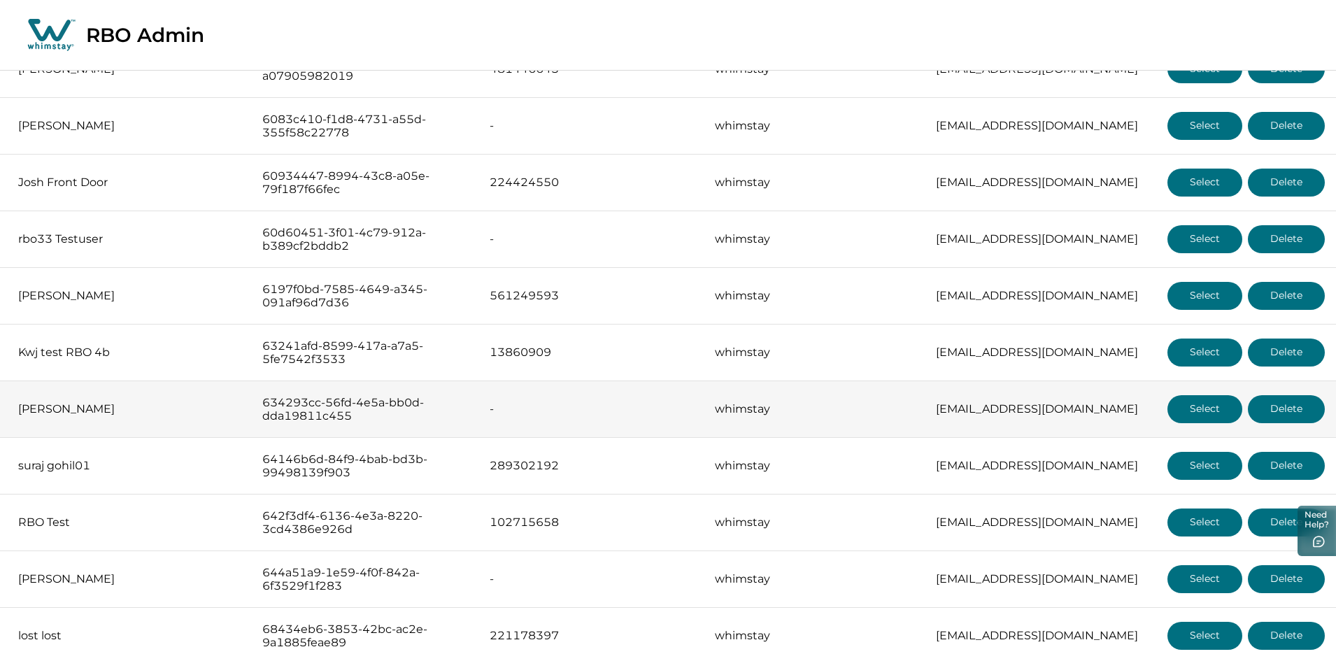
click at [1188, 399] on button "Select" at bounding box center [1204, 409] width 75 height 28
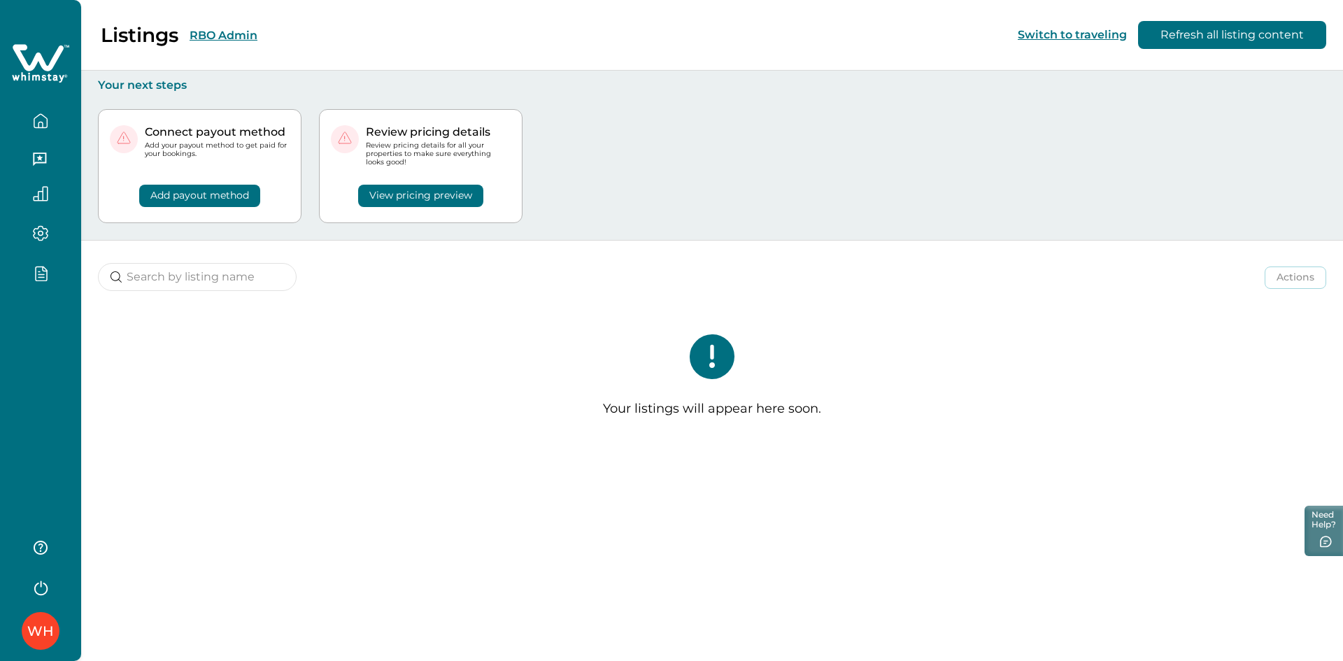
click at [225, 39] on button "RBO Admin" at bounding box center [224, 35] width 68 height 13
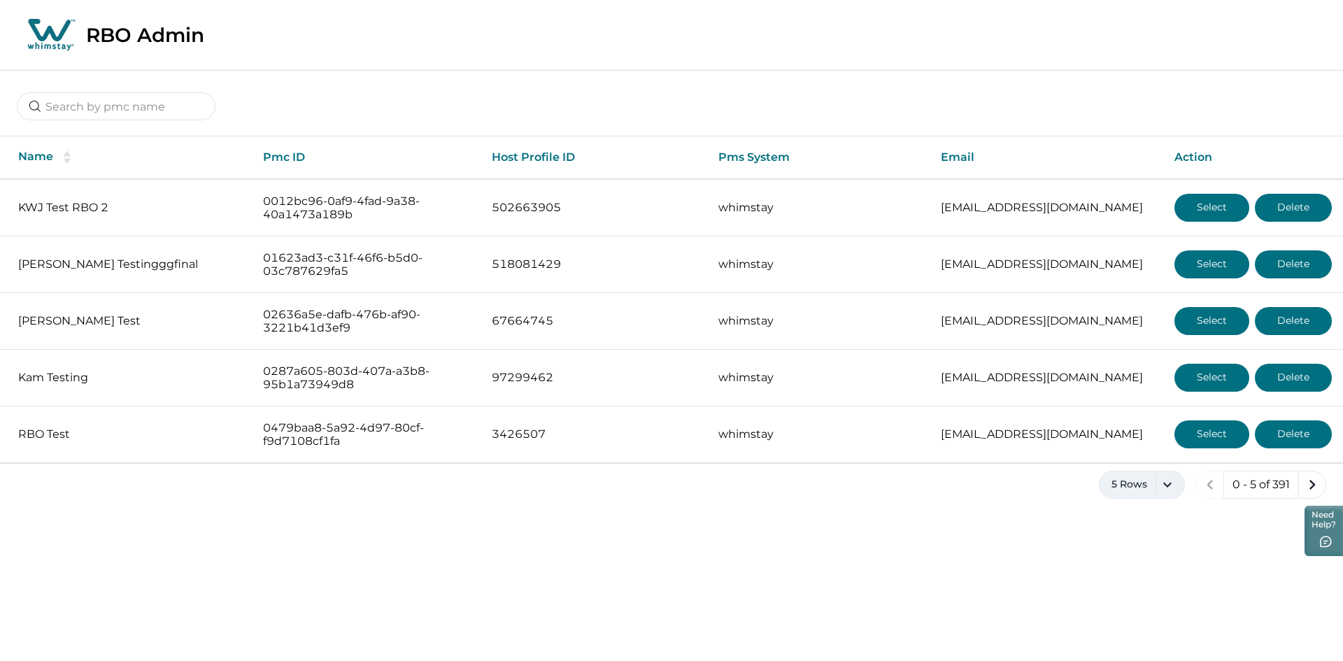
click at [1159, 481] on button "5 Rows" at bounding box center [1142, 485] width 86 height 28
click at [1139, 451] on button "100 Rows" at bounding box center [1141, 445] width 73 height 28
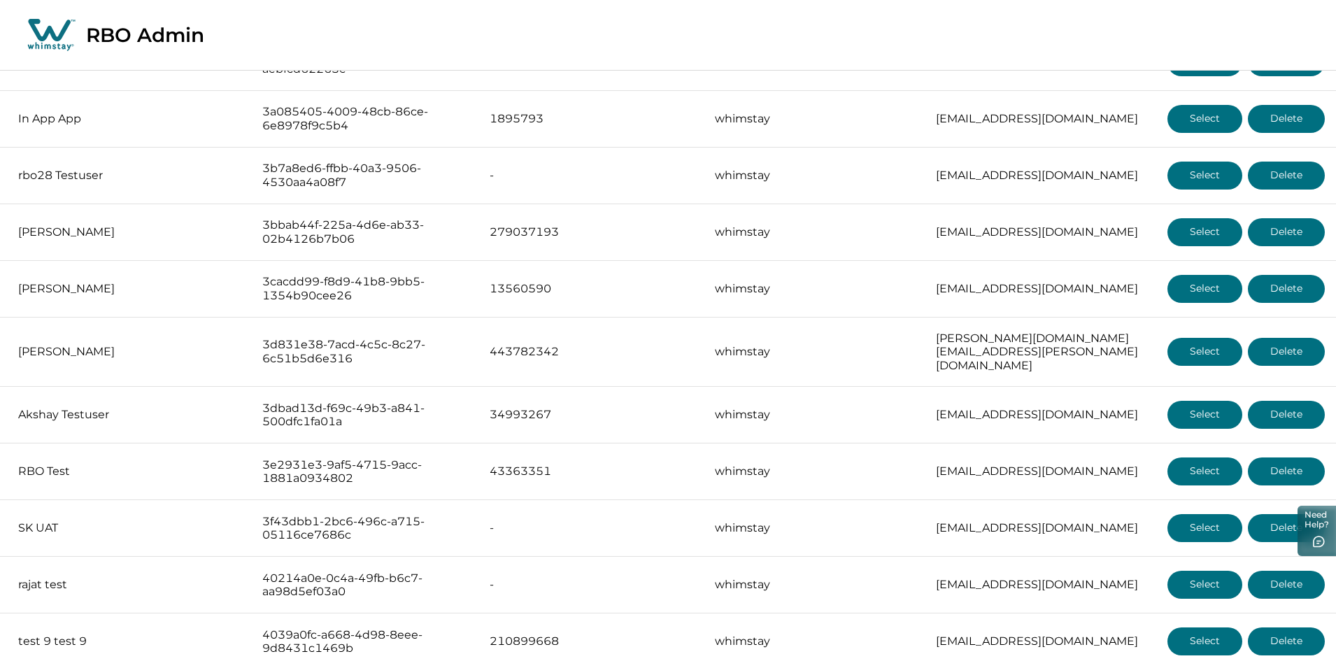
scroll to position [5243, 0]
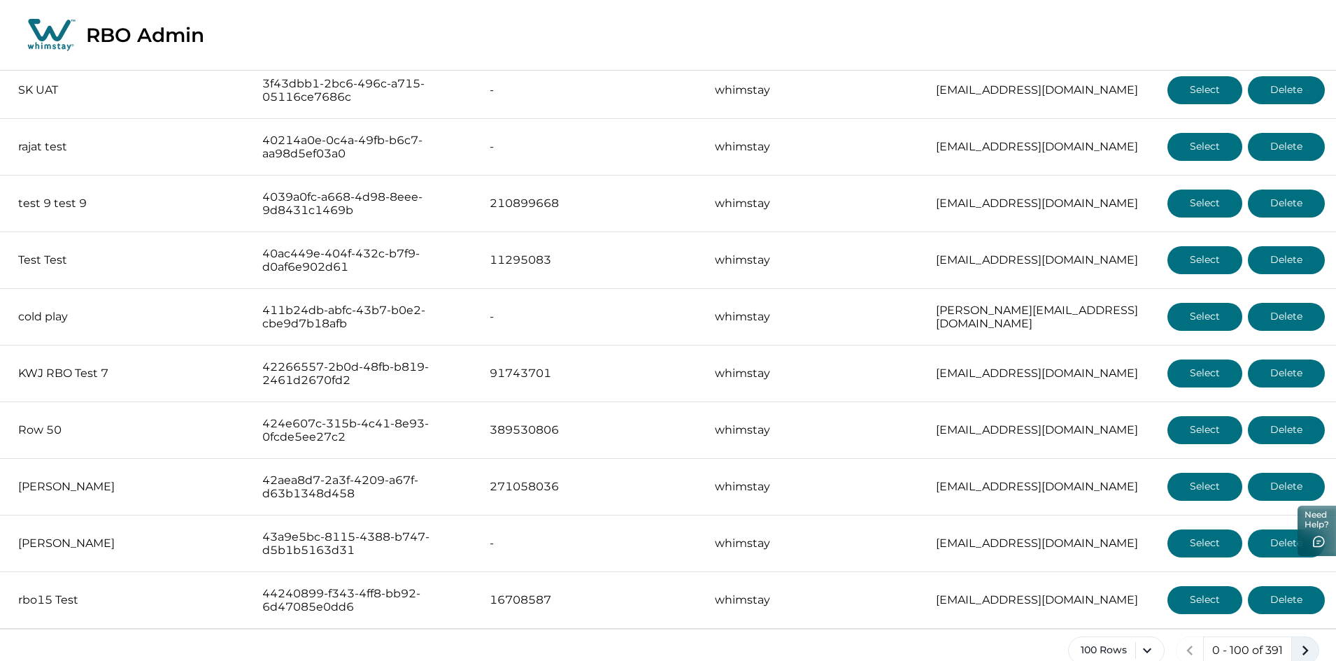
click at [1312, 641] on icon "next page" at bounding box center [1305, 651] width 20 height 20
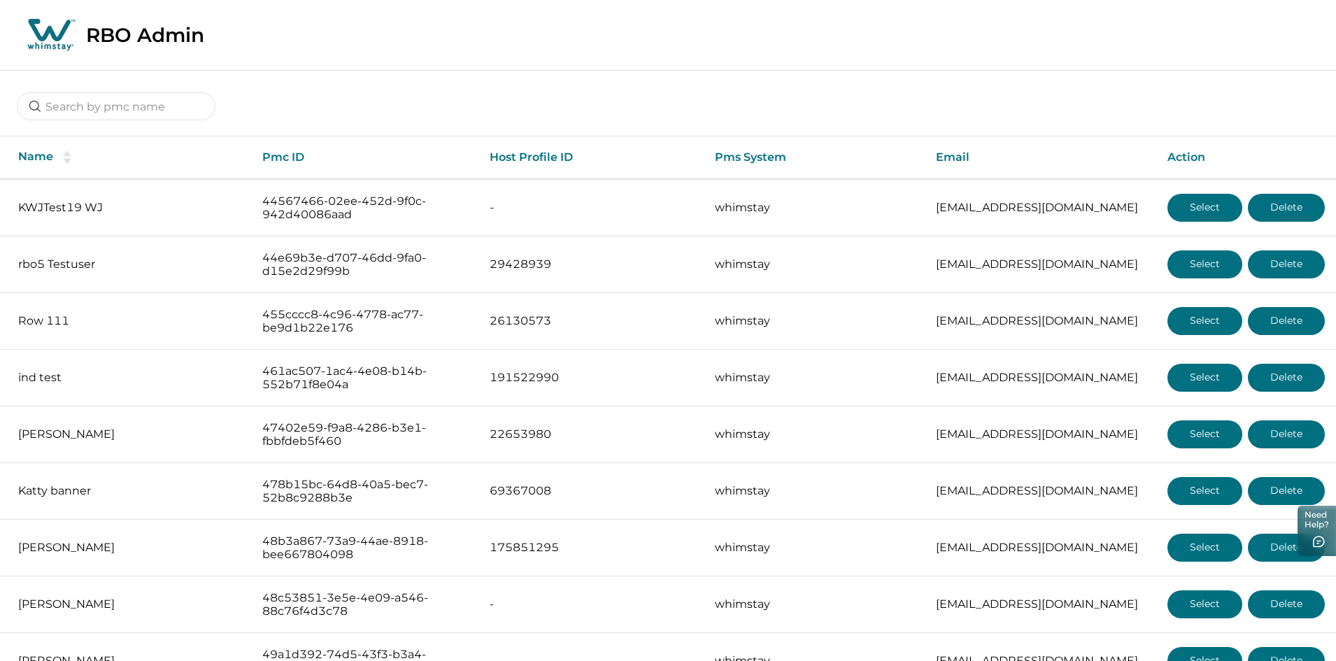
click at [636, 96] on div at bounding box center [668, 96] width 1336 height 52
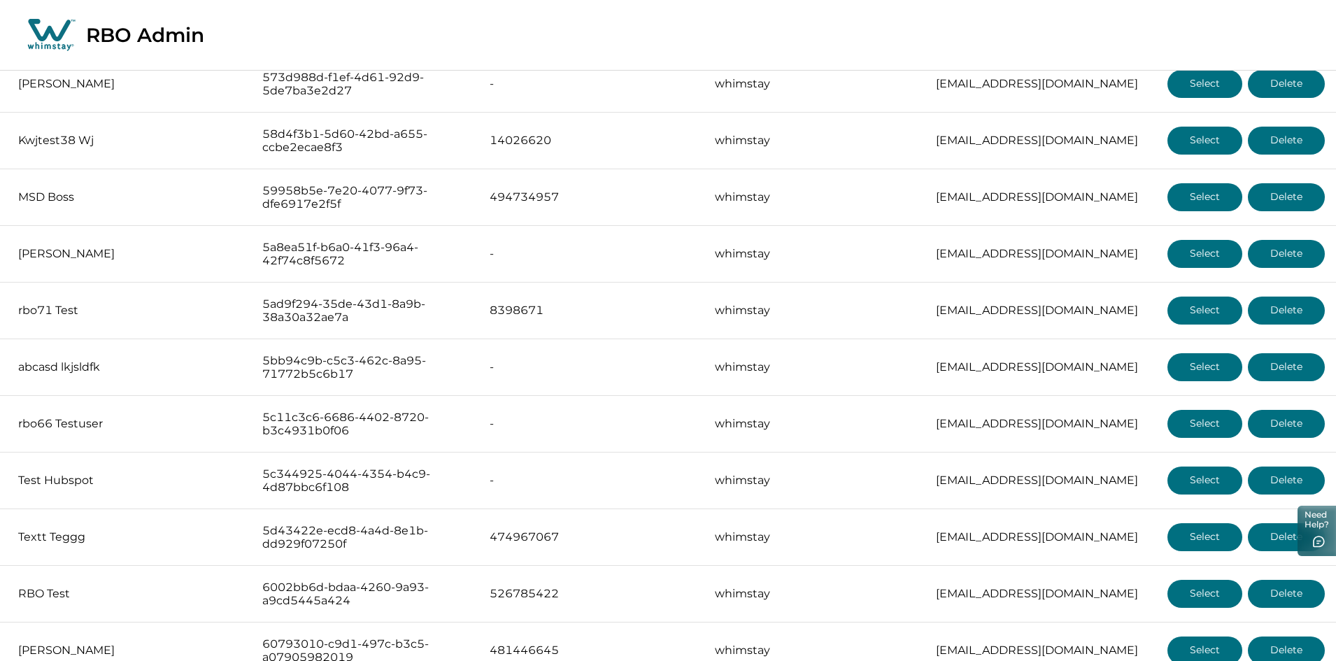
scroll to position [1959, 0]
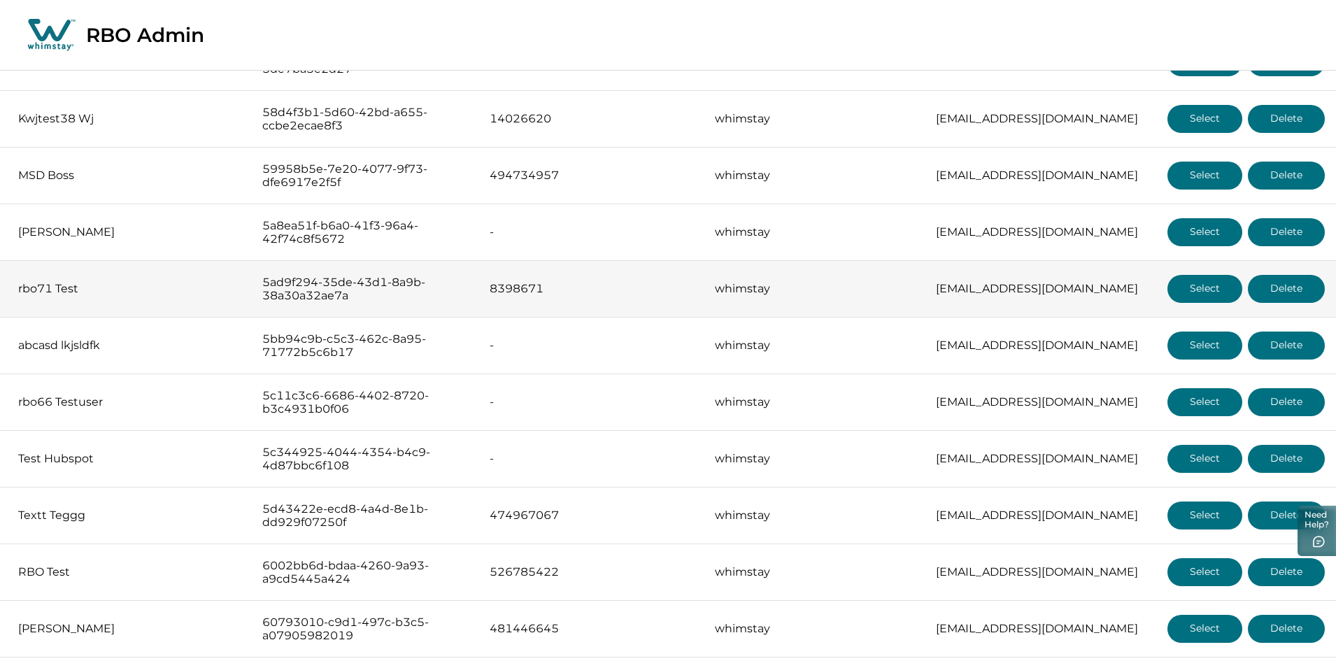
click at [1215, 289] on button "Select" at bounding box center [1204, 289] width 75 height 28
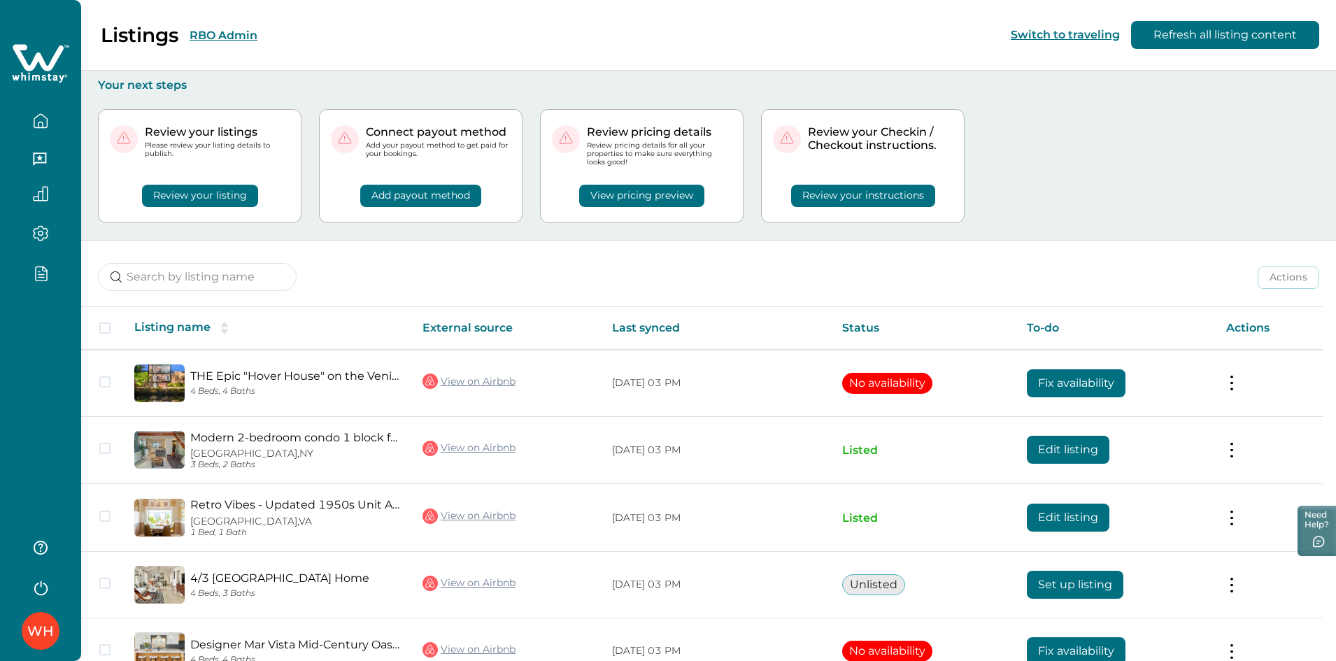
drag, startPoint x: 43, startPoint y: 339, endPoint x: 57, endPoint y: 325, distance: 19.8
click at [43, 339] on div "WH" at bounding box center [40, 330] width 81 height 661
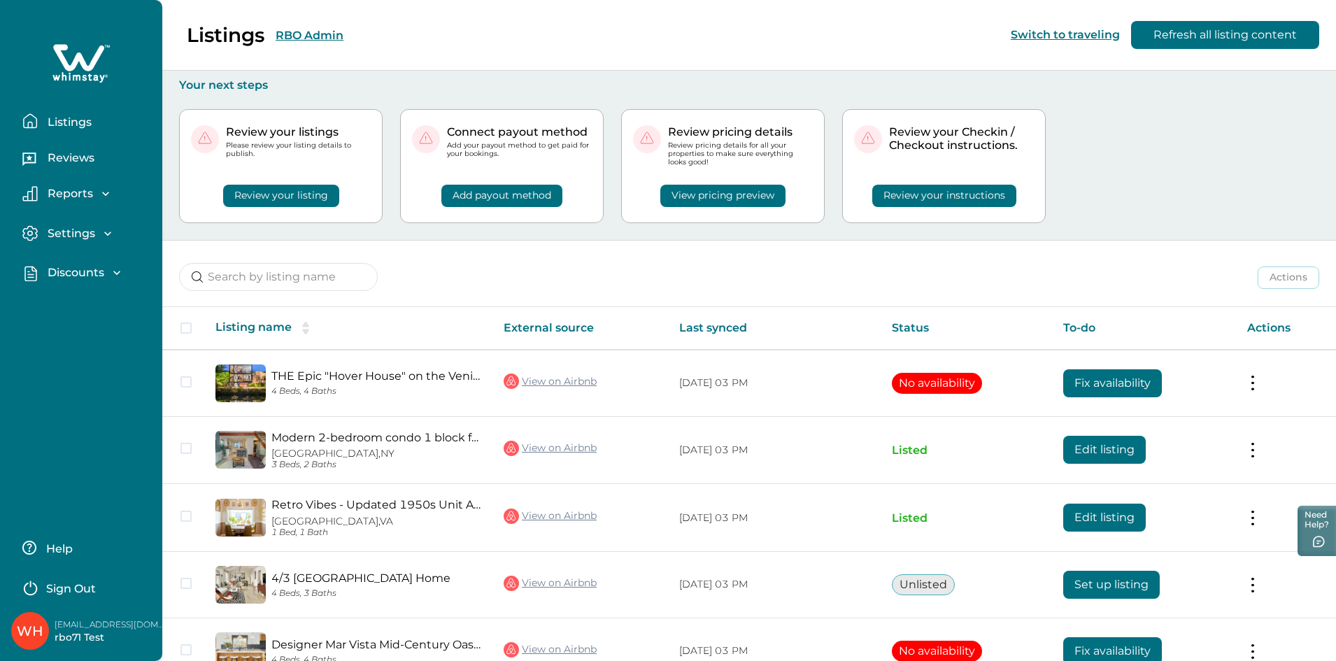
click at [95, 277] on p "Discounts" at bounding box center [73, 273] width 61 height 14
click at [93, 308] on p "Discounts" at bounding box center [73, 304] width 61 height 14
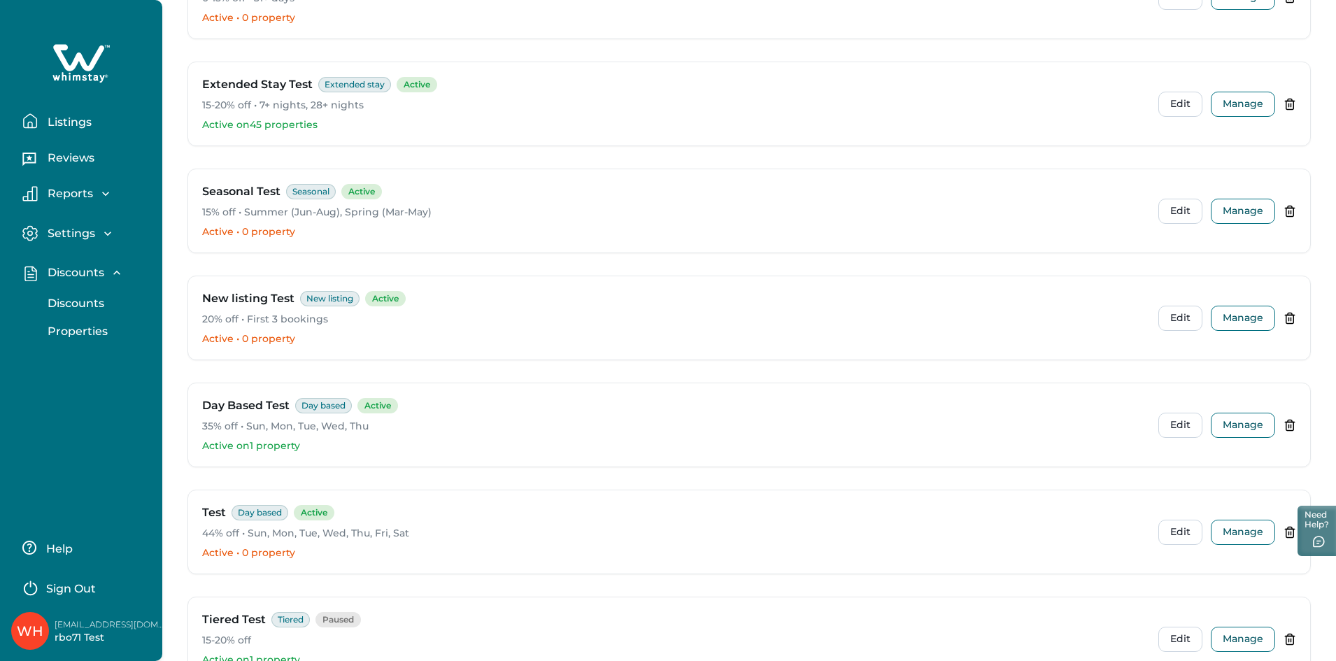
scroll to position [1007, 0]
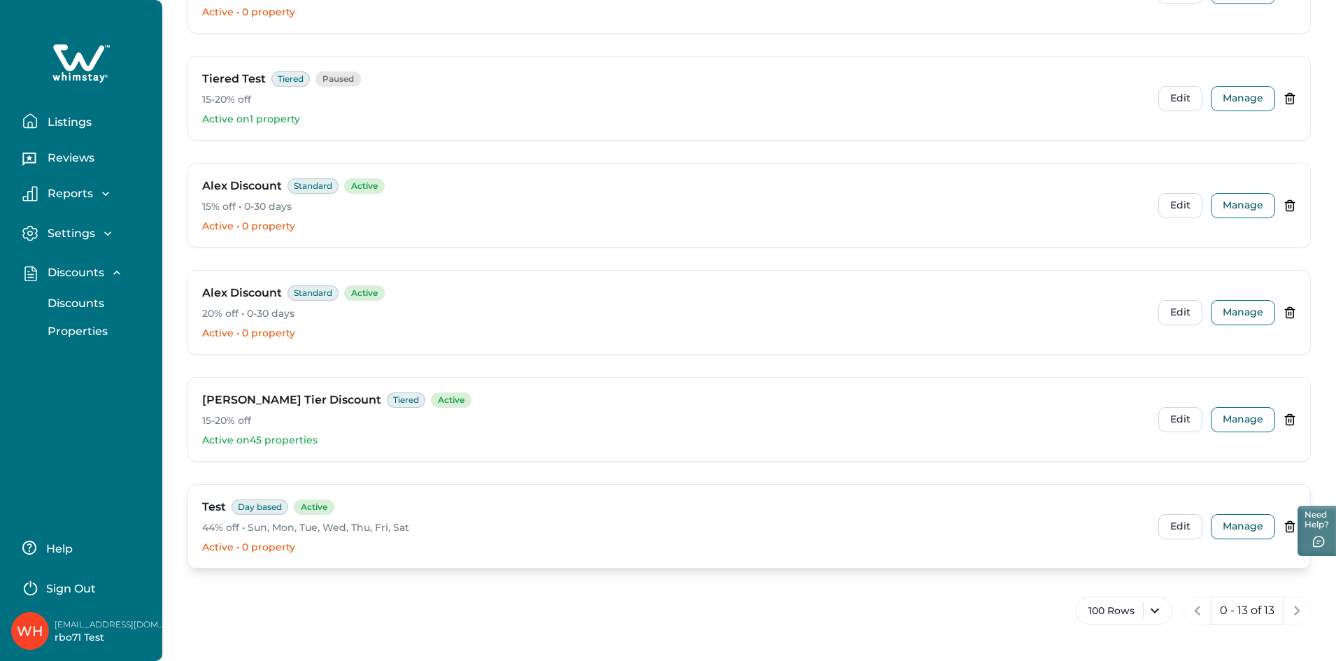
click at [1289, 528] on icon at bounding box center [1289, 527] width 0 height 3
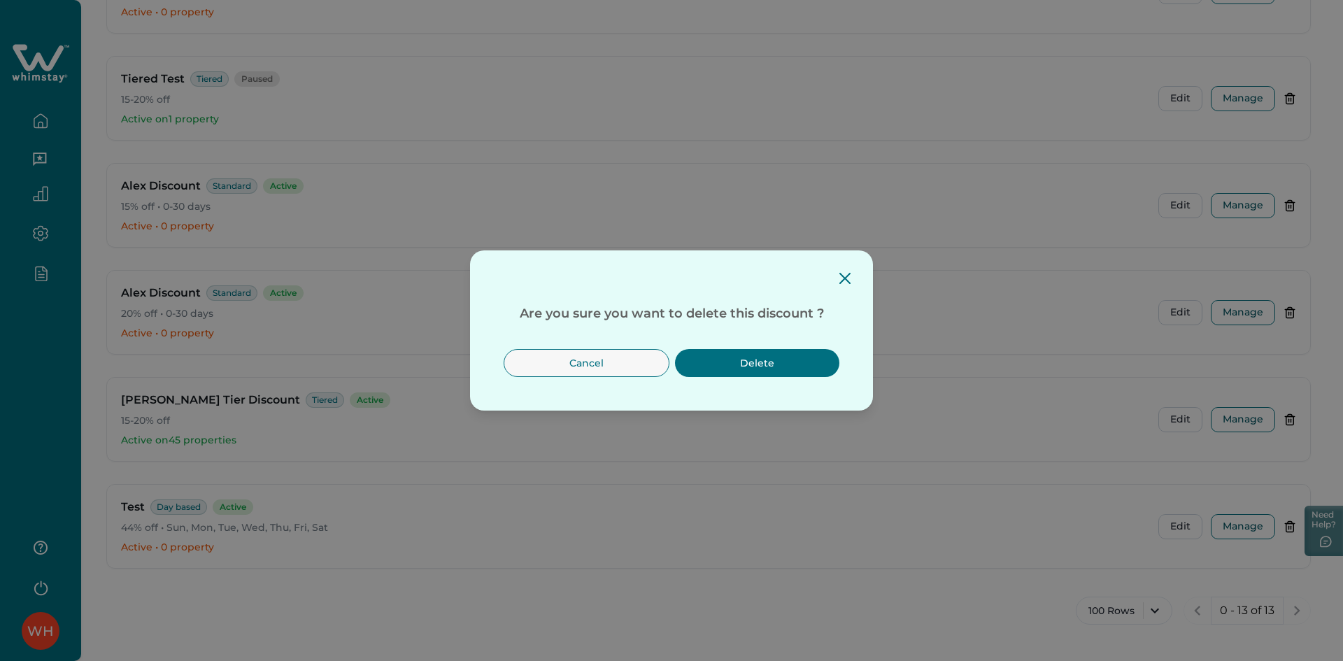
click at [797, 371] on button "Delete" at bounding box center [757, 363] width 164 height 28
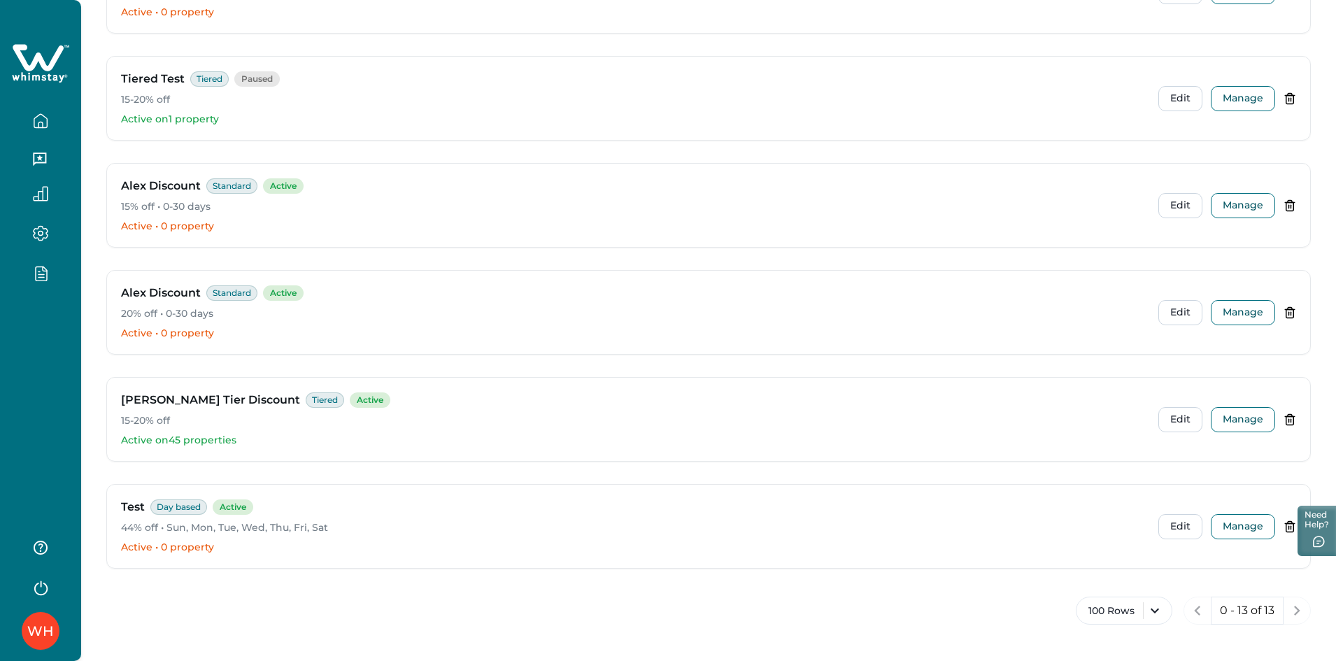
scroll to position [900, 0]
click at [1284, 524] on icon at bounding box center [1290, 526] width 13 height 13
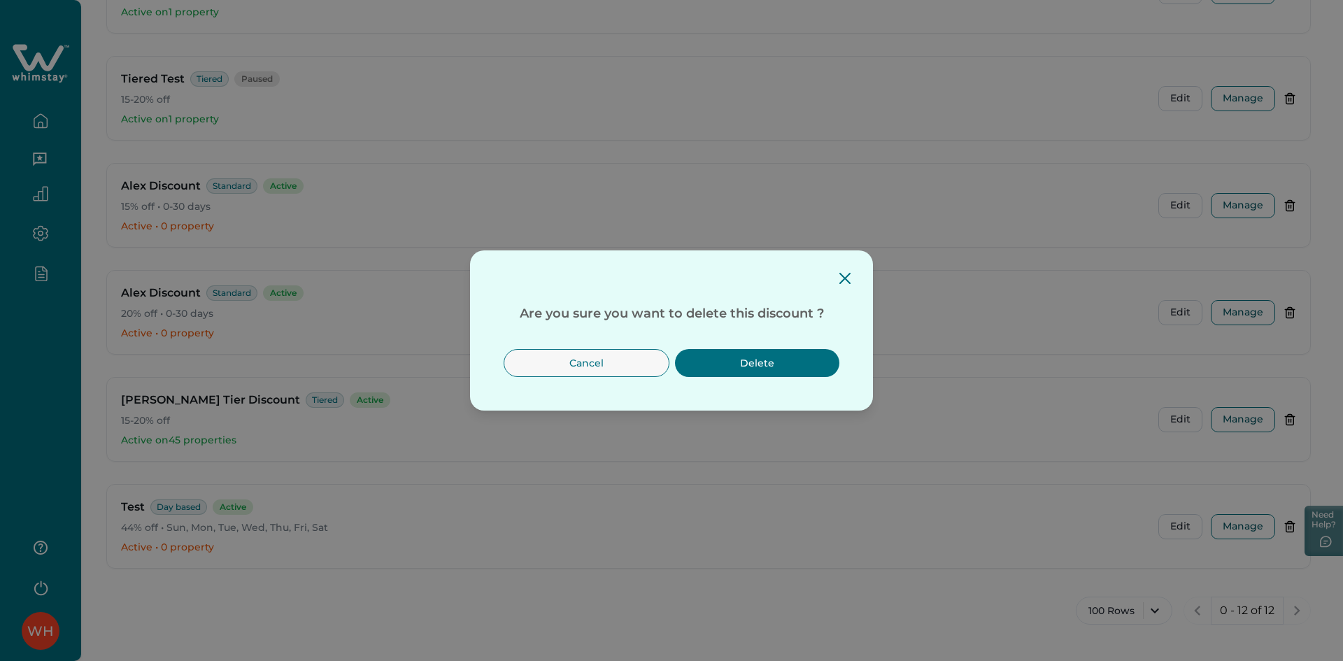
click at [784, 369] on button "Delete" at bounding box center [757, 363] width 164 height 28
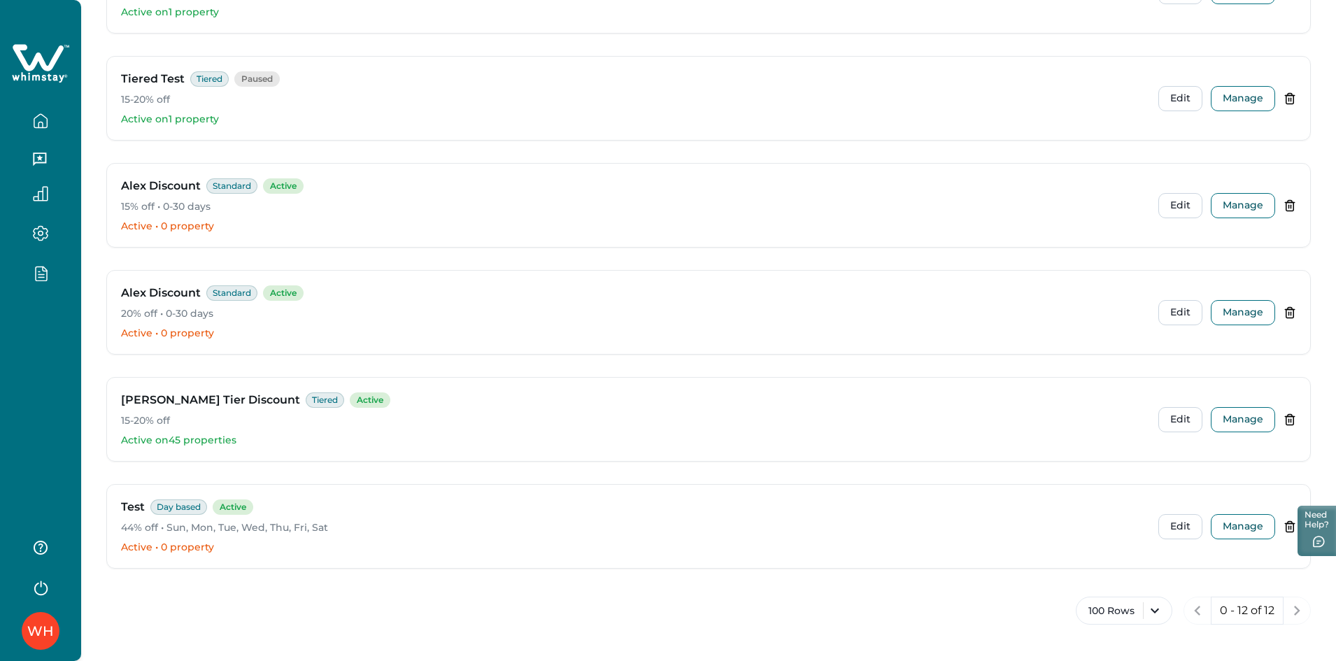
scroll to position [793, 0]
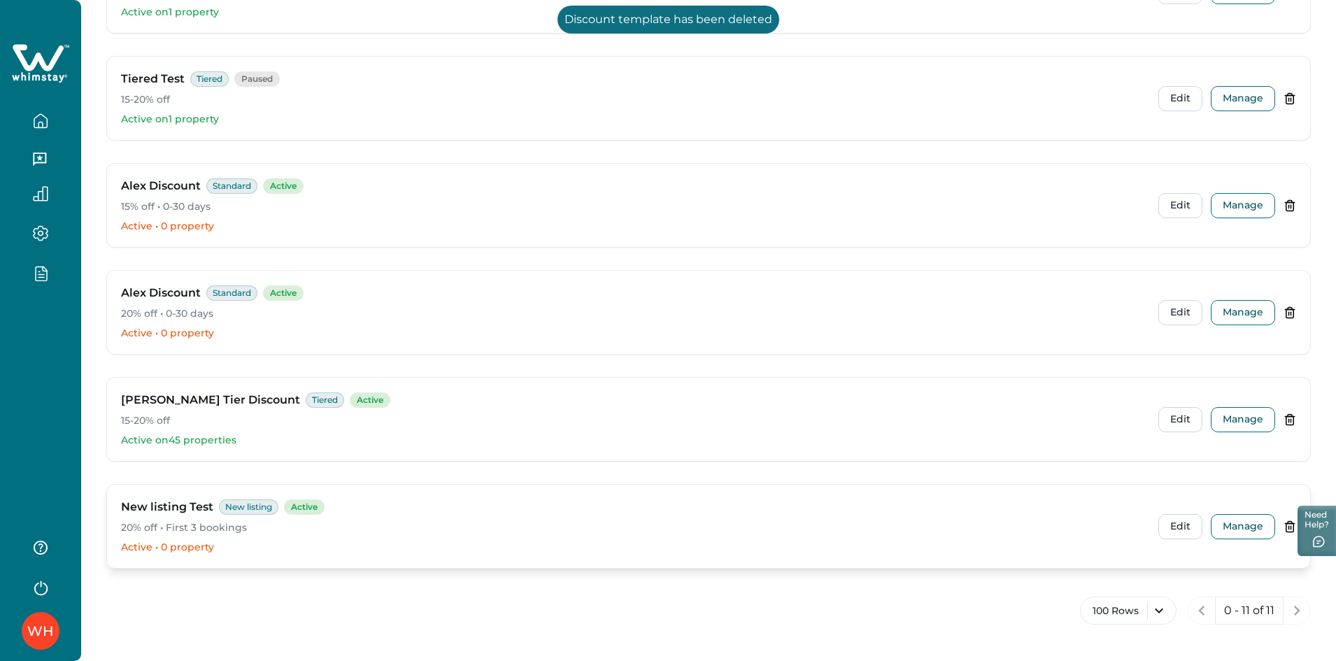
click at [1285, 522] on icon at bounding box center [1290, 526] width 13 height 13
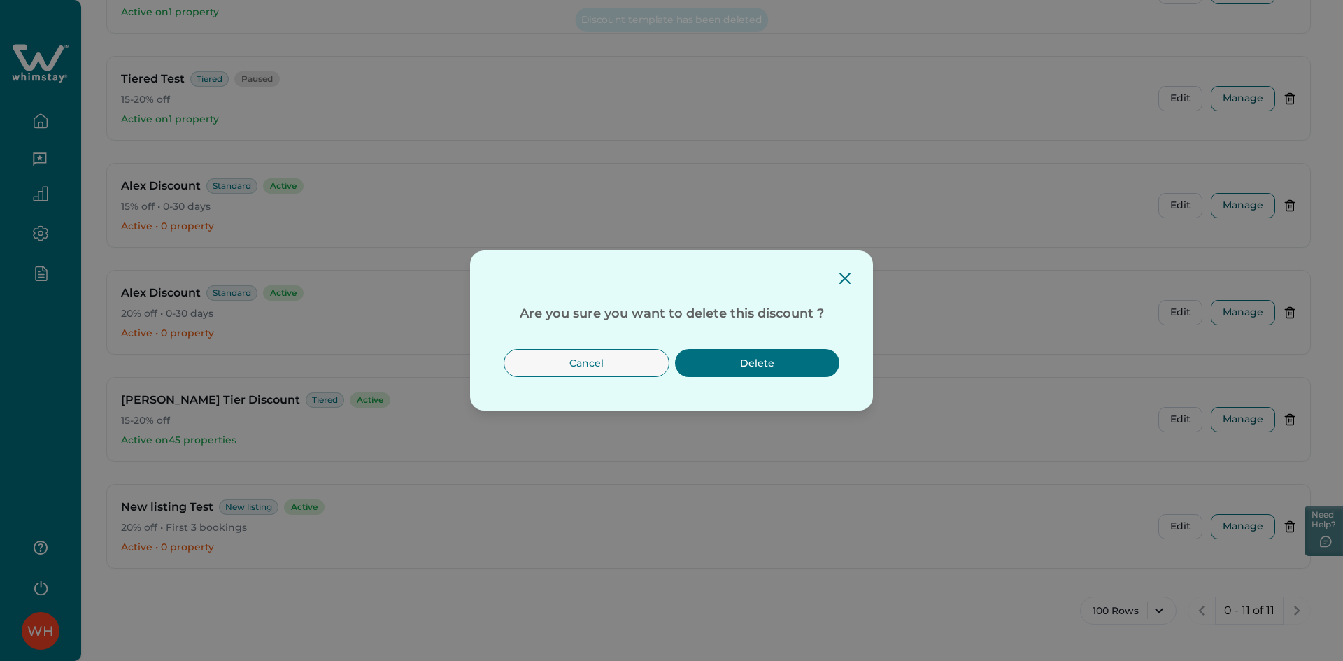
click at [789, 369] on button "Delete" at bounding box center [757, 363] width 164 height 28
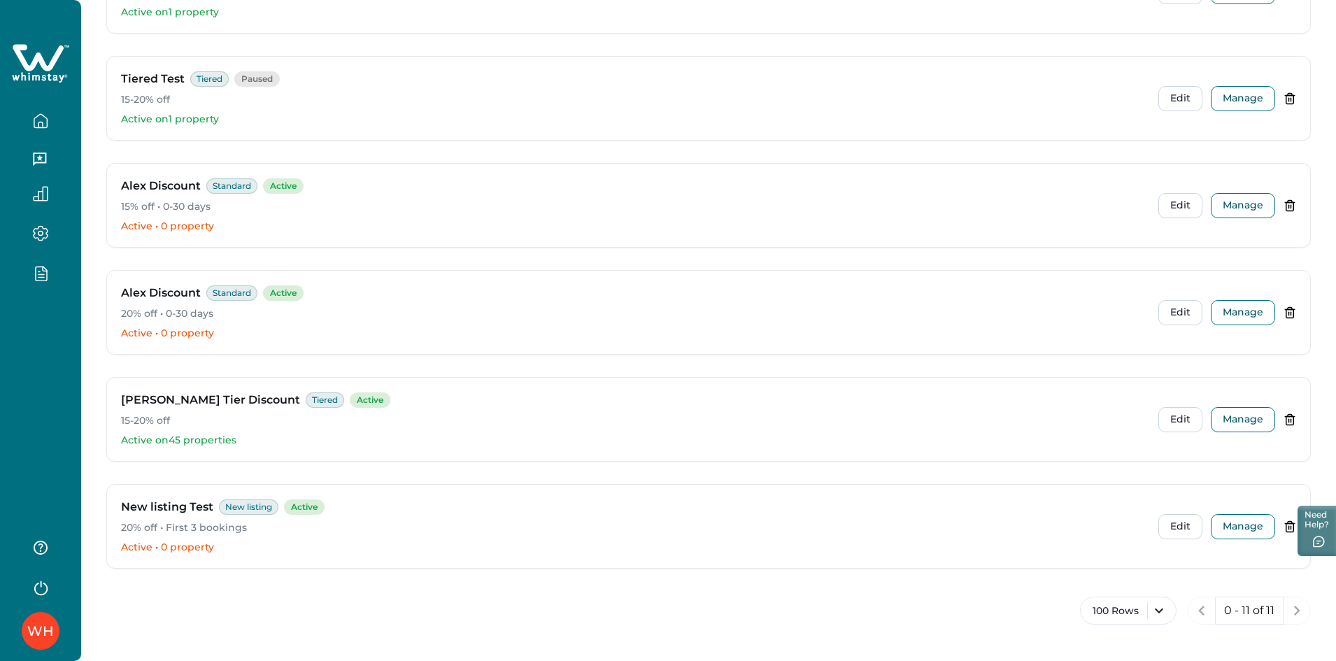
scroll to position [686, 0]
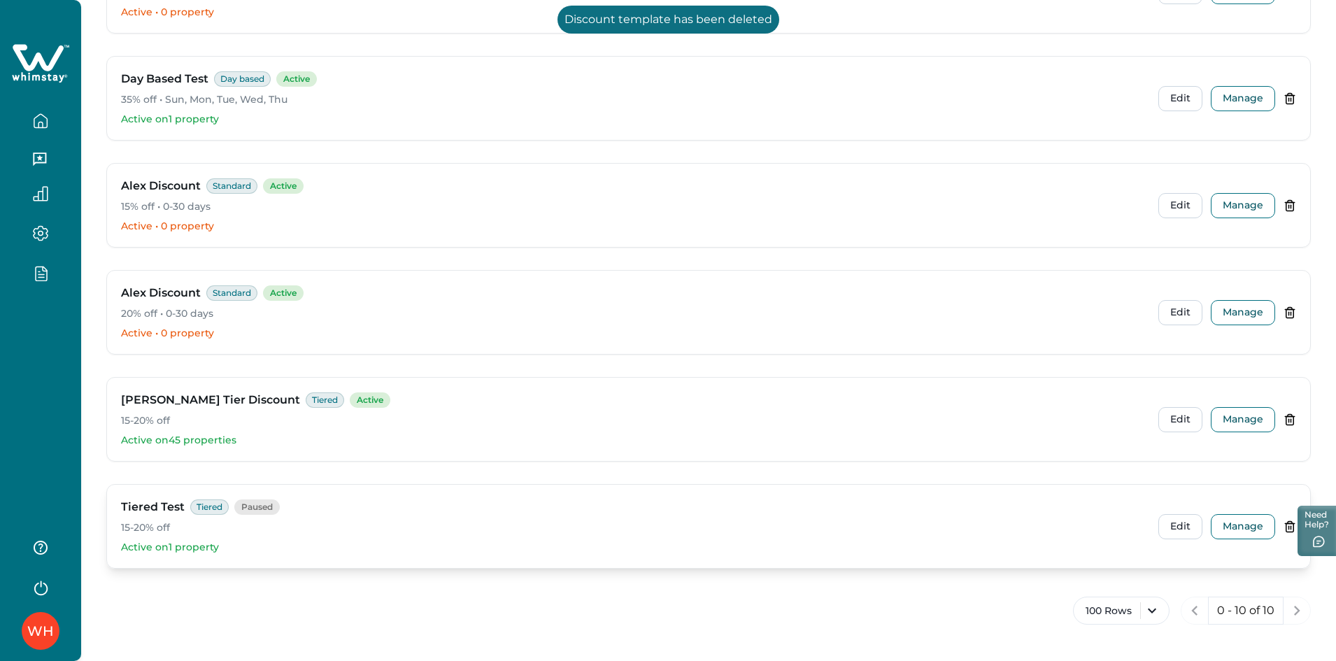
click at [1291, 524] on icon at bounding box center [1290, 526] width 13 height 13
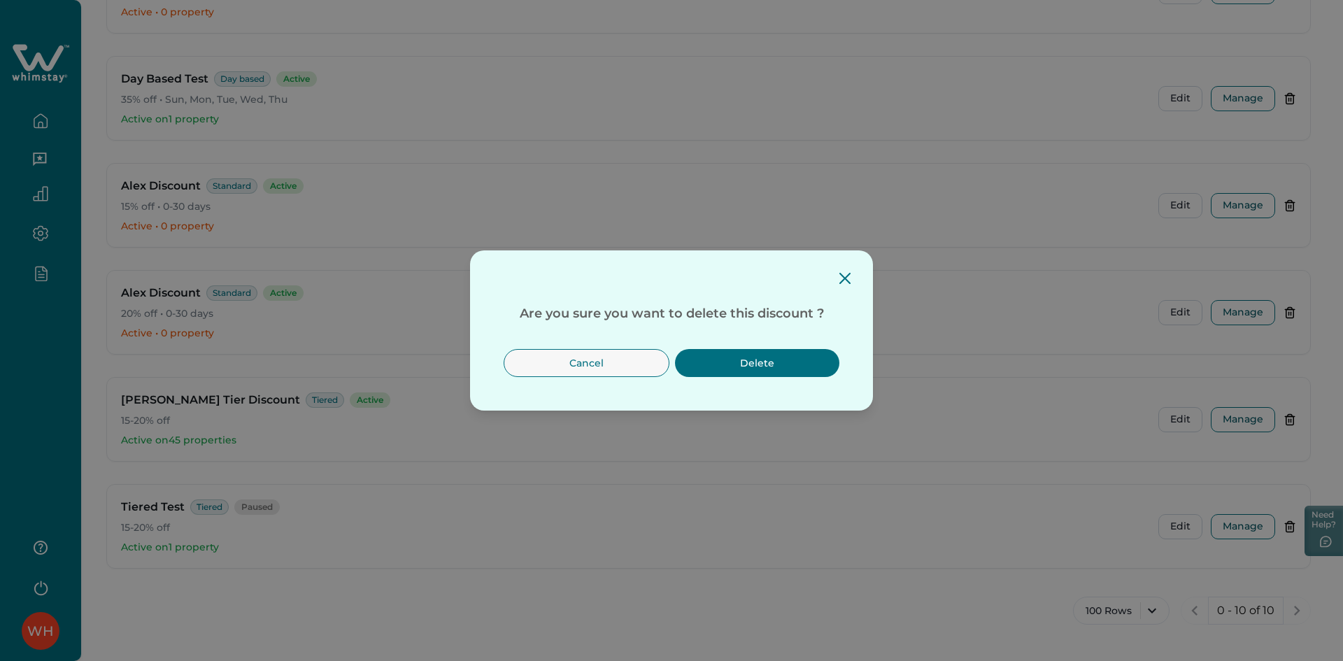
click at [772, 355] on button "Delete" at bounding box center [757, 363] width 164 height 28
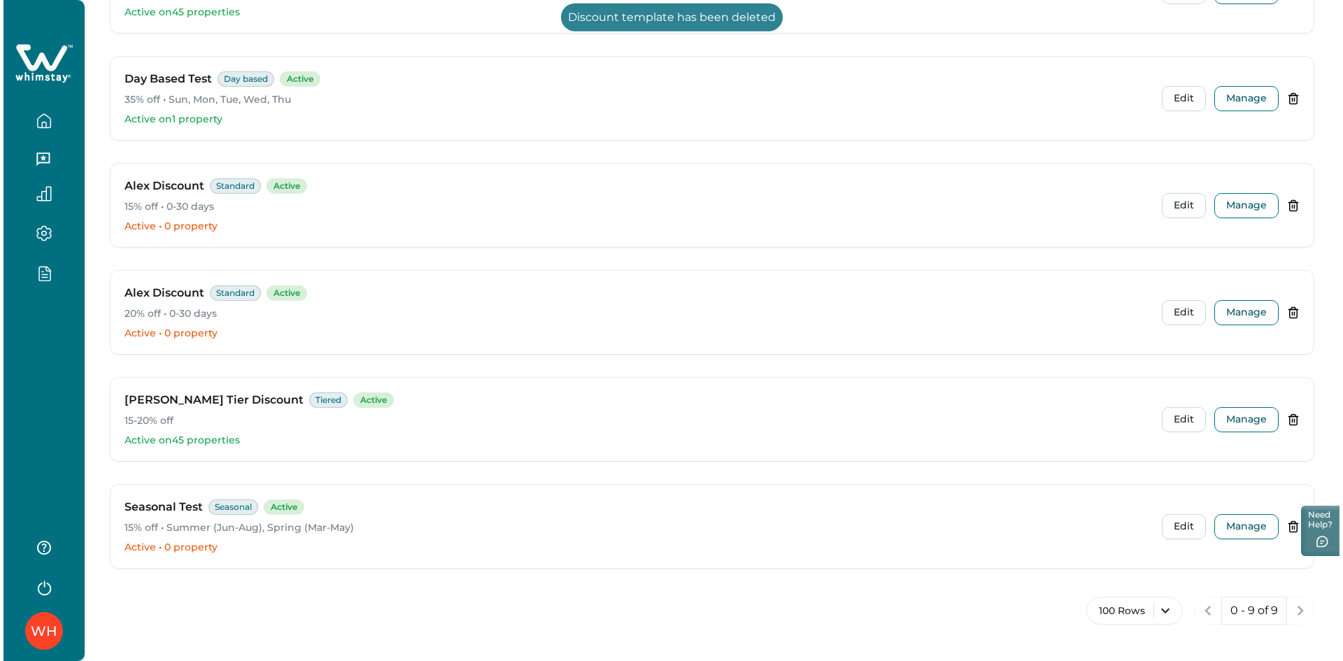
scroll to position [0, 0]
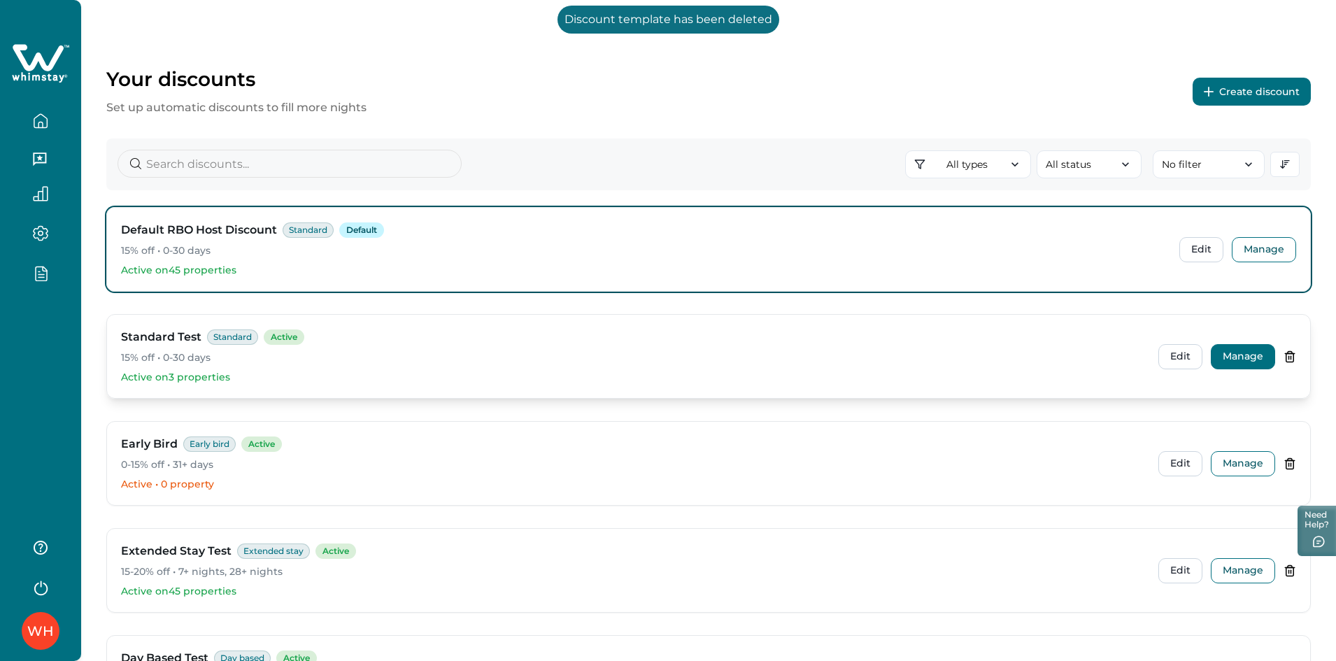
click at [1244, 351] on button "Manage" at bounding box center [1243, 356] width 64 height 25
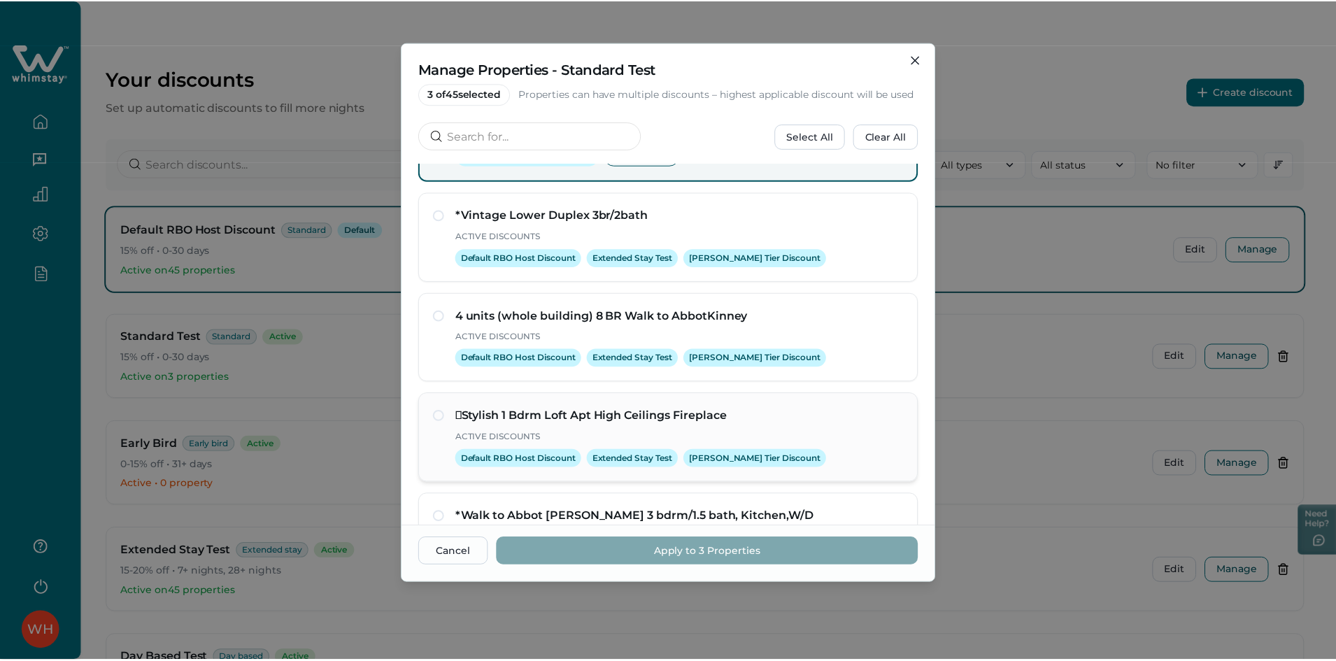
scroll to position [932, 0]
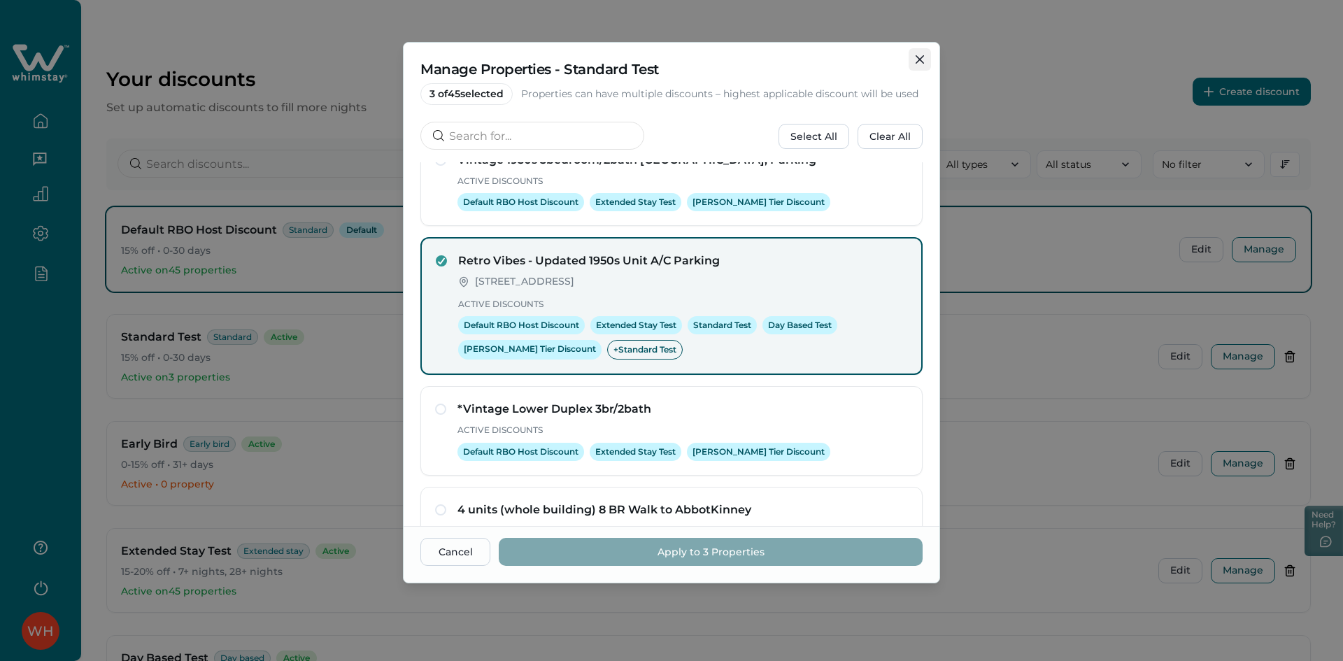
click at [923, 61] on icon "Close" at bounding box center [920, 59] width 8 height 8
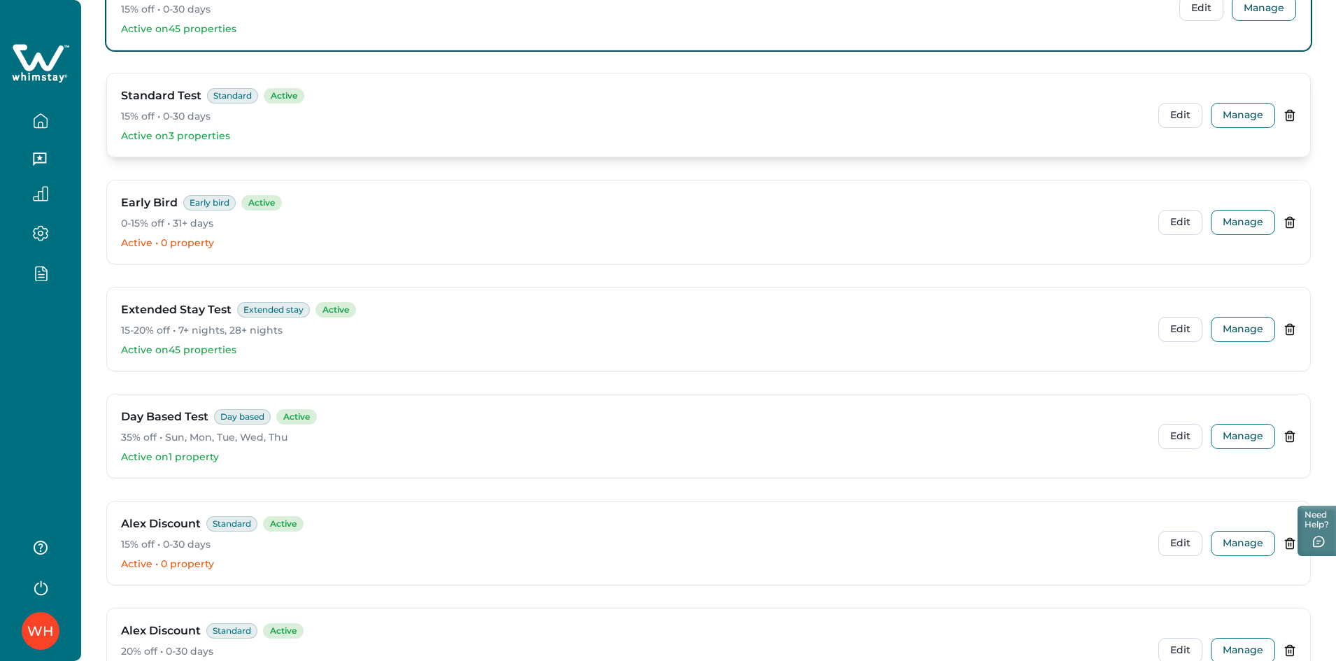
scroll to position [579, 0]
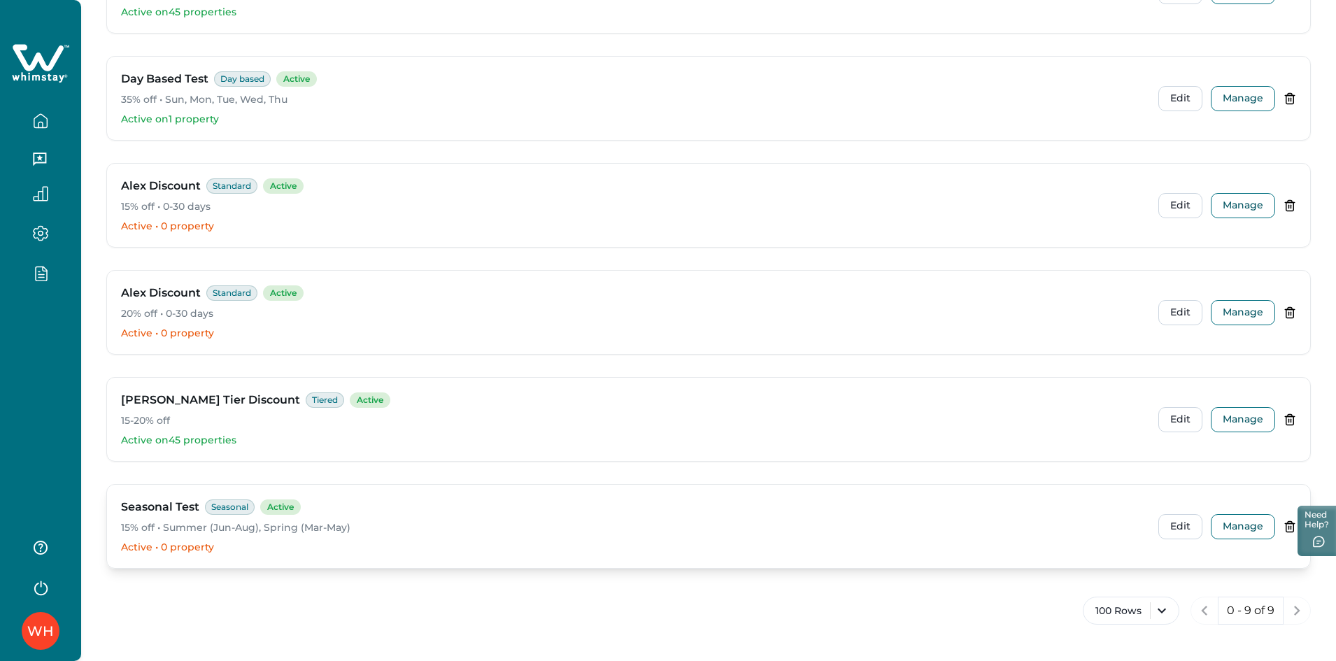
click at [1287, 523] on icon at bounding box center [1290, 526] width 8 height 10
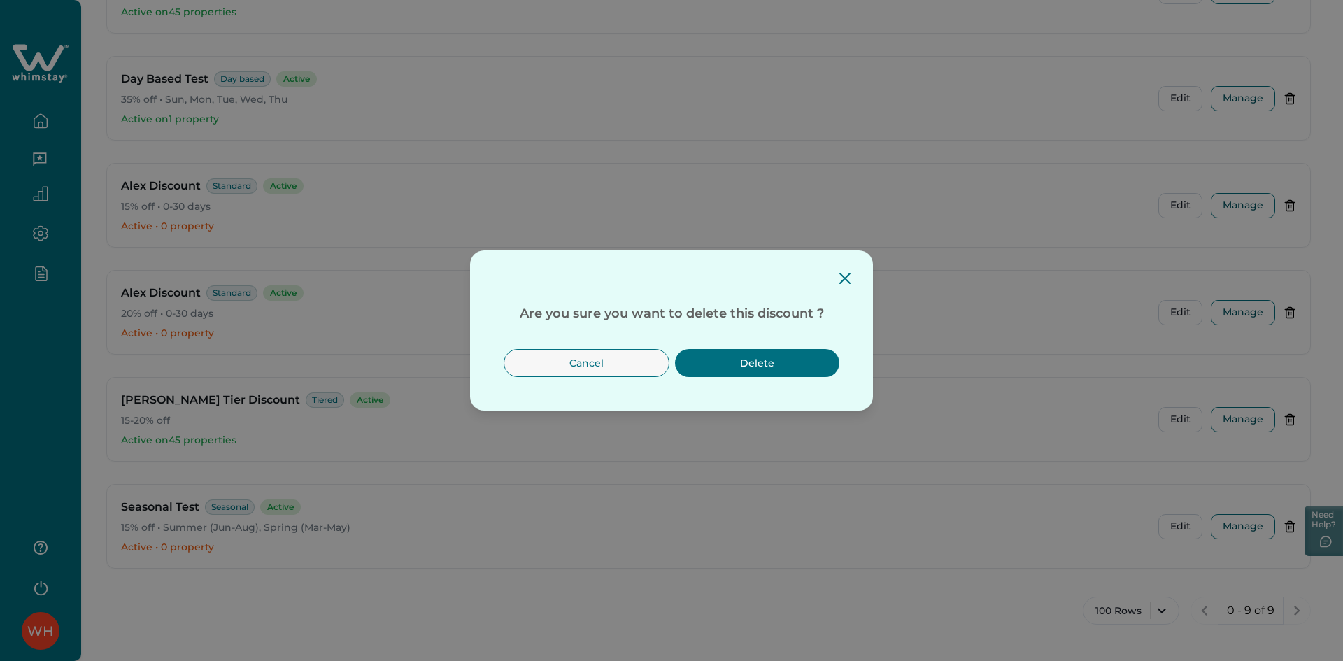
click at [809, 367] on button "Delete" at bounding box center [757, 363] width 164 height 28
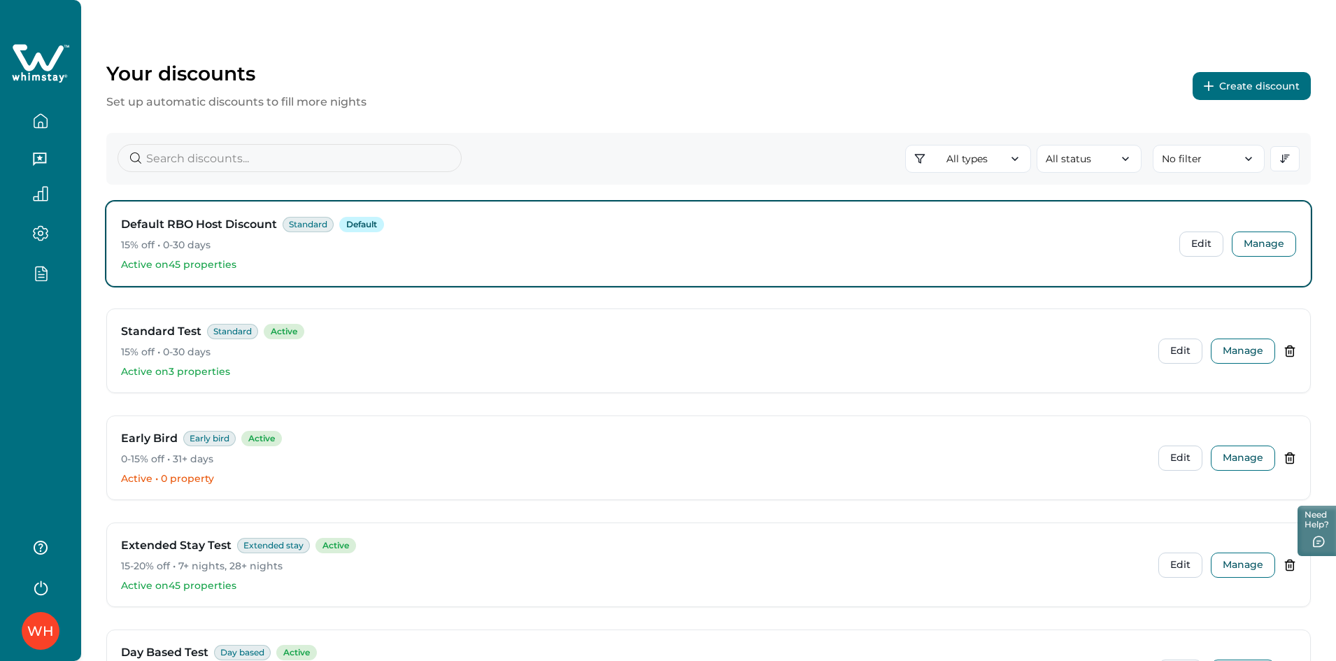
scroll to position [0, 0]
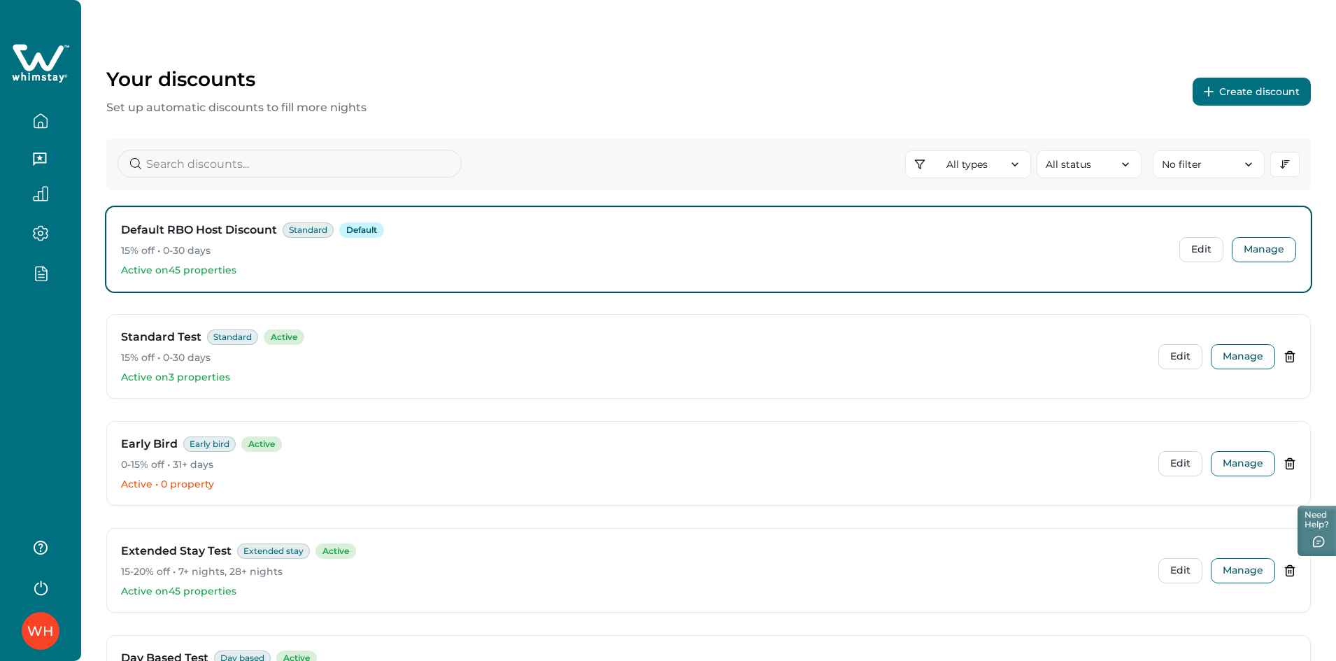
click at [918, 112] on div "Your discounts Set up automatic discounts to fill more nights Create discount" at bounding box center [708, 91] width 1205 height 49
